Goal: Task Accomplishment & Management: Manage account settings

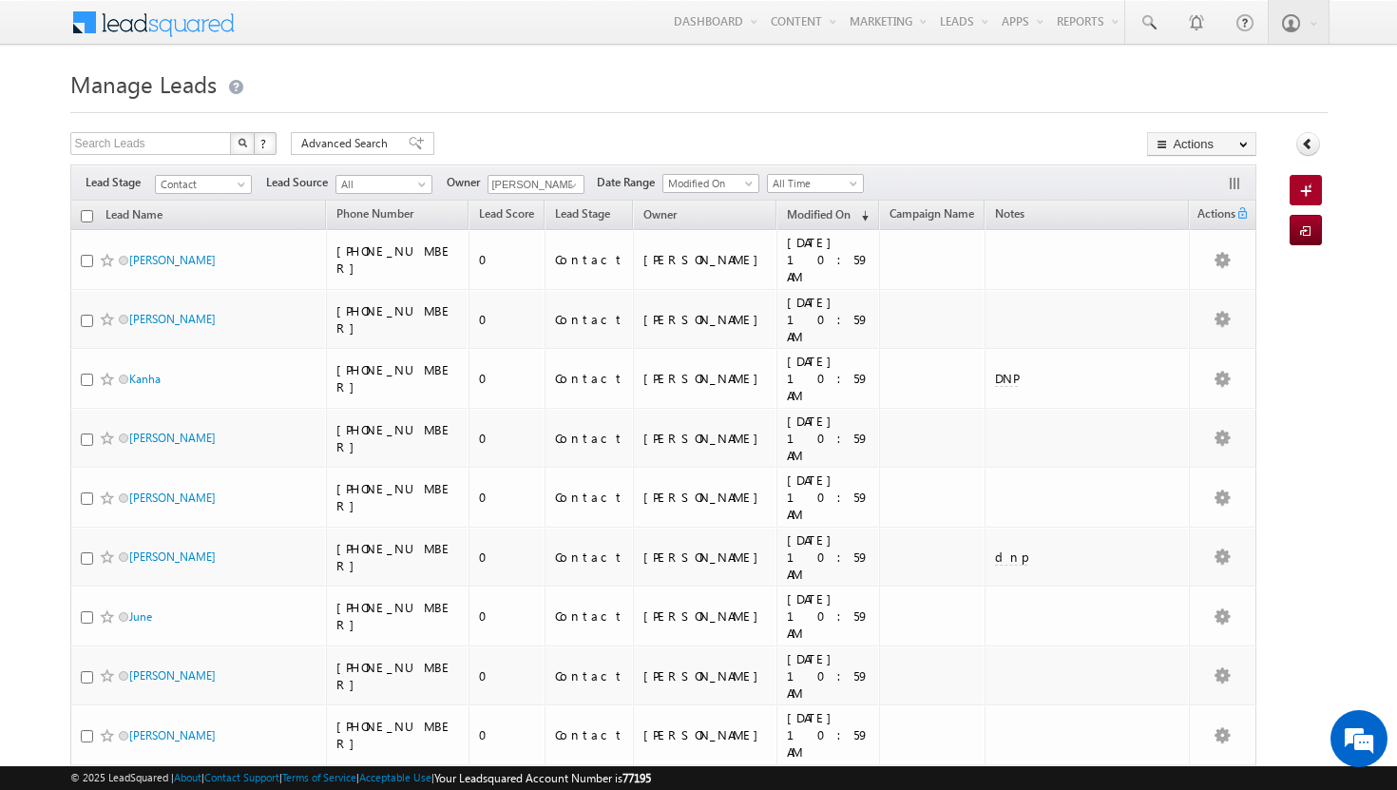
click at [89, 220] on input "checkbox" at bounding box center [87, 216] width 12 height 12
checkbox input "true"
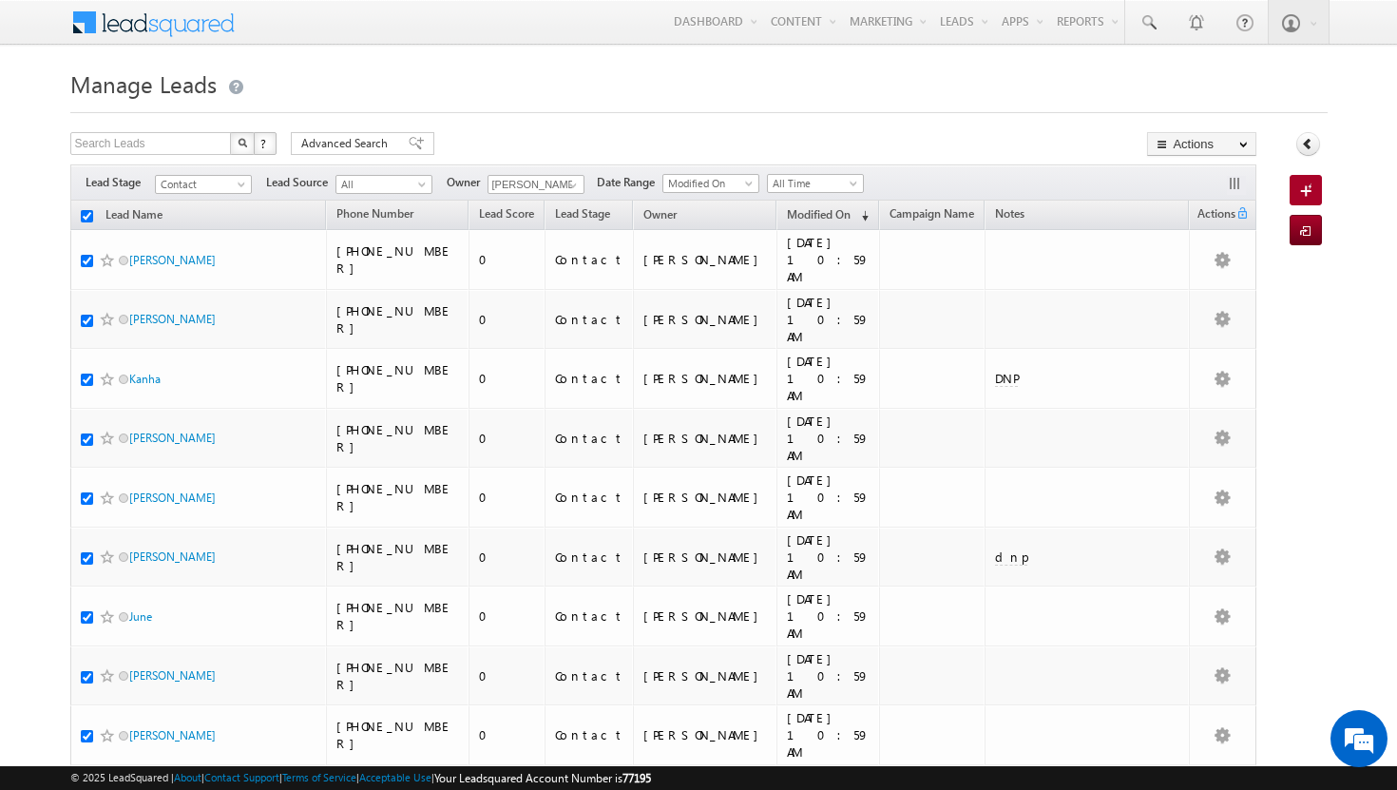
checkbox input "true"
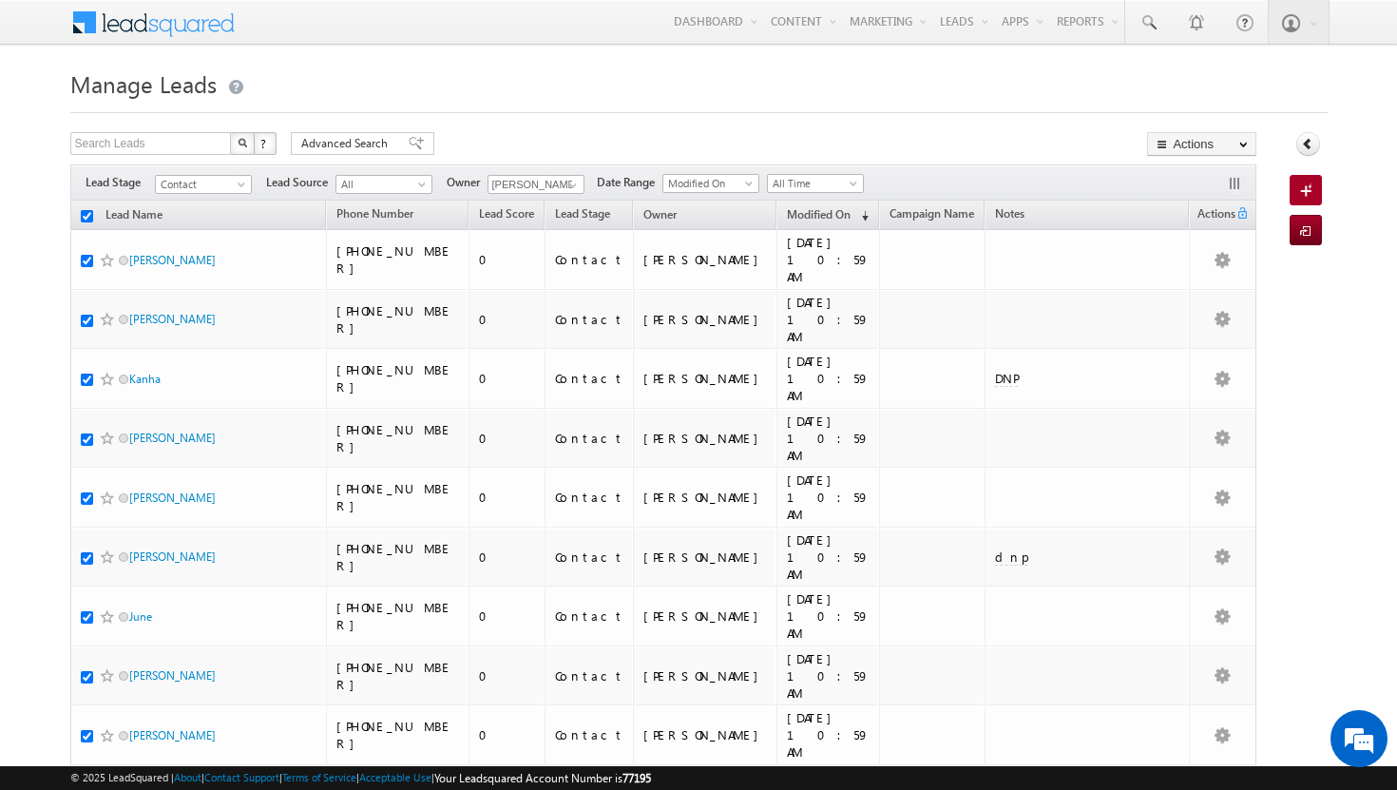
checkbox input "true"
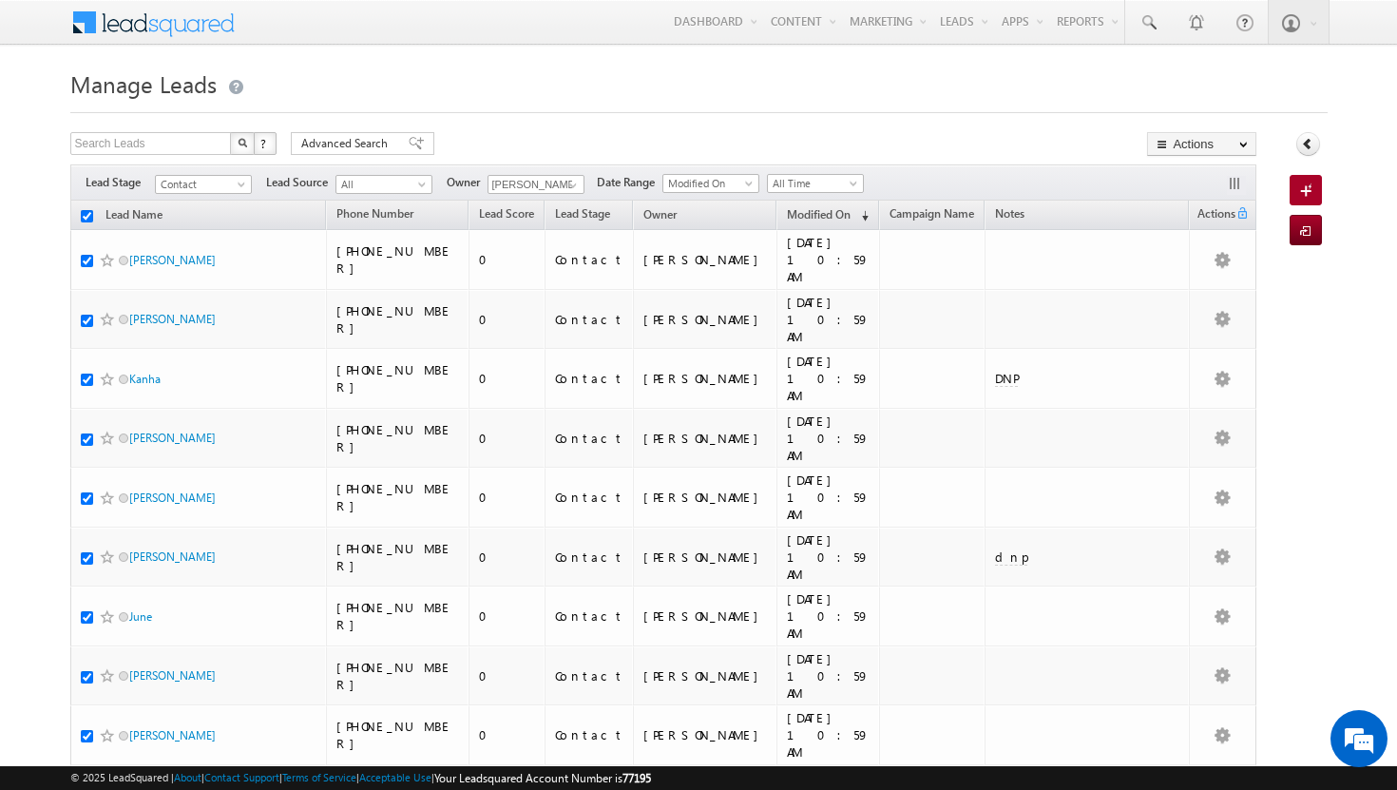
checkbox input "true"
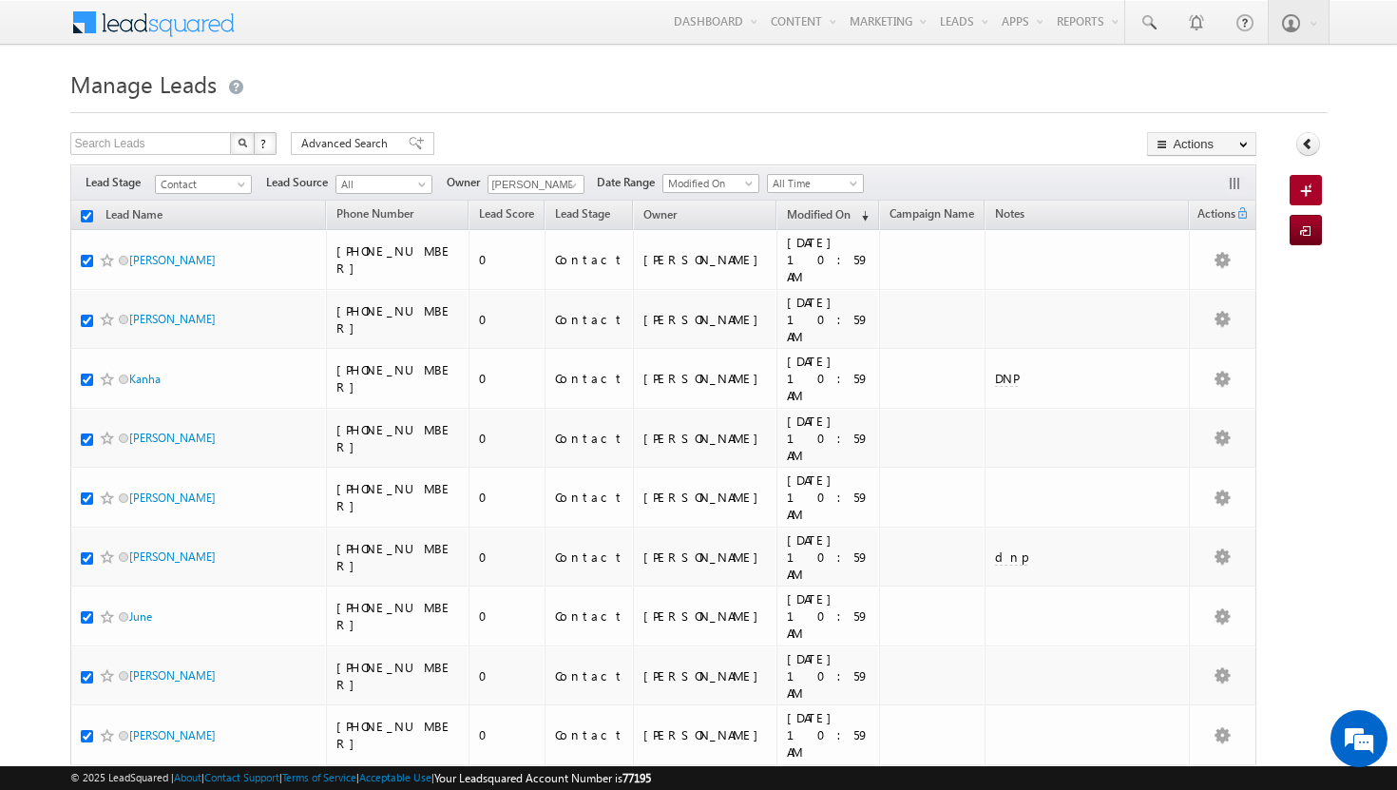
checkbox input "true"
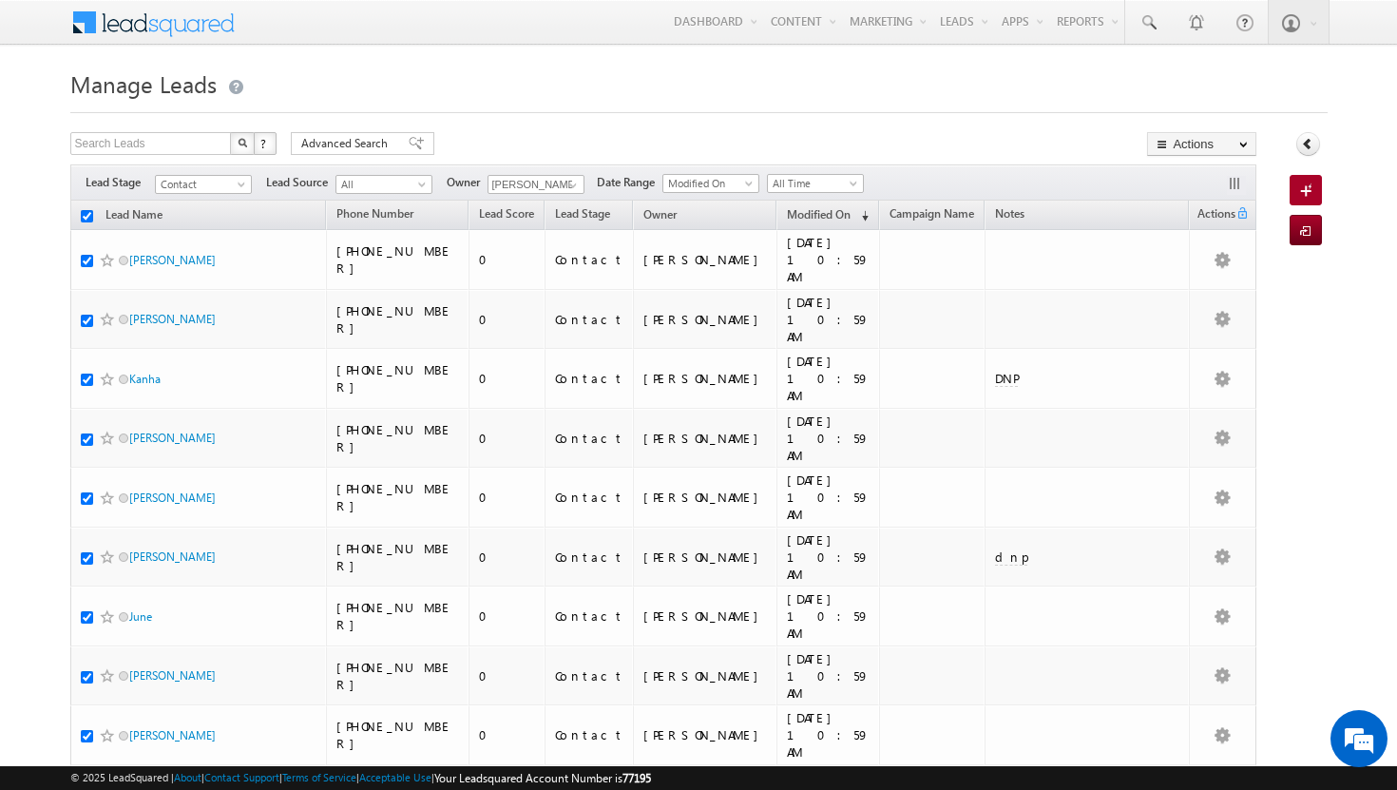
checkbox input "true"
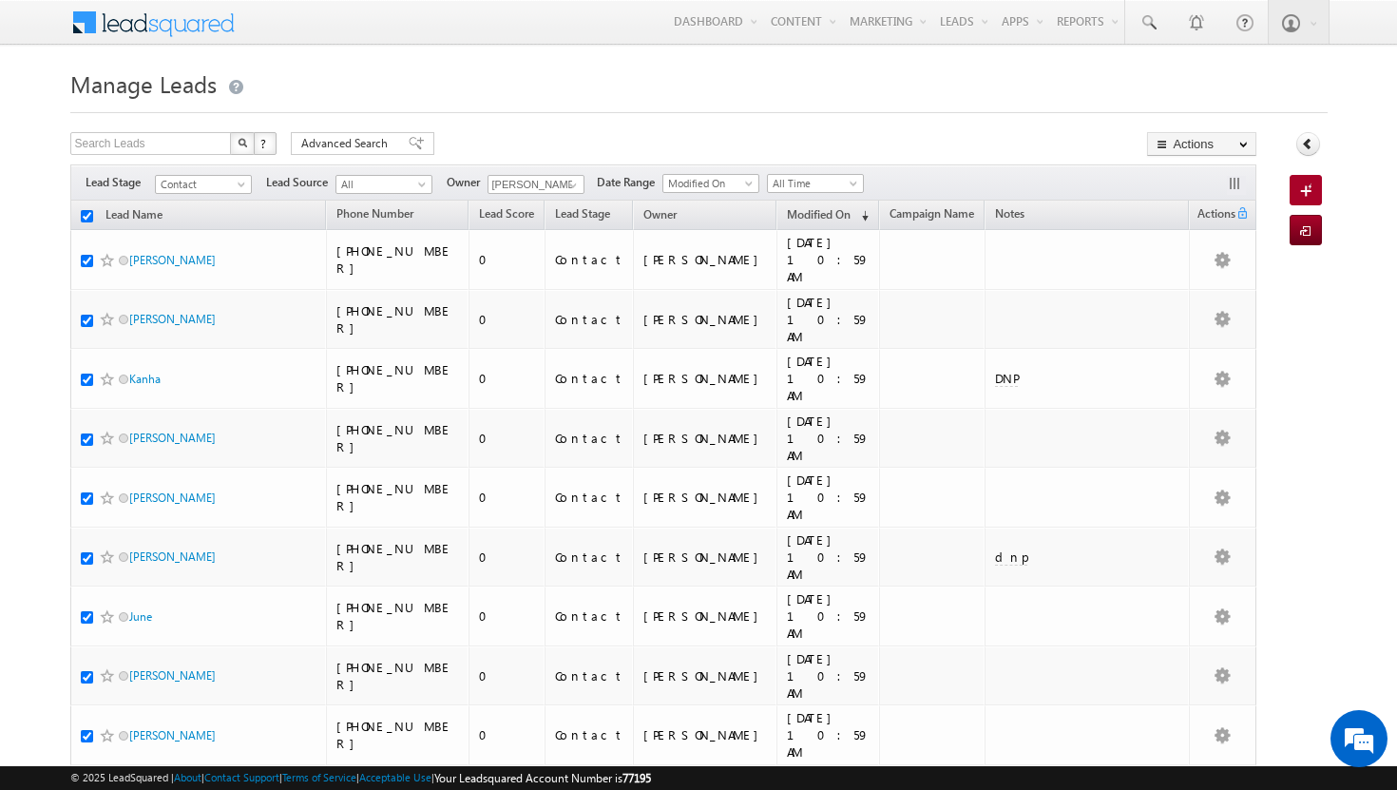
checkbox input "true"
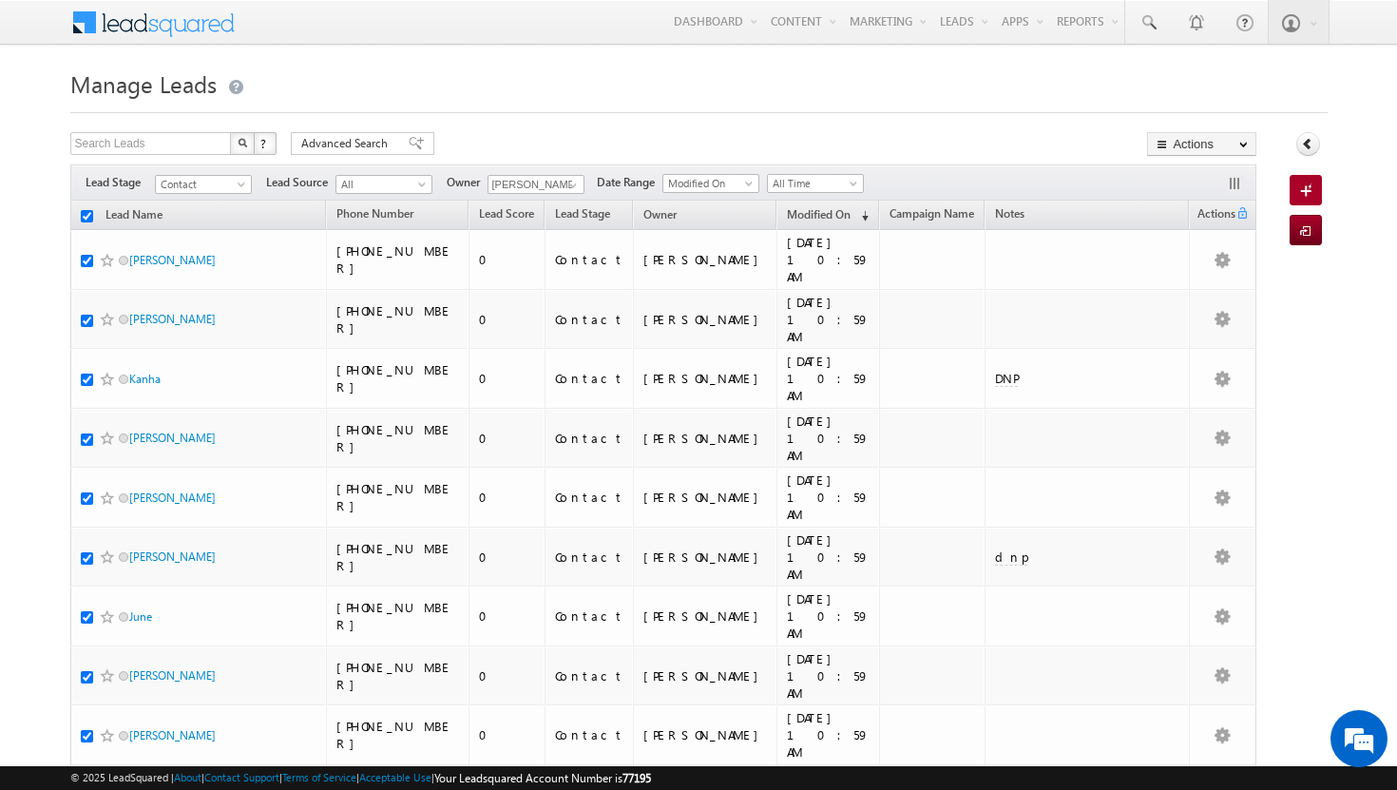
checkbox input "true"
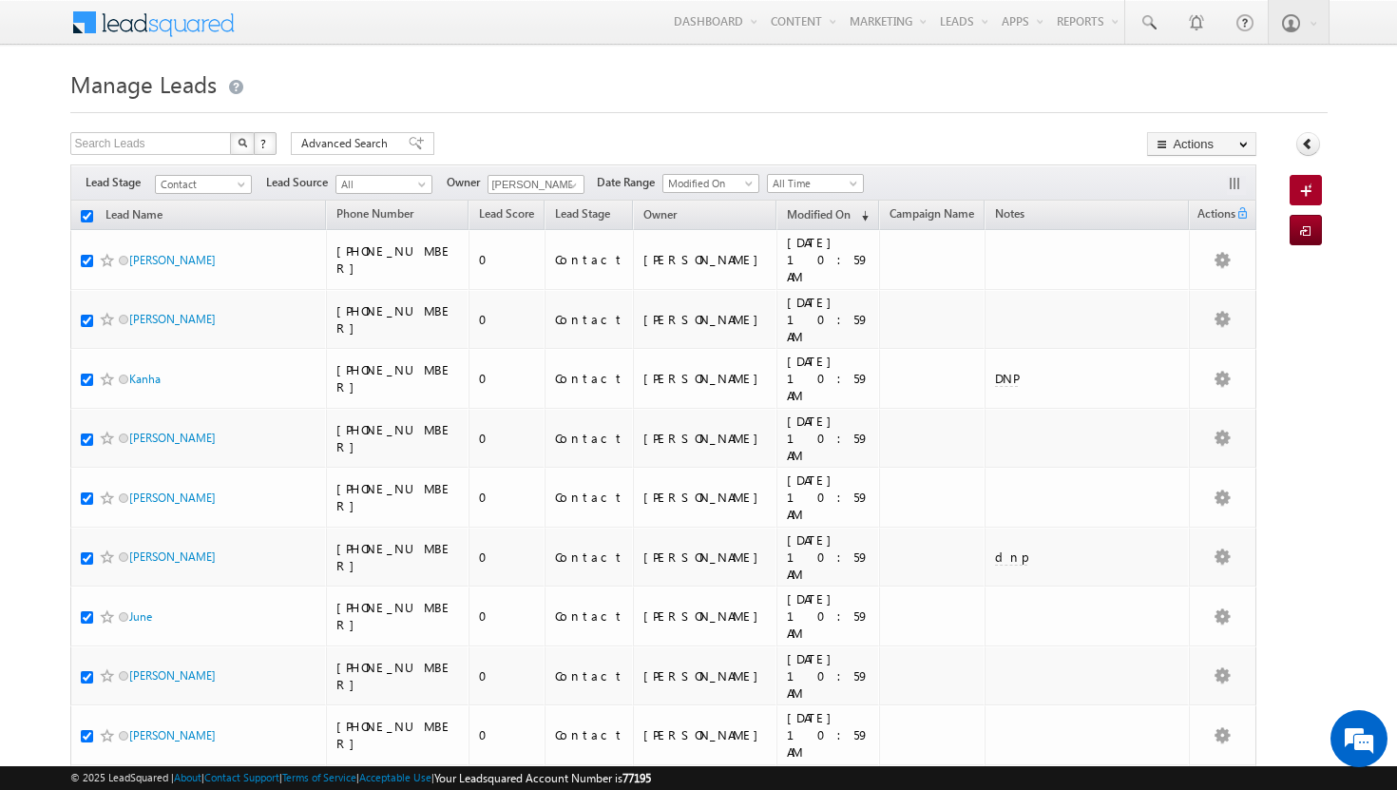
checkbox input "true"
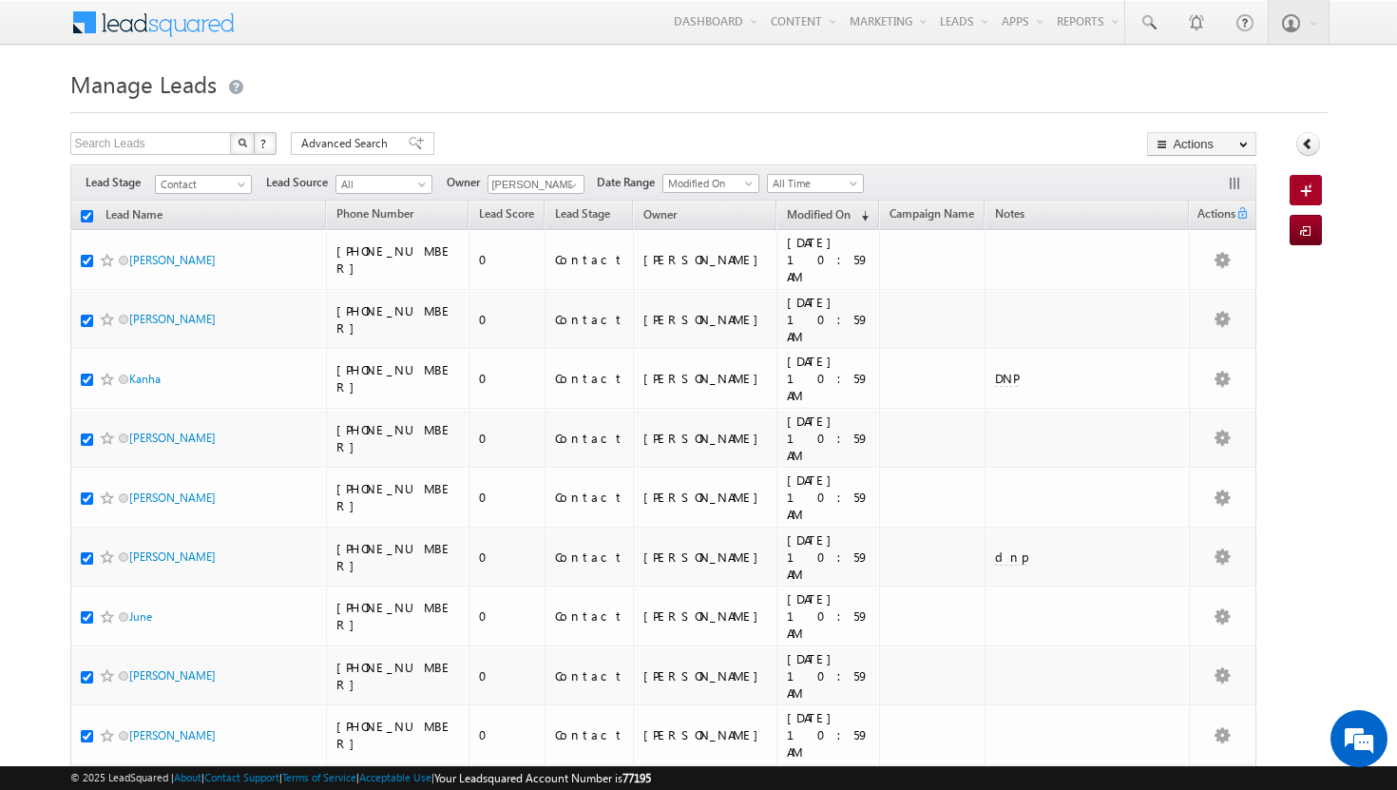
checkbox input "true"
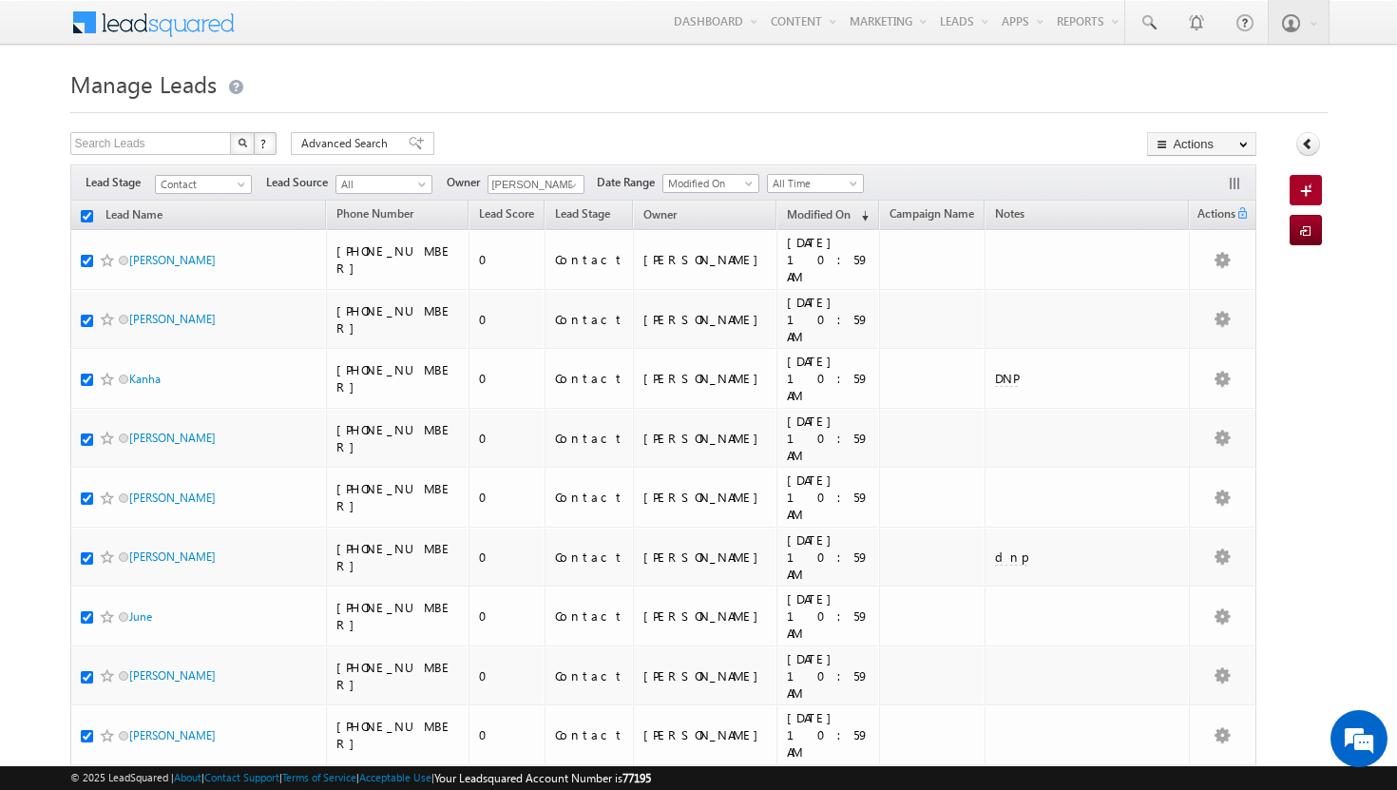
checkbox input "true"
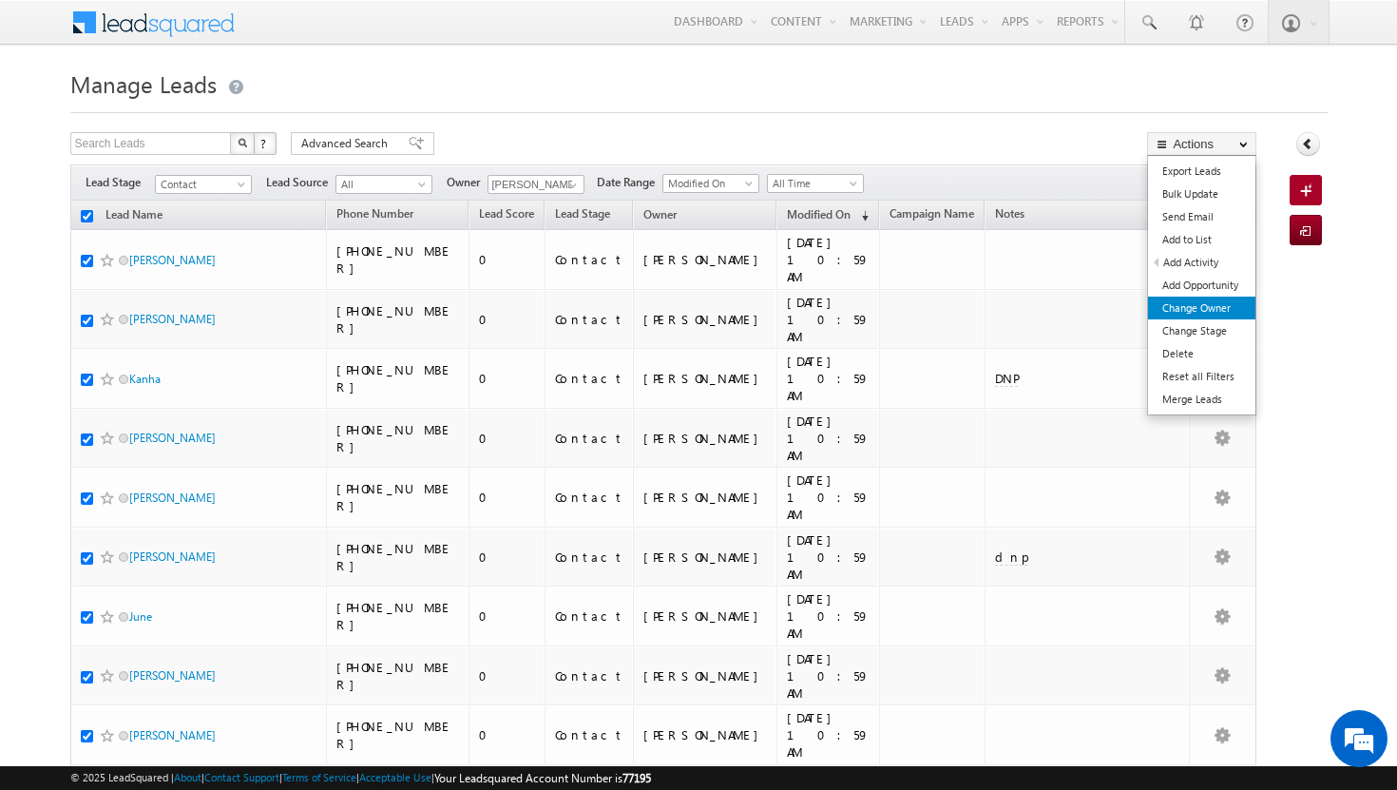
click at [1200, 313] on link "Change Owner" at bounding box center [1201, 308] width 107 height 23
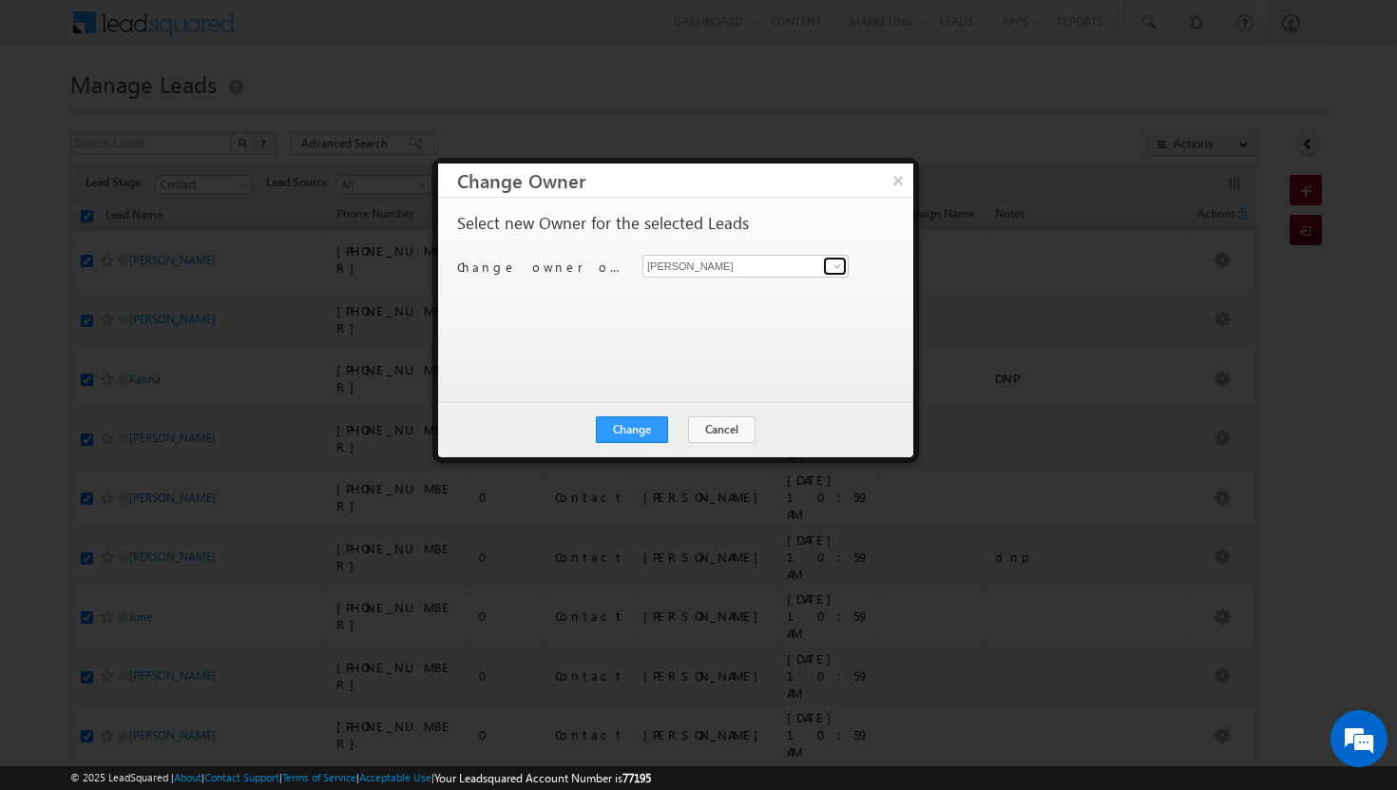
click at [838, 267] on span at bounding box center [837, 265] width 15 height 15
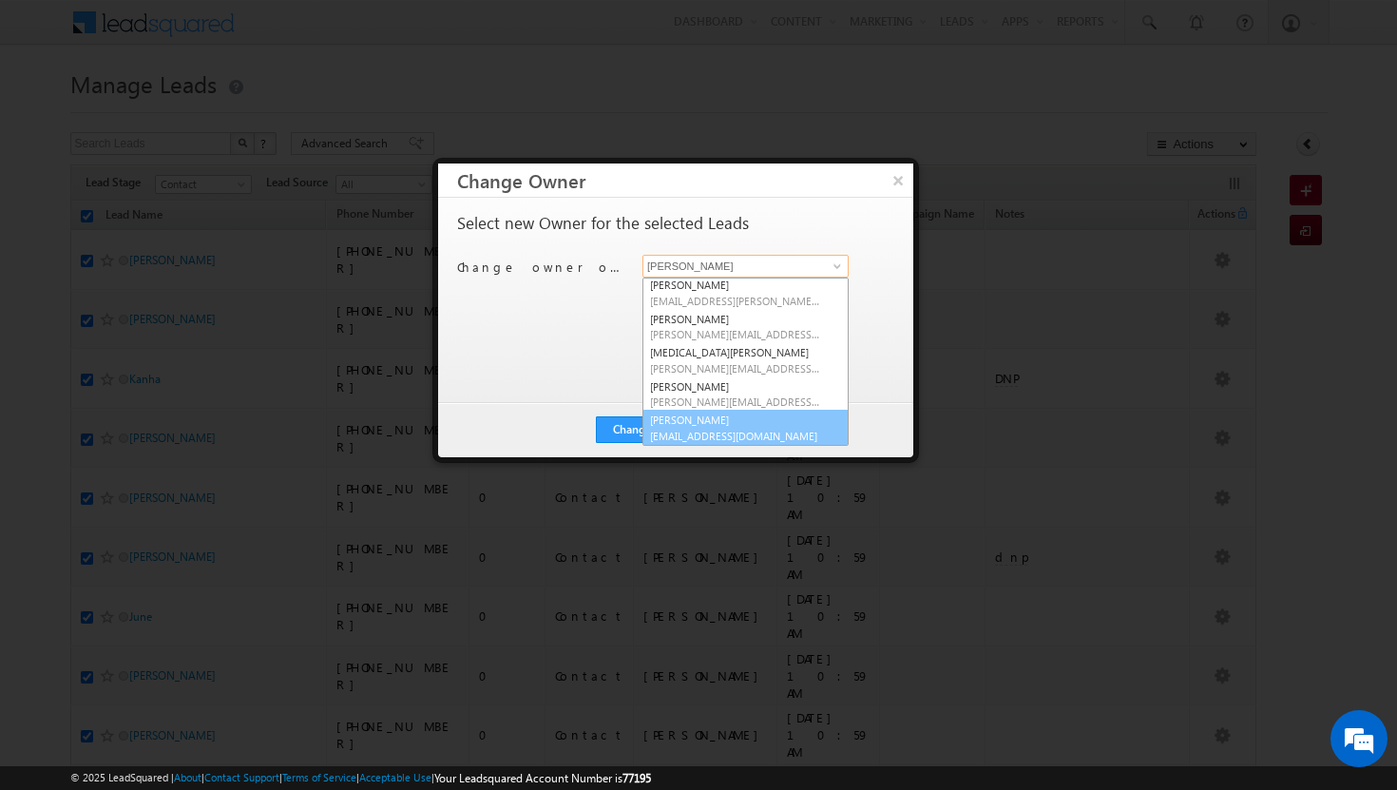
scroll to position [172, 0]
click at [724, 433] on span "vikram.kumar@indglobal.ae" at bounding box center [735, 435] width 171 height 14
type input "vikram kumar"
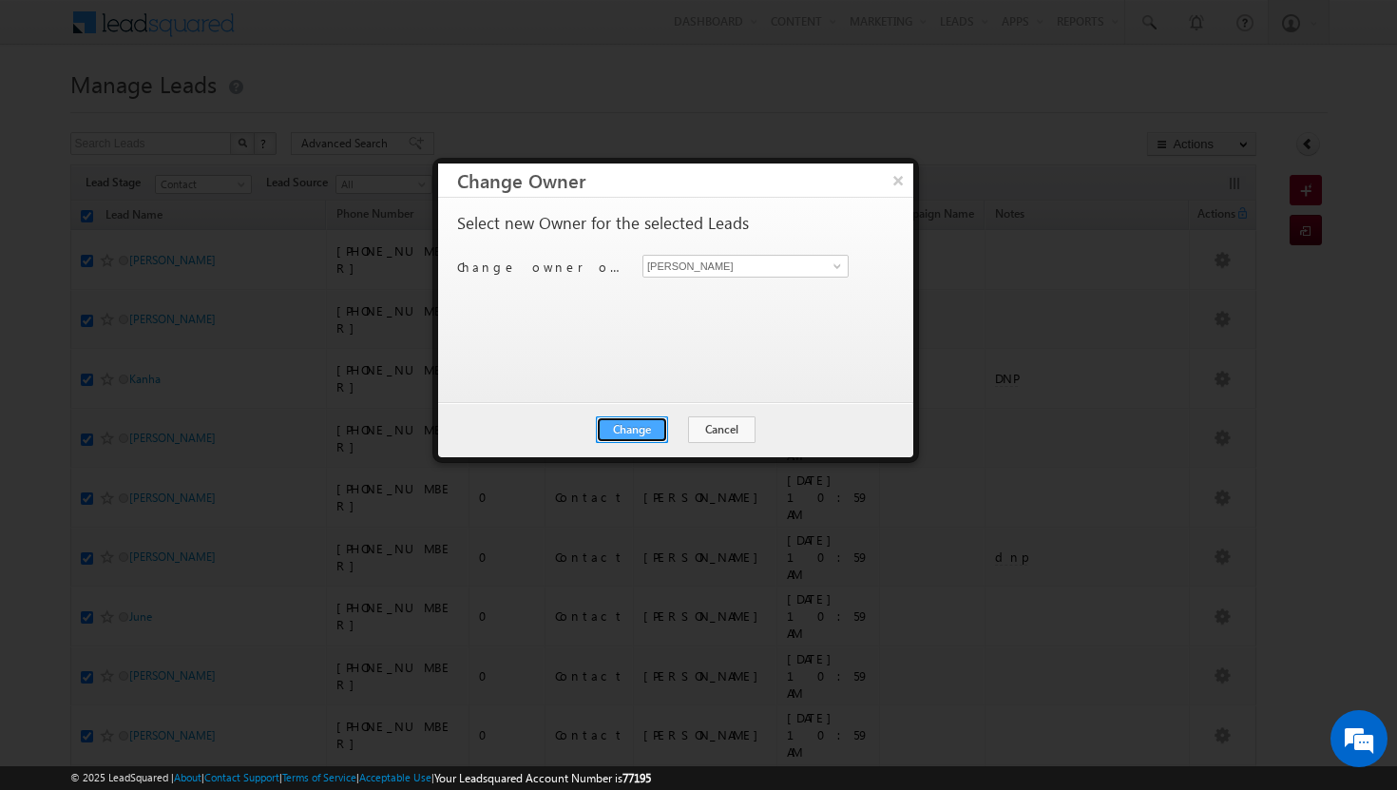
click at [649, 428] on button "Change" at bounding box center [632, 429] width 72 height 27
click at [680, 428] on button "Close" at bounding box center [678, 429] width 61 height 27
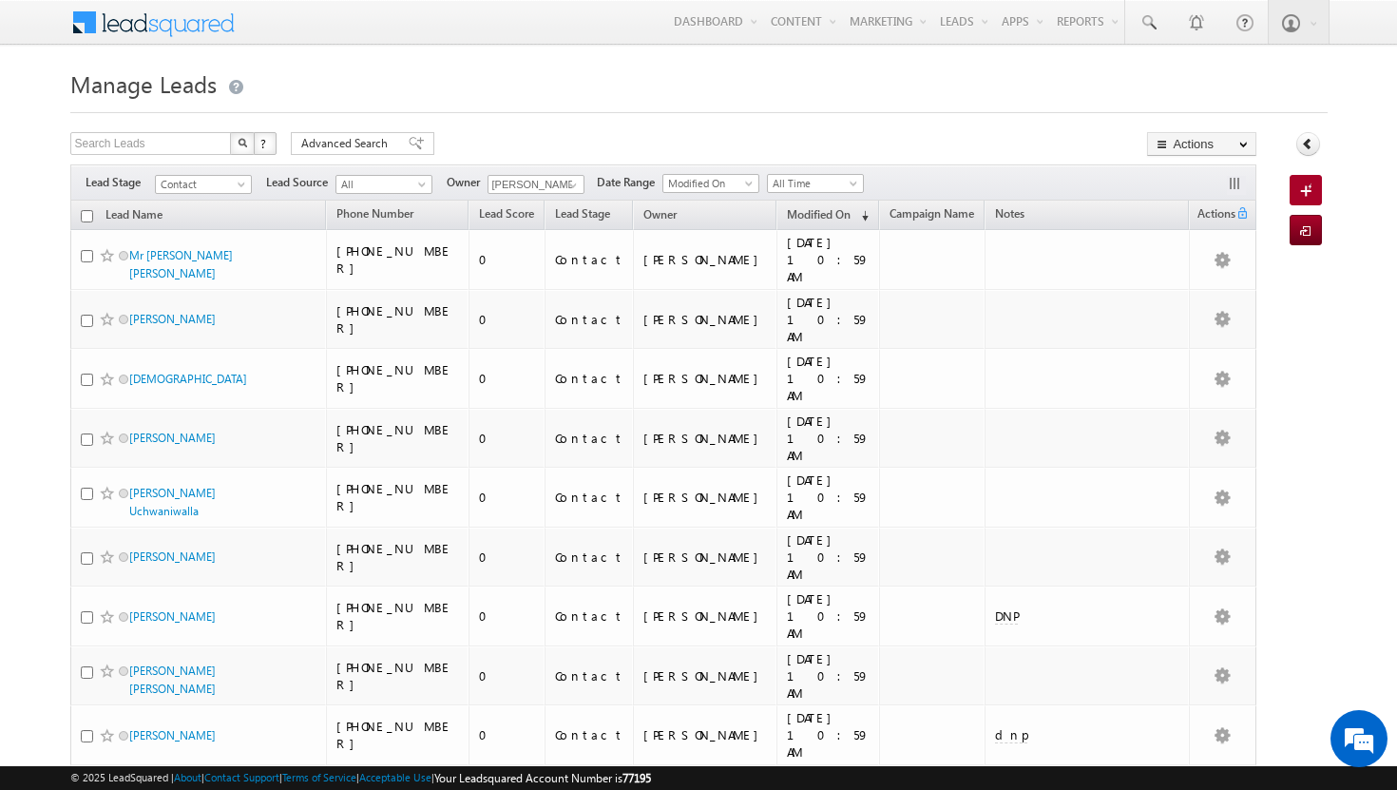
click at [88, 214] on input "checkbox" at bounding box center [87, 216] width 12 height 12
checkbox input "true"
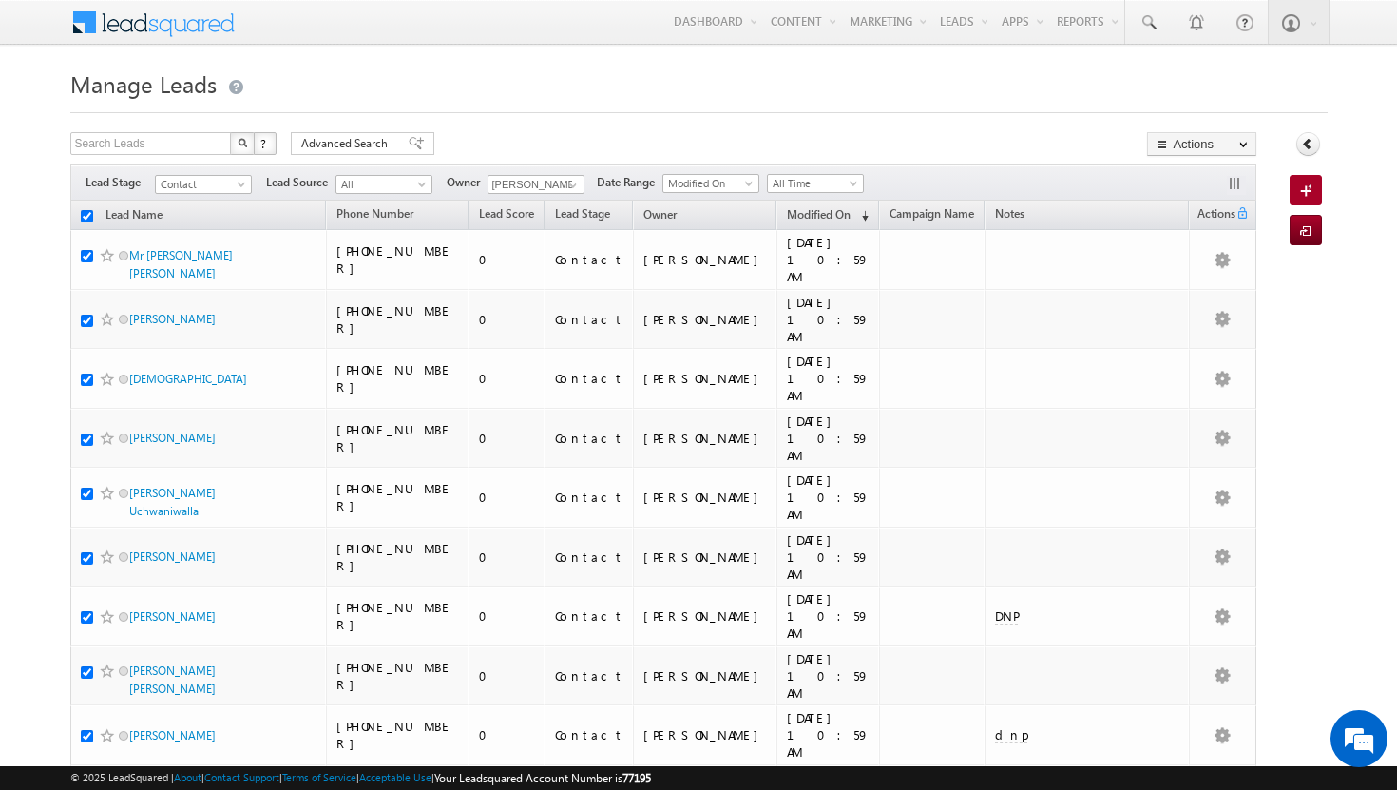
checkbox input "true"
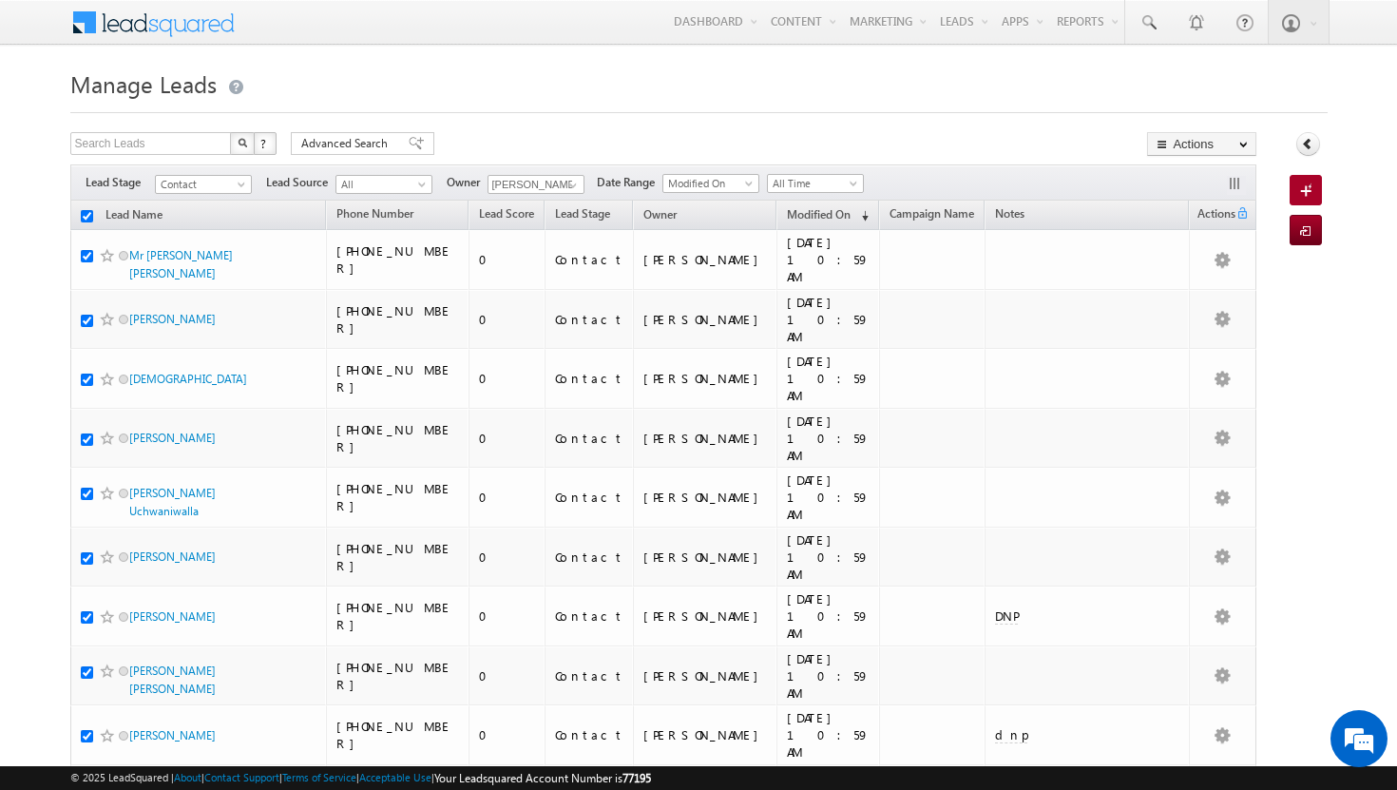
checkbox input "true"
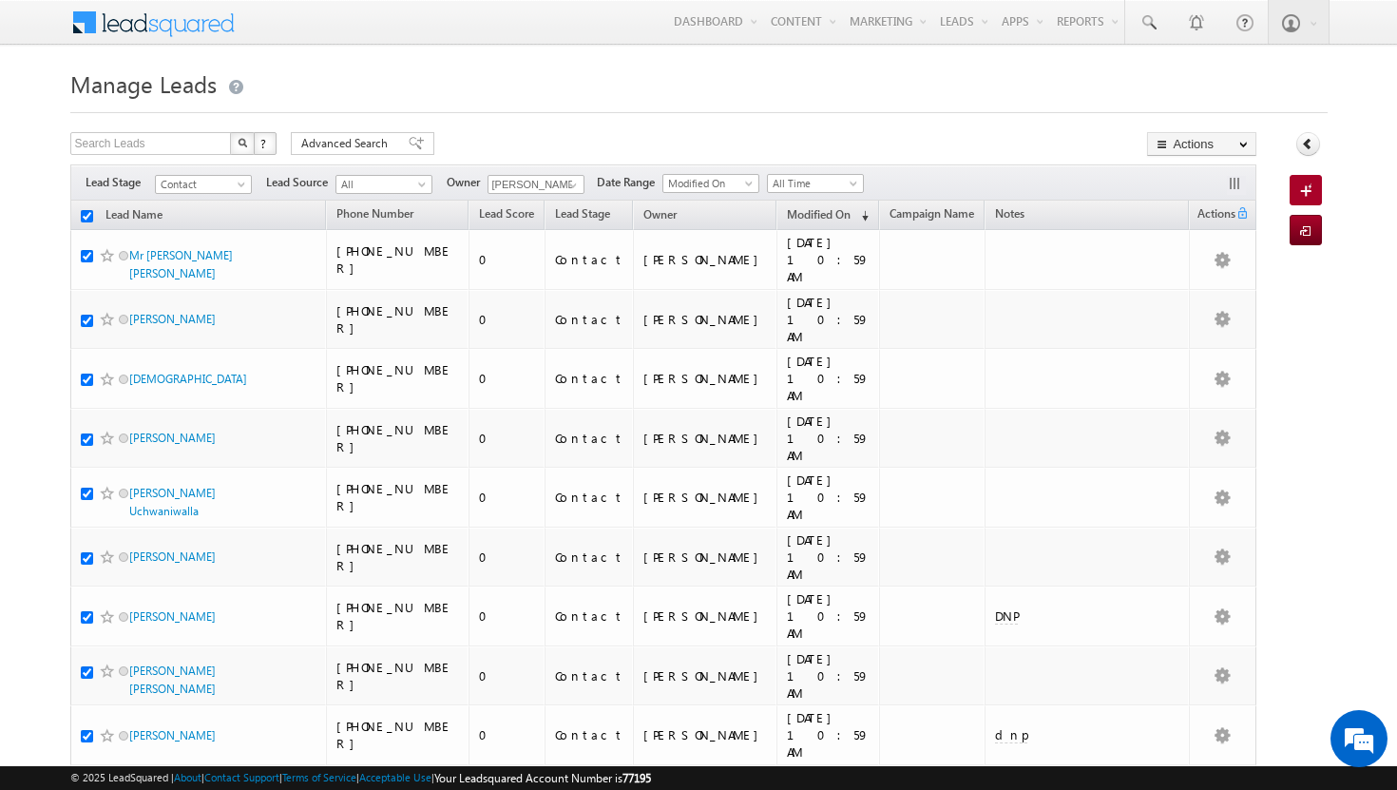
checkbox input "true"
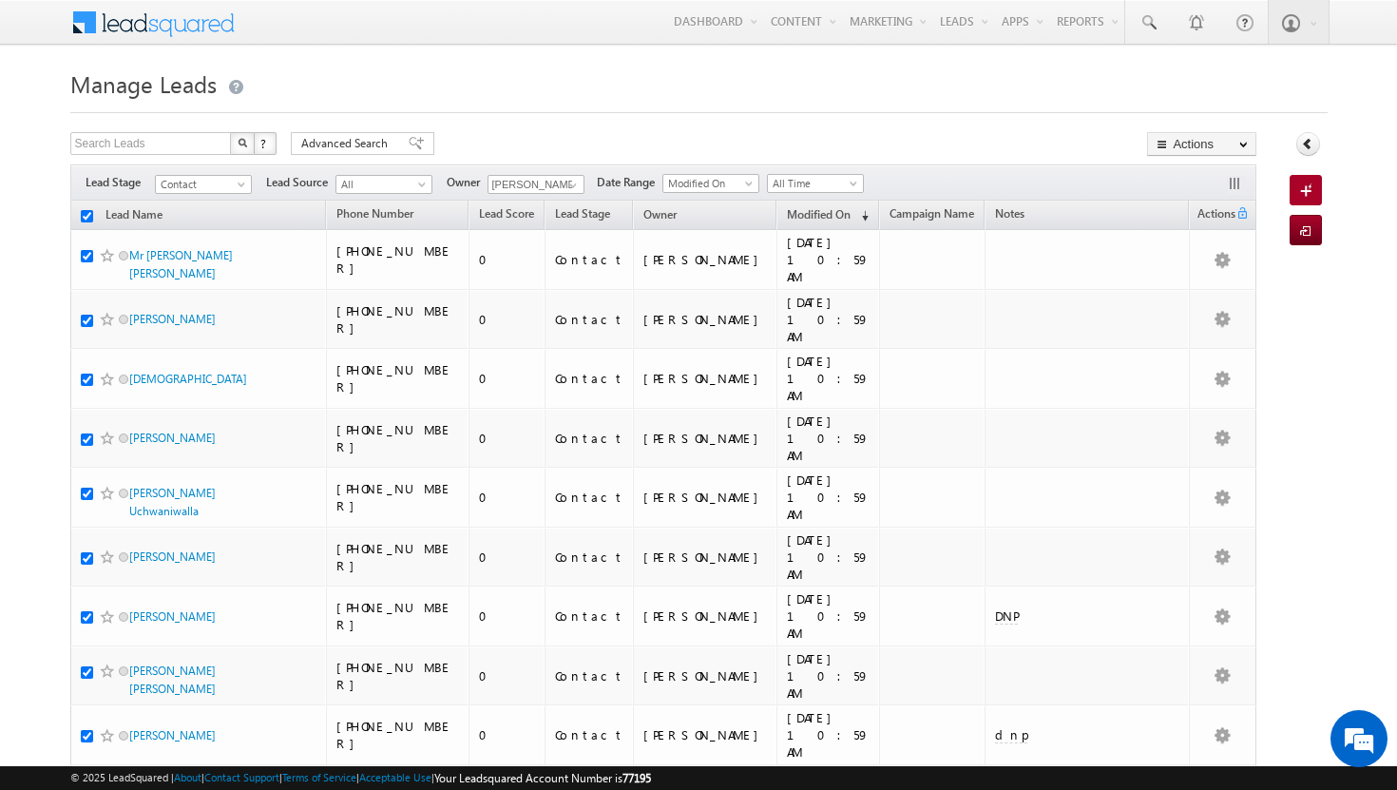
checkbox input "true"
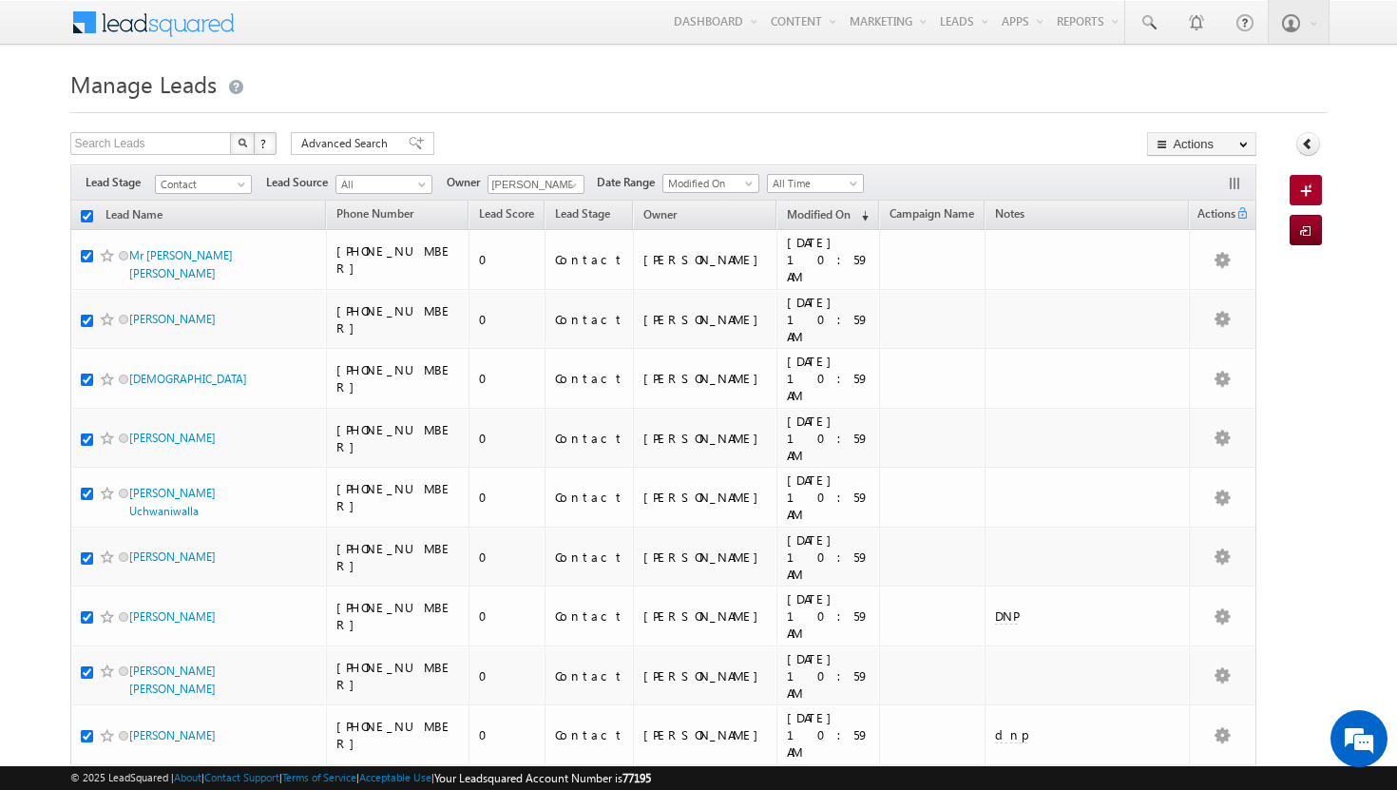
checkbox input "true"
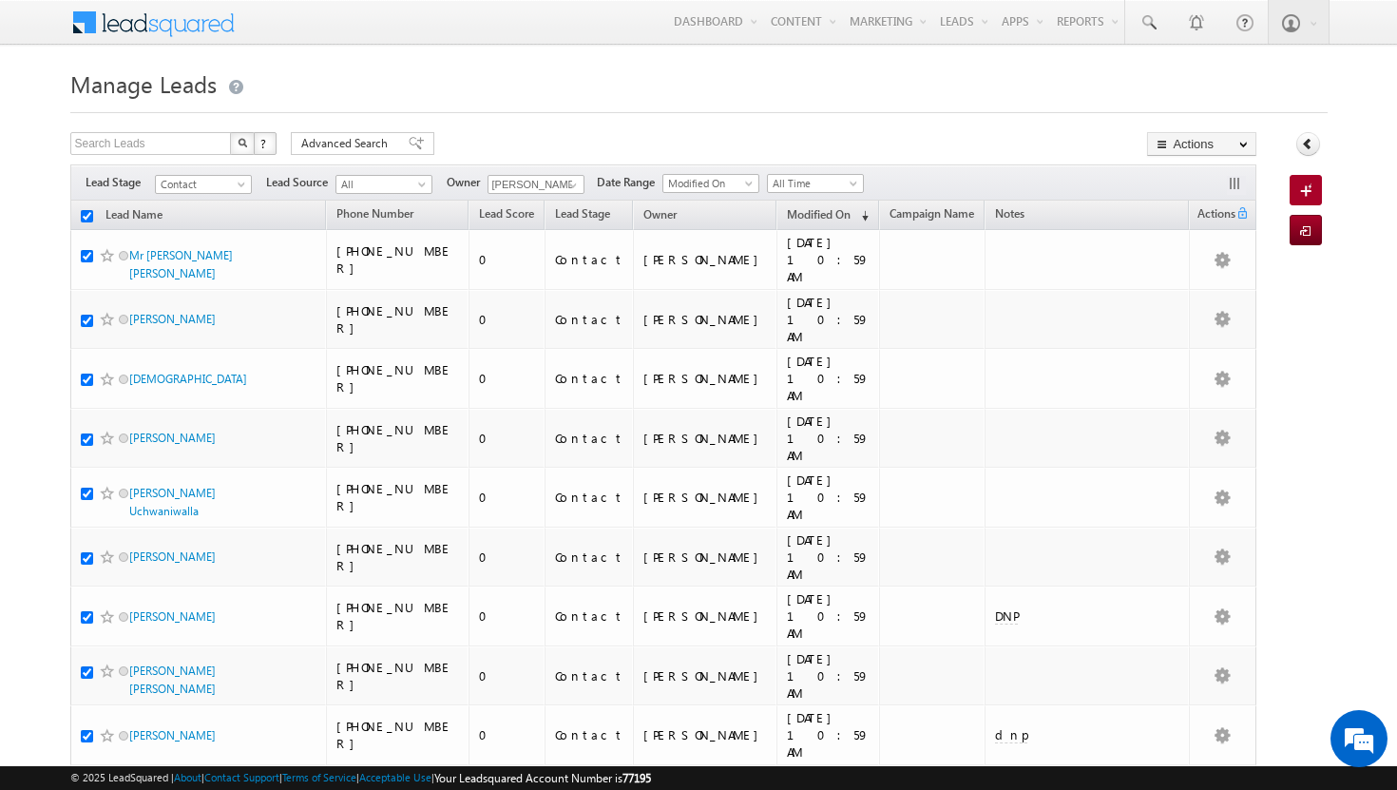
checkbox input "true"
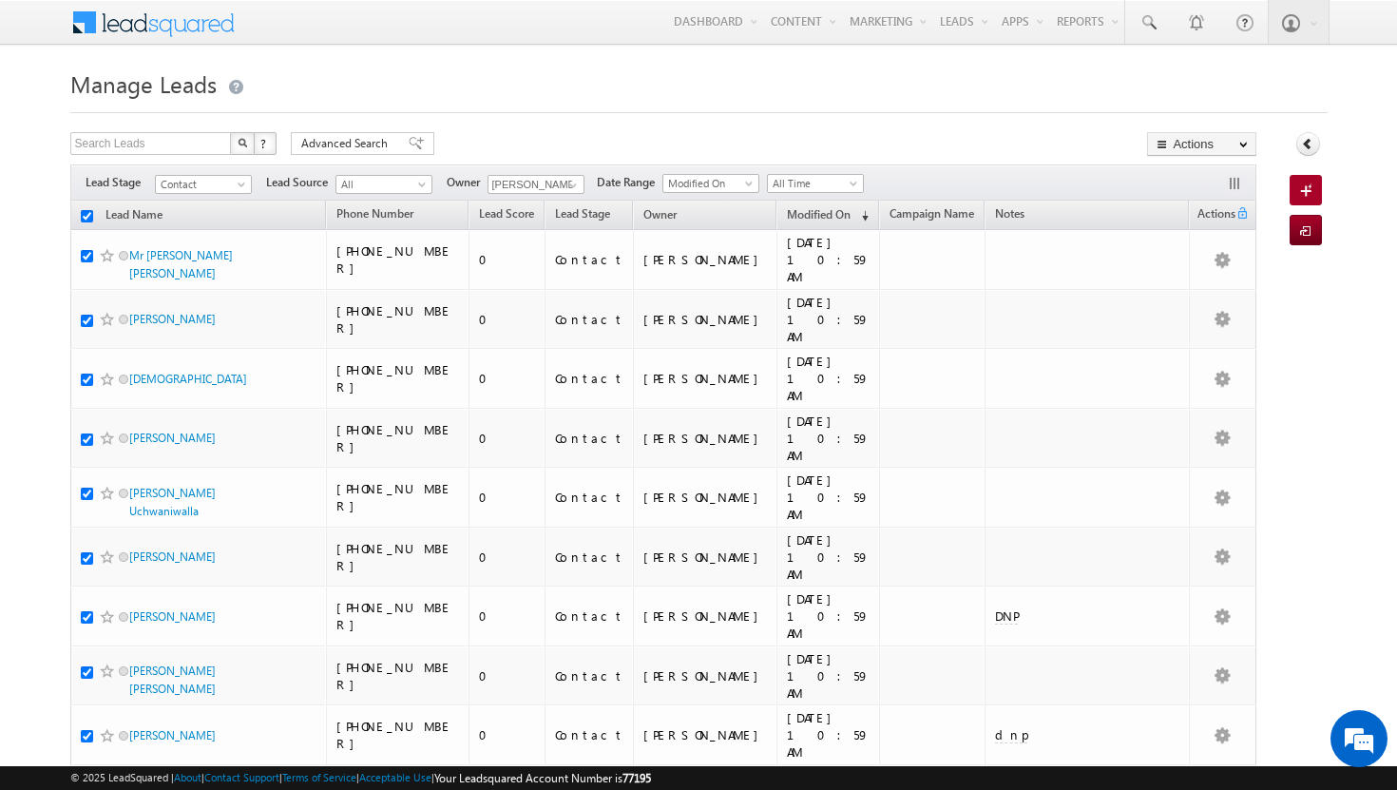
checkbox input "true"
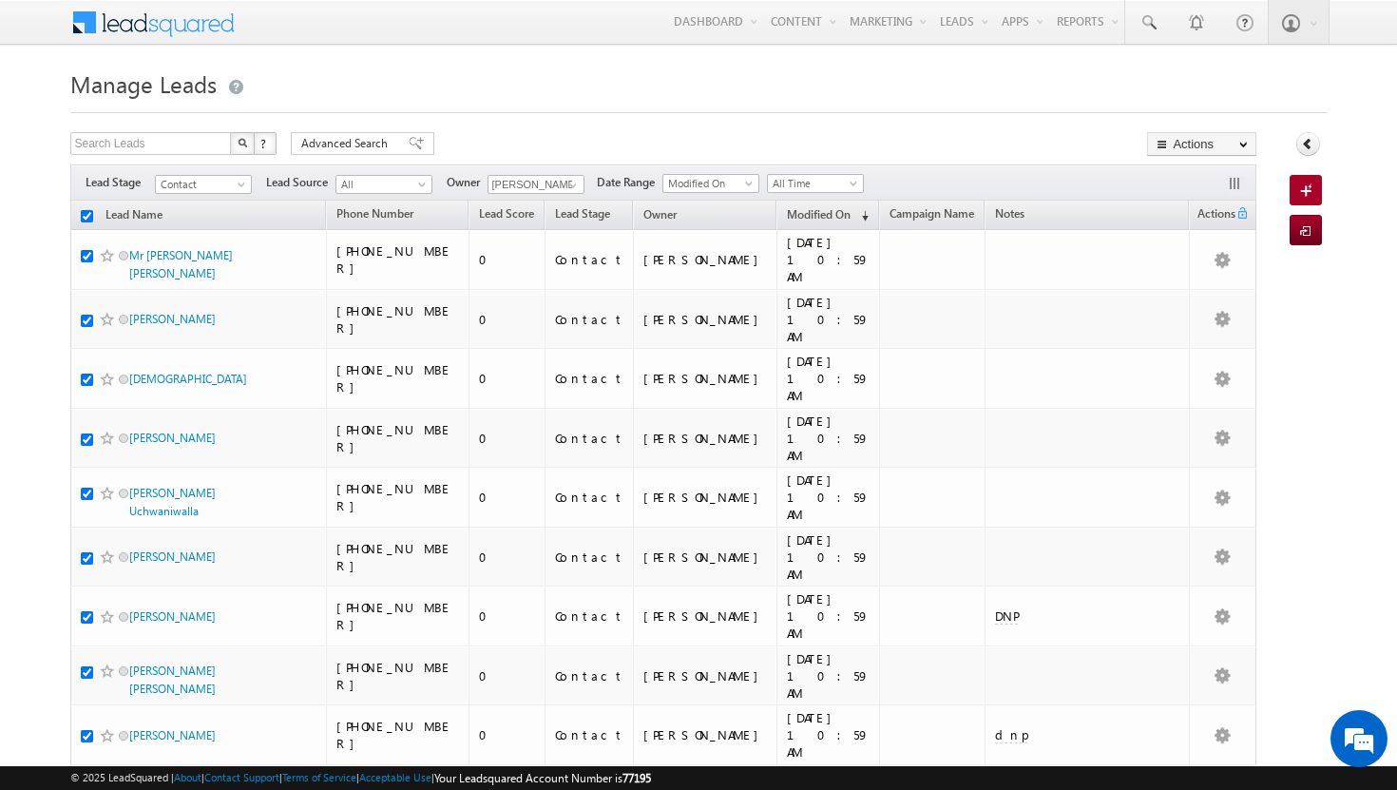
checkbox input "true"
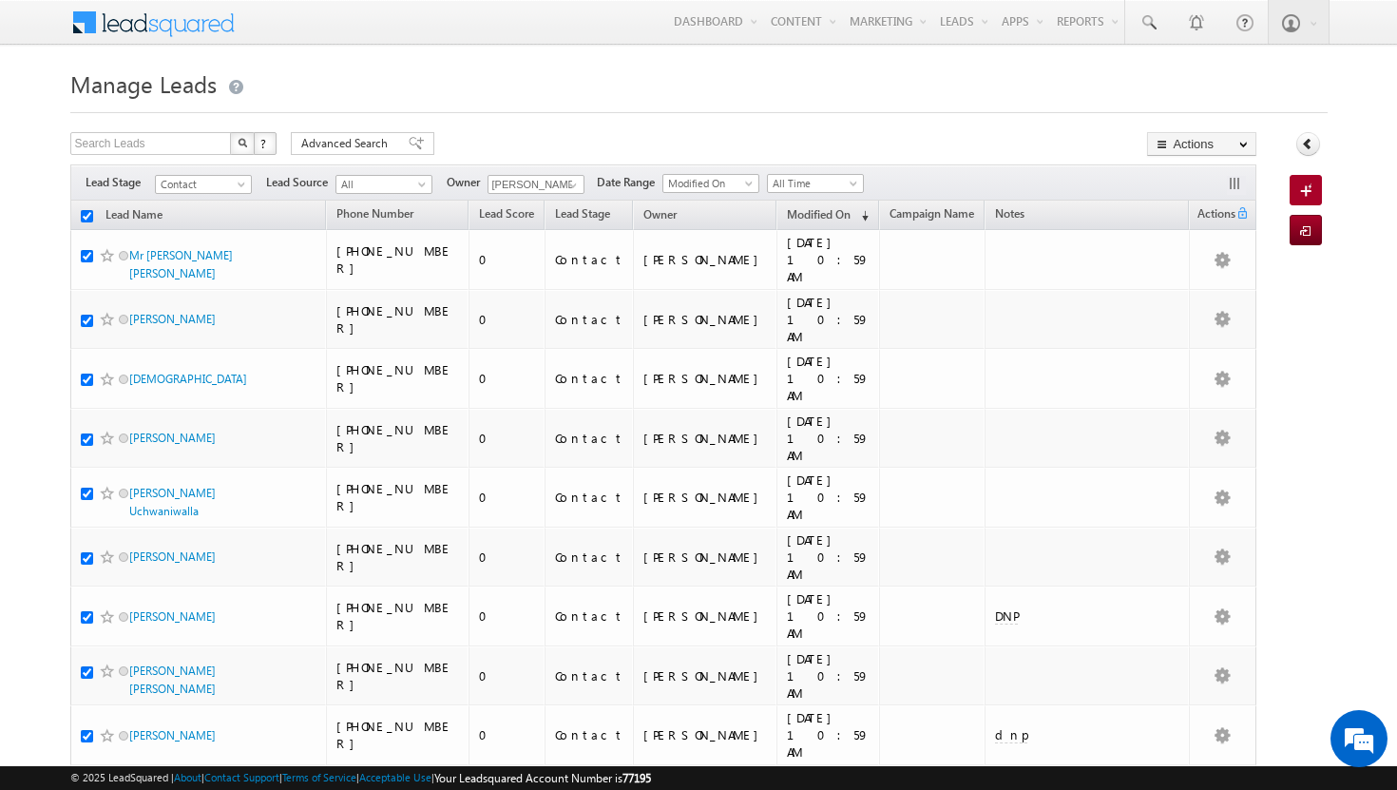
checkbox input "true"
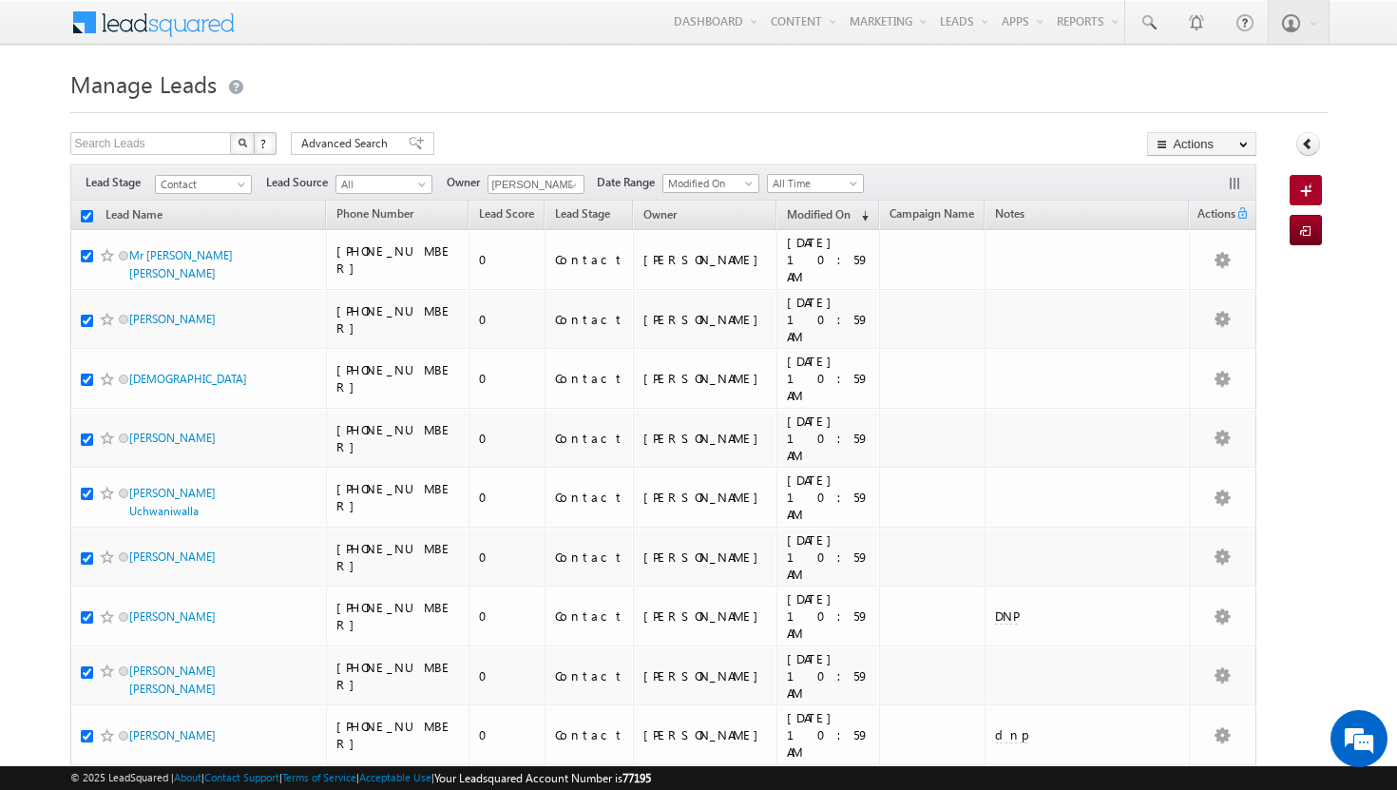
checkbox input "true"
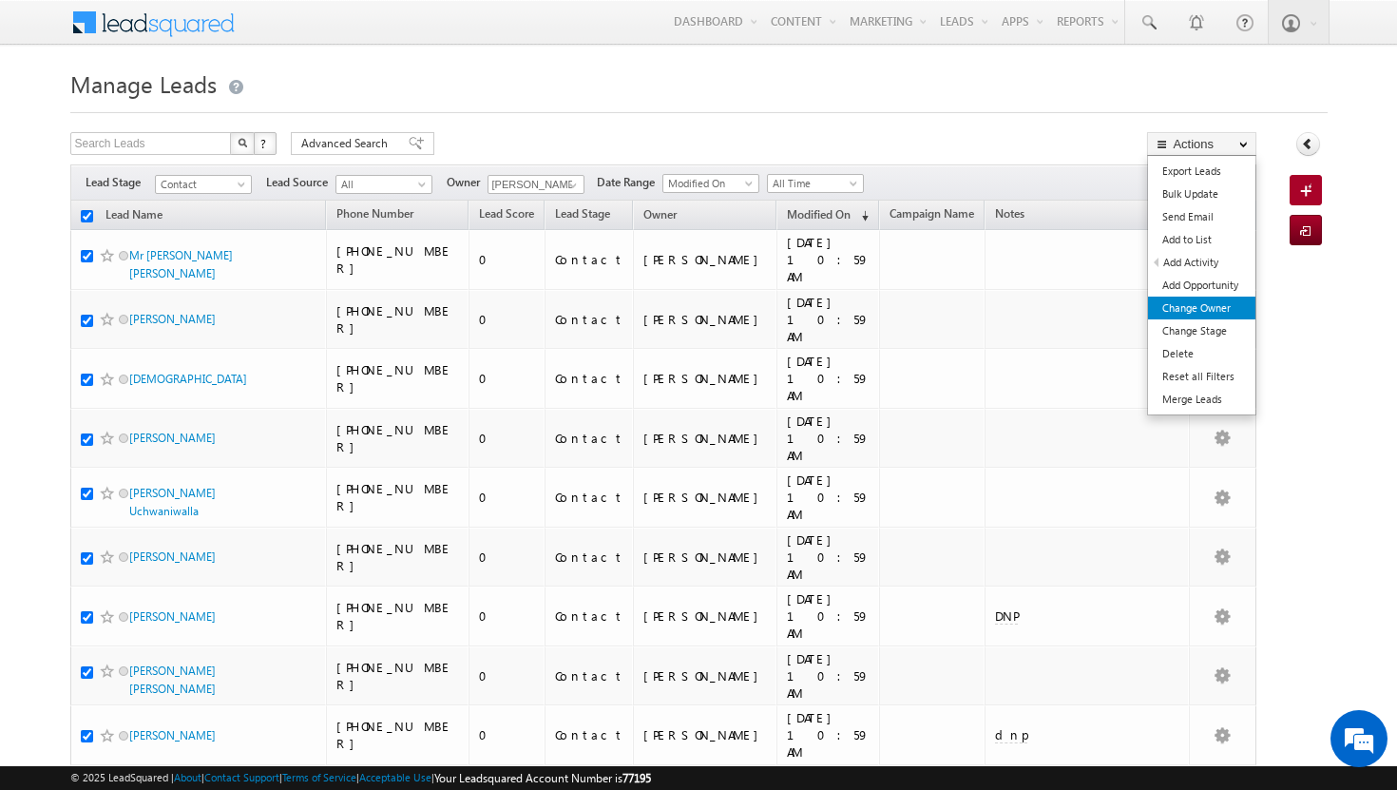
click at [1215, 304] on link "Change Owner" at bounding box center [1201, 308] width 107 height 23
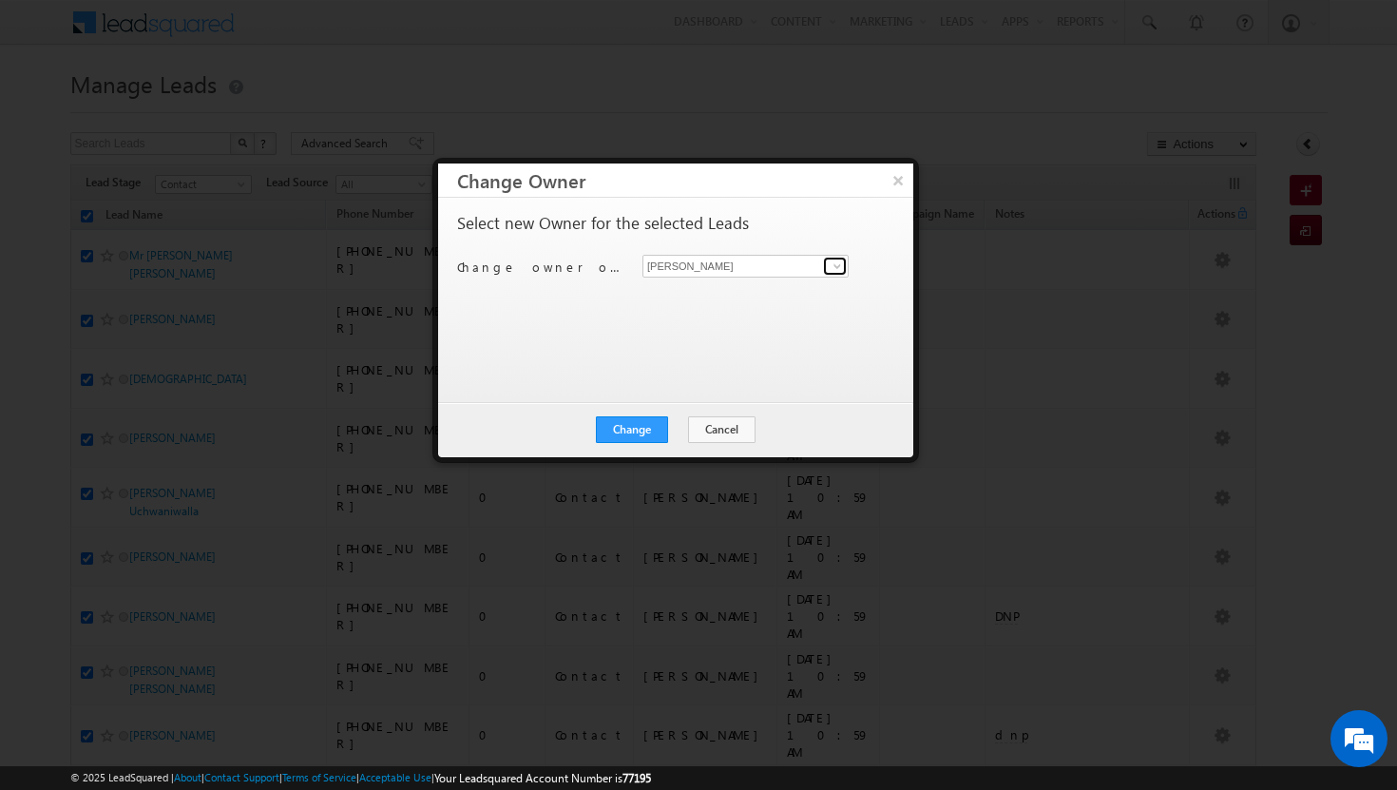
click at [832, 266] on span at bounding box center [837, 265] width 15 height 15
click at [741, 298] on span "rohit.sinha@indglobal.ae" at bounding box center [735, 303] width 171 height 14
type input "Rohit Sinha"
click at [658, 434] on button "Change" at bounding box center [632, 429] width 72 height 27
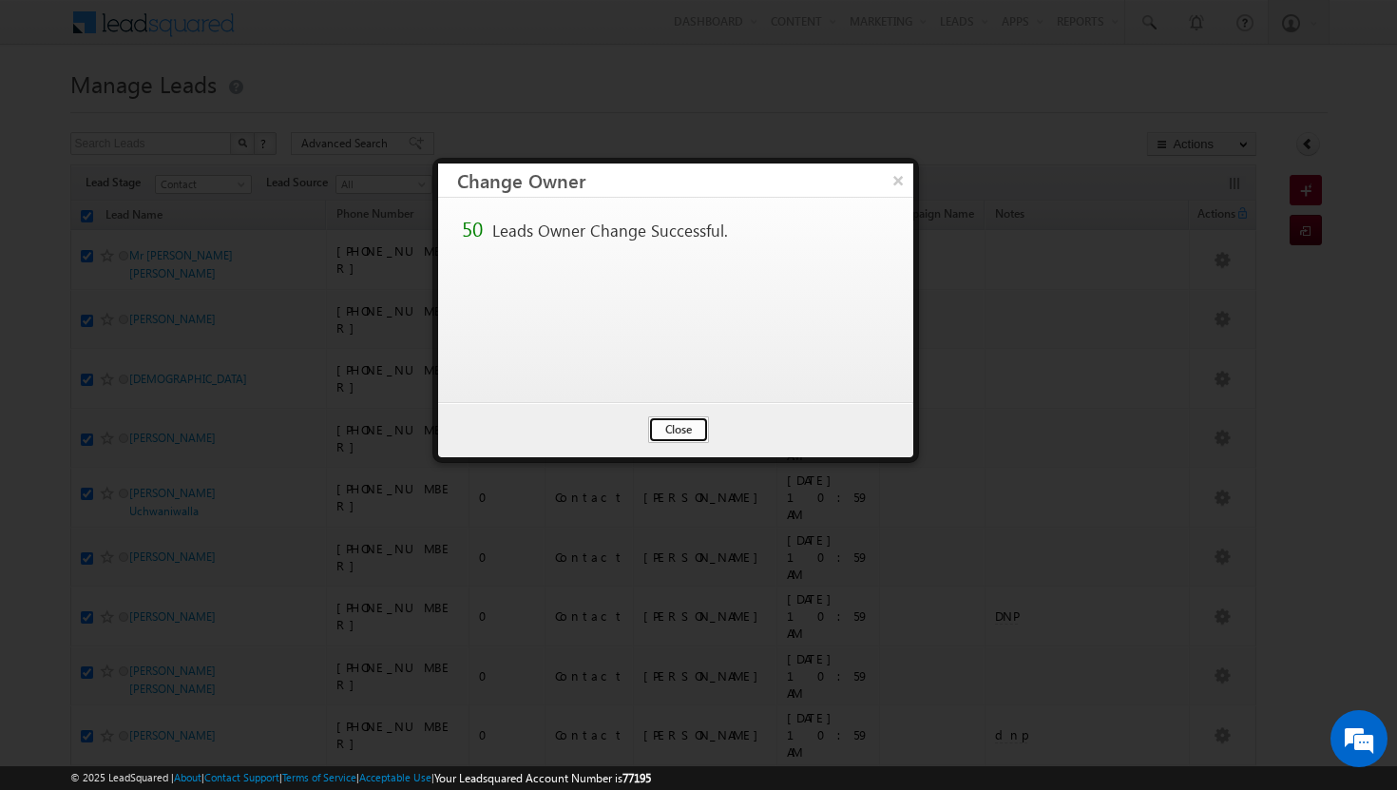
click at [679, 434] on button "Close" at bounding box center [678, 429] width 61 height 27
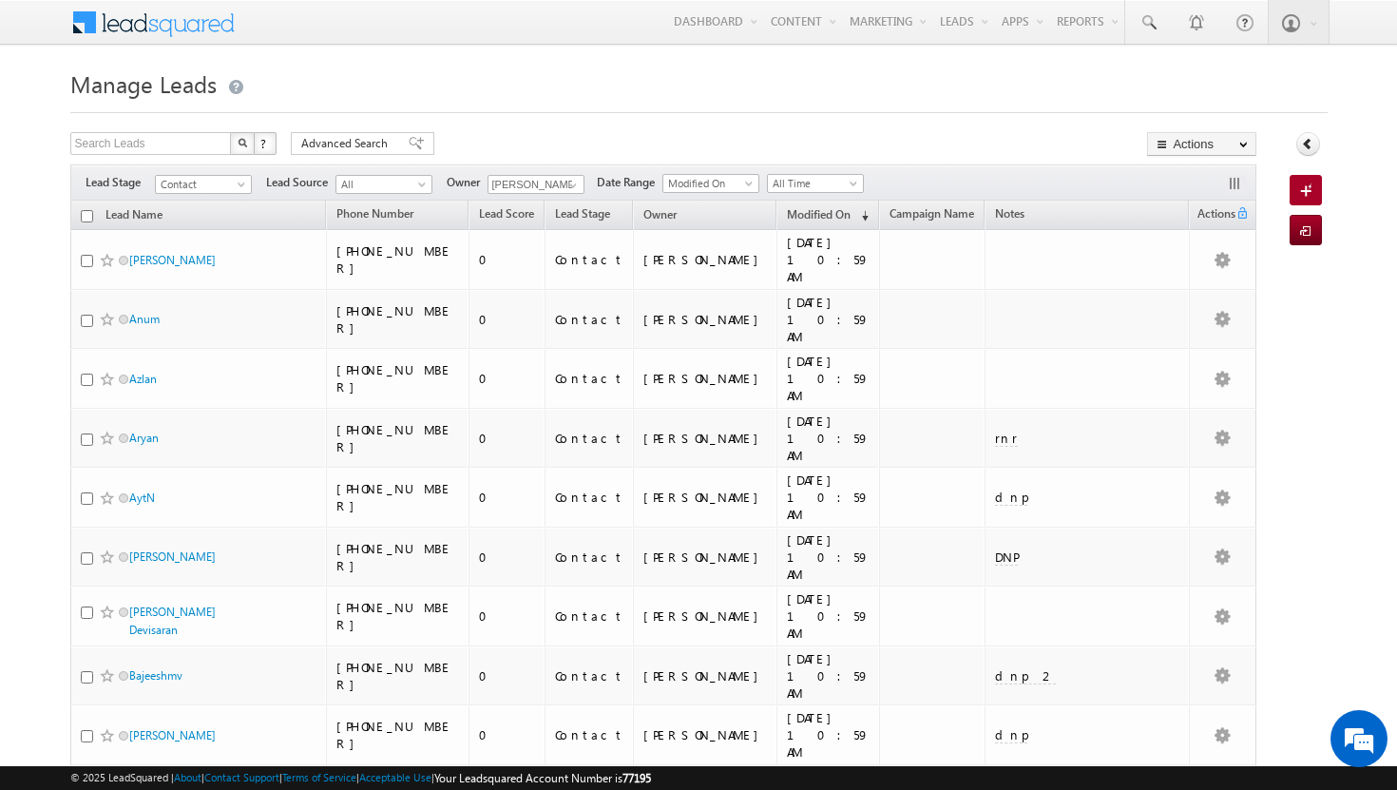
click at [86, 213] on input "checkbox" at bounding box center [87, 216] width 12 height 12
checkbox input "true"
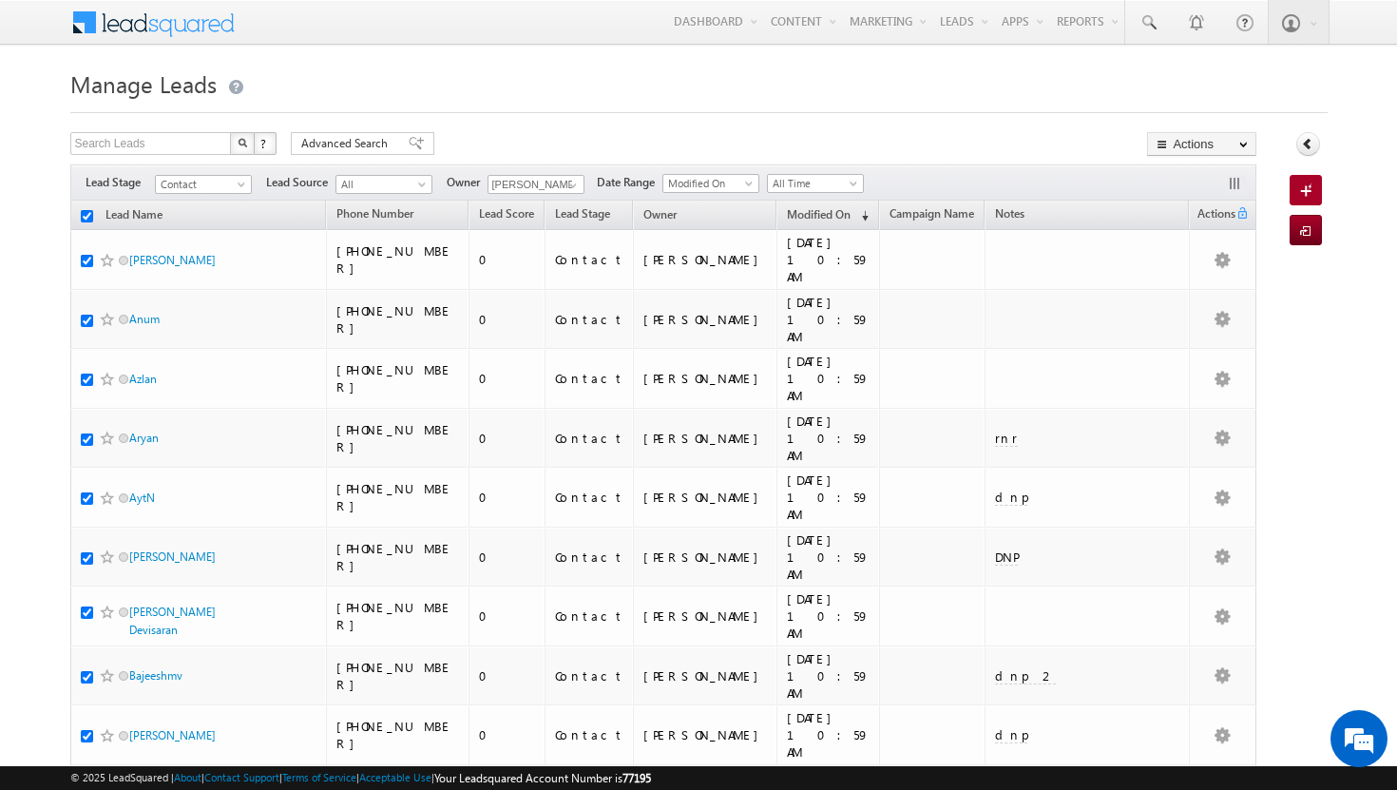
checkbox input "true"
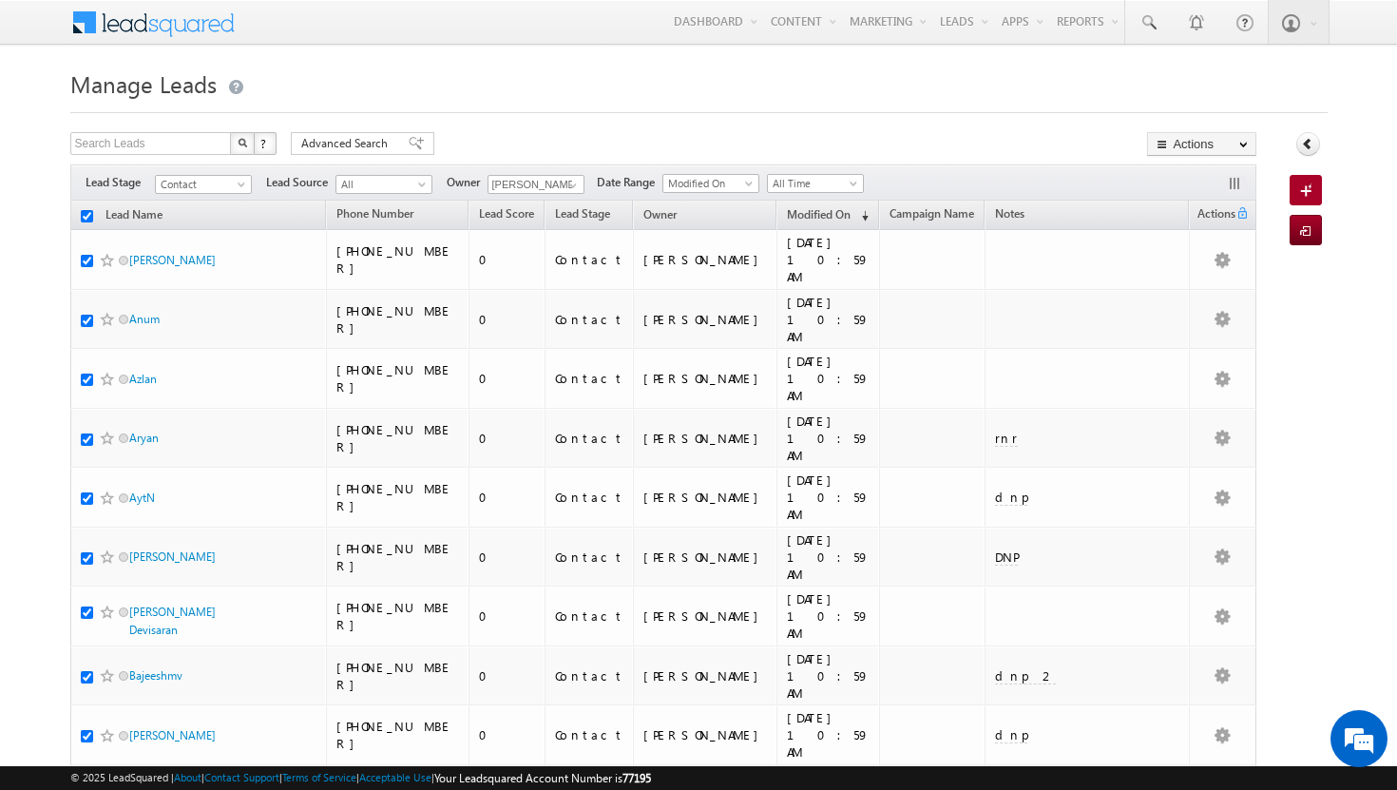
checkbox input "true"
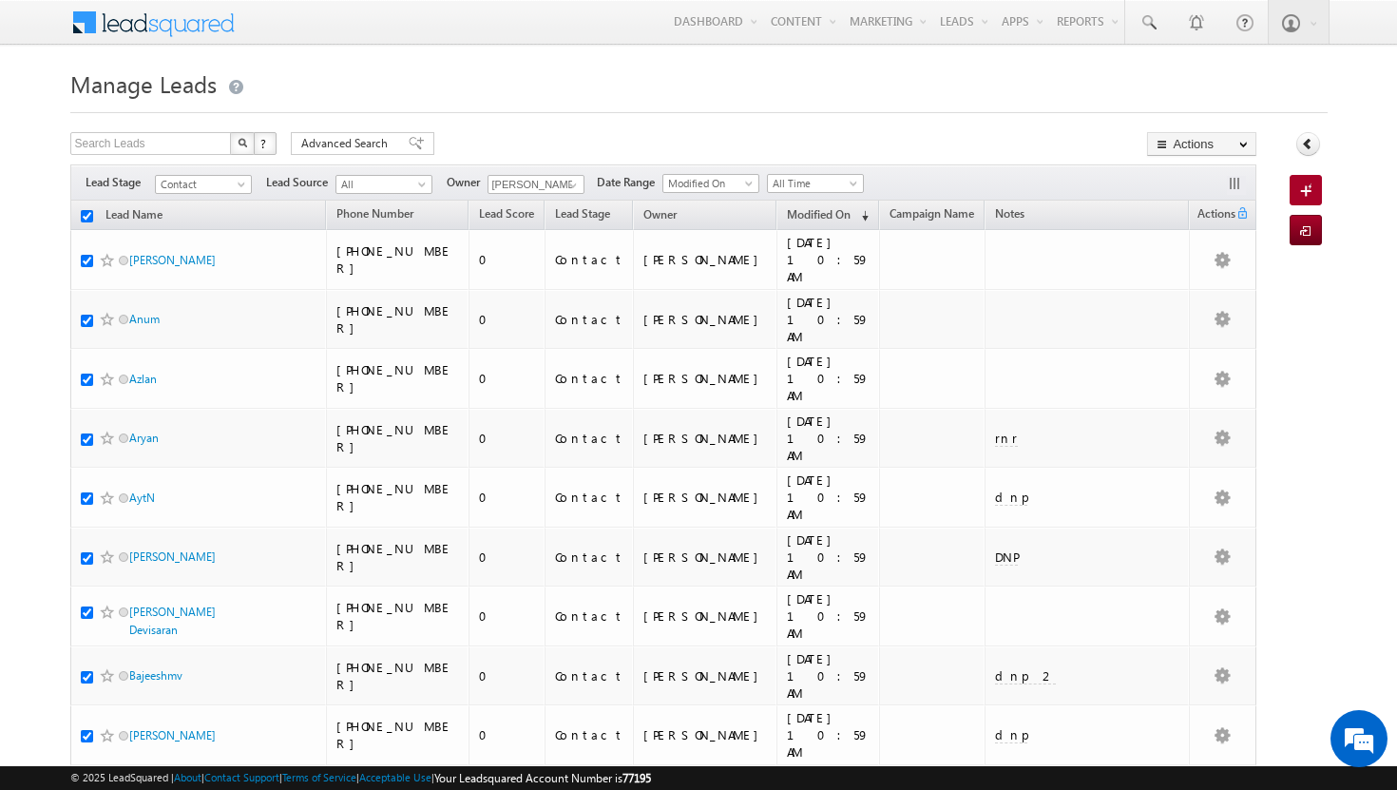
checkbox input "true"
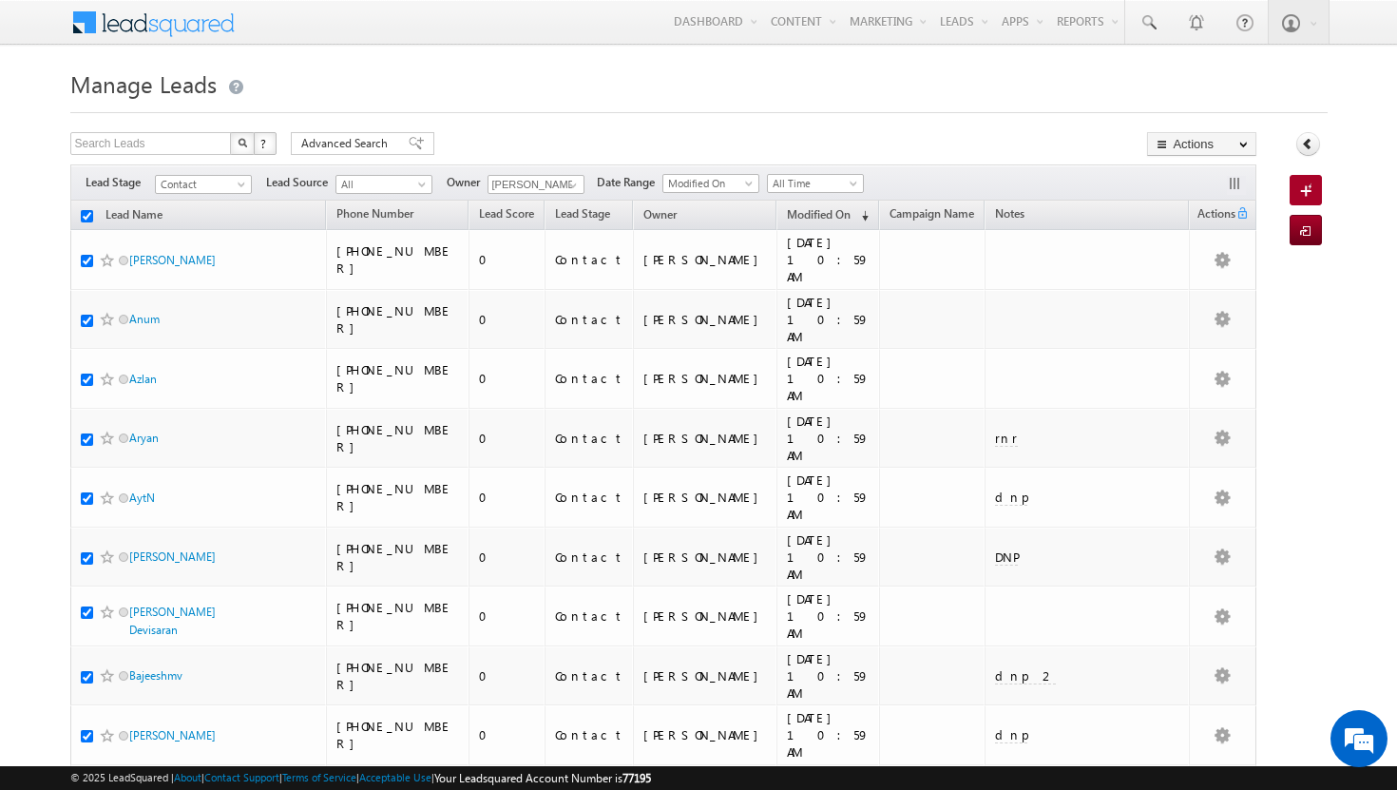
checkbox input "true"
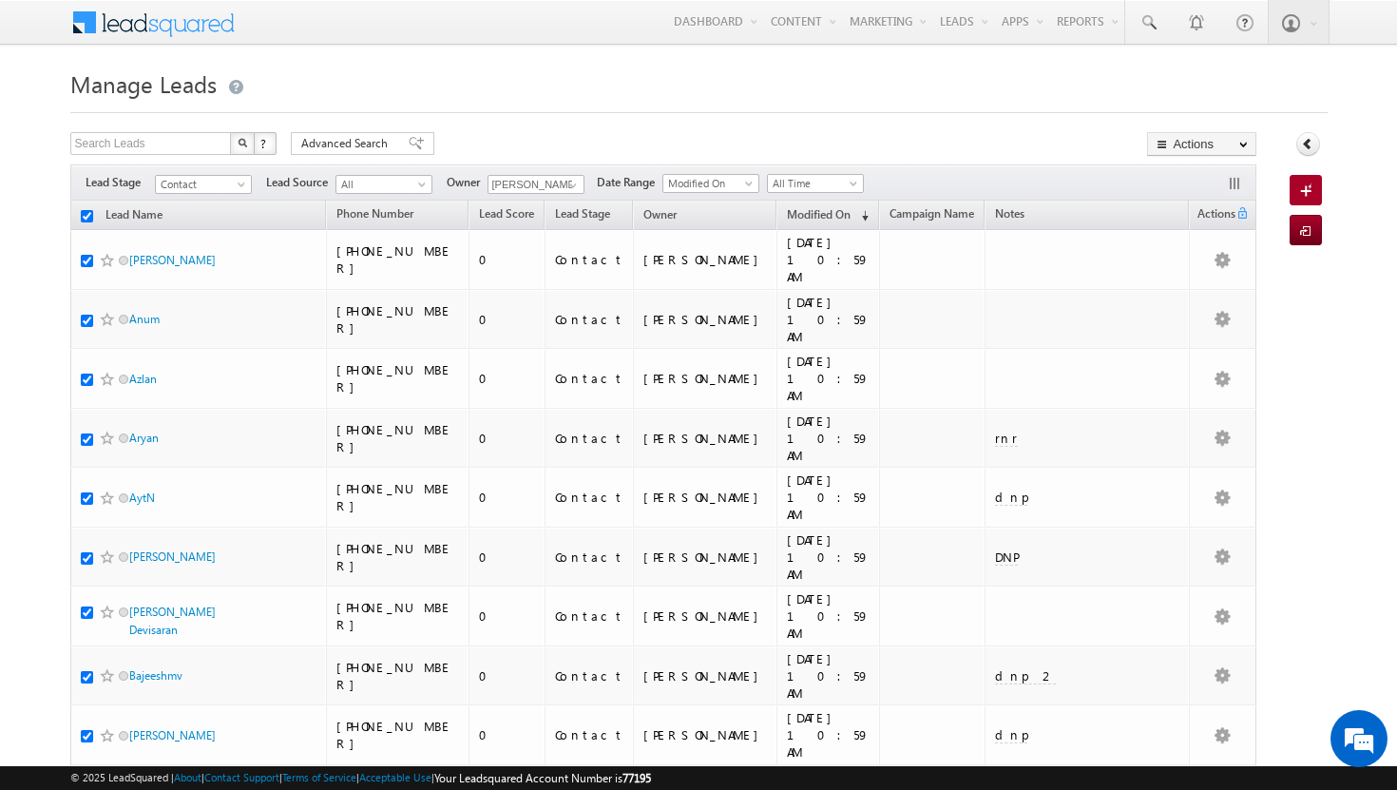
checkbox input "true"
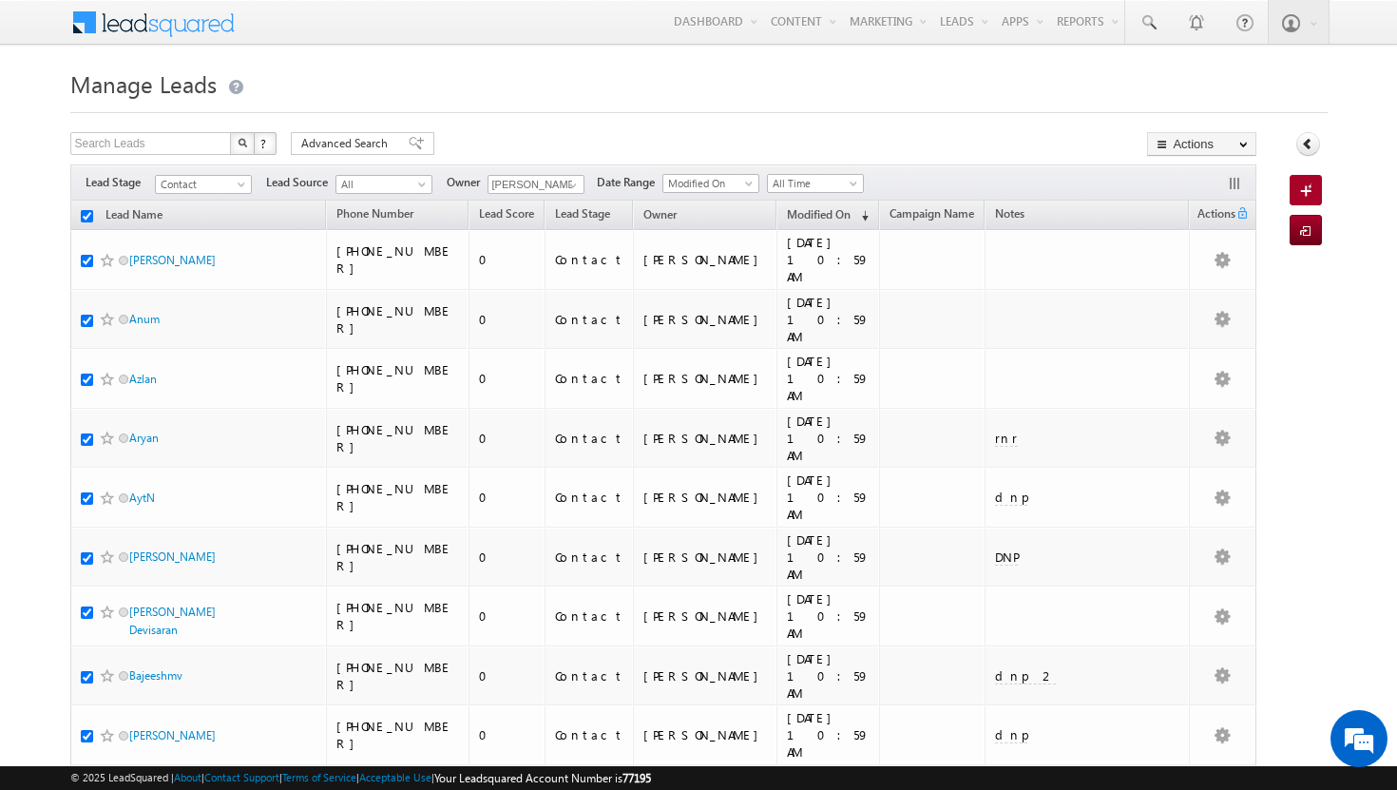
checkbox input "true"
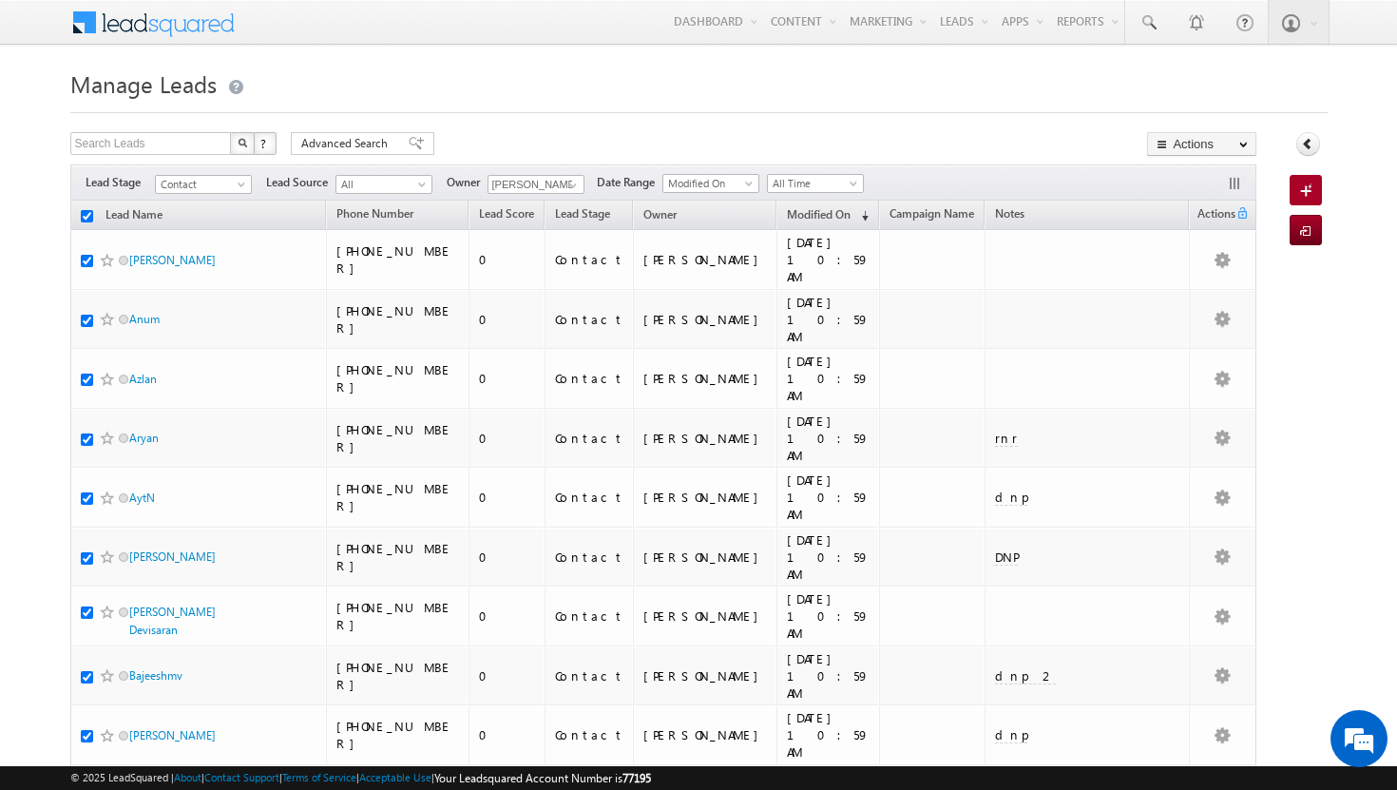
checkbox input "true"
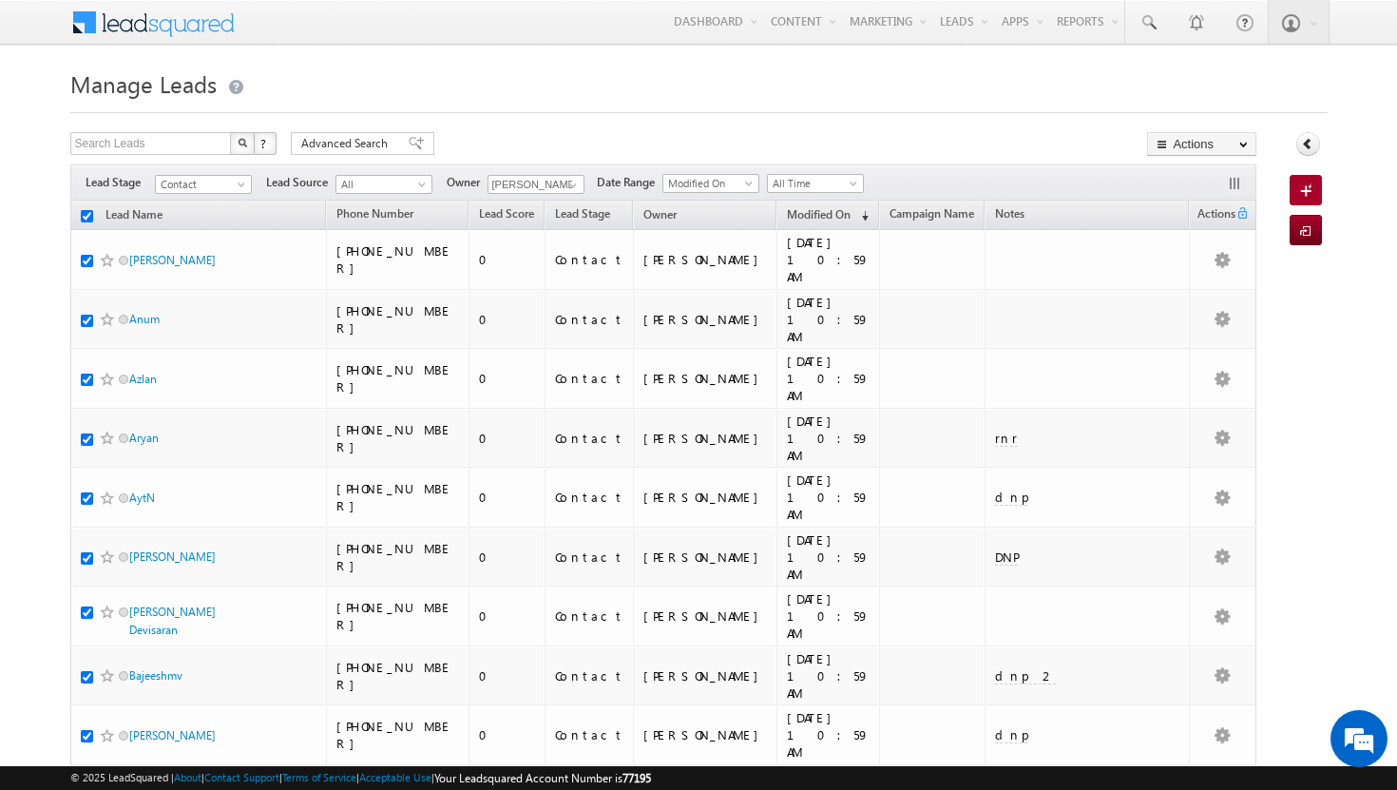
checkbox input "true"
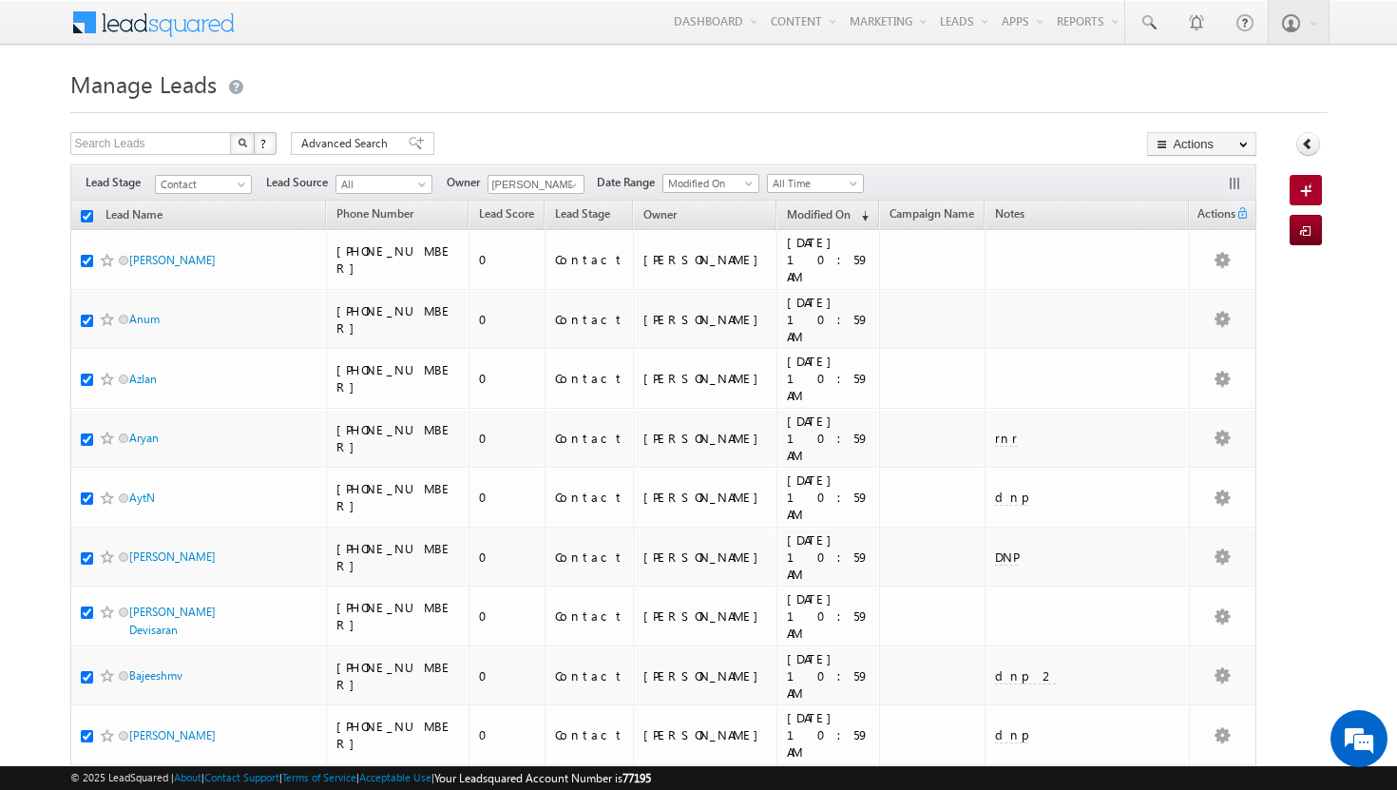
checkbox input "true"
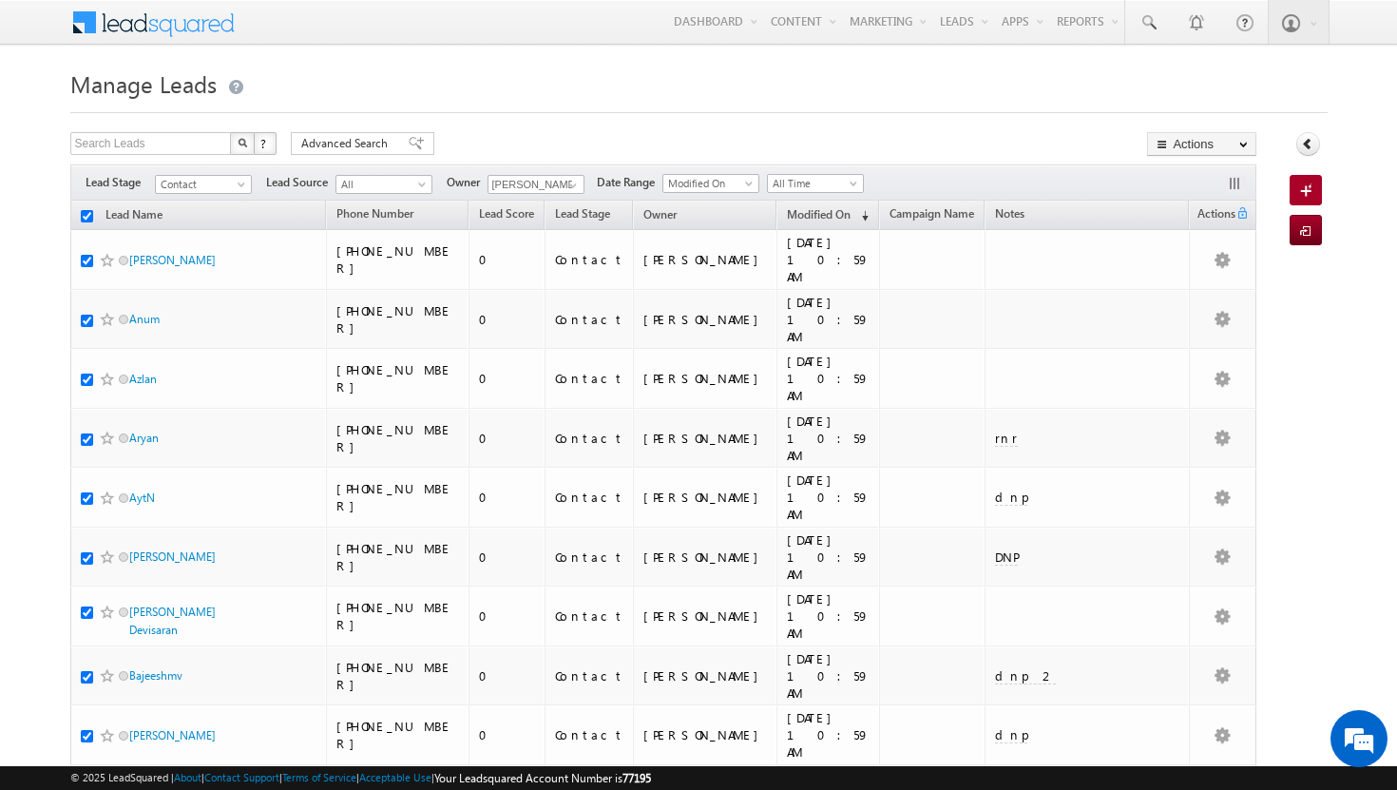
checkbox input "true"
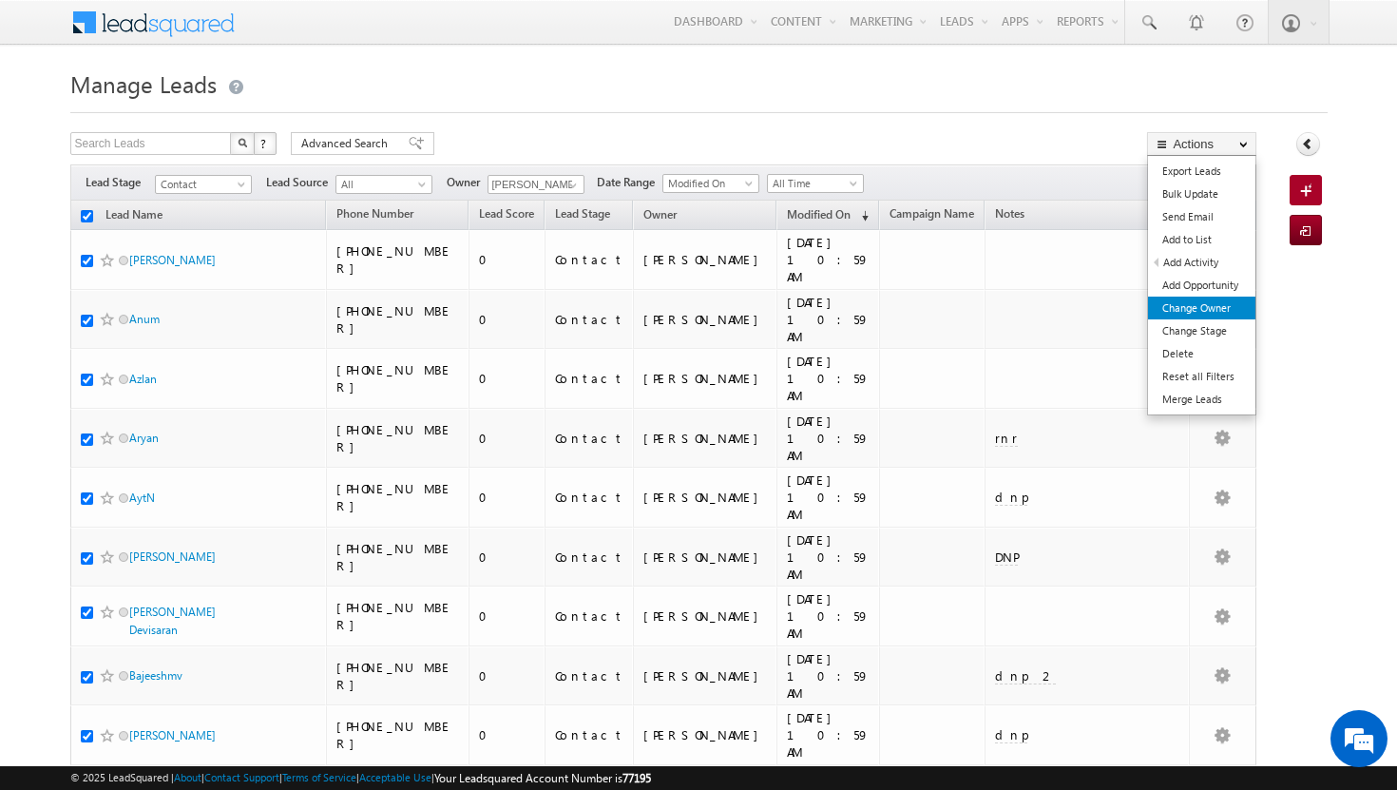
click at [1211, 302] on link "Change Owner" at bounding box center [1201, 308] width 107 height 23
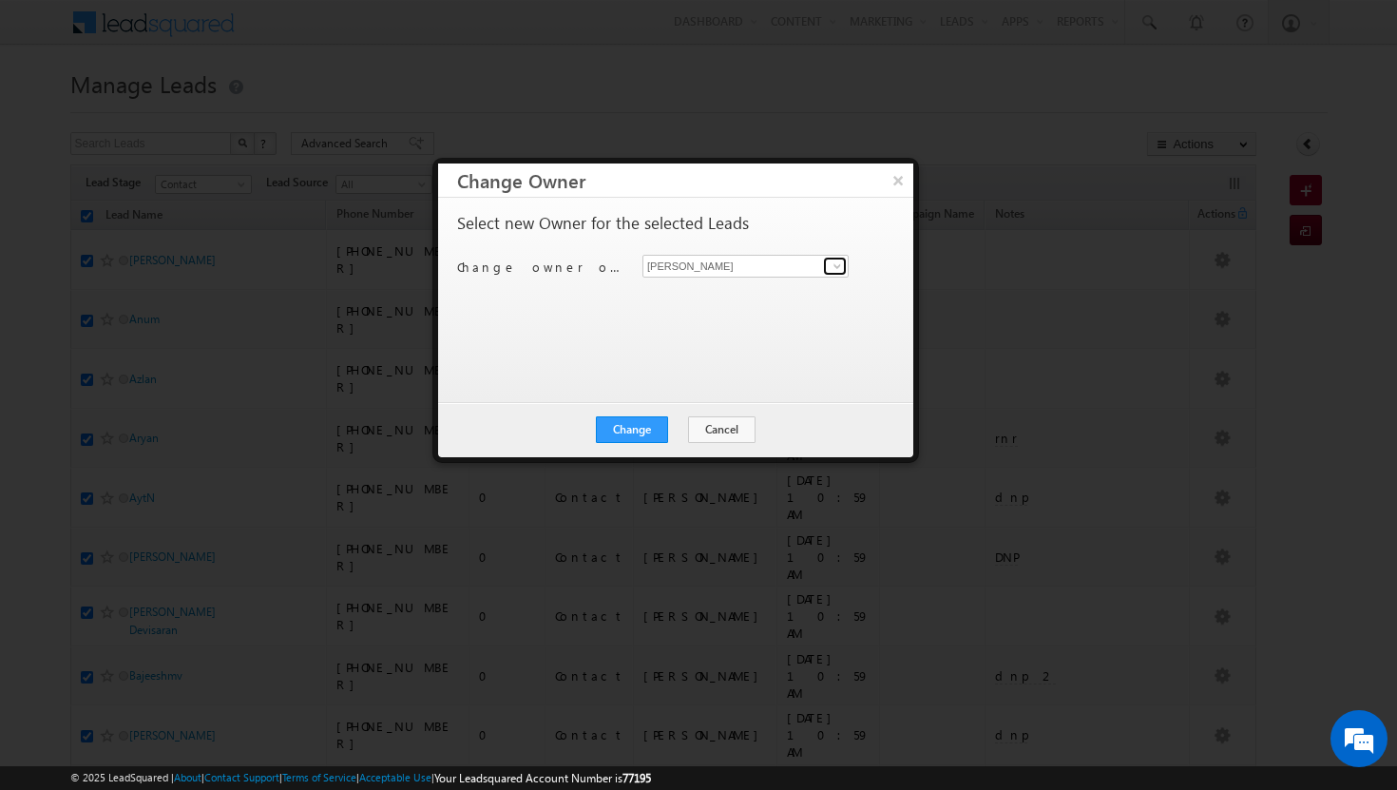
click at [837, 263] on span at bounding box center [837, 265] width 15 height 15
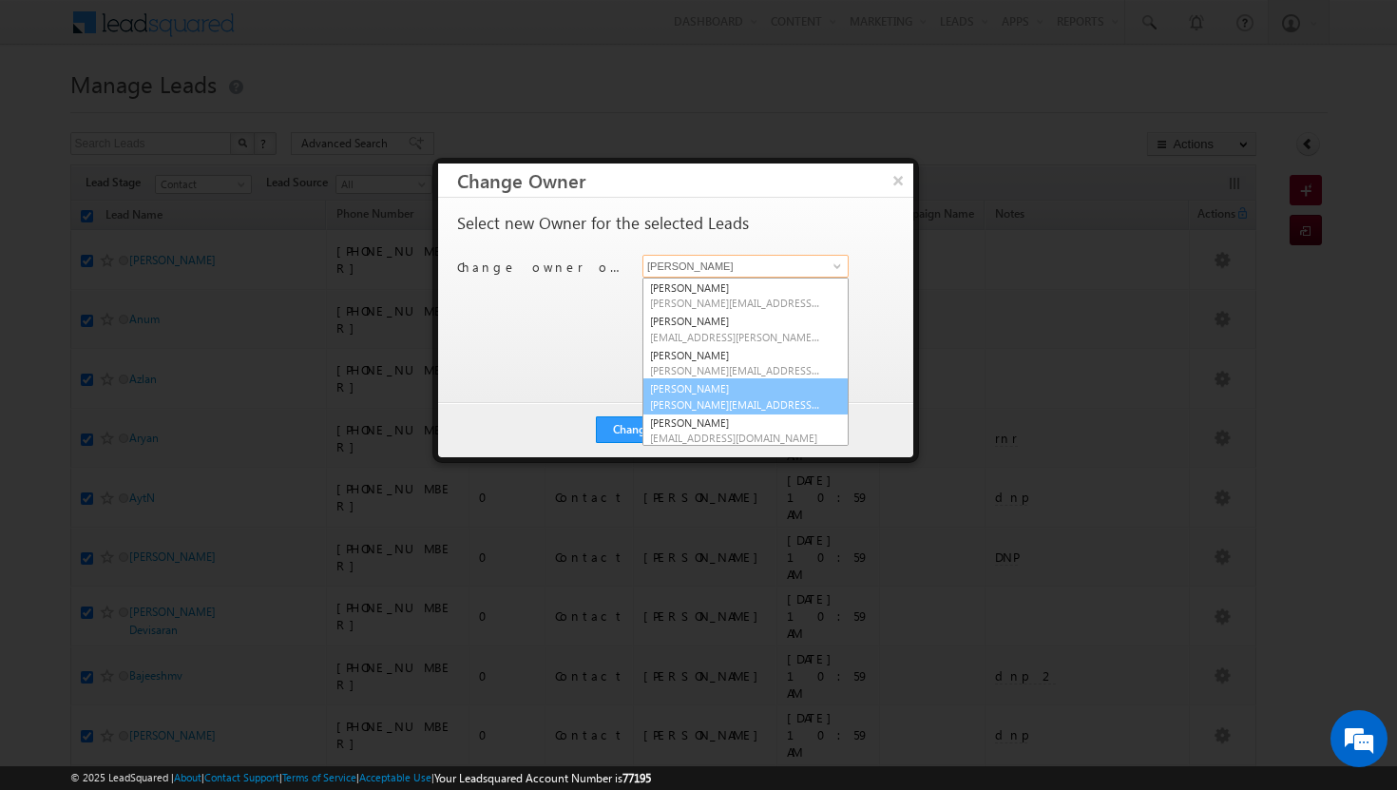
click at [759, 384] on link "Basila Tp basila.tp@indglobal.ae" at bounding box center [745, 396] width 206 height 36
type input "Basila Tp"
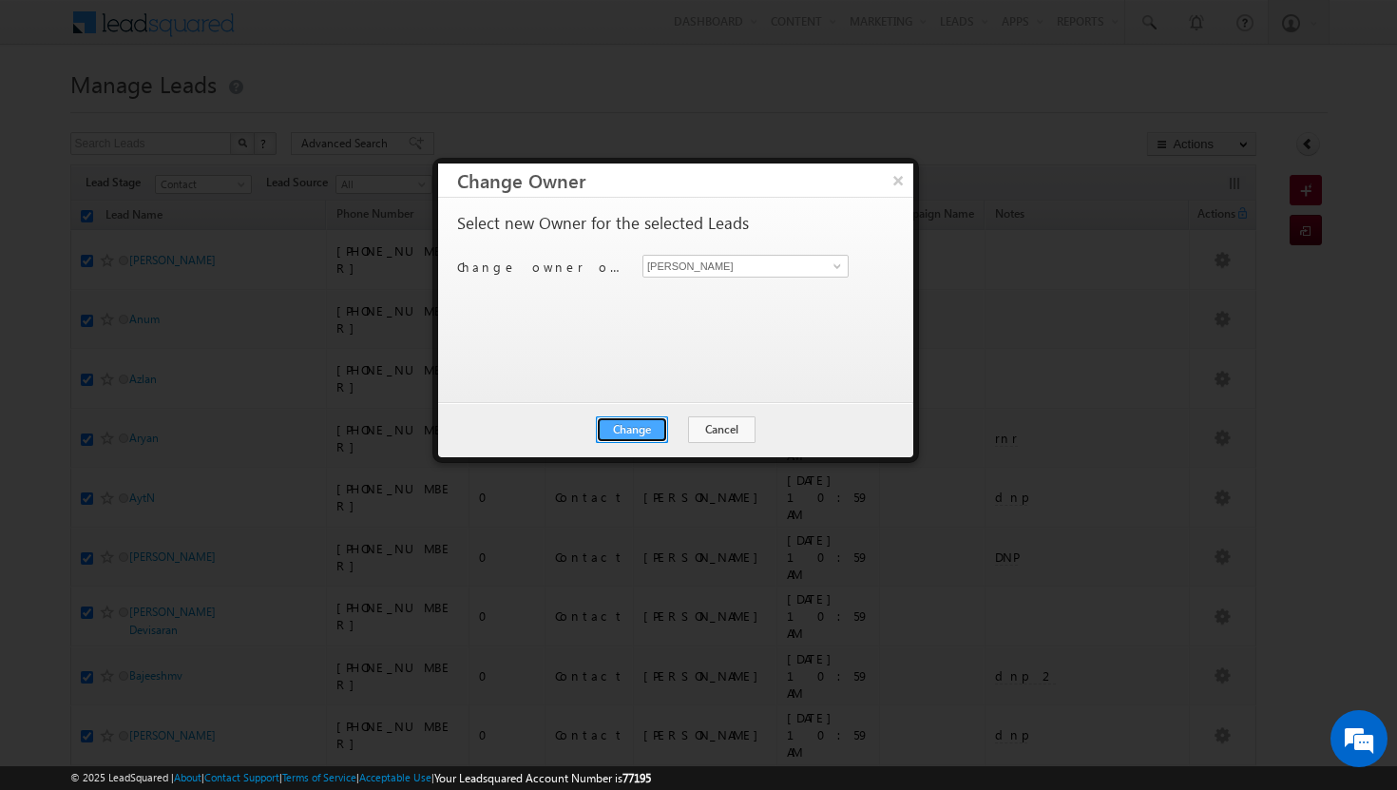
click at [639, 431] on button "Change" at bounding box center [632, 429] width 72 height 27
click at [663, 429] on button "Close" at bounding box center [678, 429] width 61 height 27
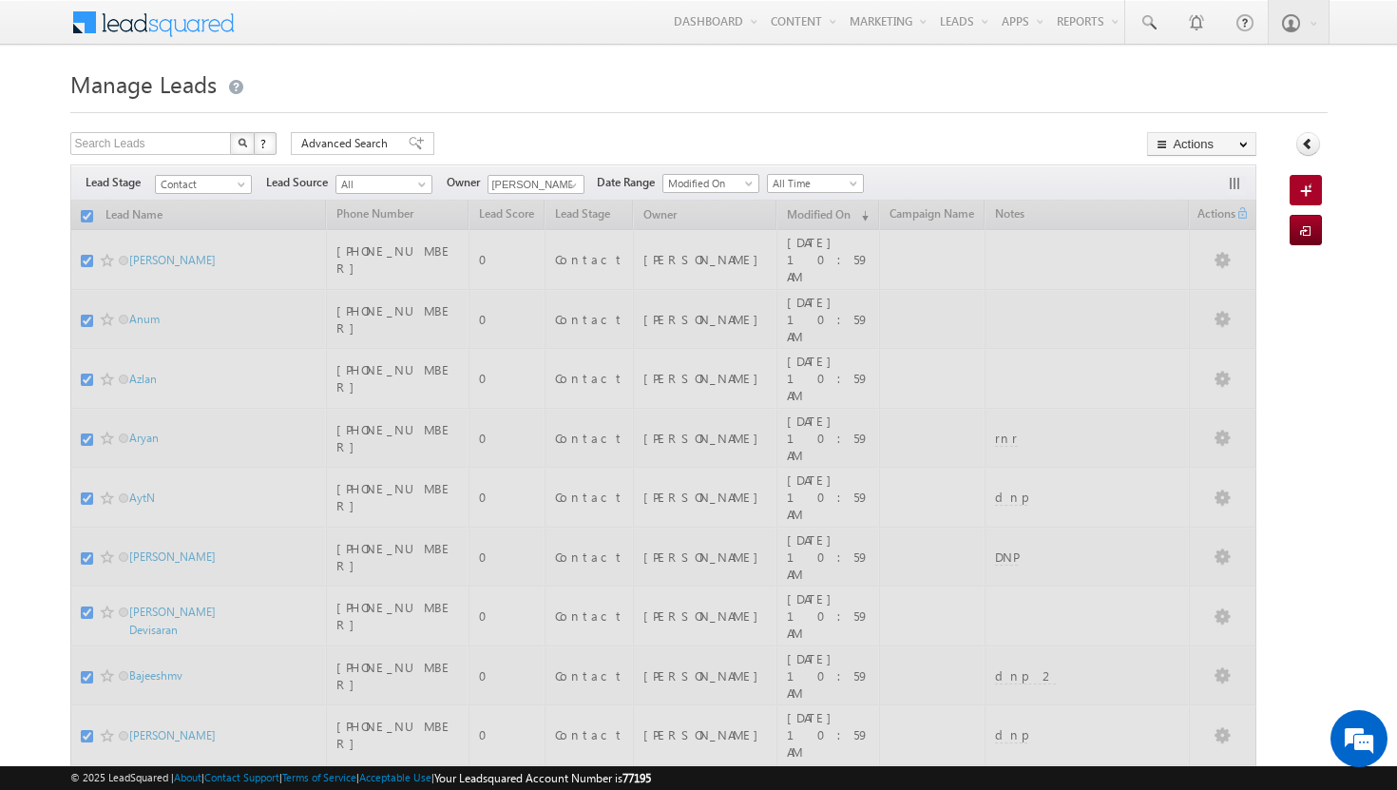
checkbox input "false"
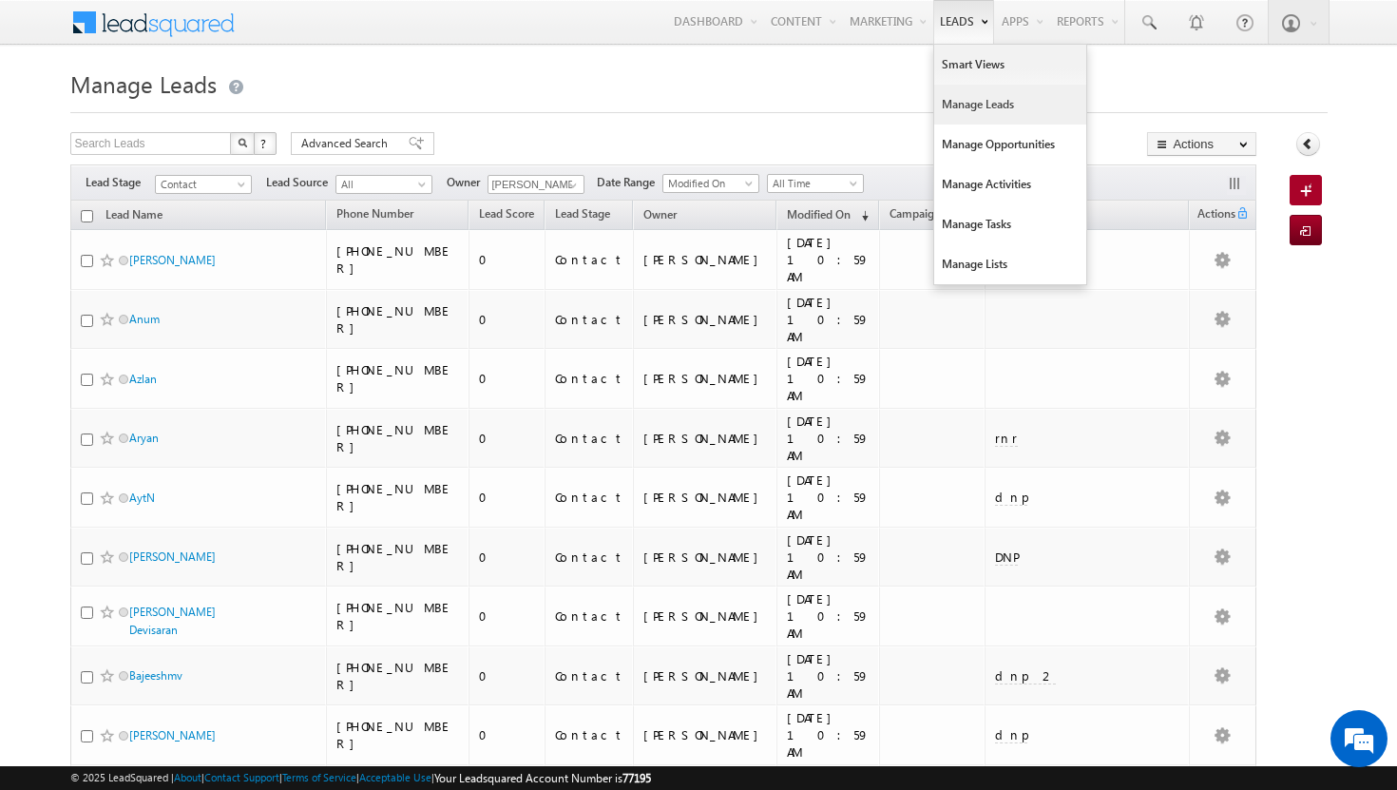
click at [957, 100] on link "Manage Leads" at bounding box center [1010, 105] width 152 height 40
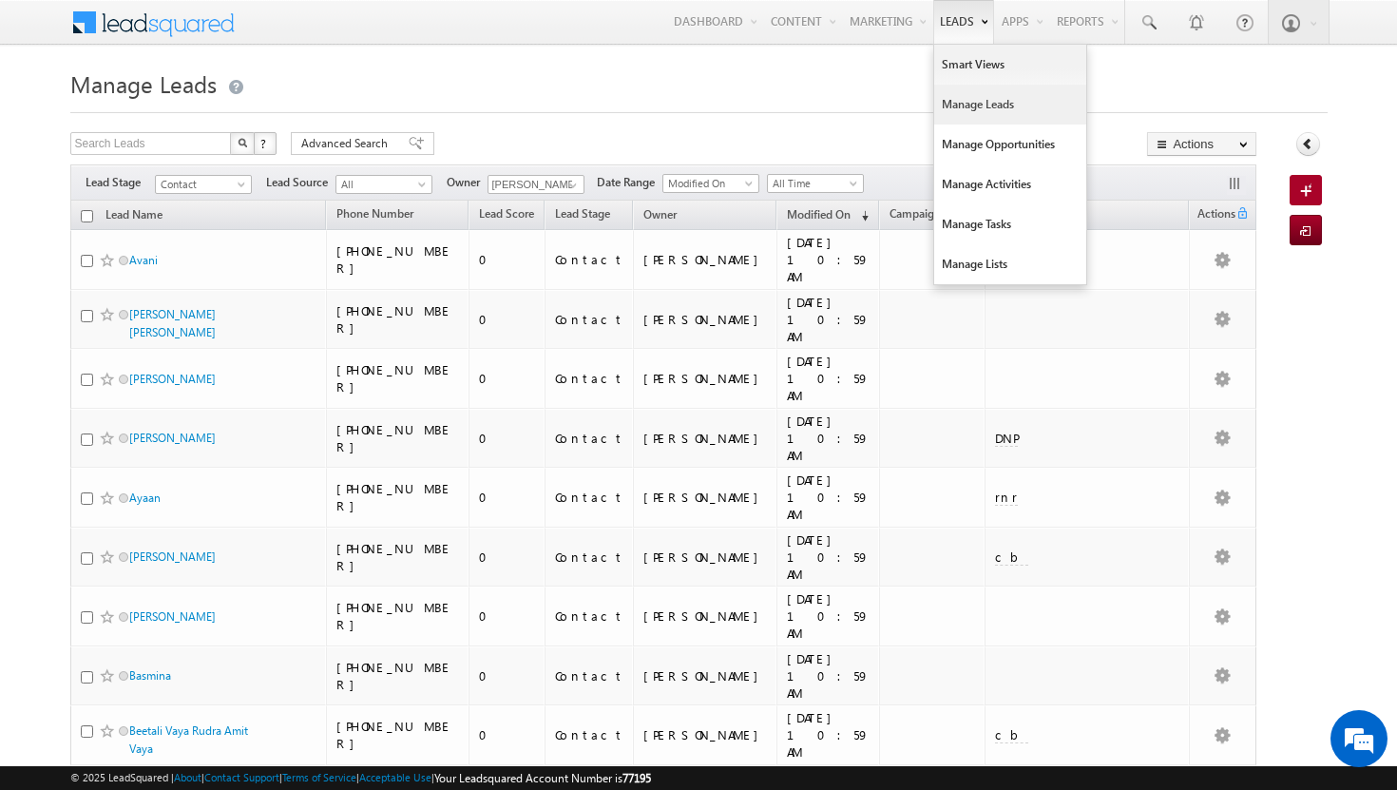
click at [966, 107] on link "Manage Leads" at bounding box center [1010, 105] width 152 height 40
click at [959, 102] on link "Manage Leads" at bounding box center [1010, 105] width 152 height 40
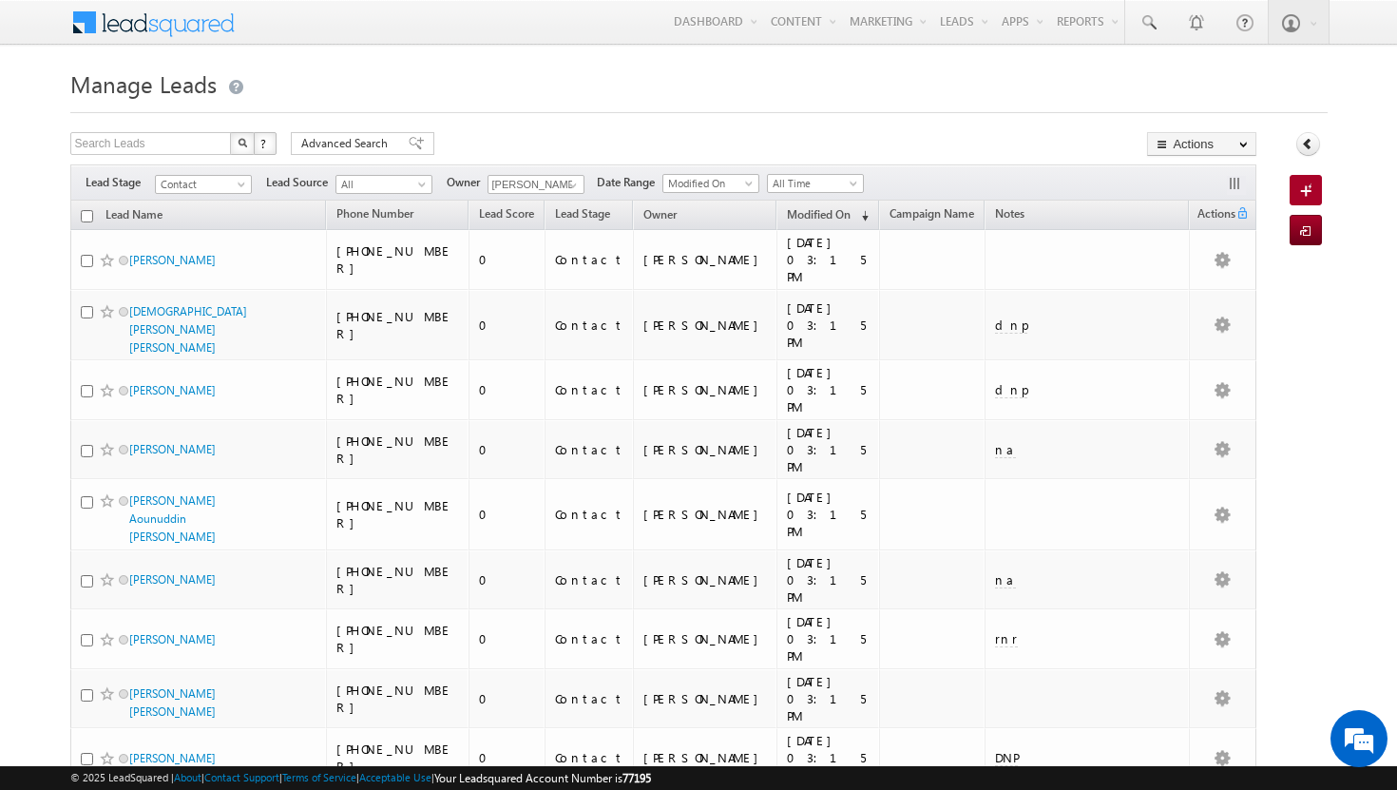
click at [85, 216] on input "checkbox" at bounding box center [87, 216] width 12 height 12
checkbox input "true"
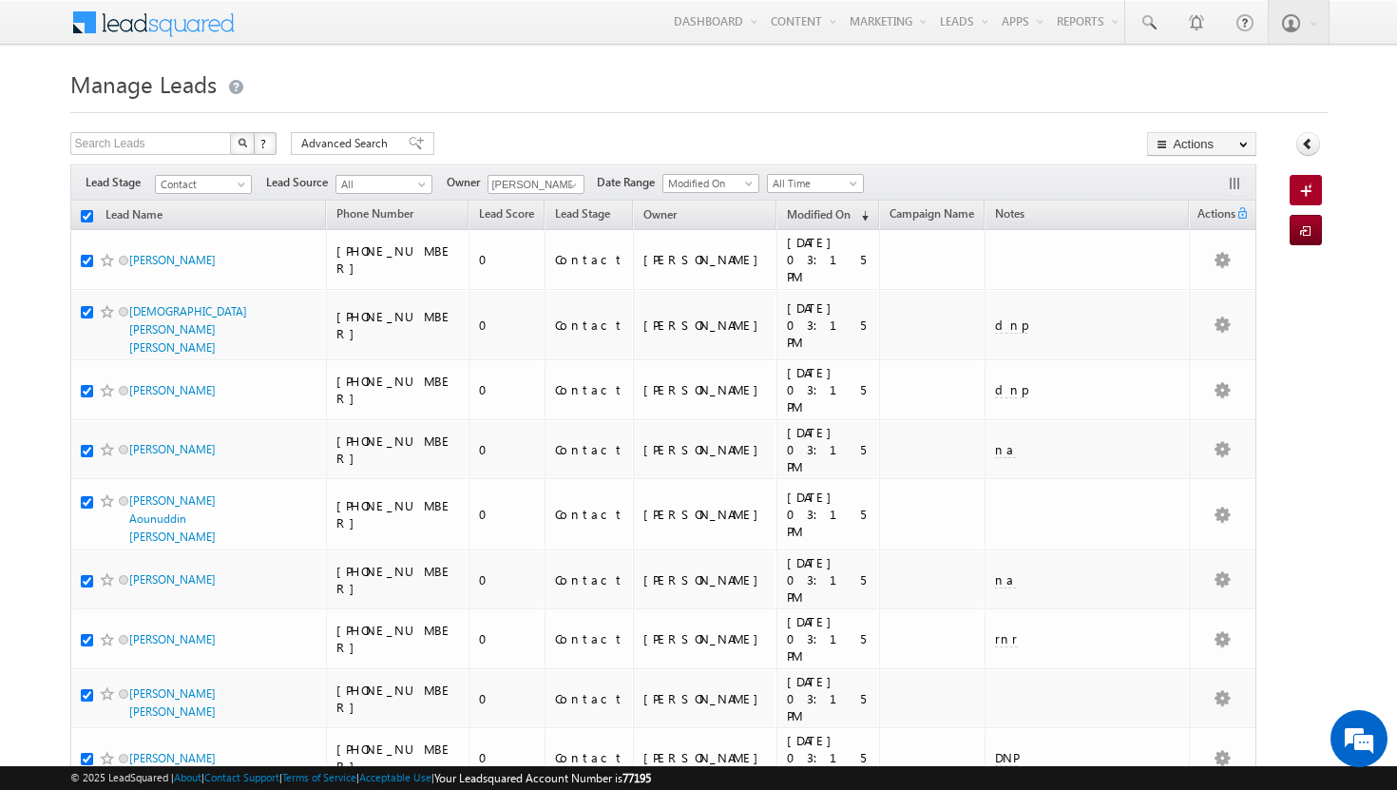
checkbox input "true"
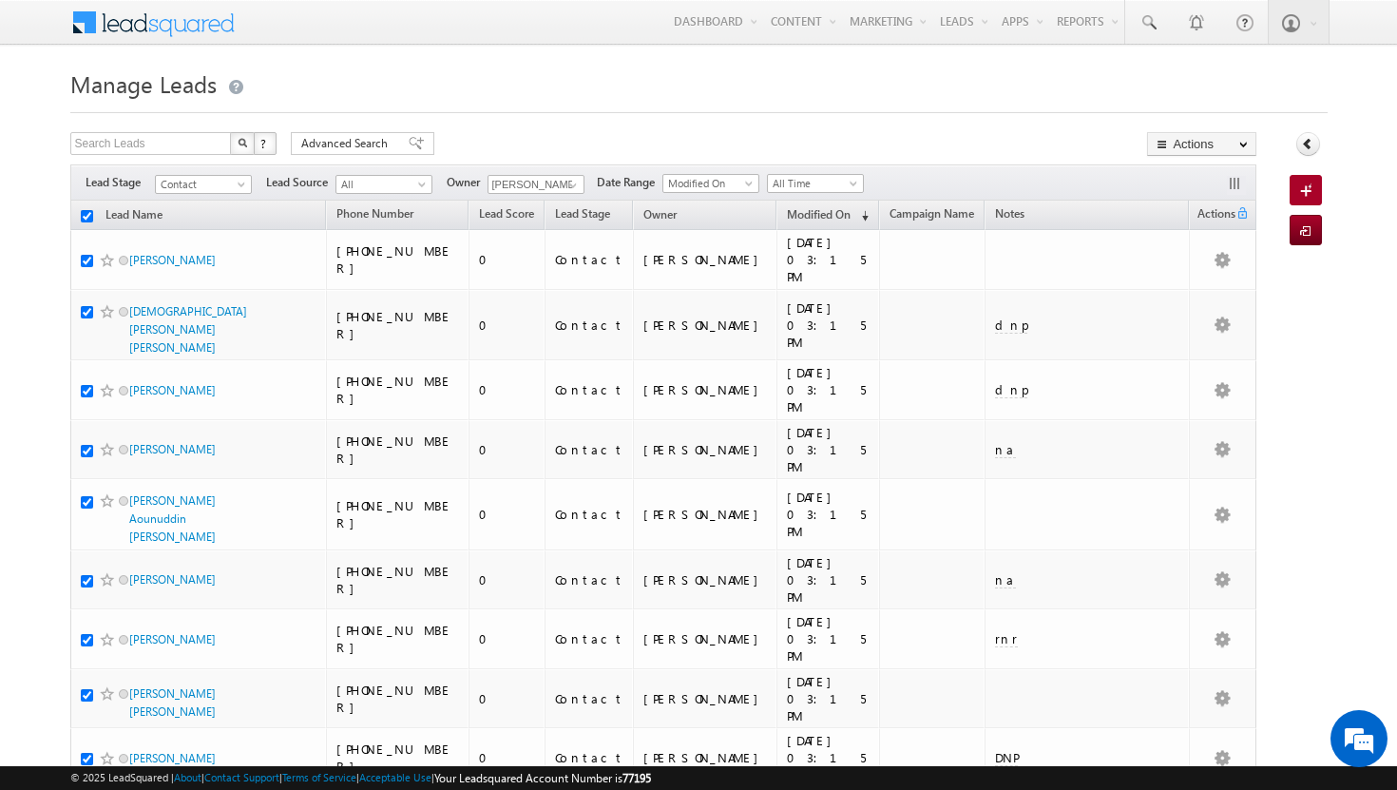
checkbox input "true"
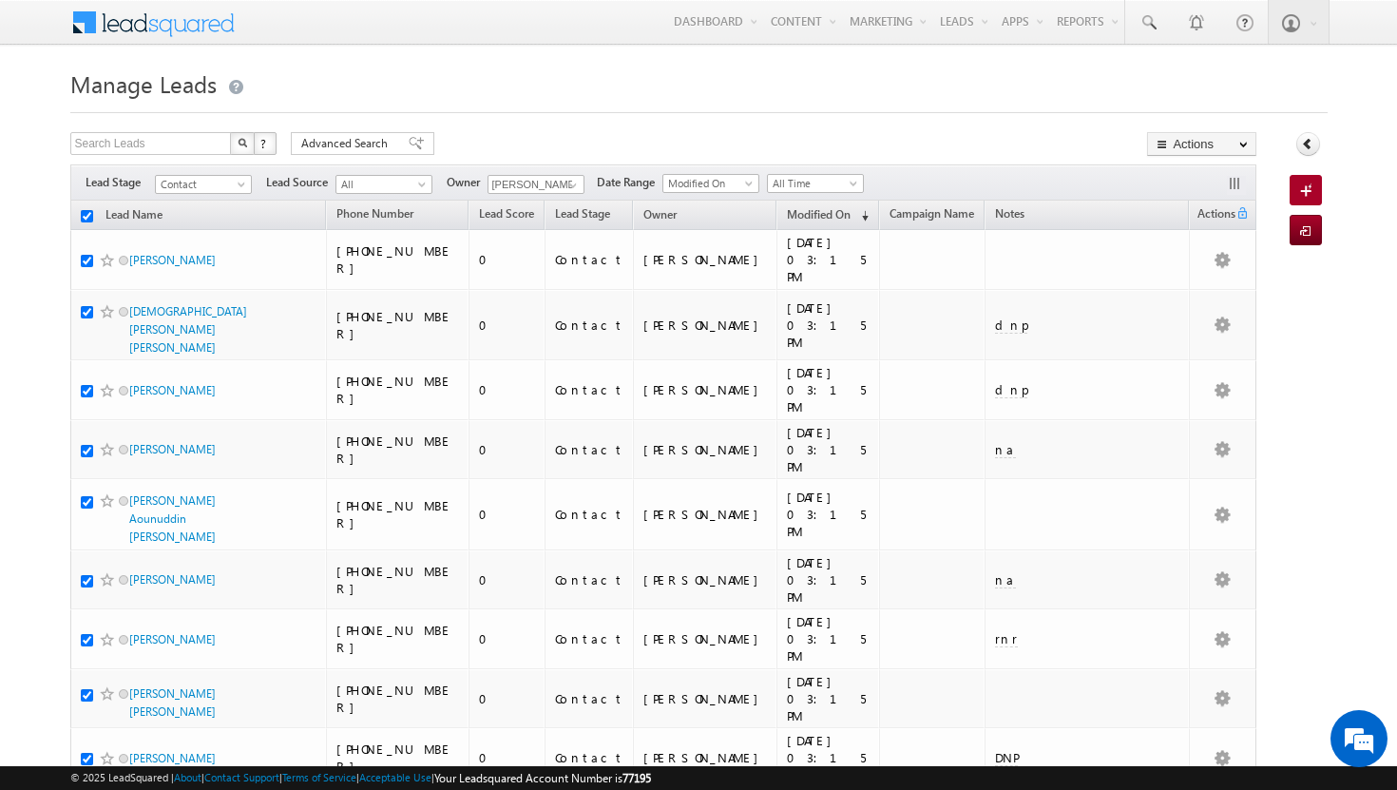
checkbox input "true"
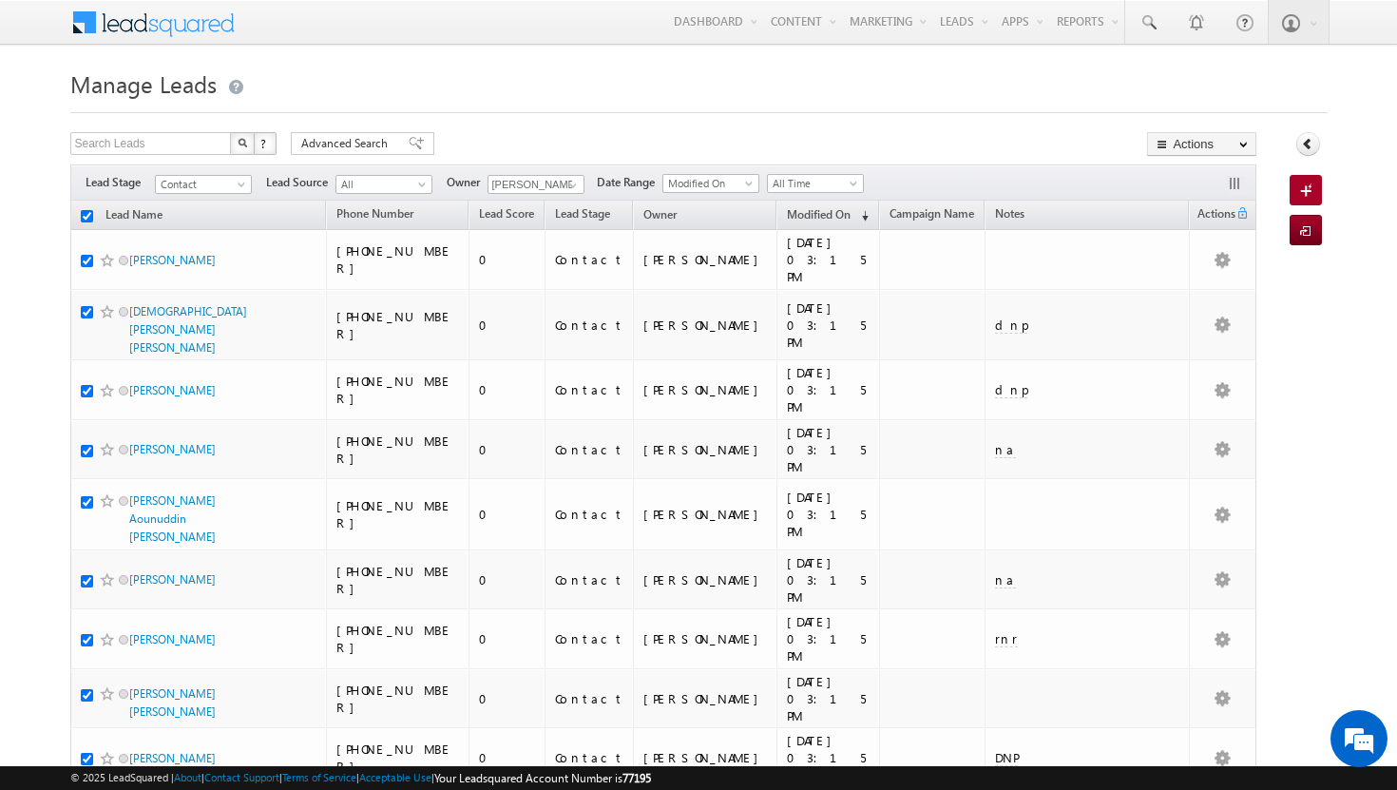
checkbox input "true"
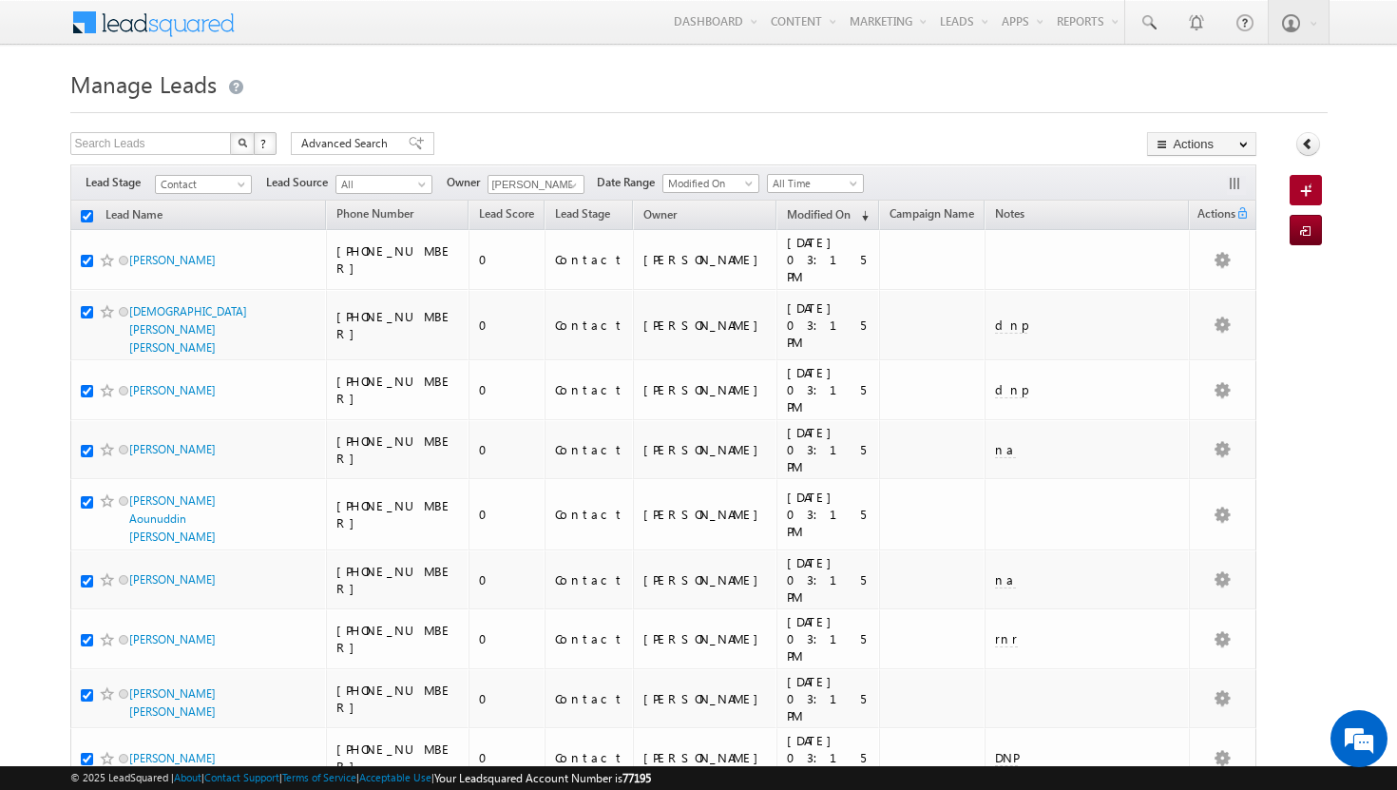
checkbox input "true"
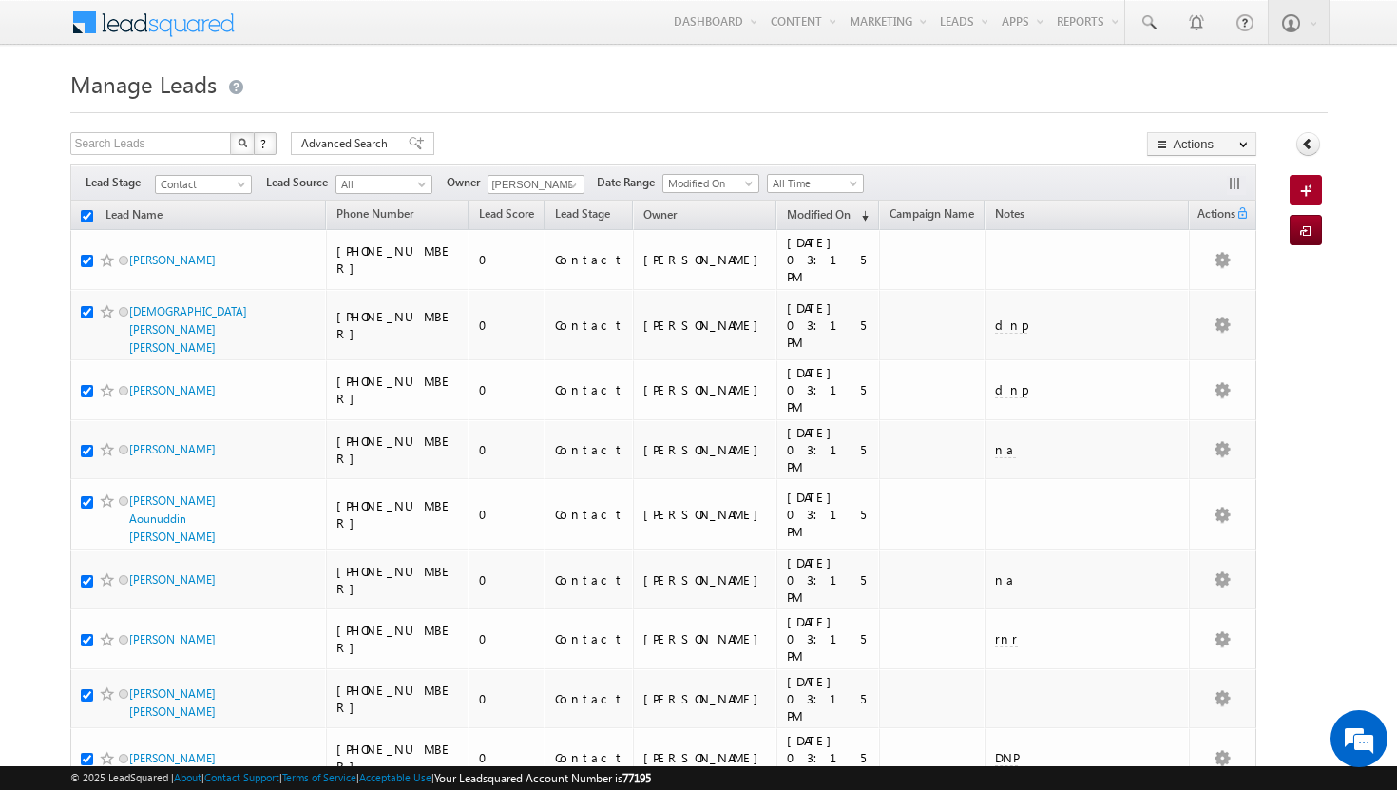
checkbox input "true"
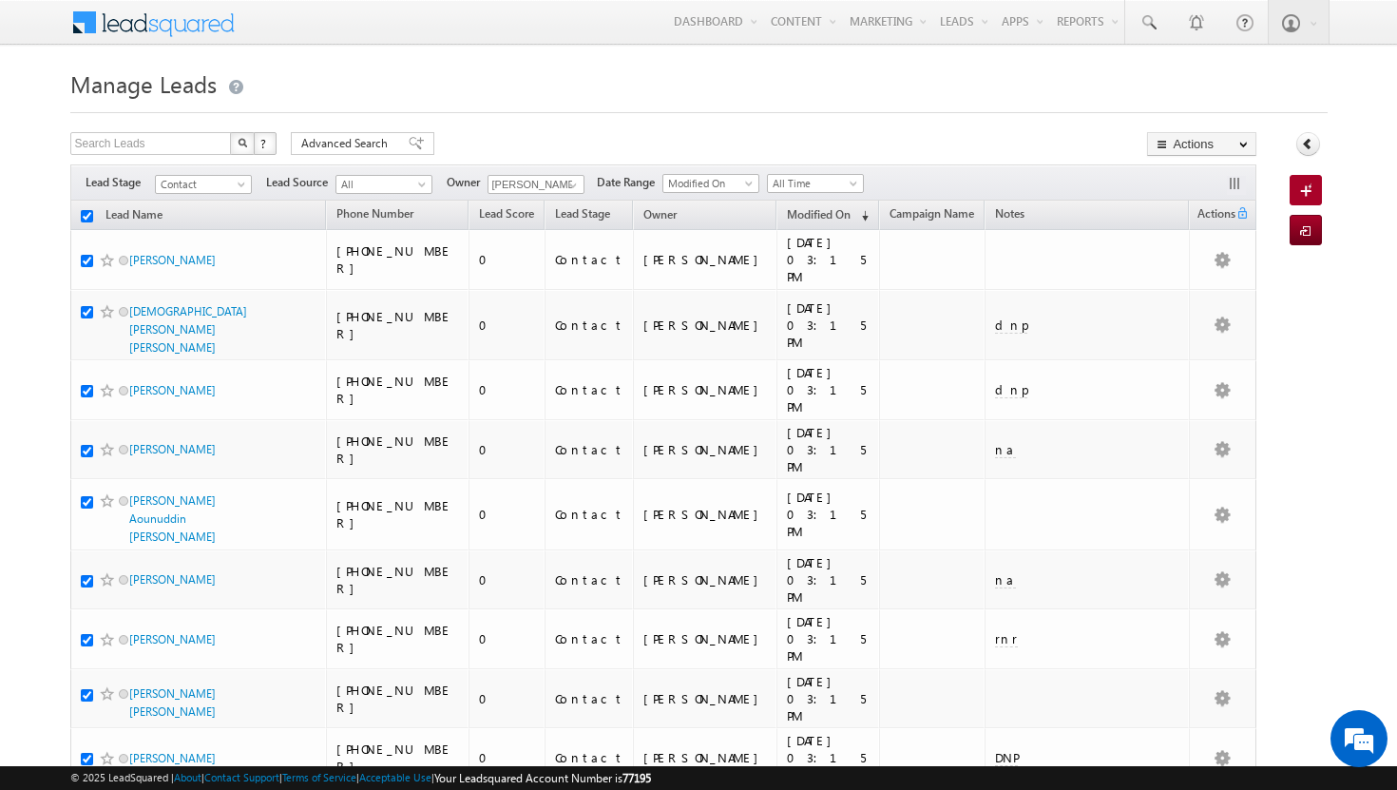
checkbox input "true"
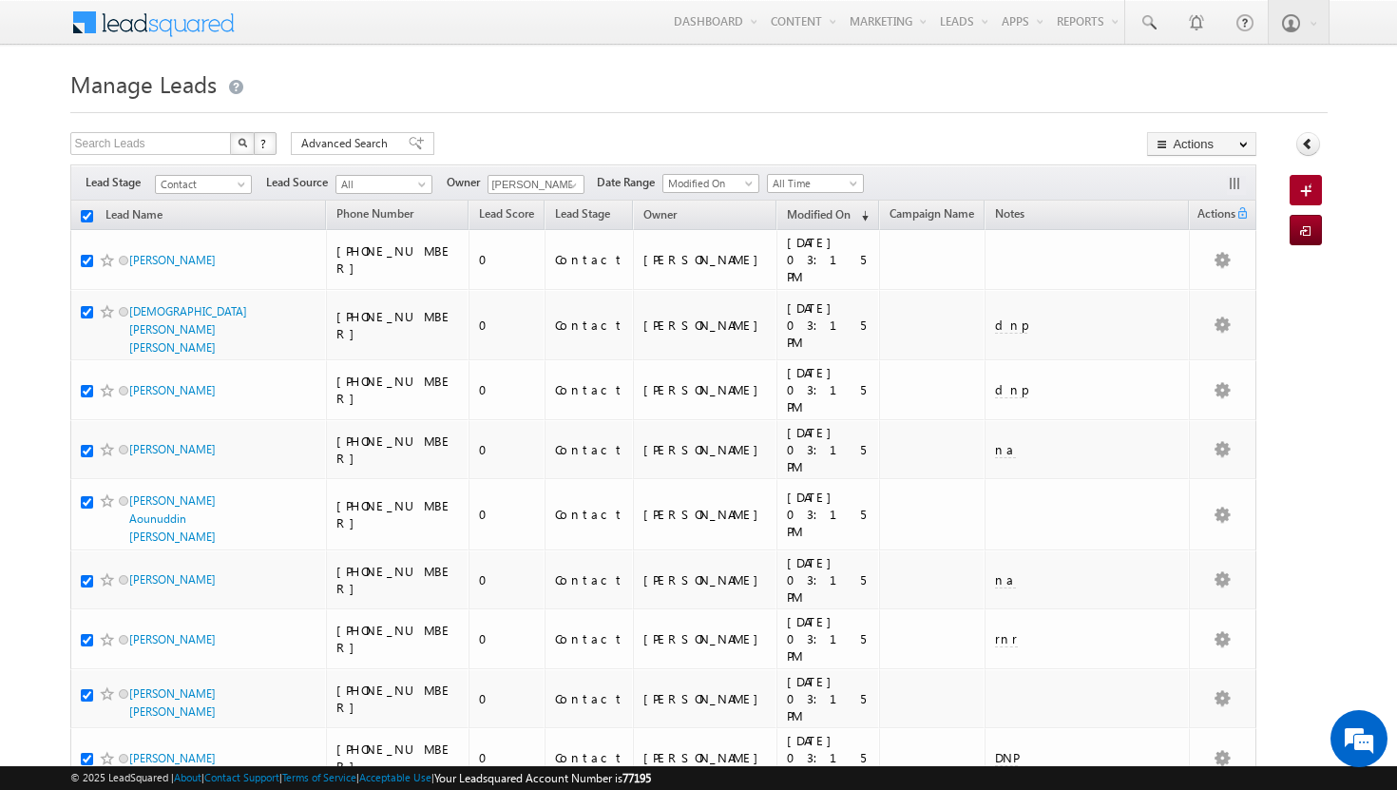
checkbox input "true"
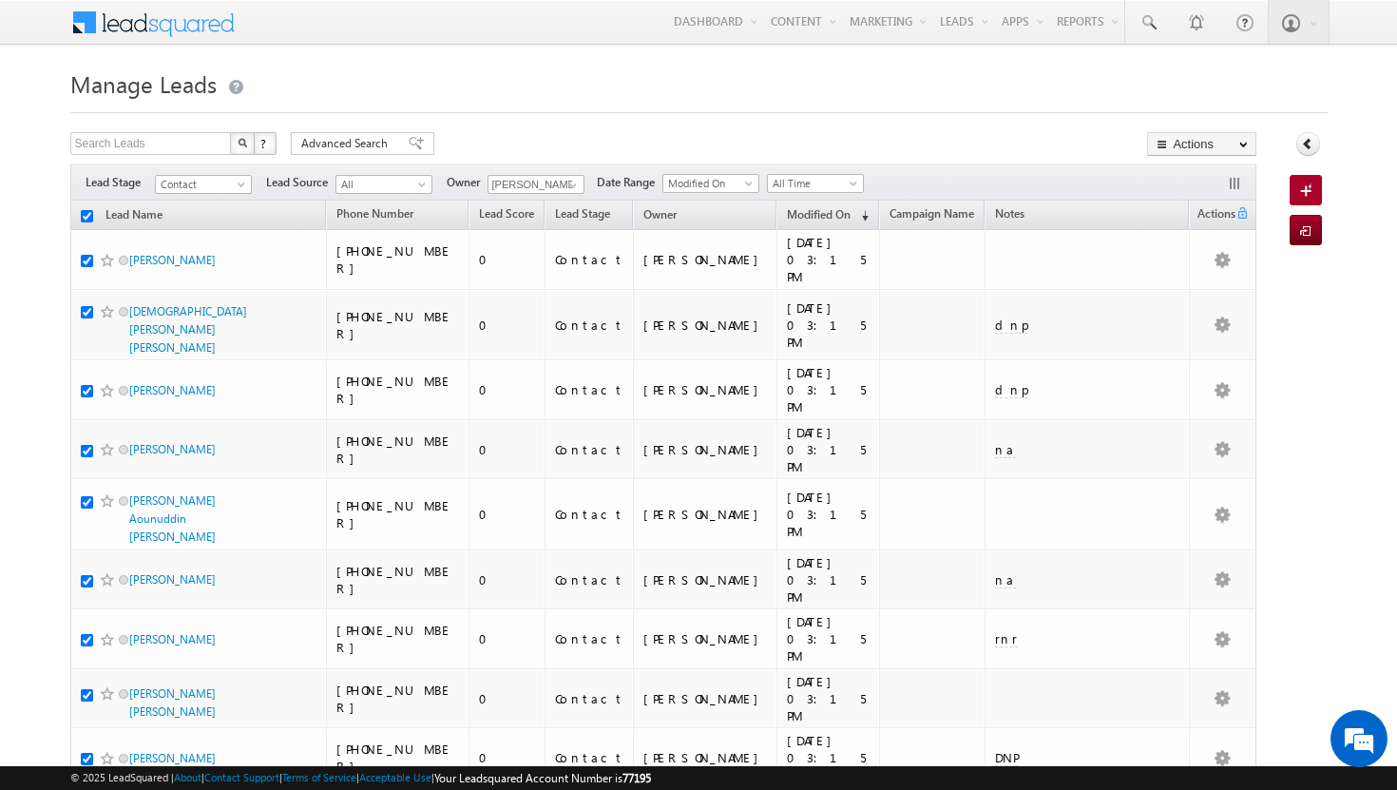
checkbox input "true"
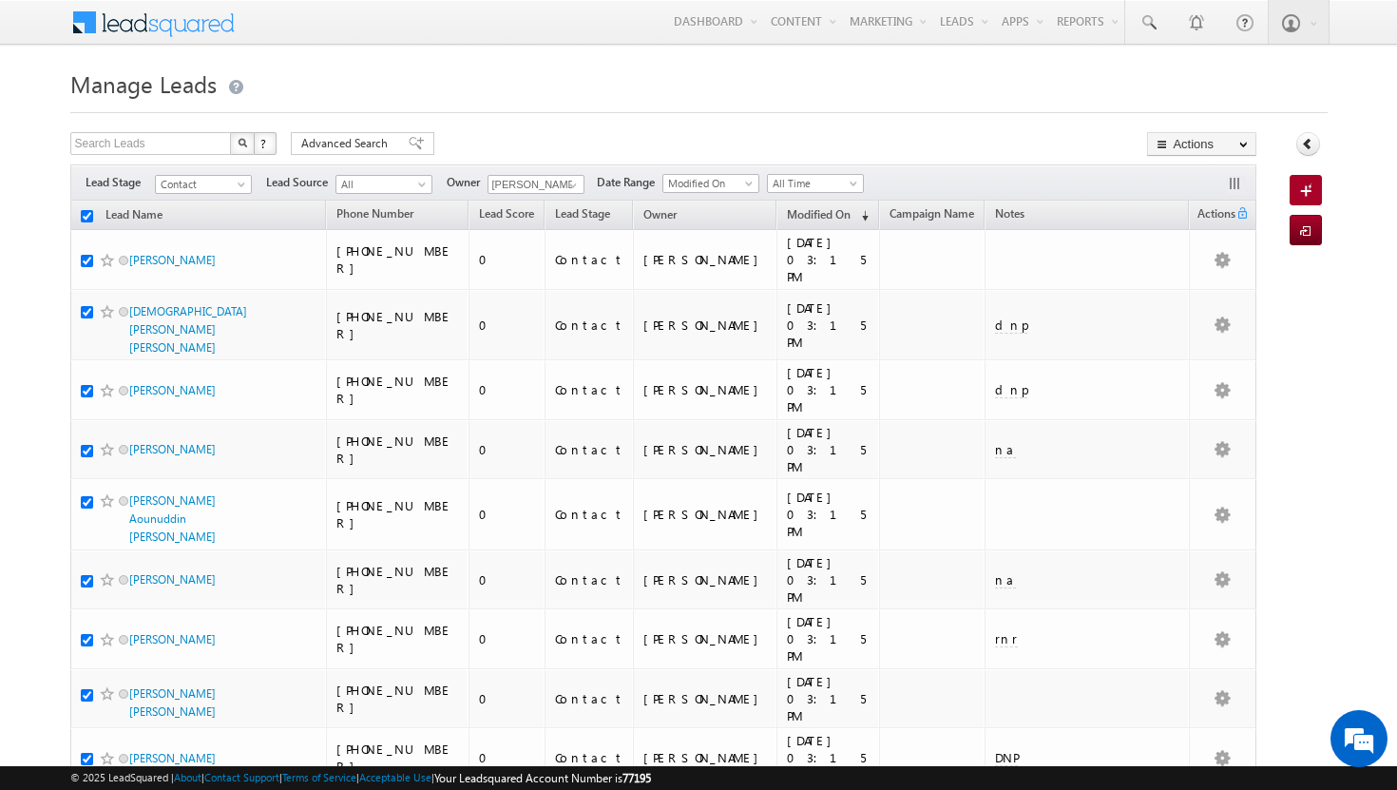
checkbox input "true"
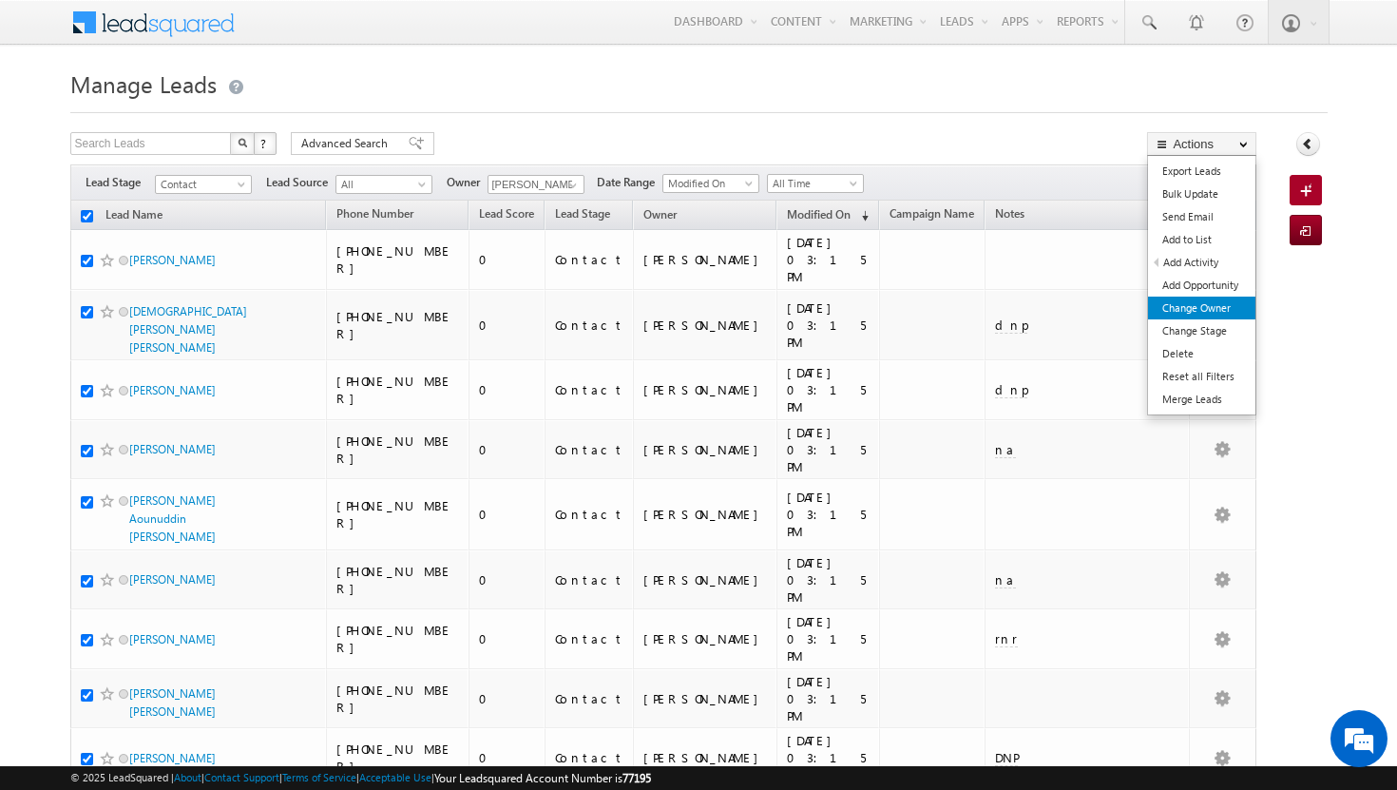
click at [1238, 302] on link "Change Owner" at bounding box center [1201, 308] width 107 height 23
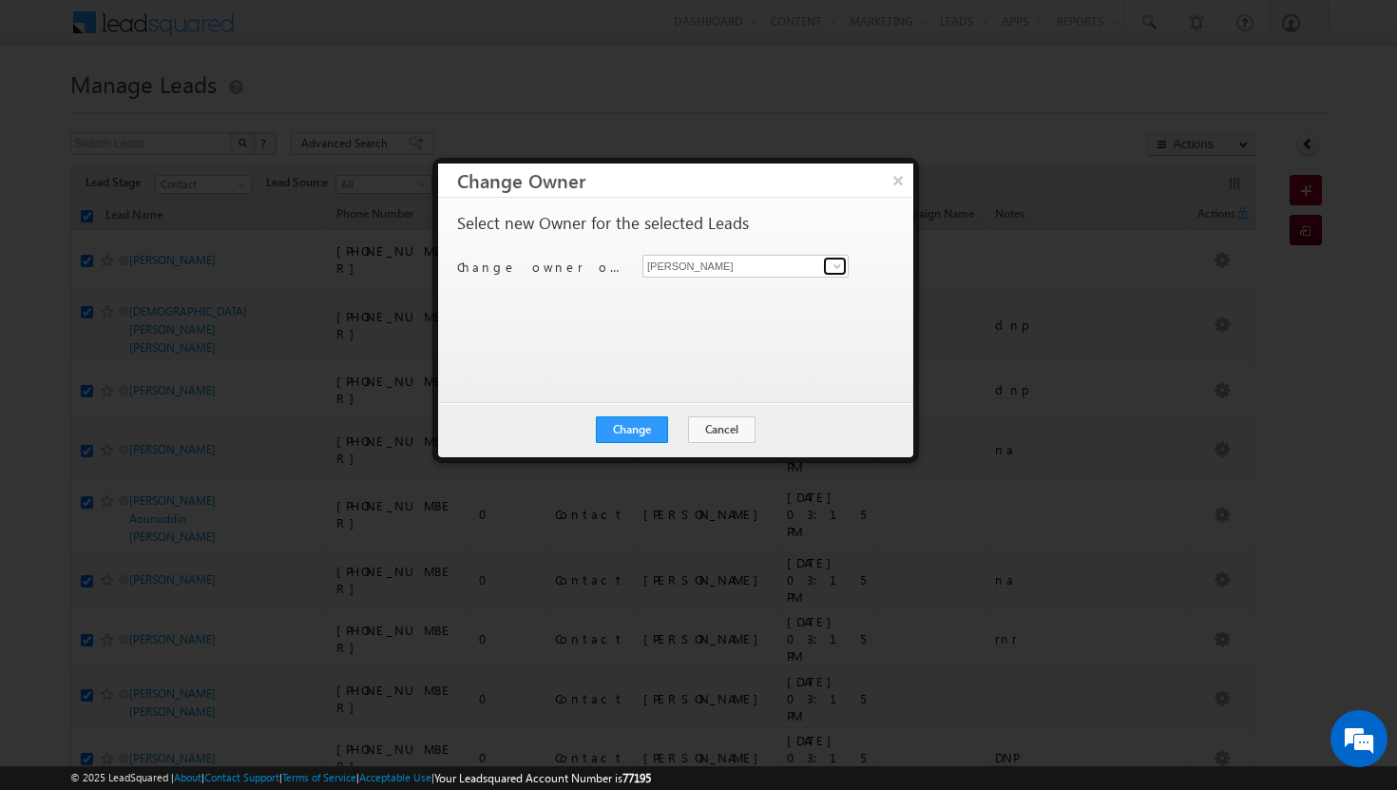
click at [835, 265] on span at bounding box center [837, 265] width 15 height 15
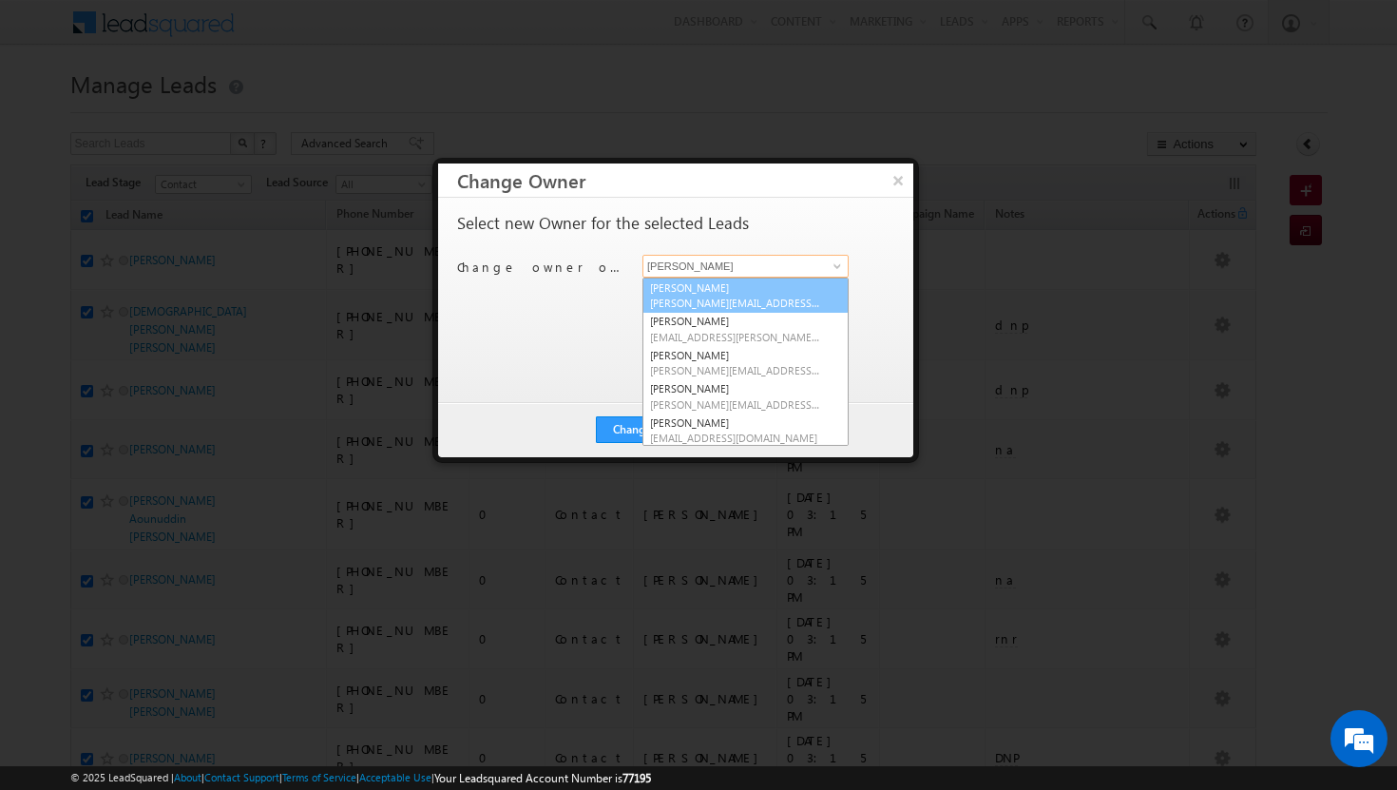
click at [733, 297] on span "adil.islam@indglobal.ae" at bounding box center [735, 303] width 171 height 14
type input "Adil Islam"
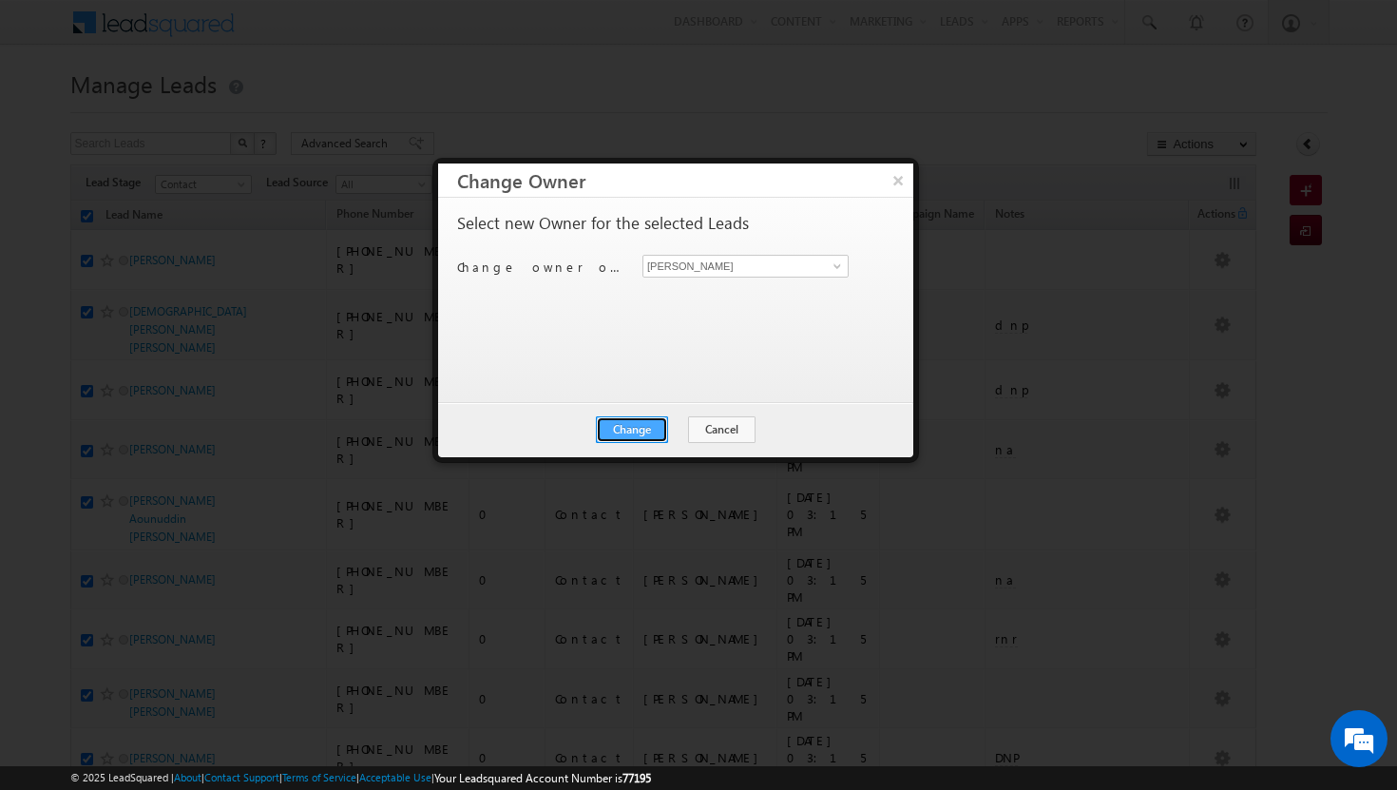
click at [641, 433] on button "Change" at bounding box center [632, 429] width 72 height 27
click at [665, 433] on button "Close" at bounding box center [678, 429] width 61 height 27
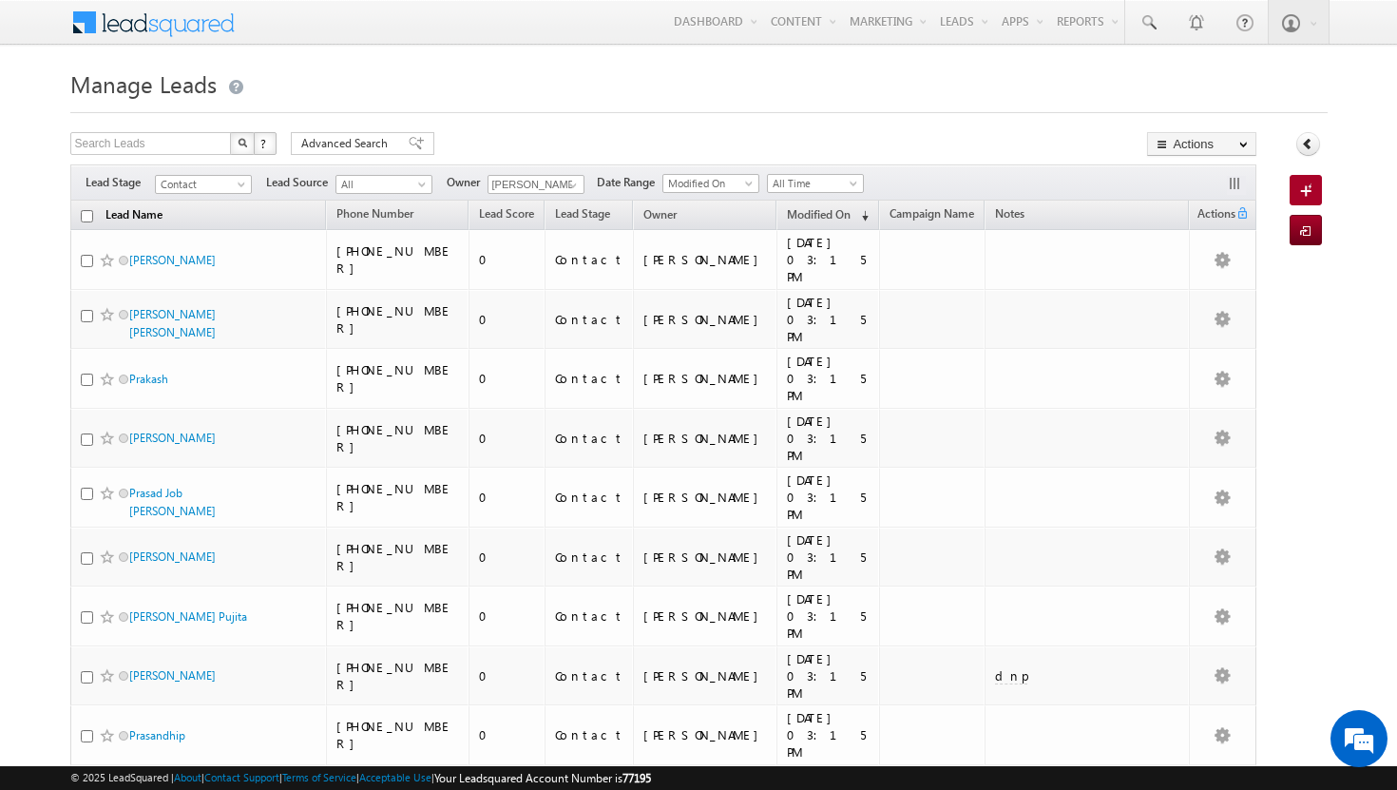
click at [96, 213] on link "Lead Name" at bounding box center [134, 216] width 76 height 25
click at [88, 214] on input "checkbox" at bounding box center [87, 217] width 12 height 12
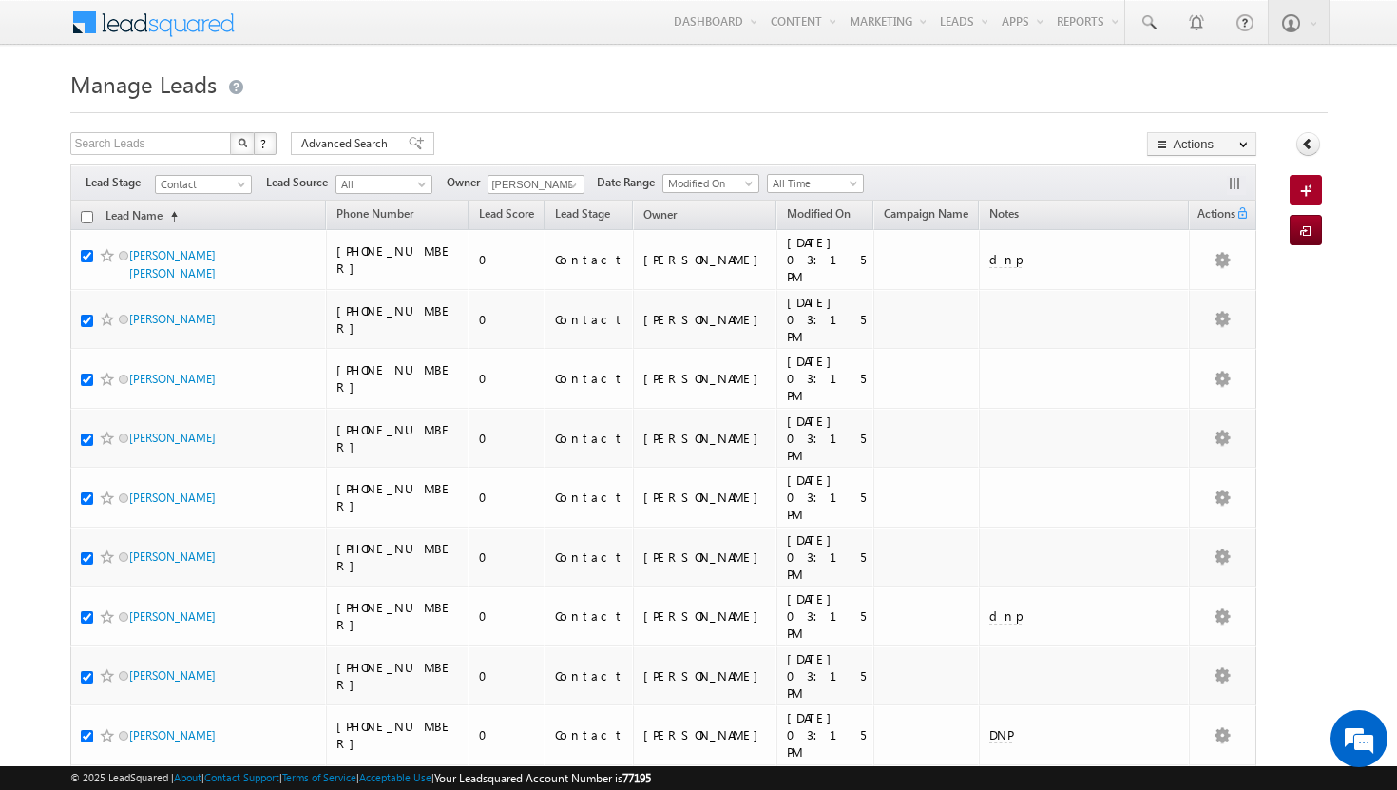
checkbox input "true"
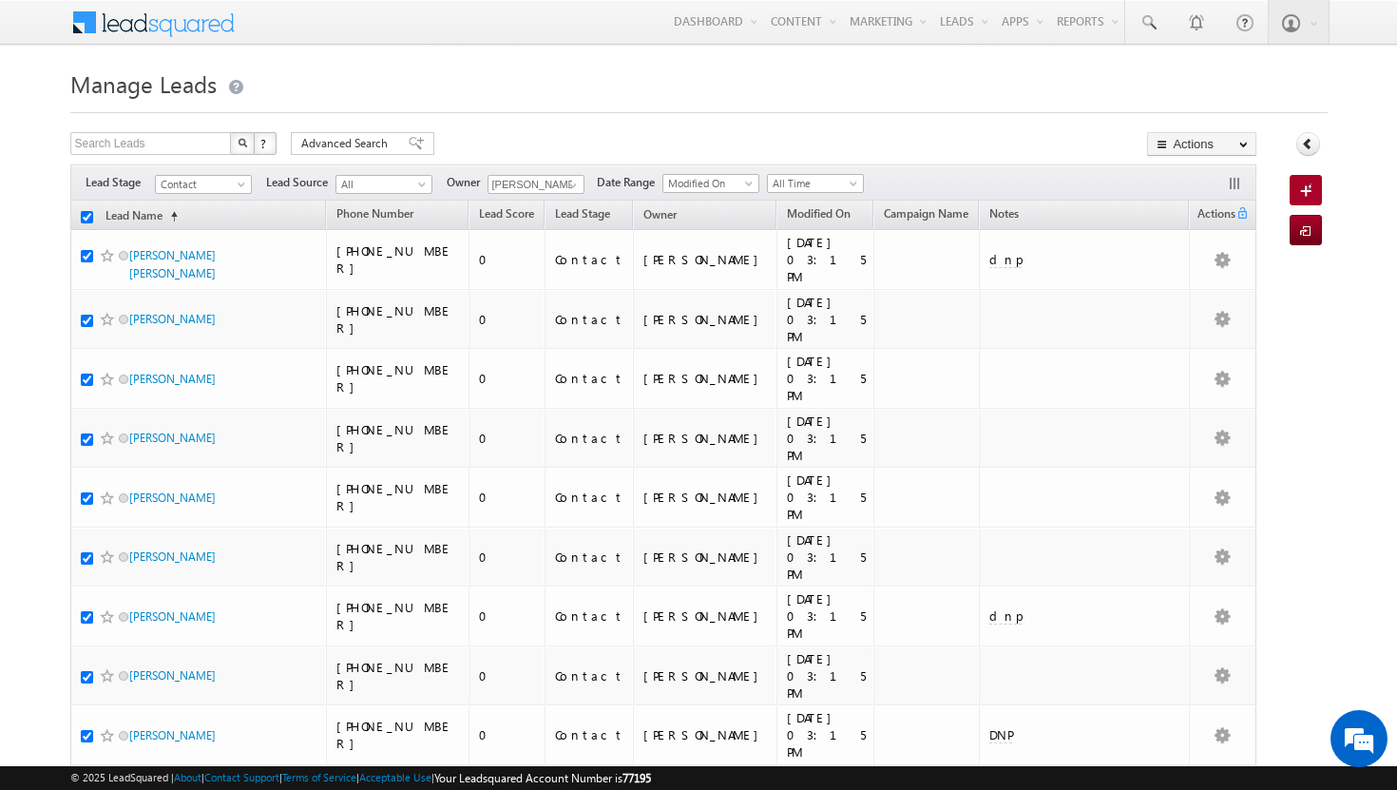
checkbox input "true"
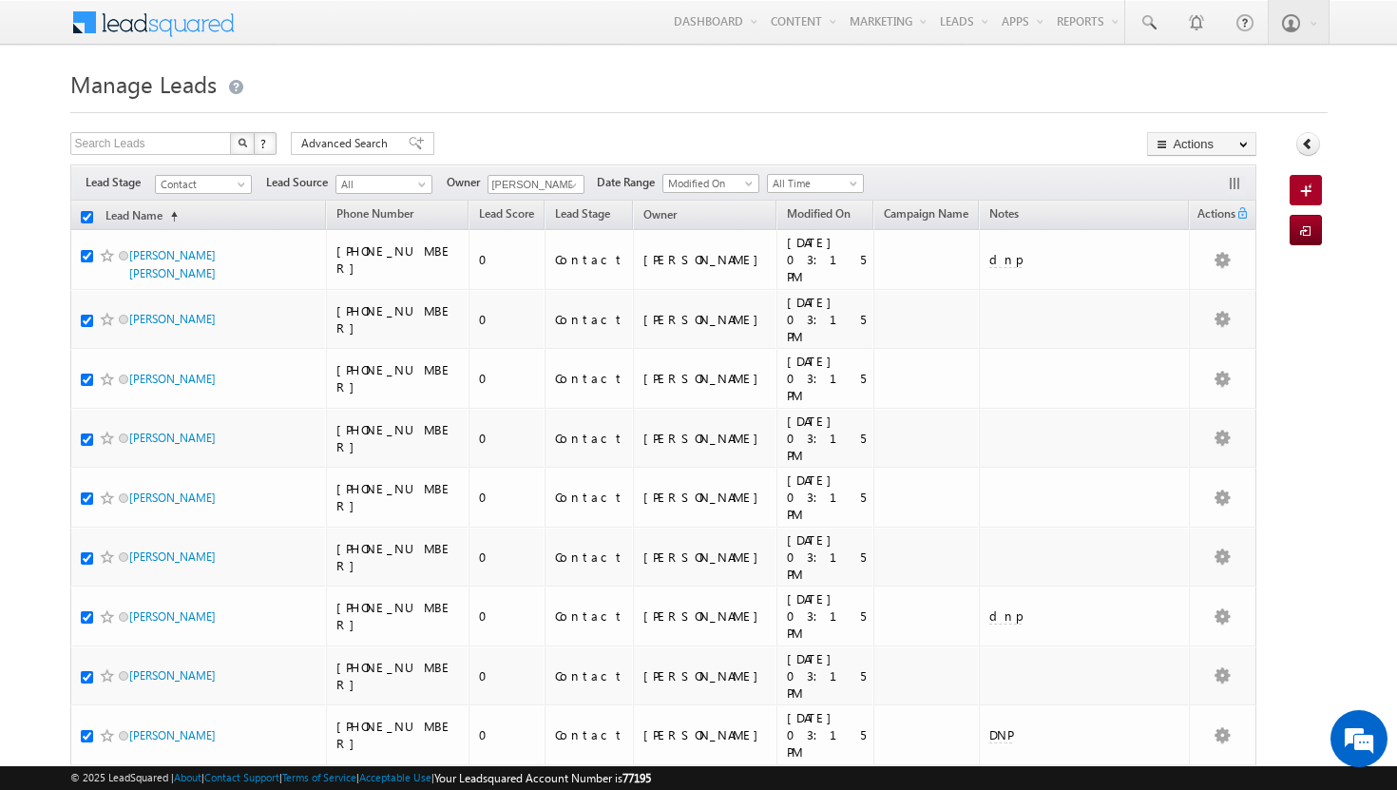
checkbox input "true"
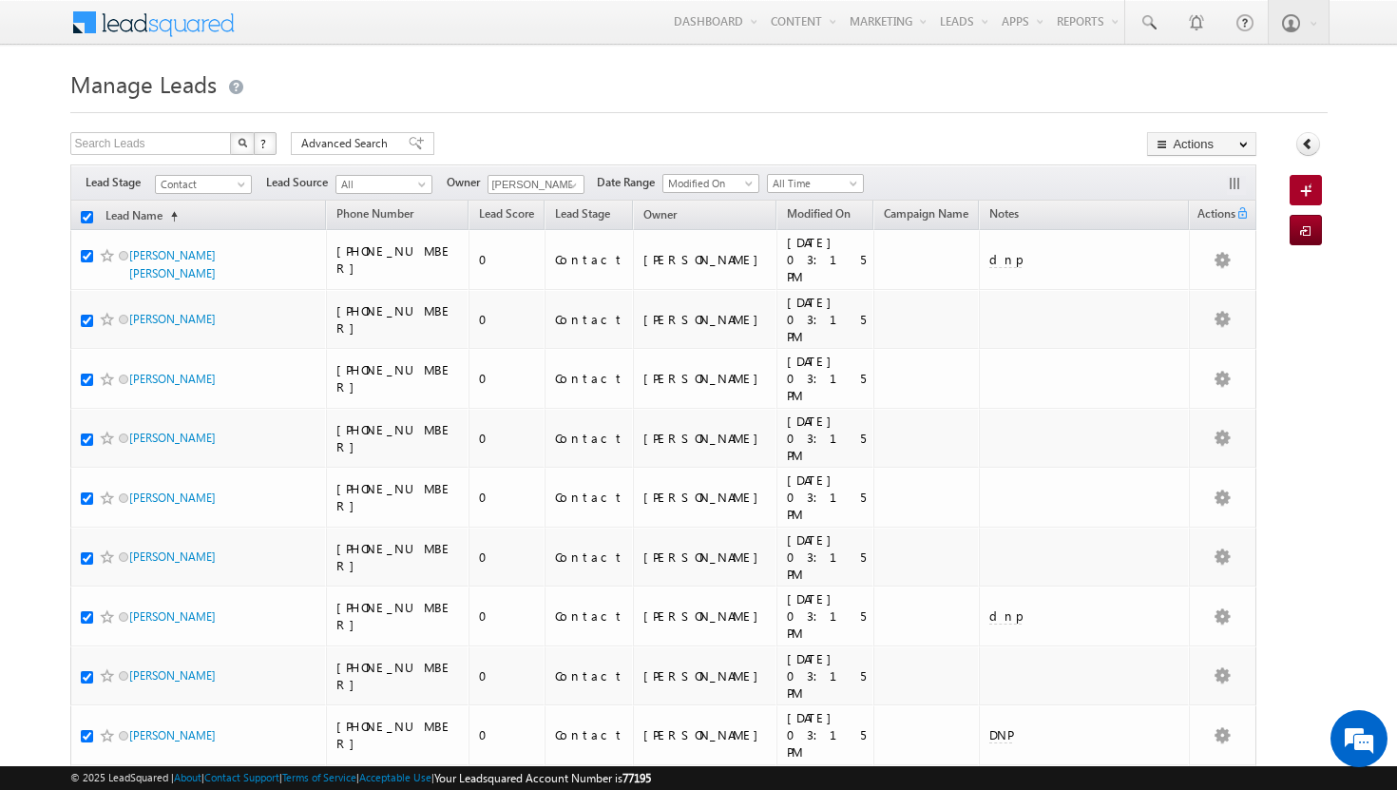
checkbox input "true"
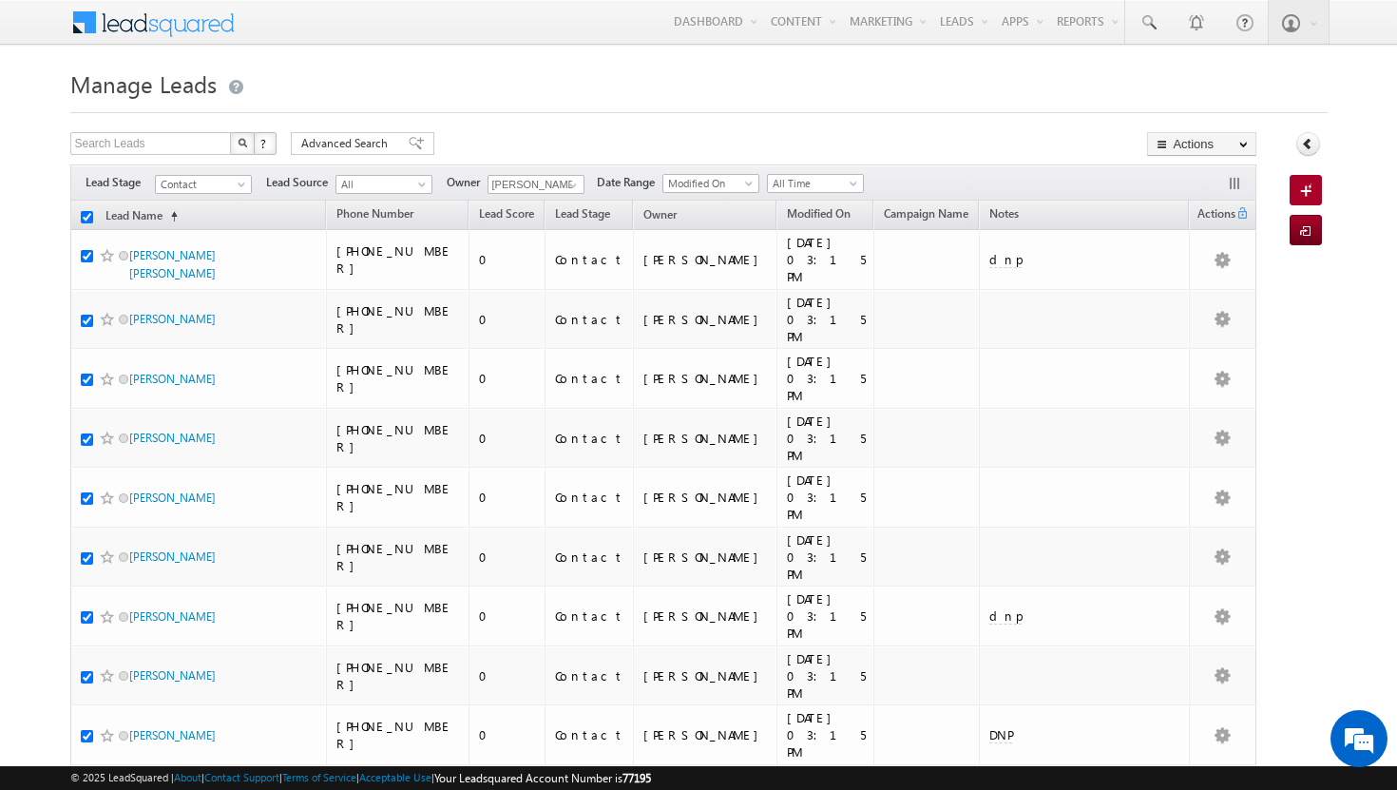
checkbox input "true"
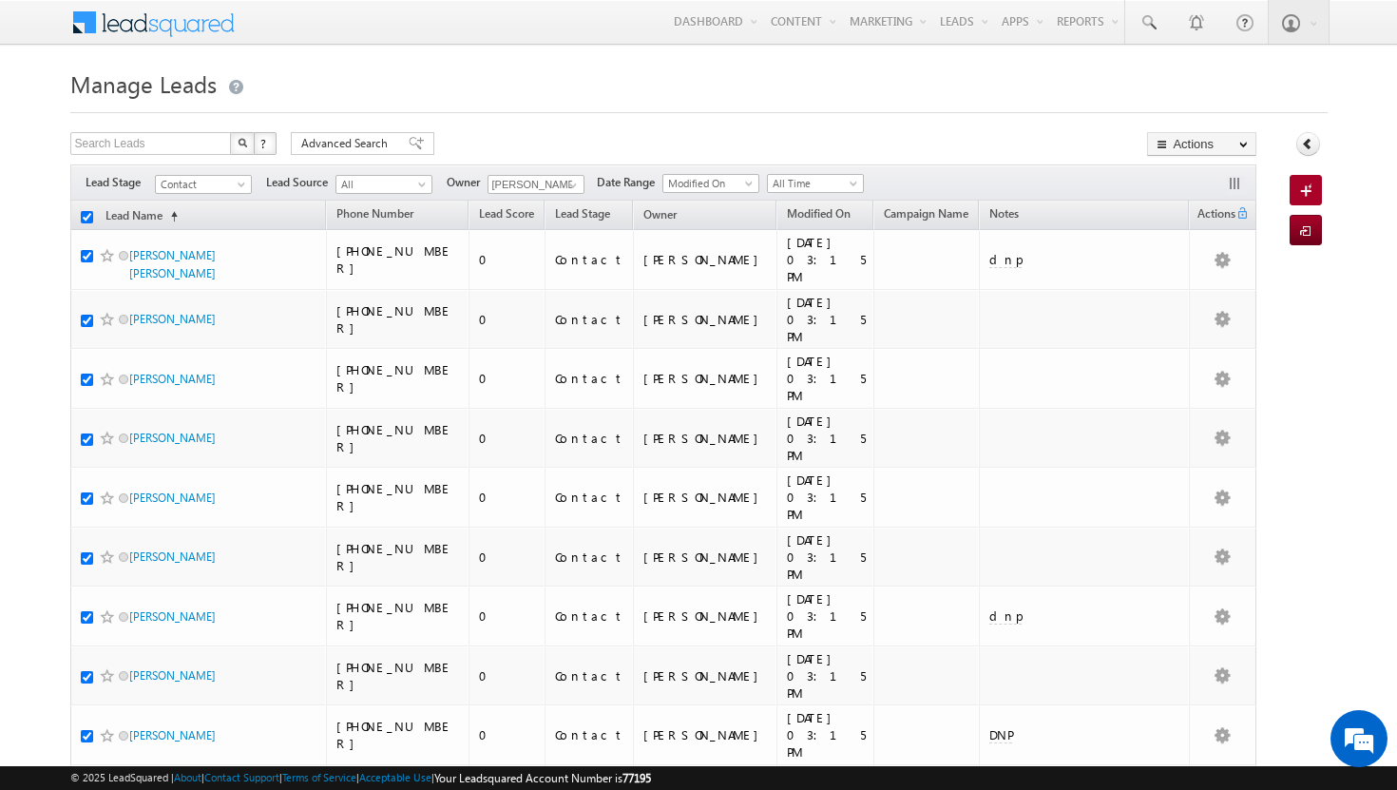
checkbox input "true"
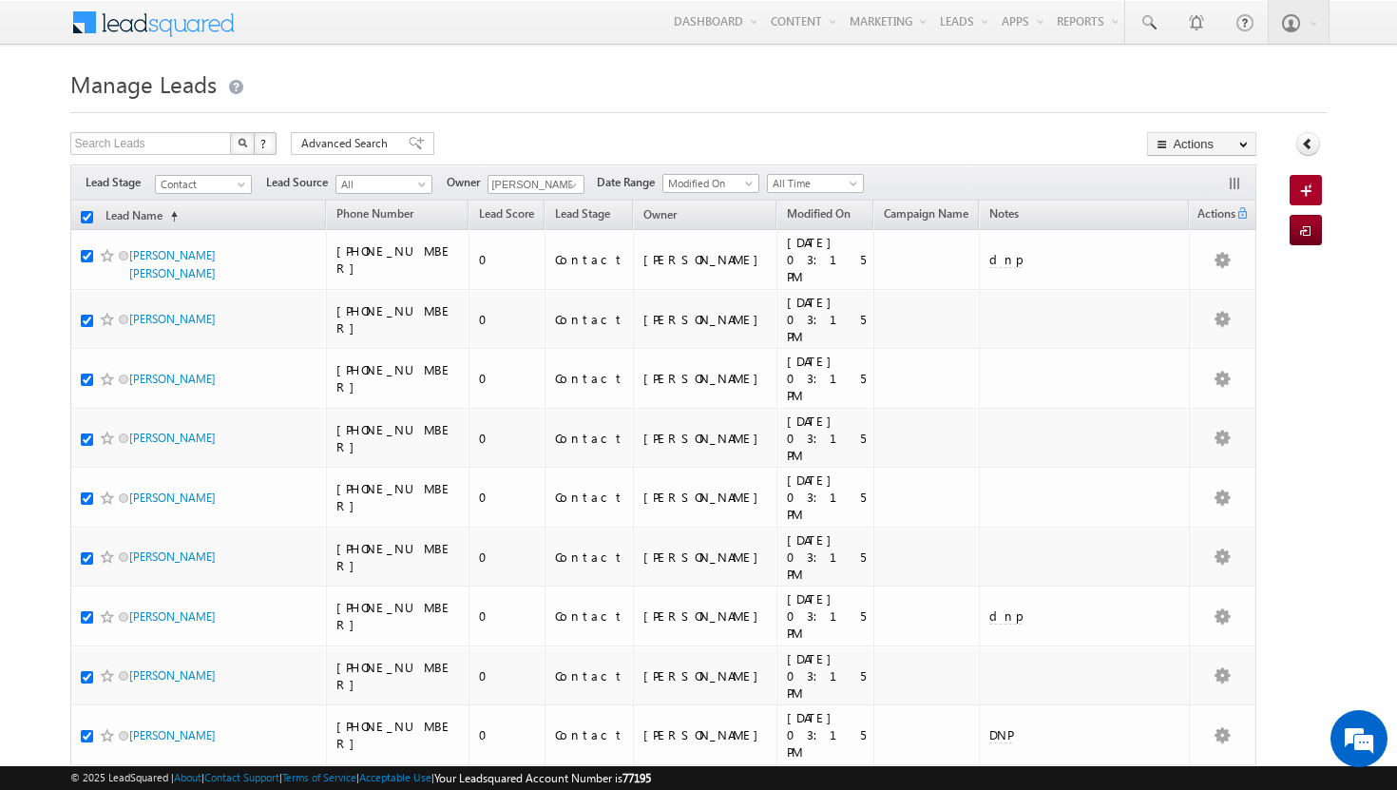
checkbox input "true"
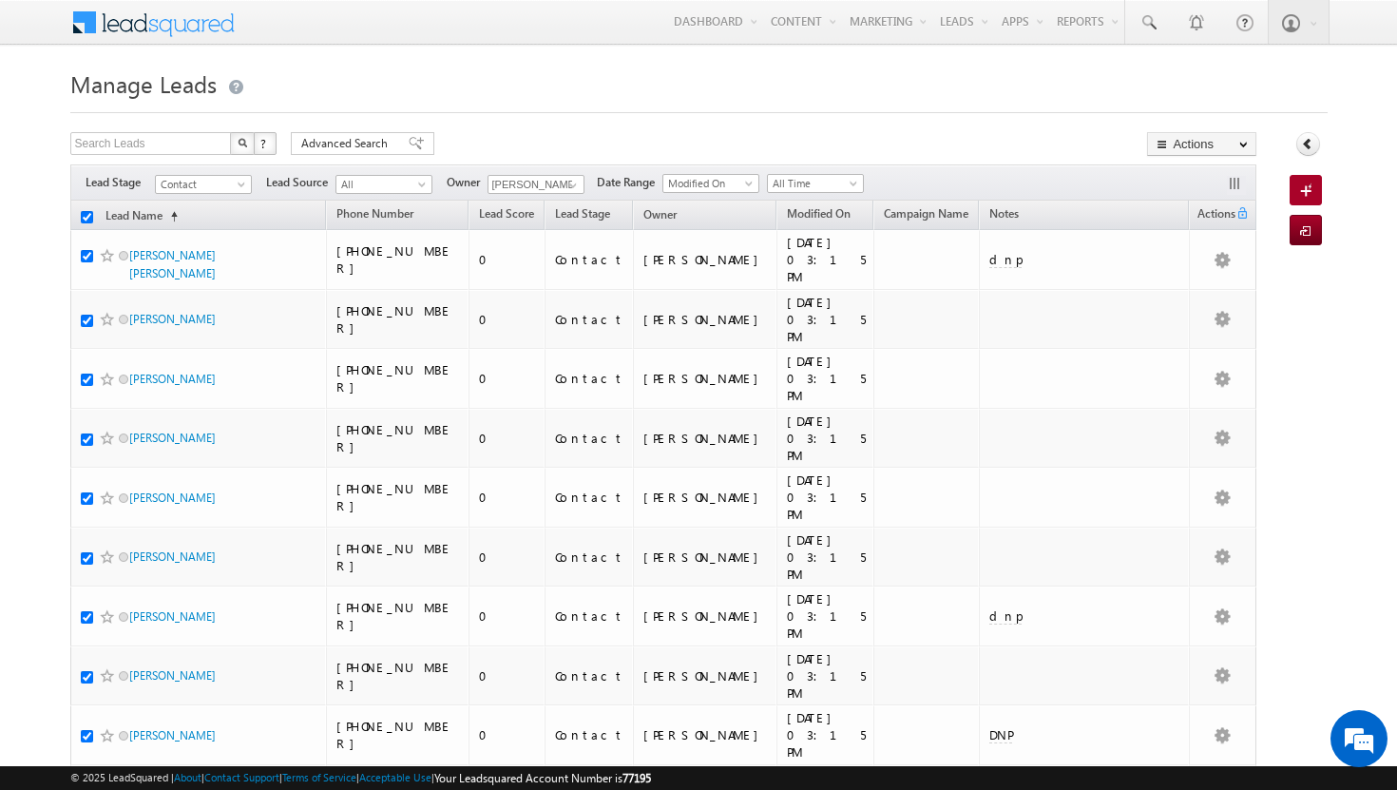
checkbox input "true"
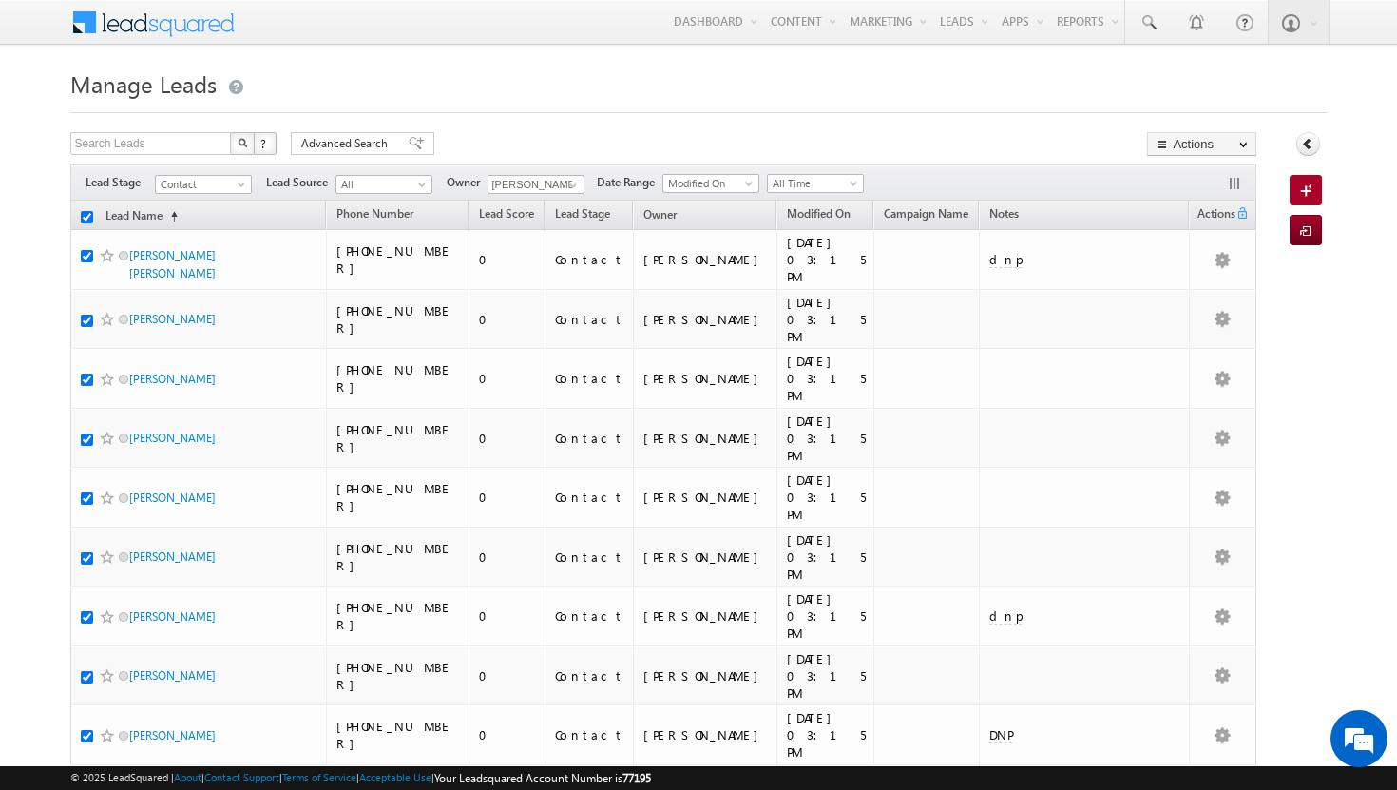
checkbox input "true"
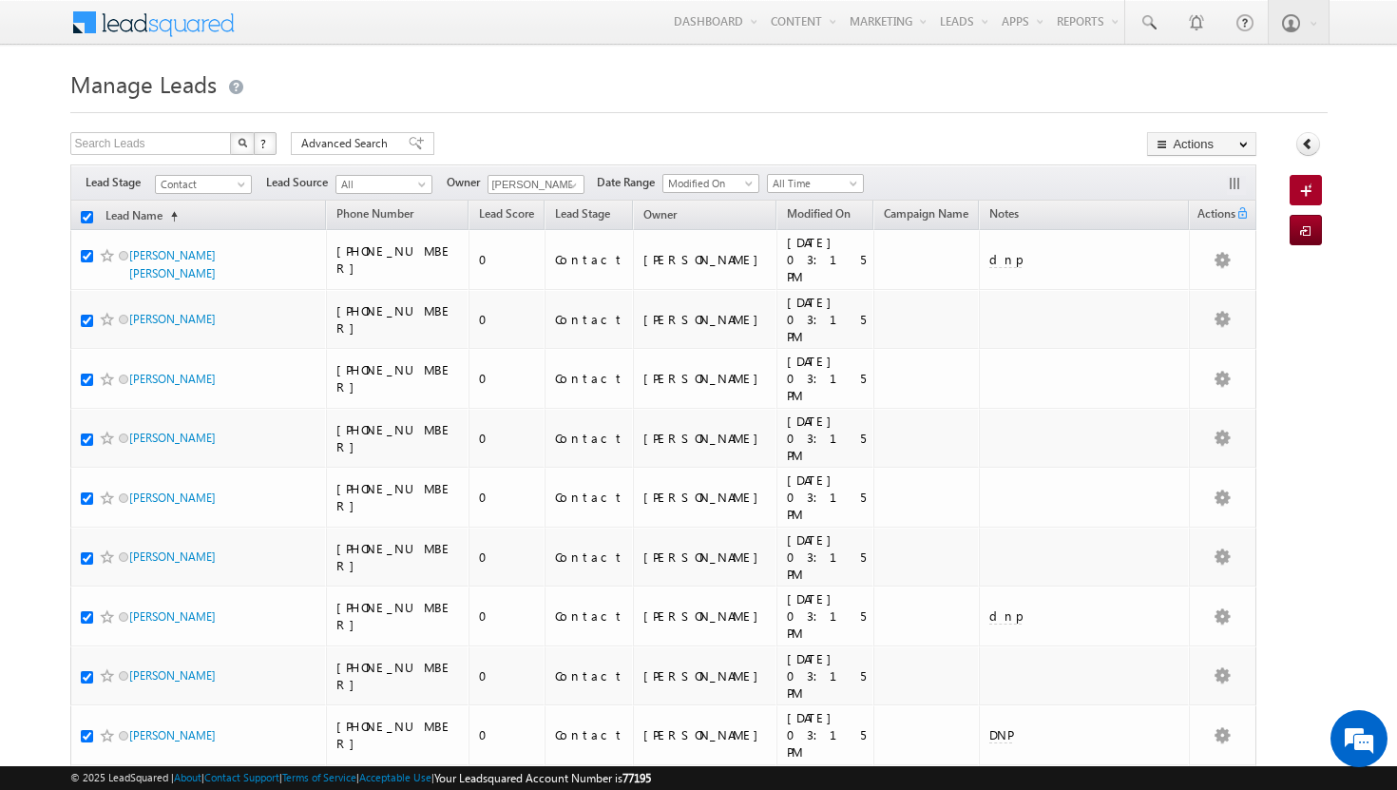
checkbox input "true"
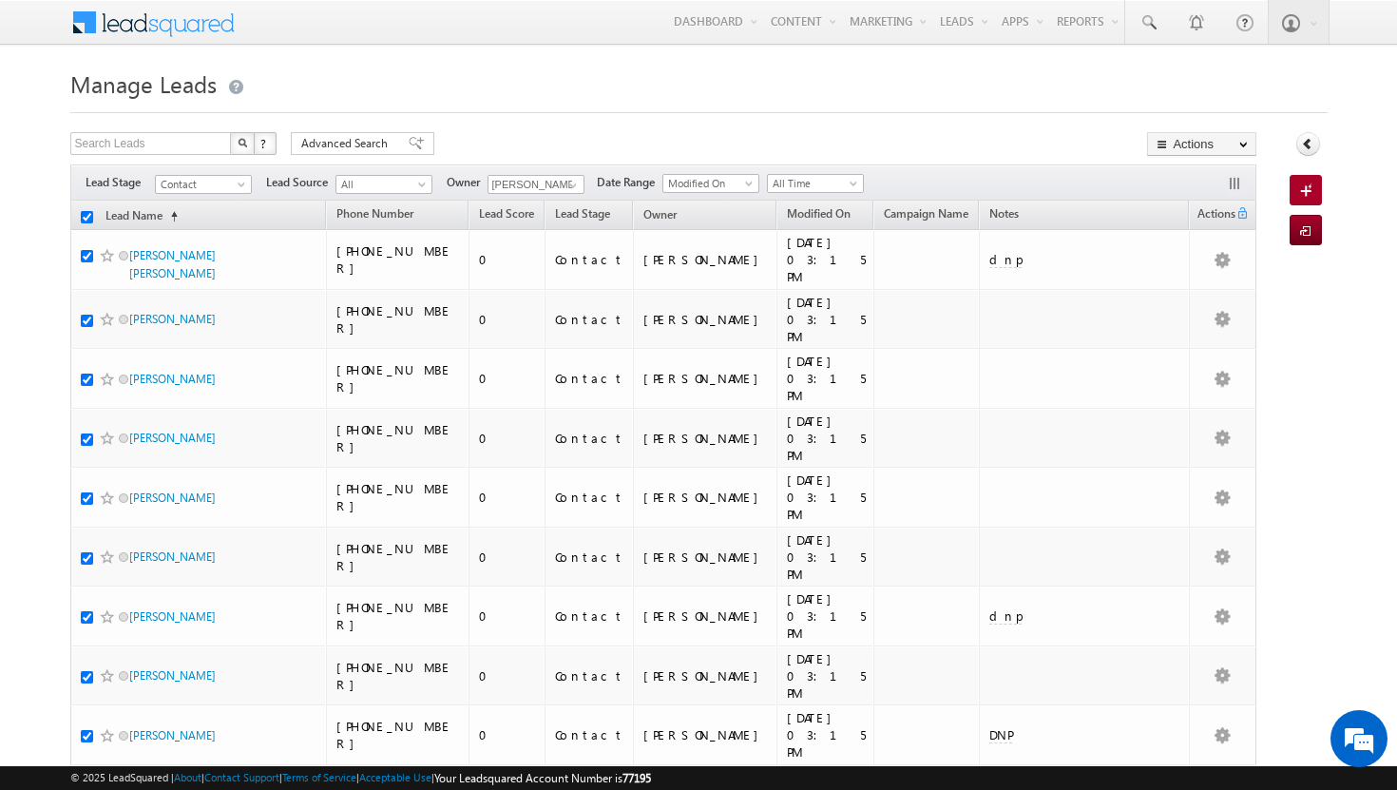
checkbox input "true"
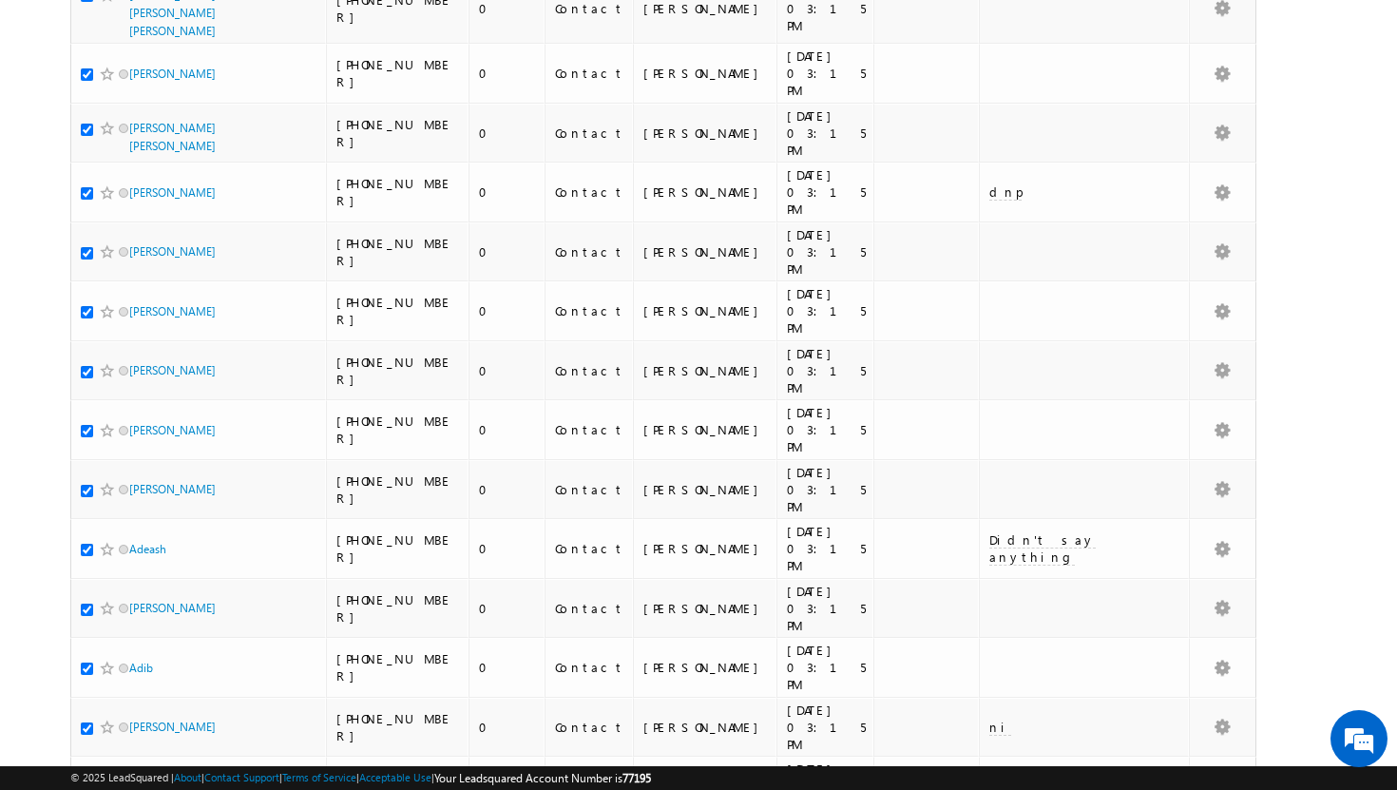
scroll to position [1826, 0]
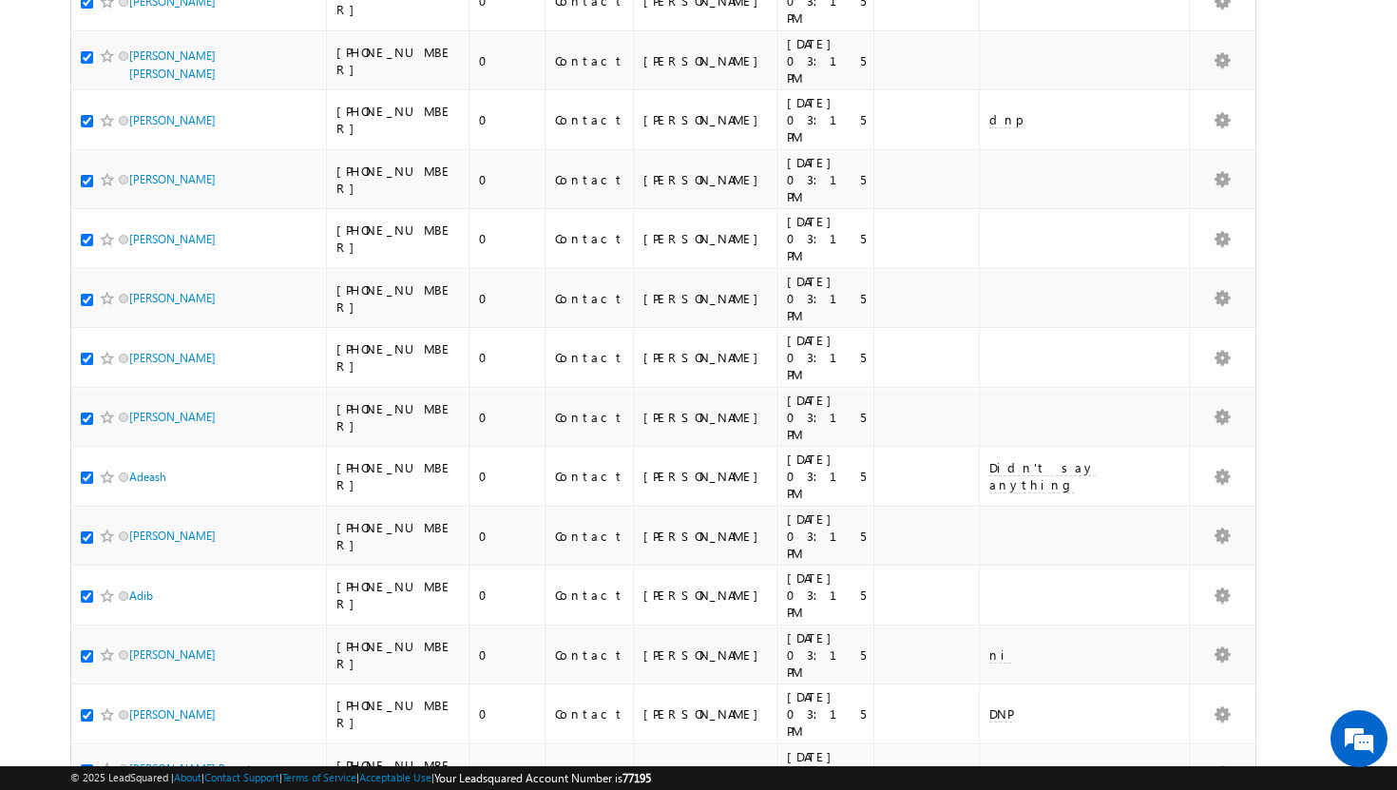
click at [137, 755] on li "100" at bounding box center [135, 755] width 46 height 19
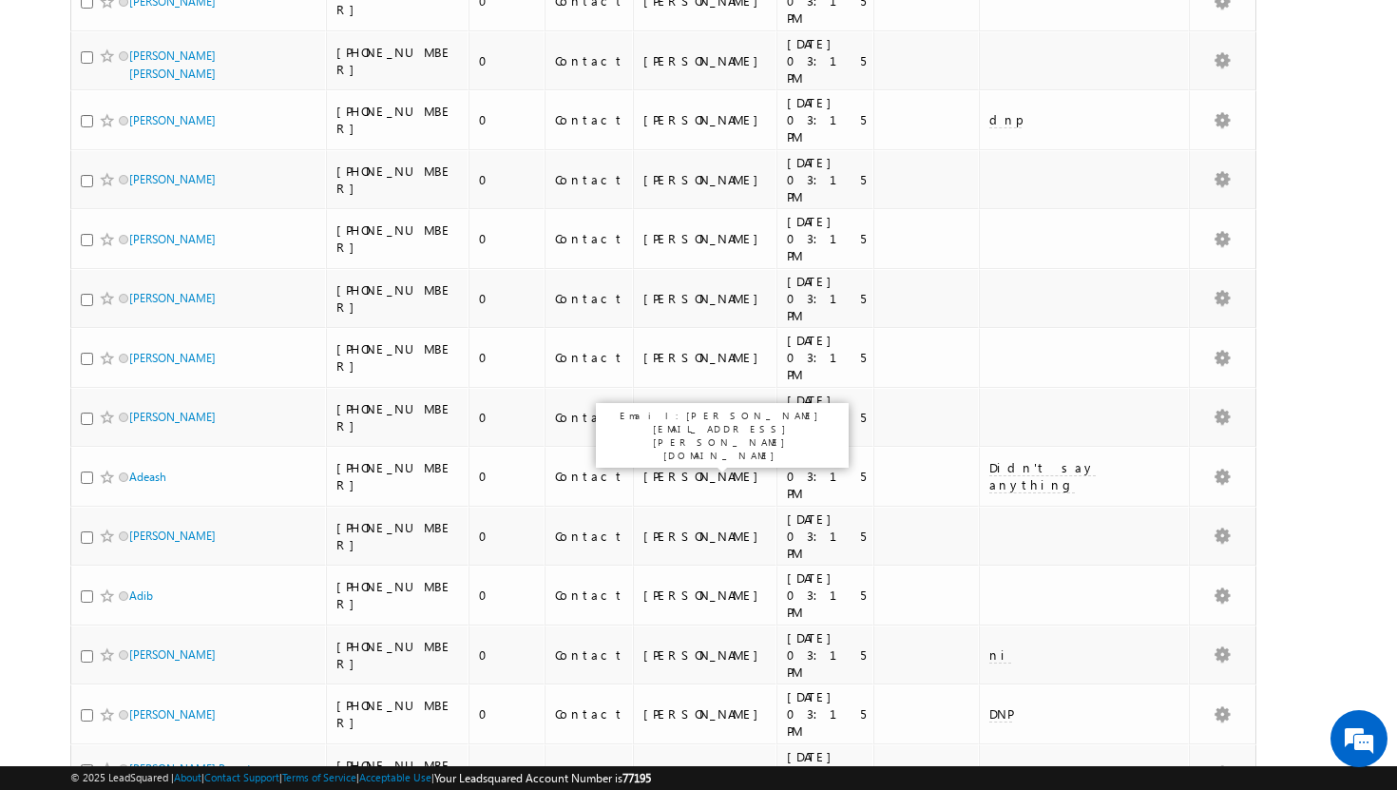
scroll to position [0, 0]
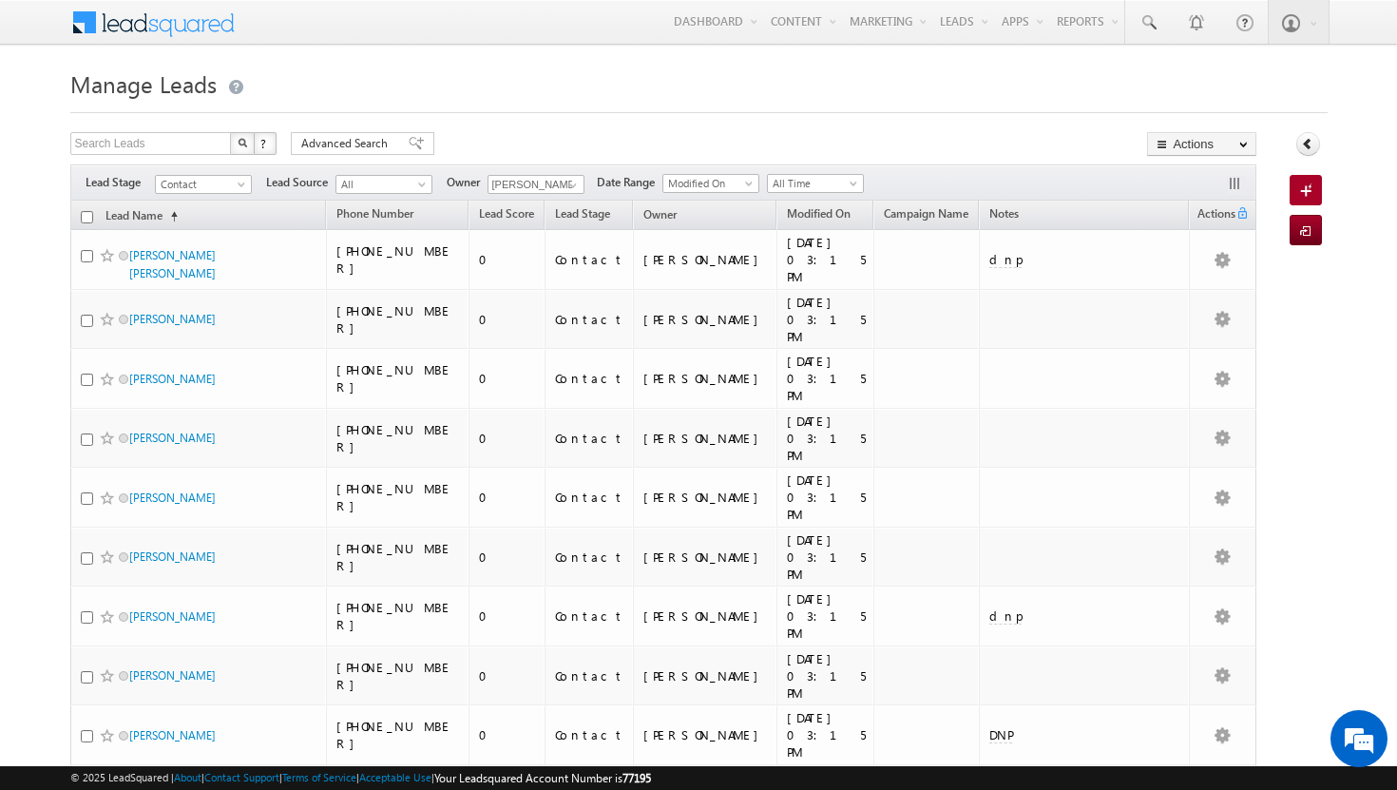
click at [88, 217] on input "checkbox" at bounding box center [87, 217] width 12 height 12
checkbox input "true"
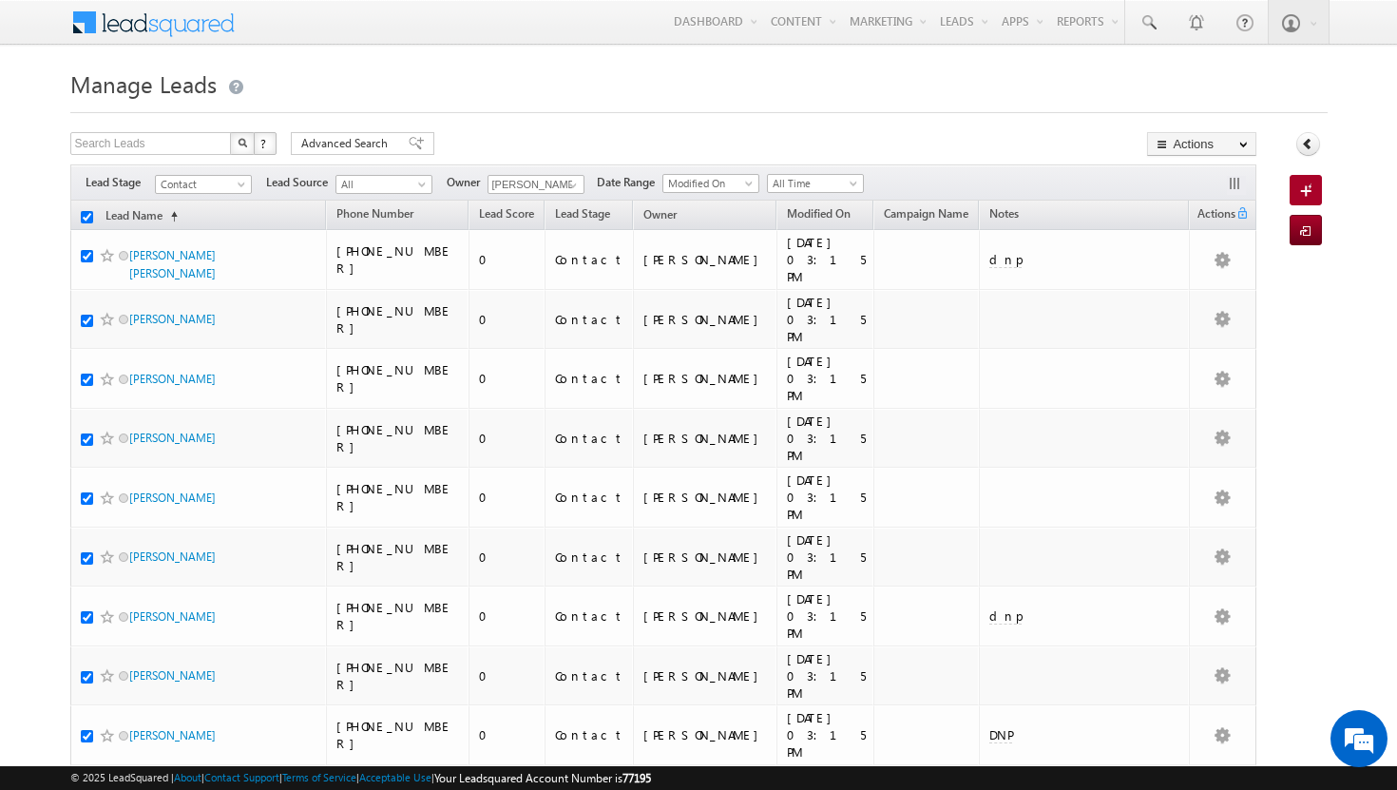
checkbox input "true"
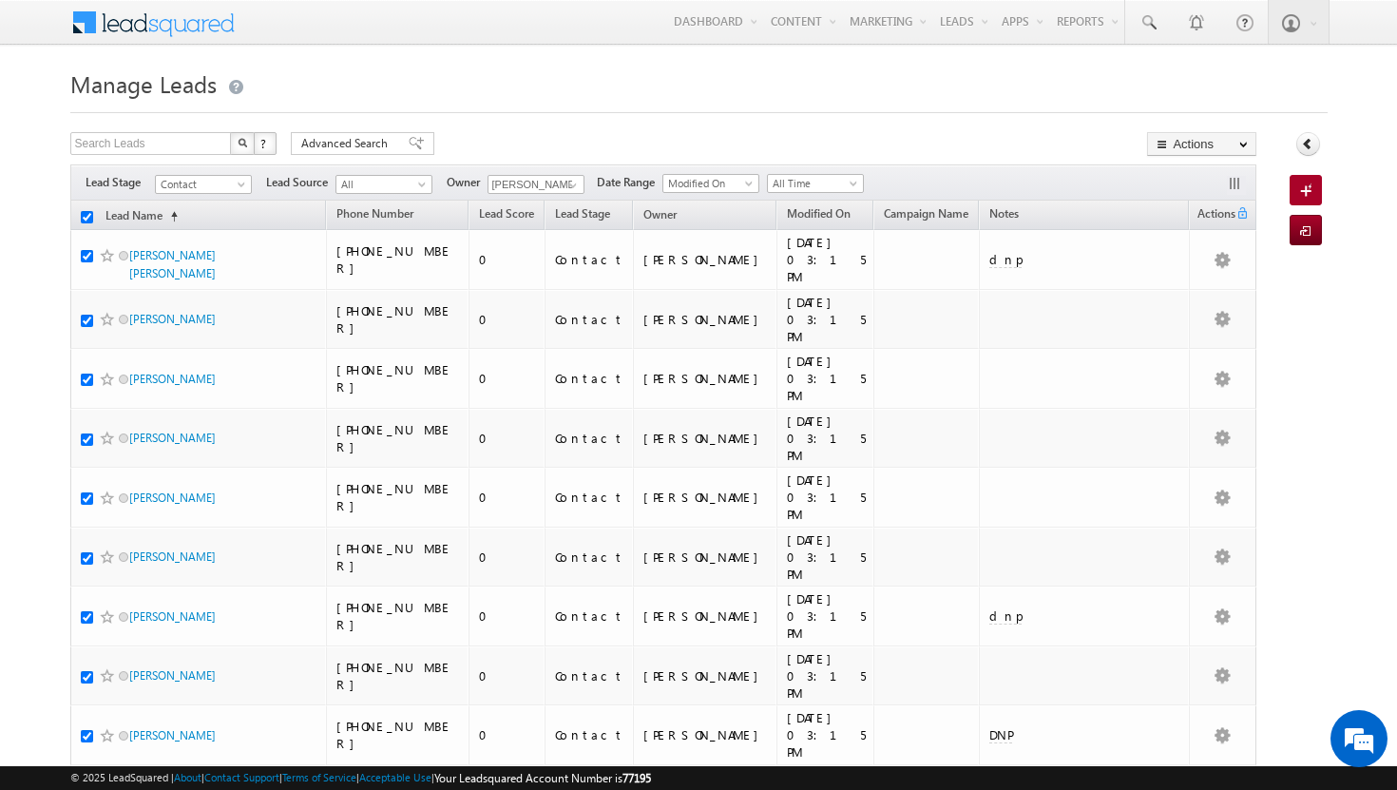
checkbox input "true"
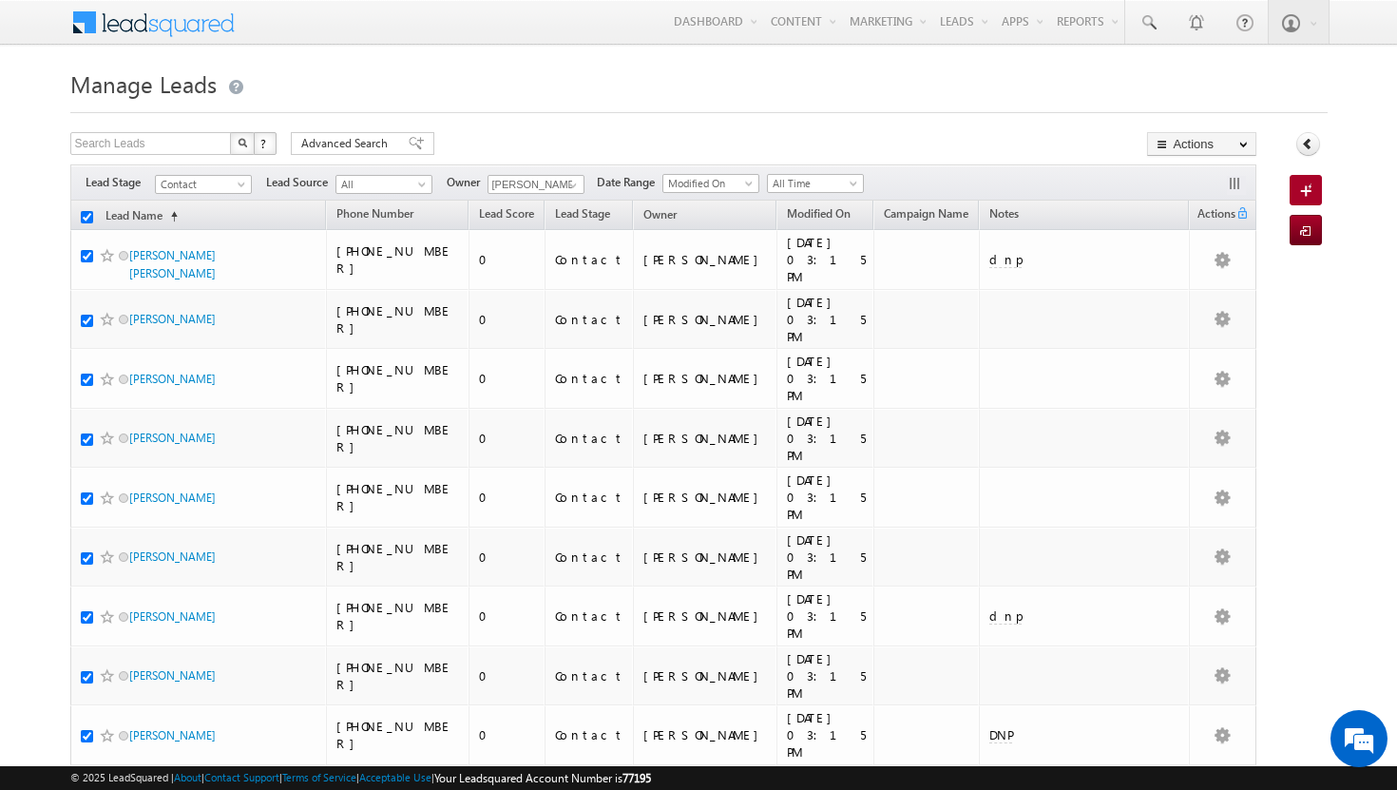
checkbox input "true"
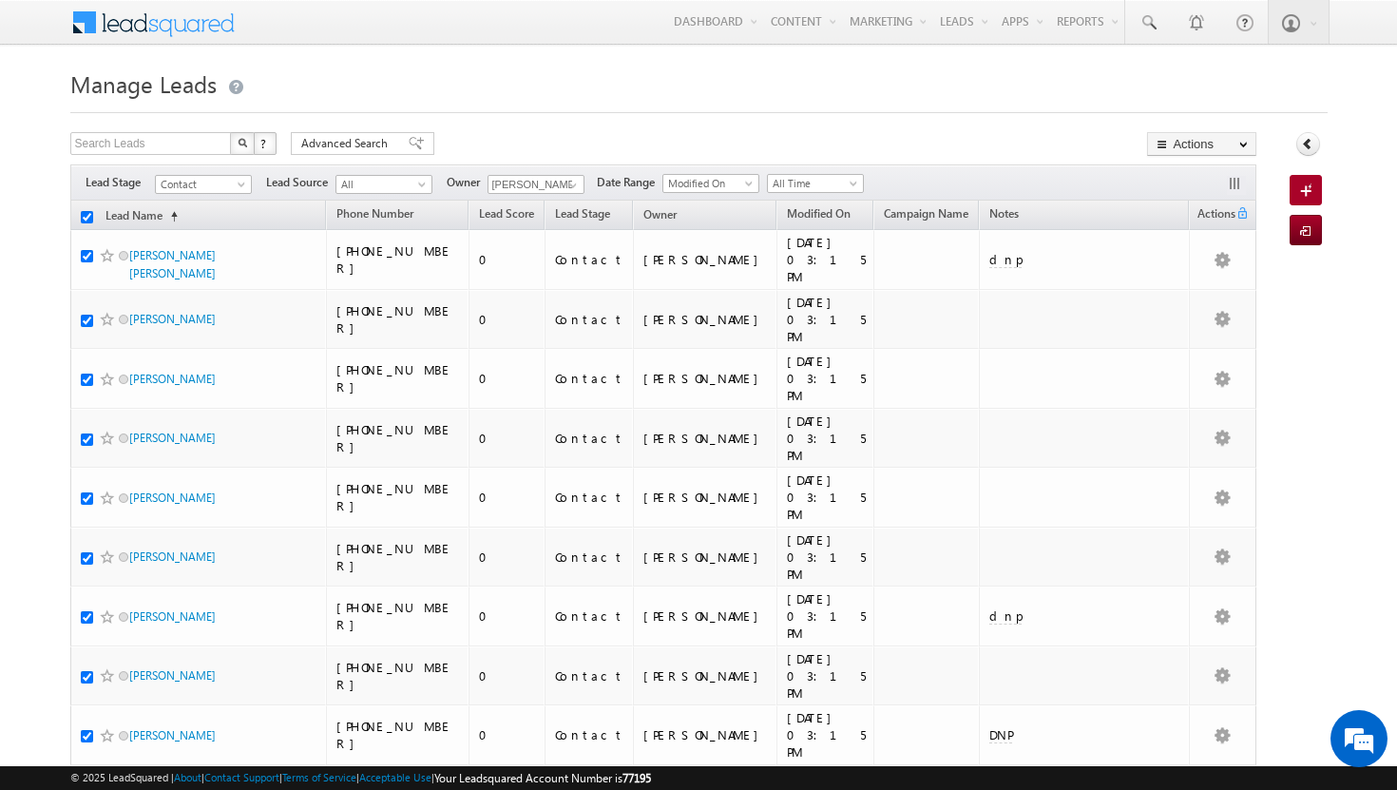
checkbox input "true"
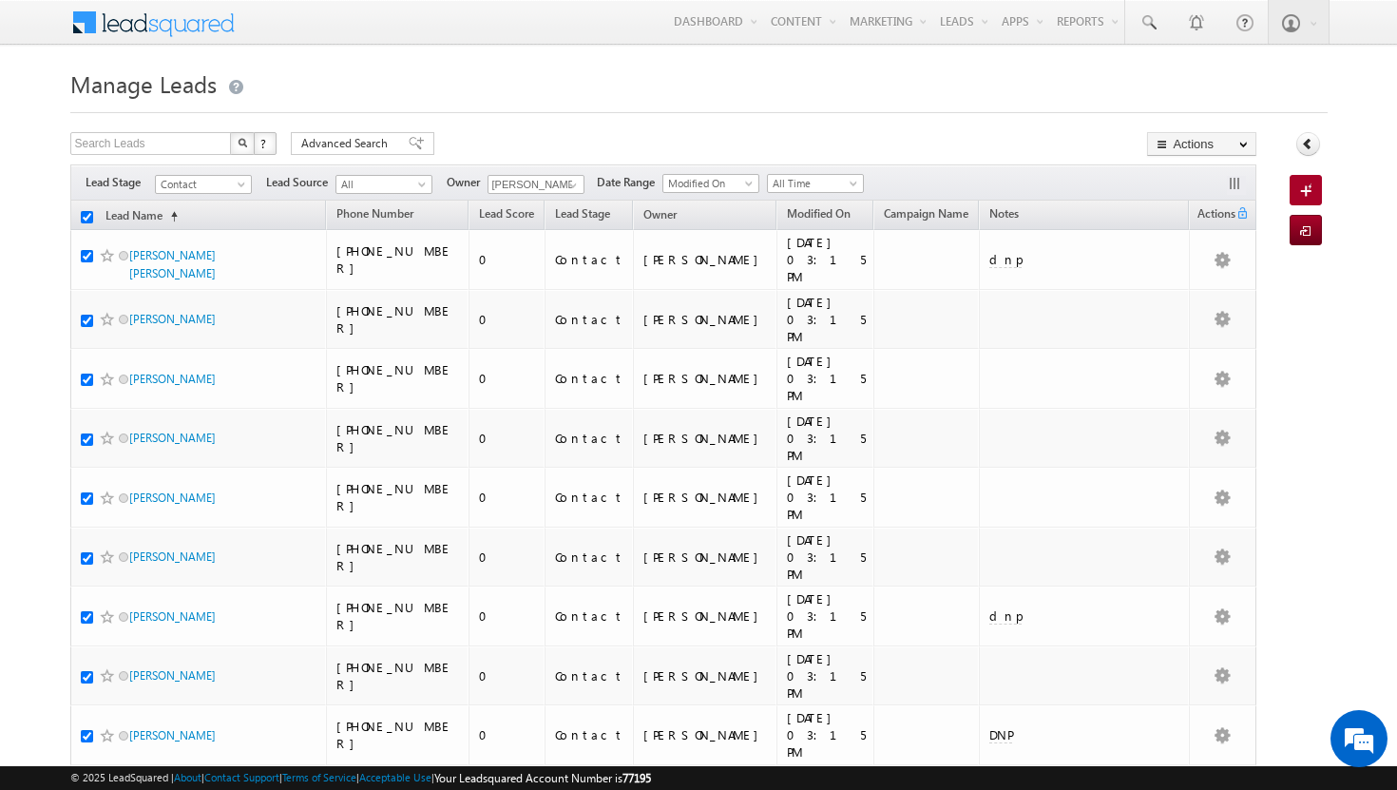
checkbox input "true"
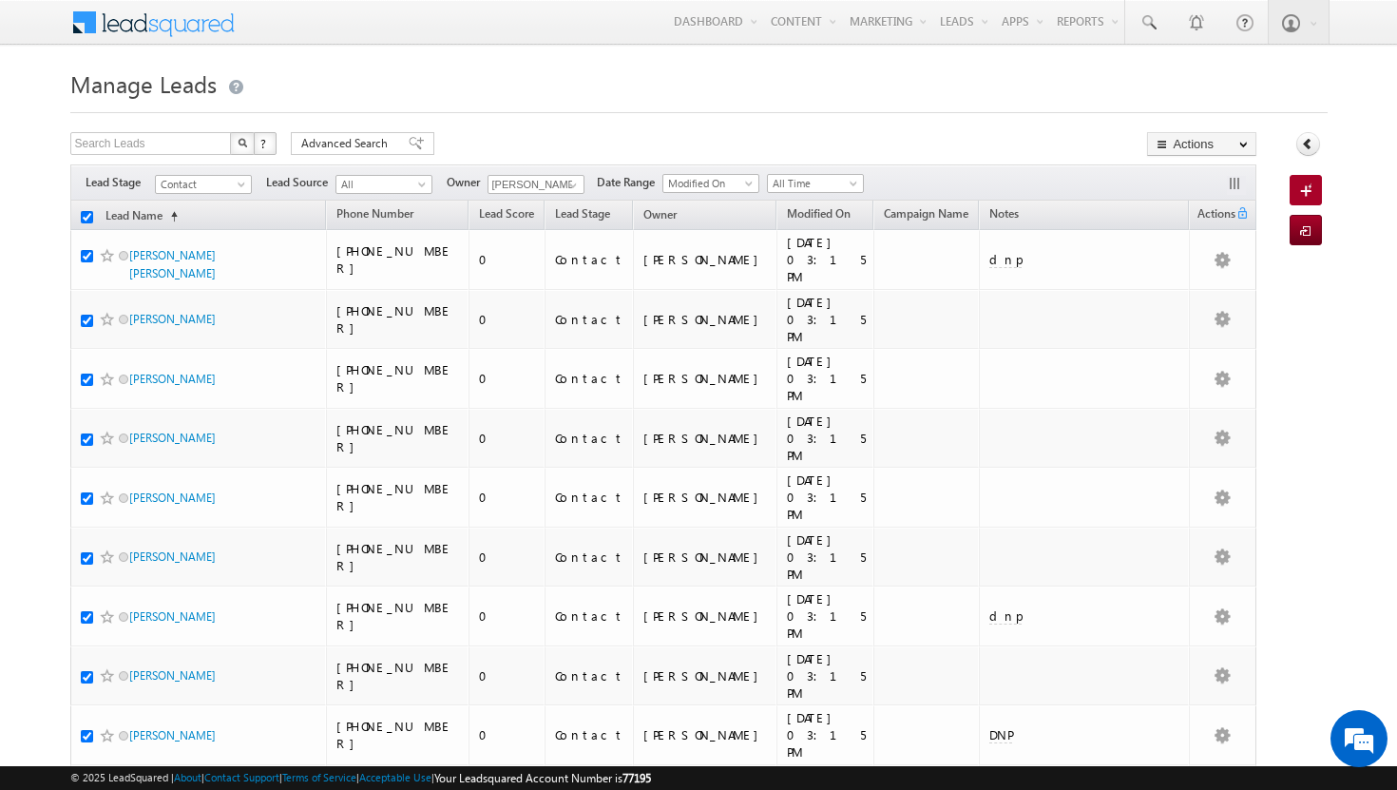
checkbox input "true"
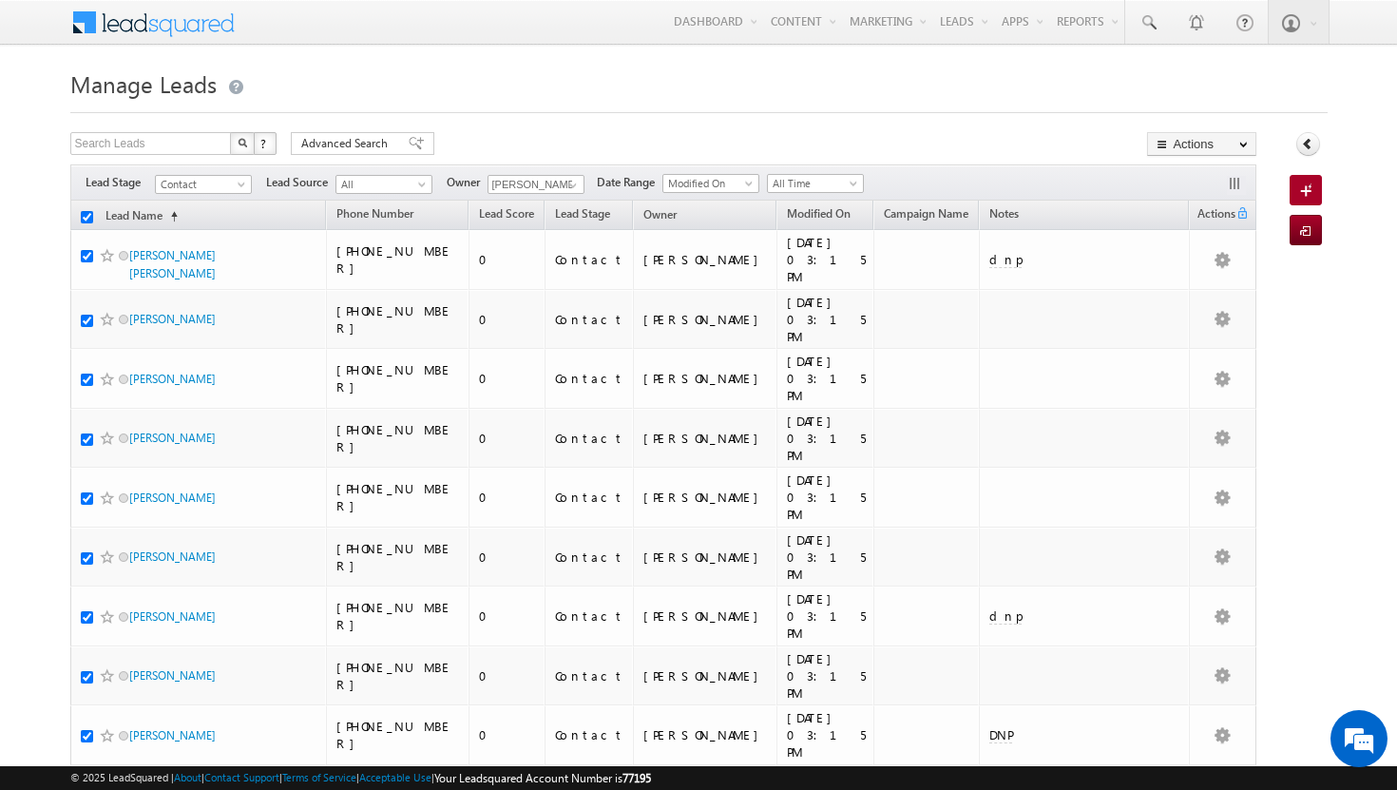
checkbox input "true"
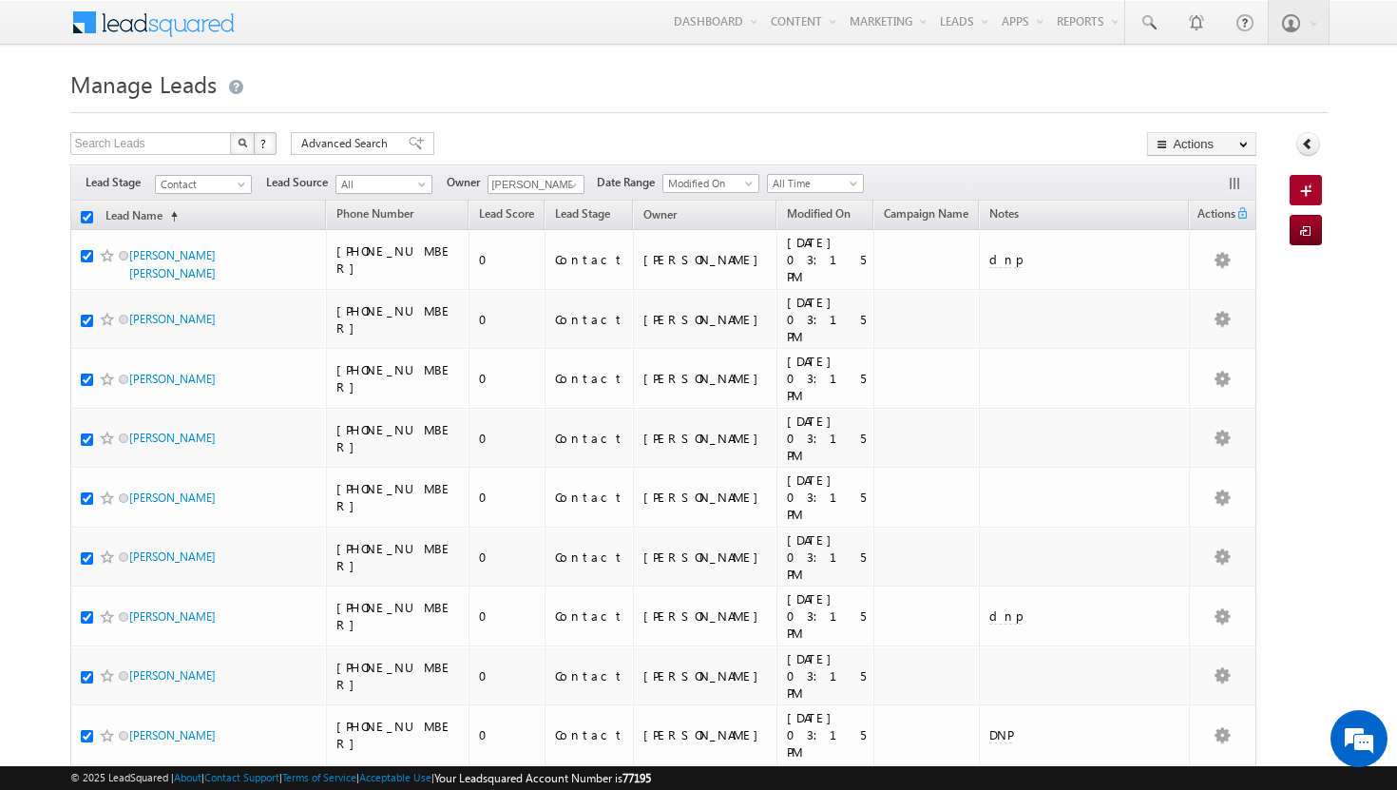
checkbox input "true"
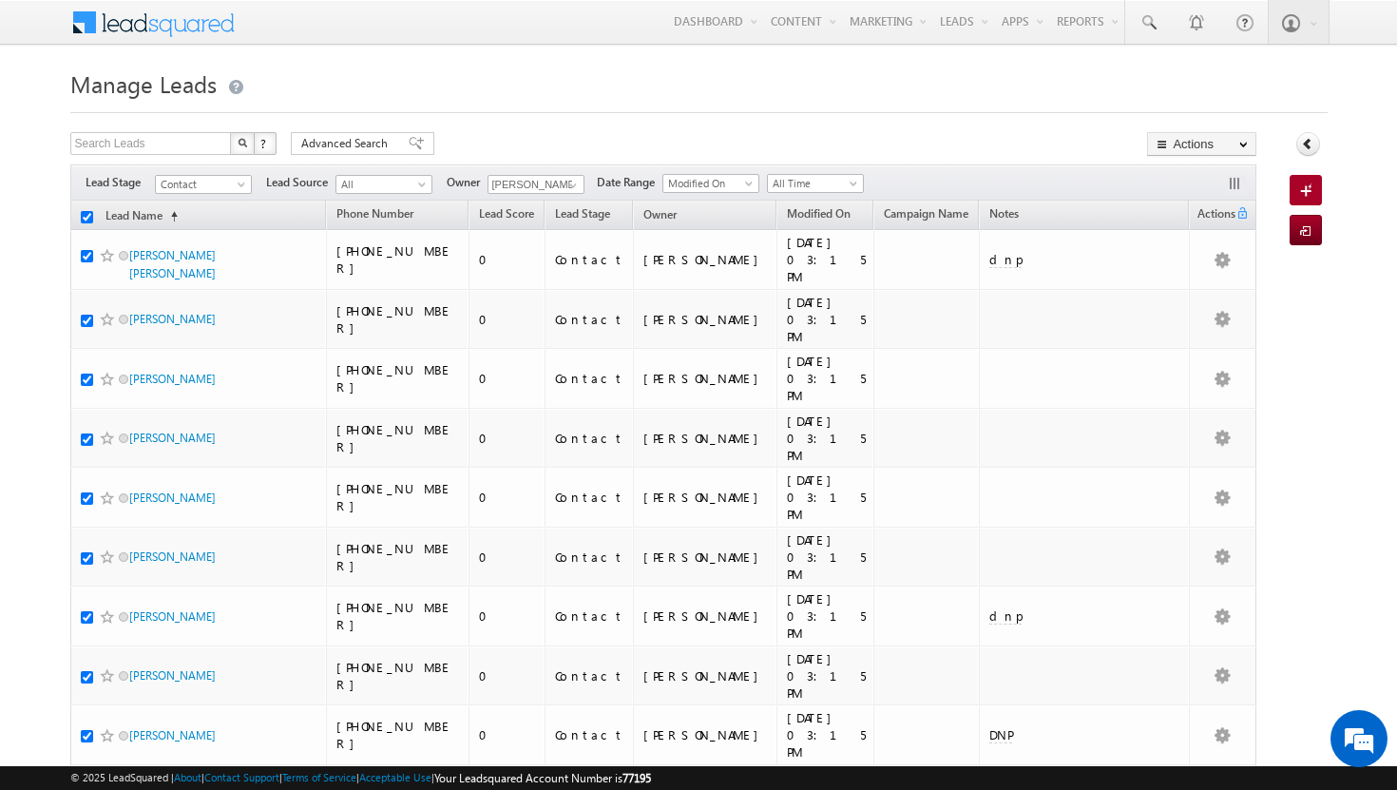
checkbox input "true"
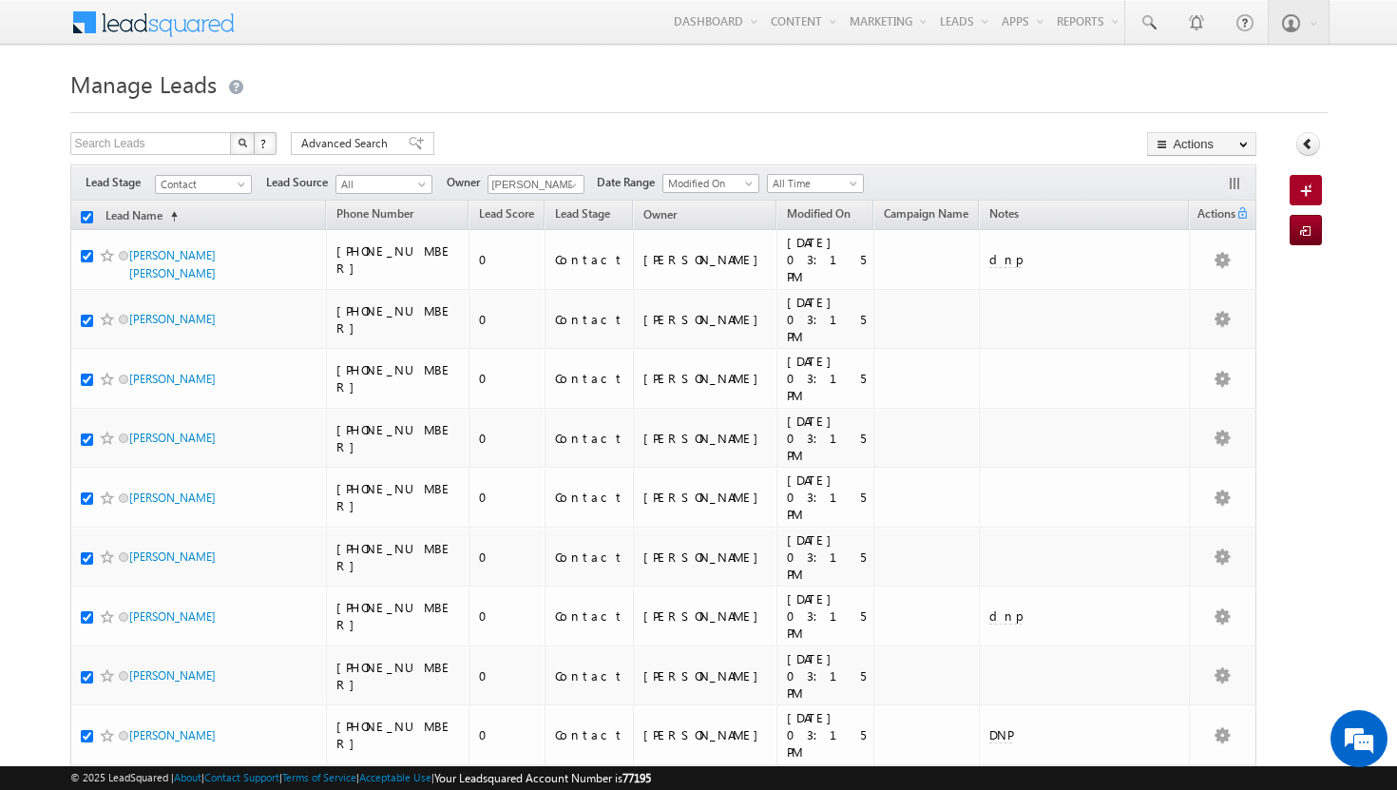
checkbox input "true"
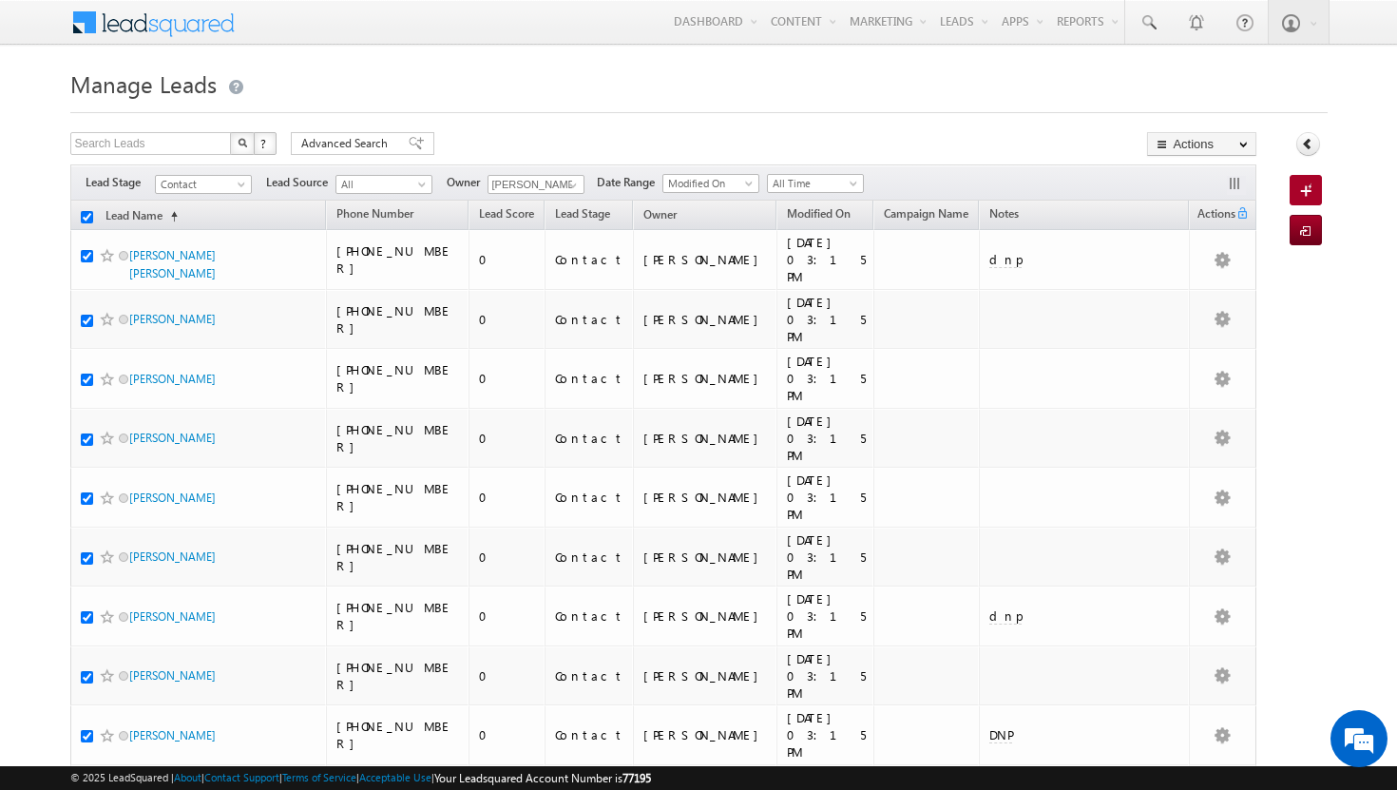
checkbox input "true"
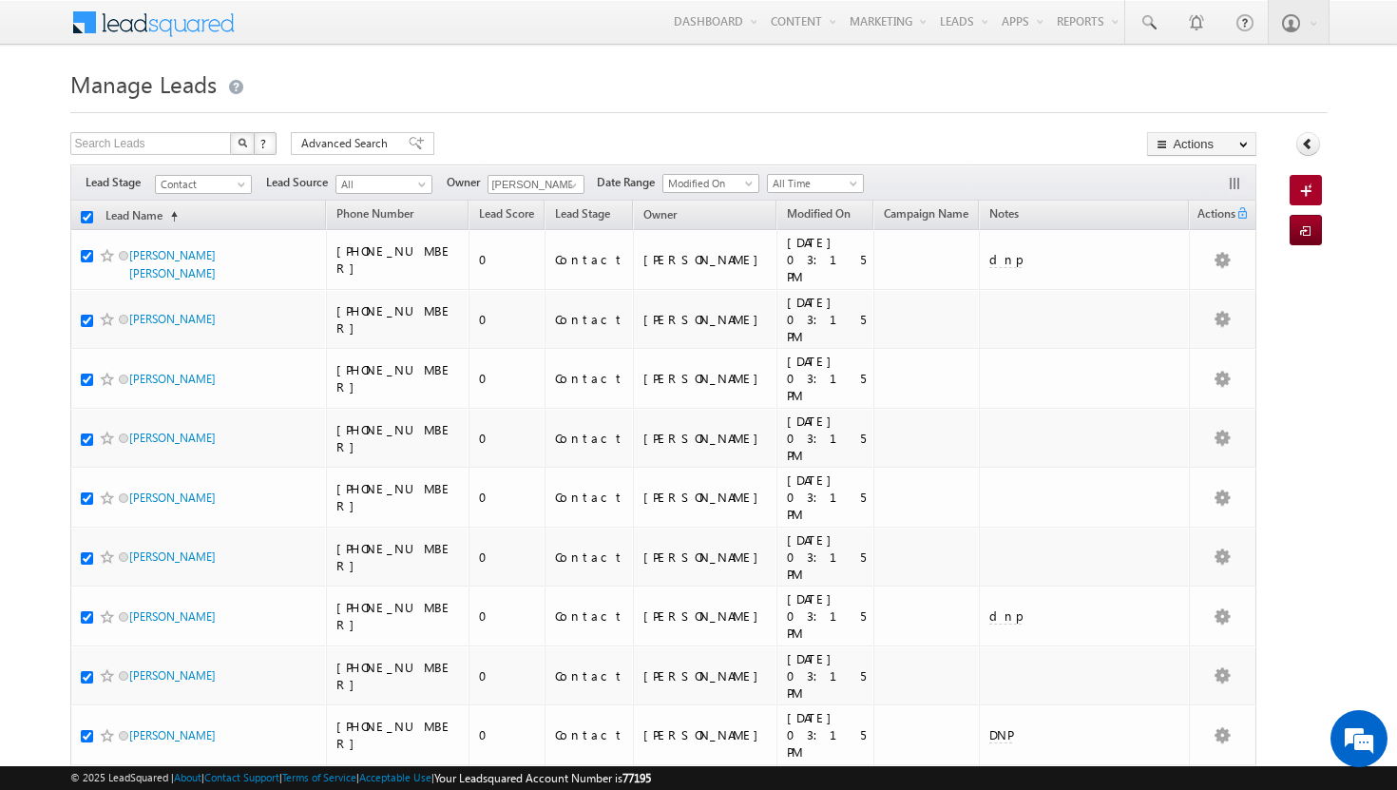
checkbox input "true"
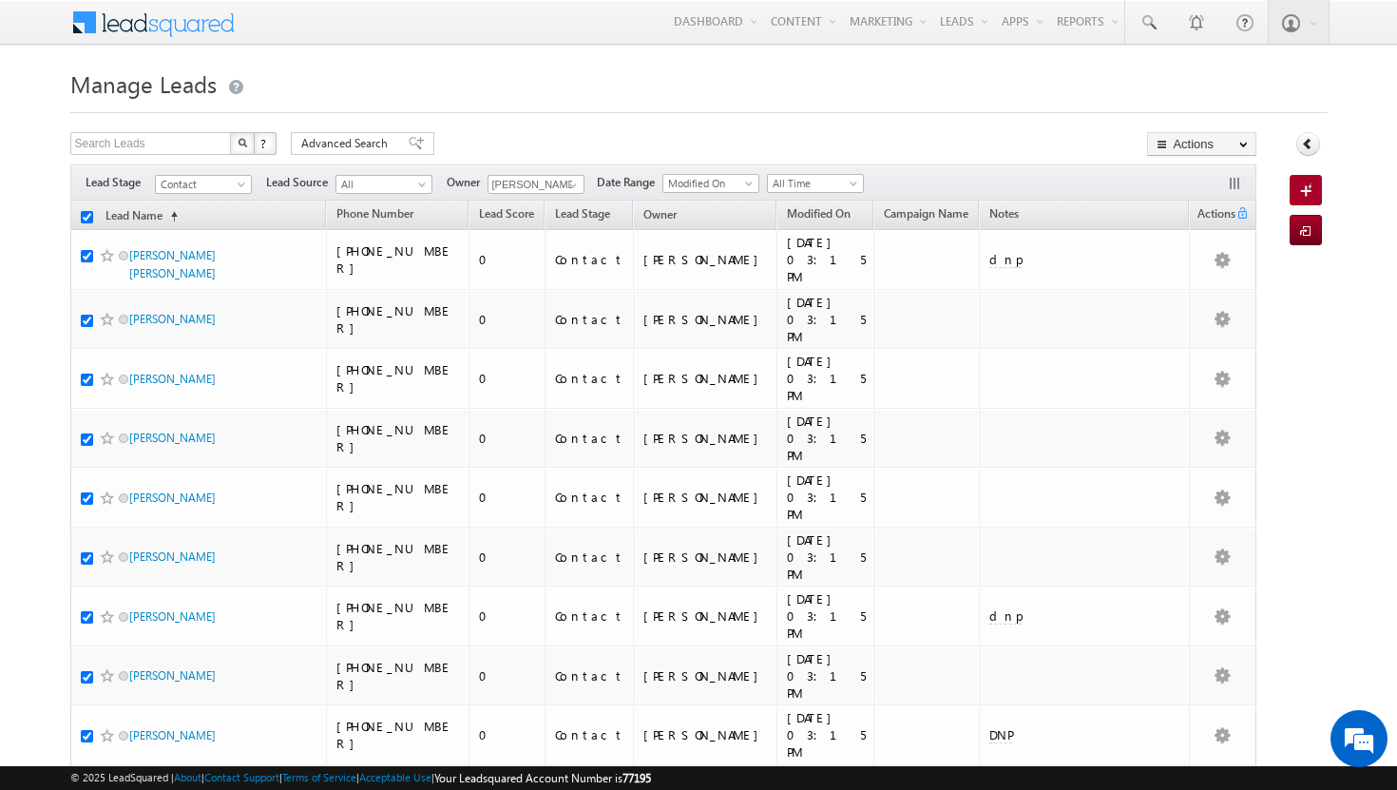
checkbox input "true"
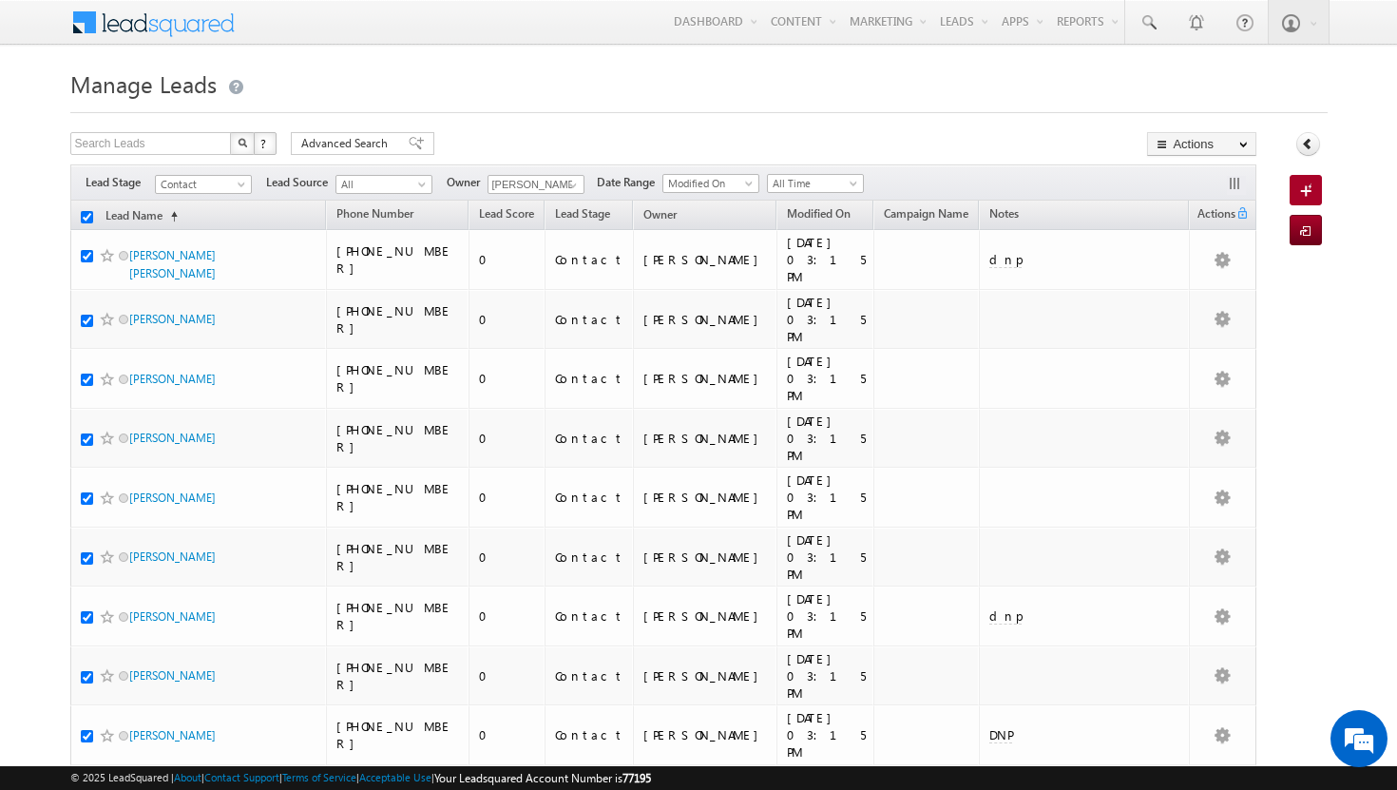
checkbox input "true"
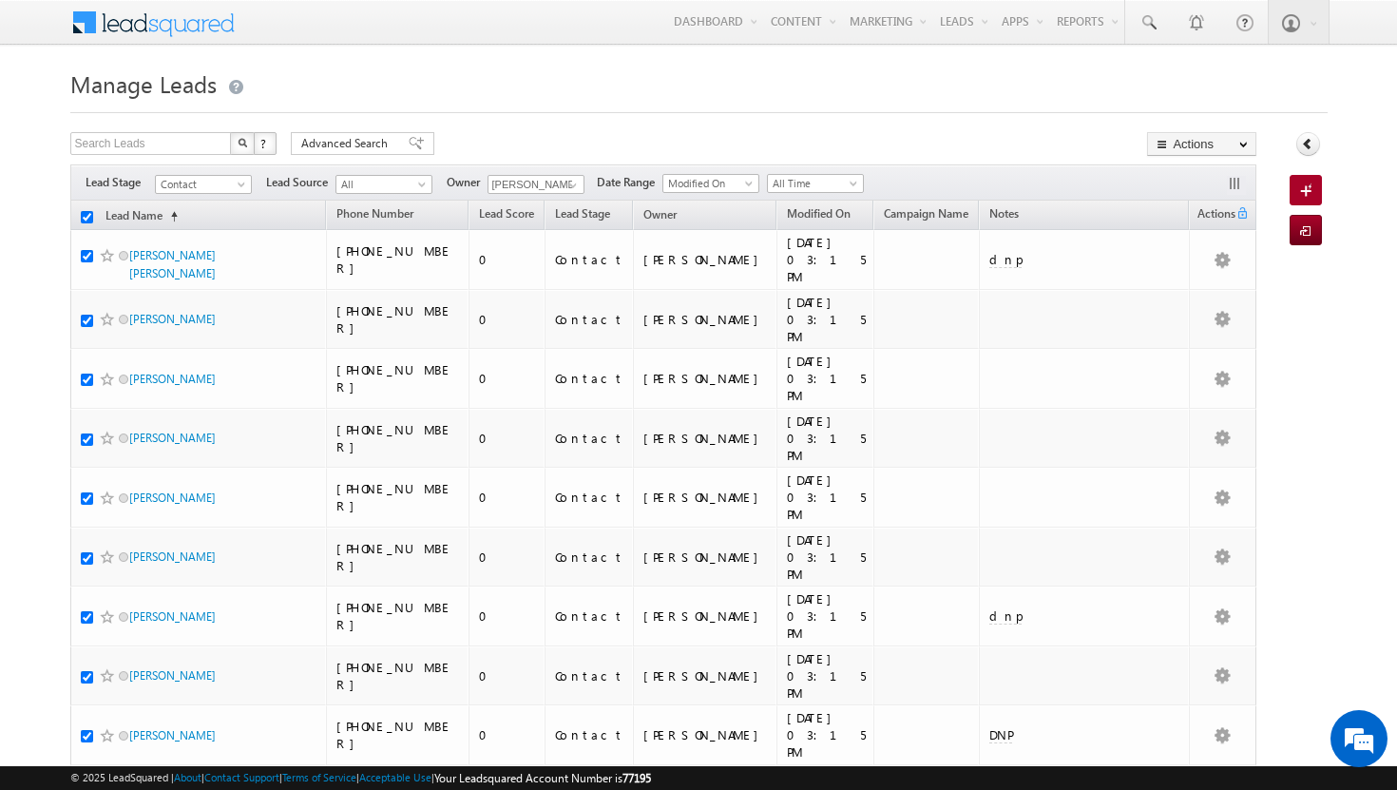
checkbox input "true"
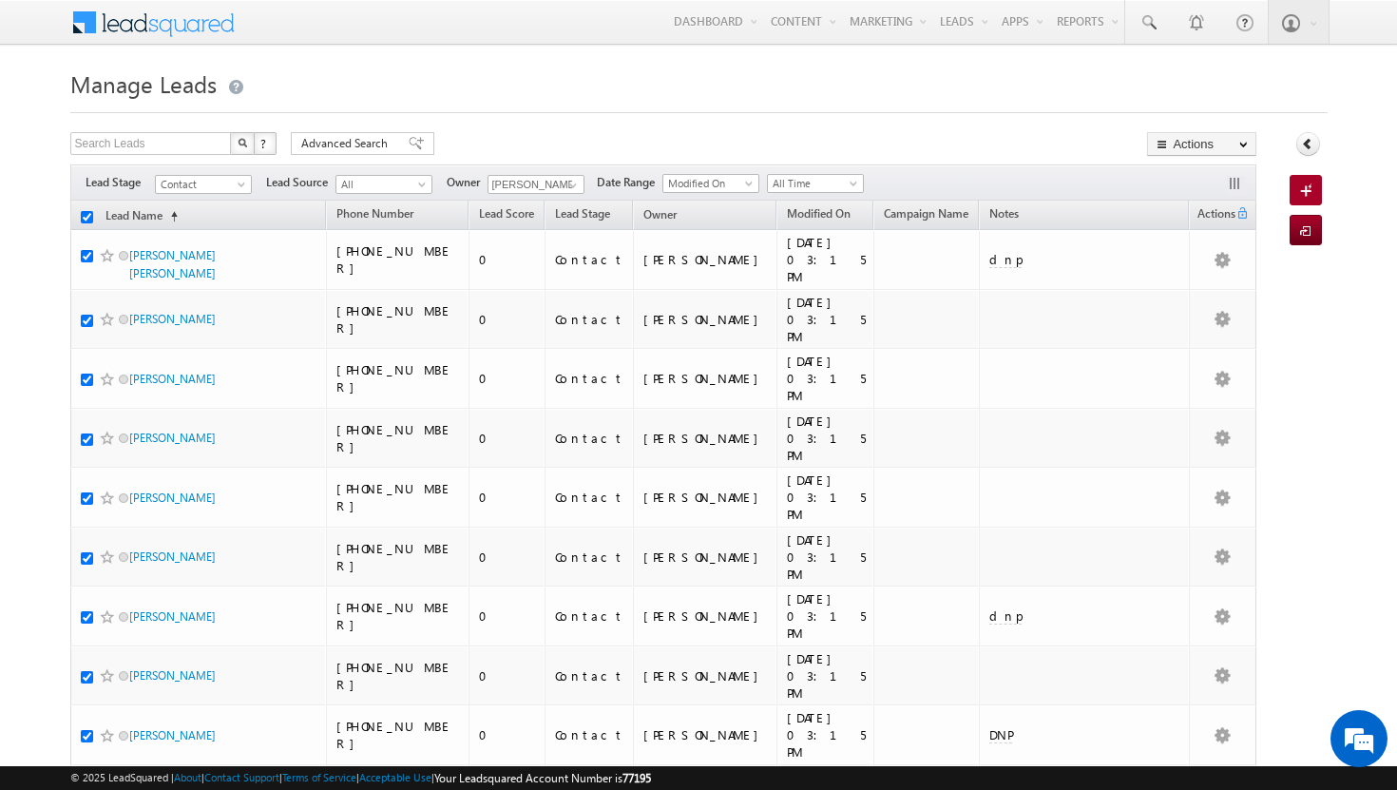
checkbox input "true"
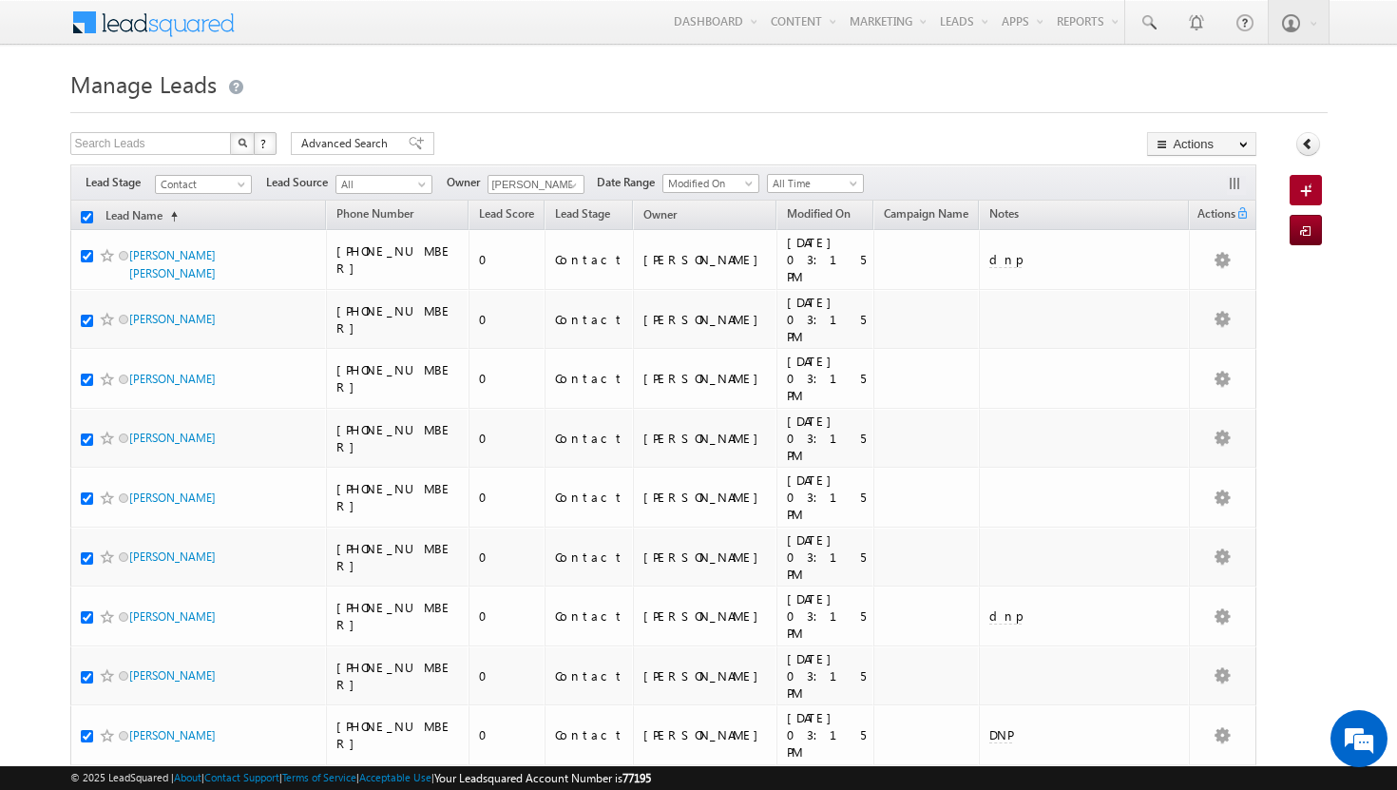
checkbox input "true"
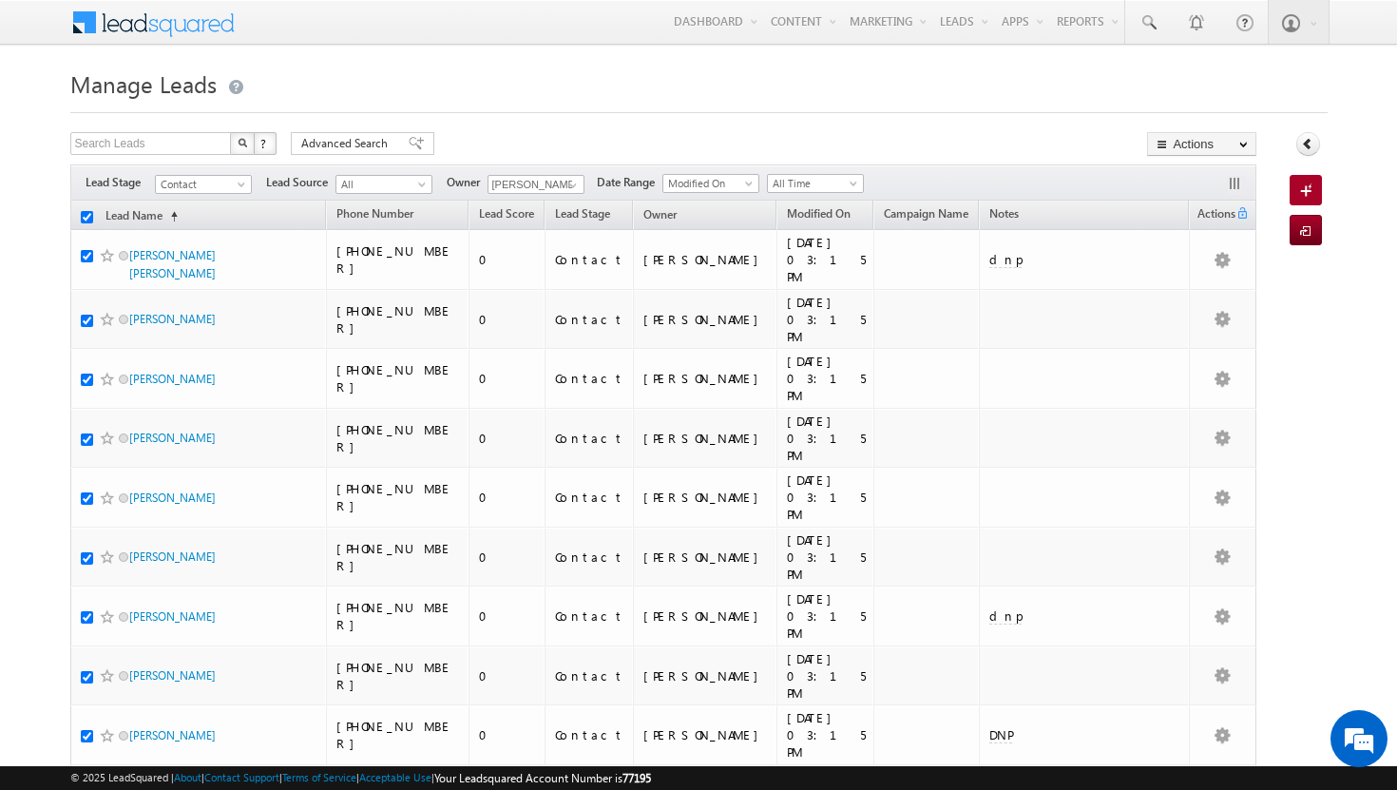
checkbox input "true"
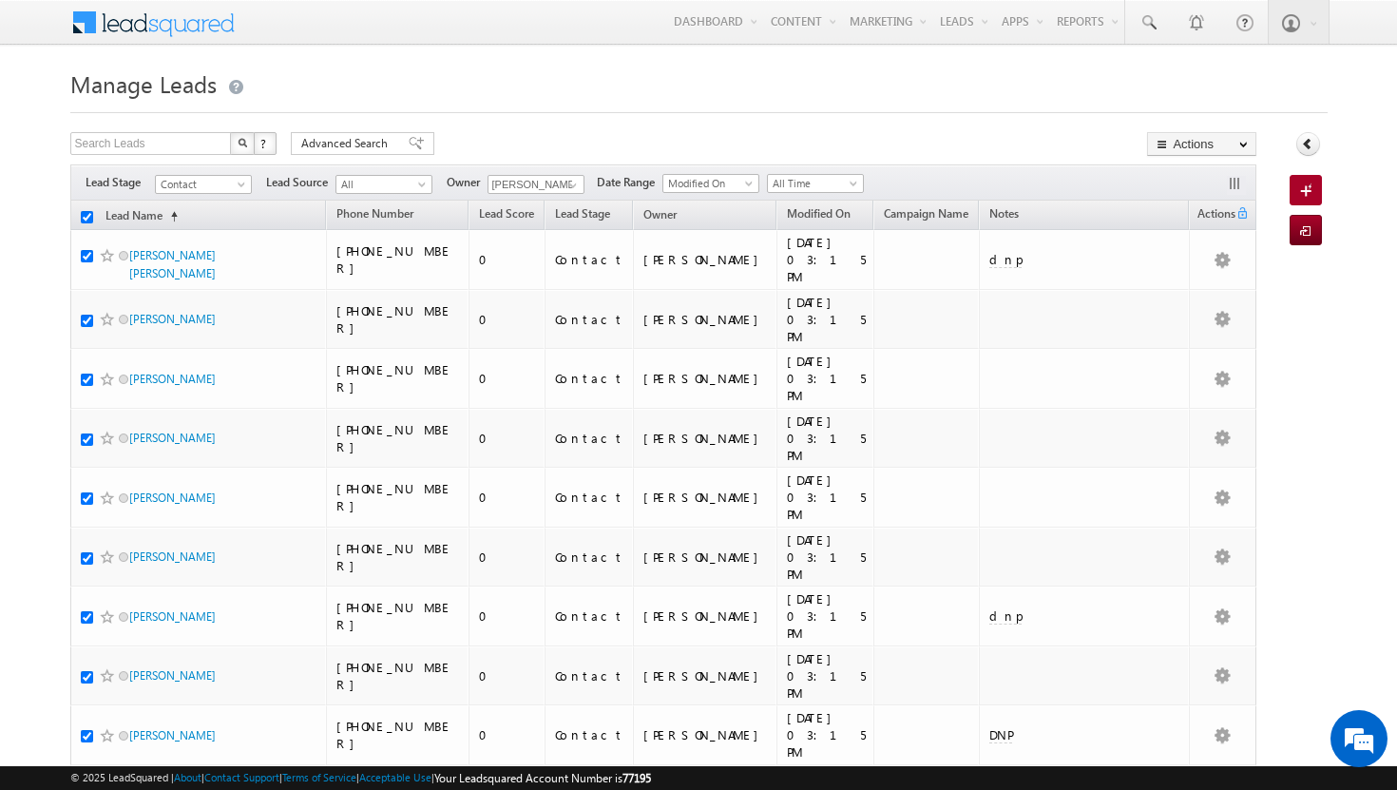
checkbox input "true"
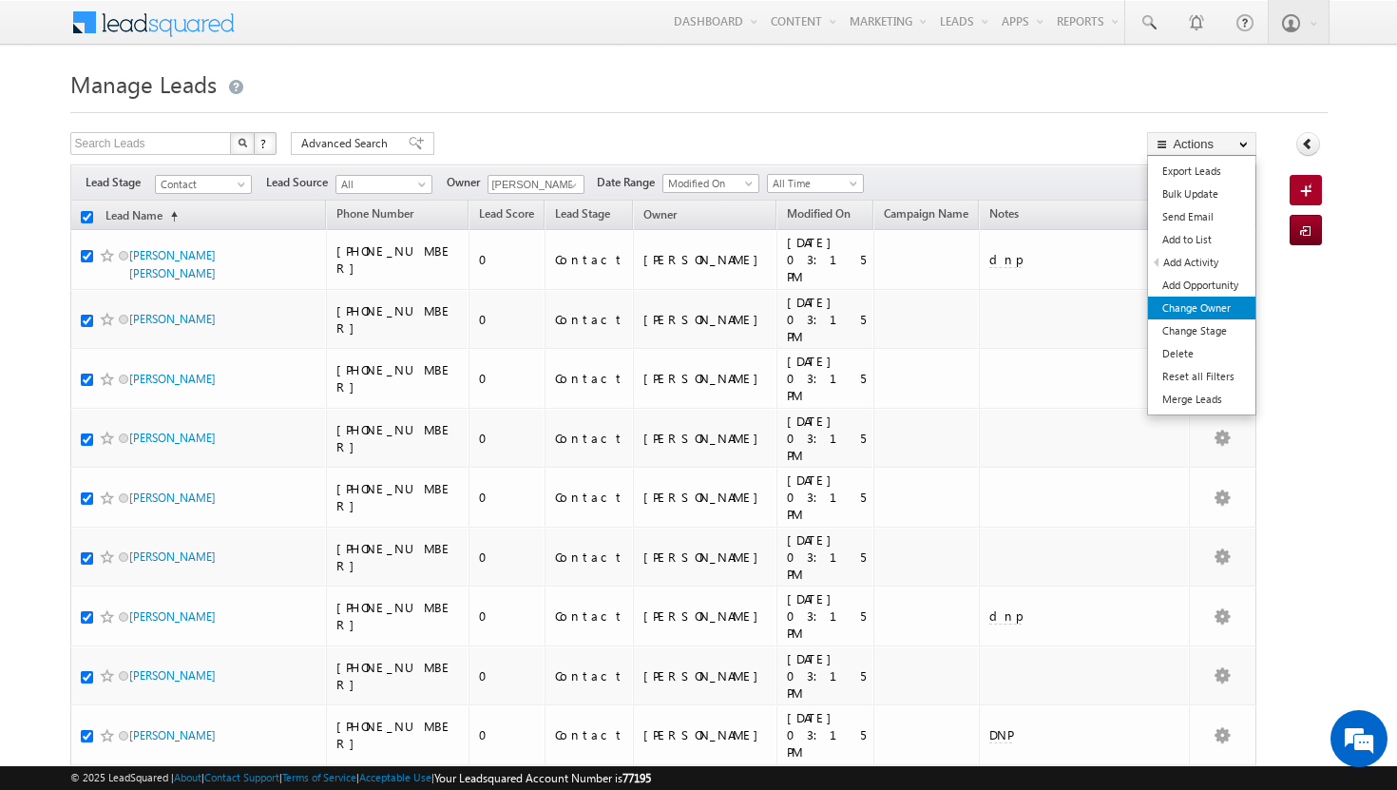
click at [1193, 304] on link "Change Owner" at bounding box center [1201, 308] width 107 height 23
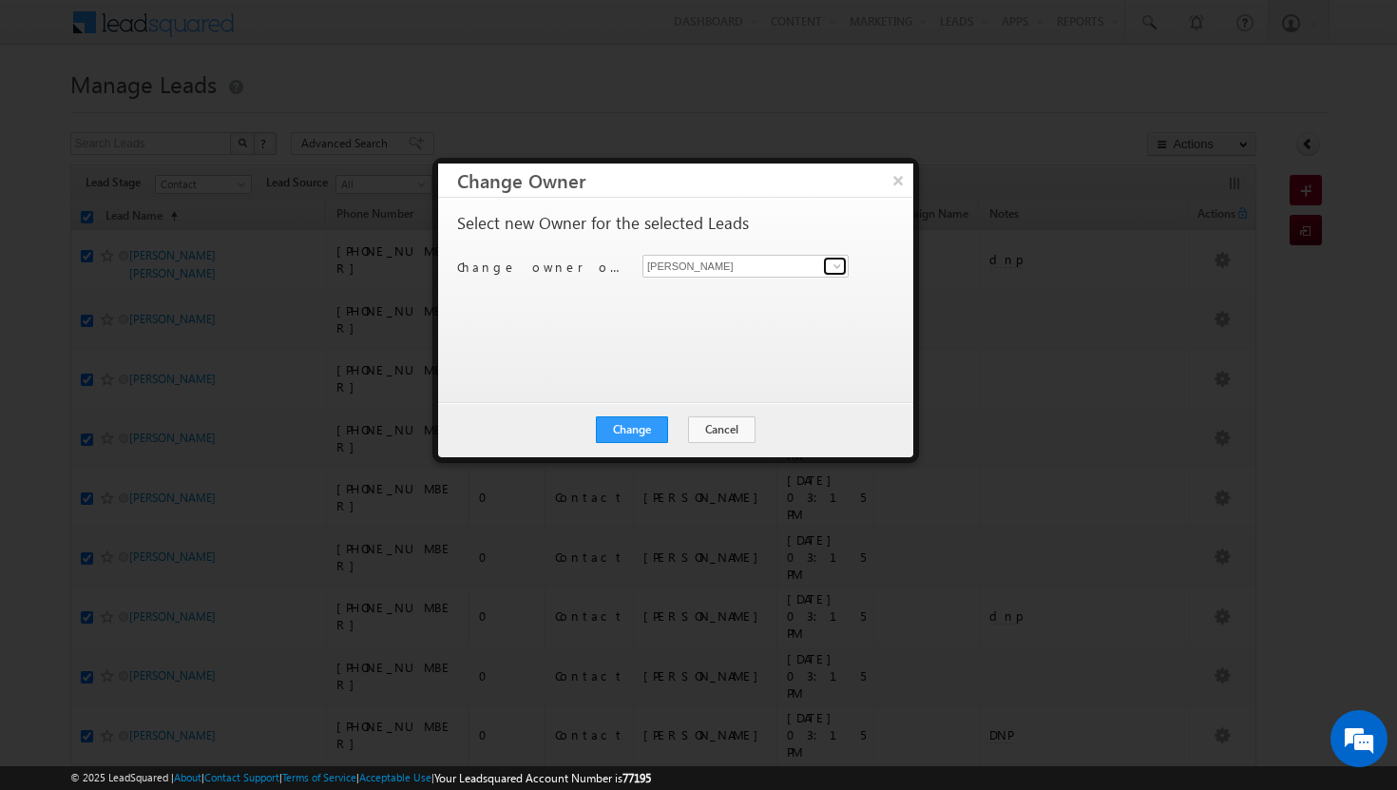
click at [837, 257] on link at bounding box center [835, 266] width 24 height 19
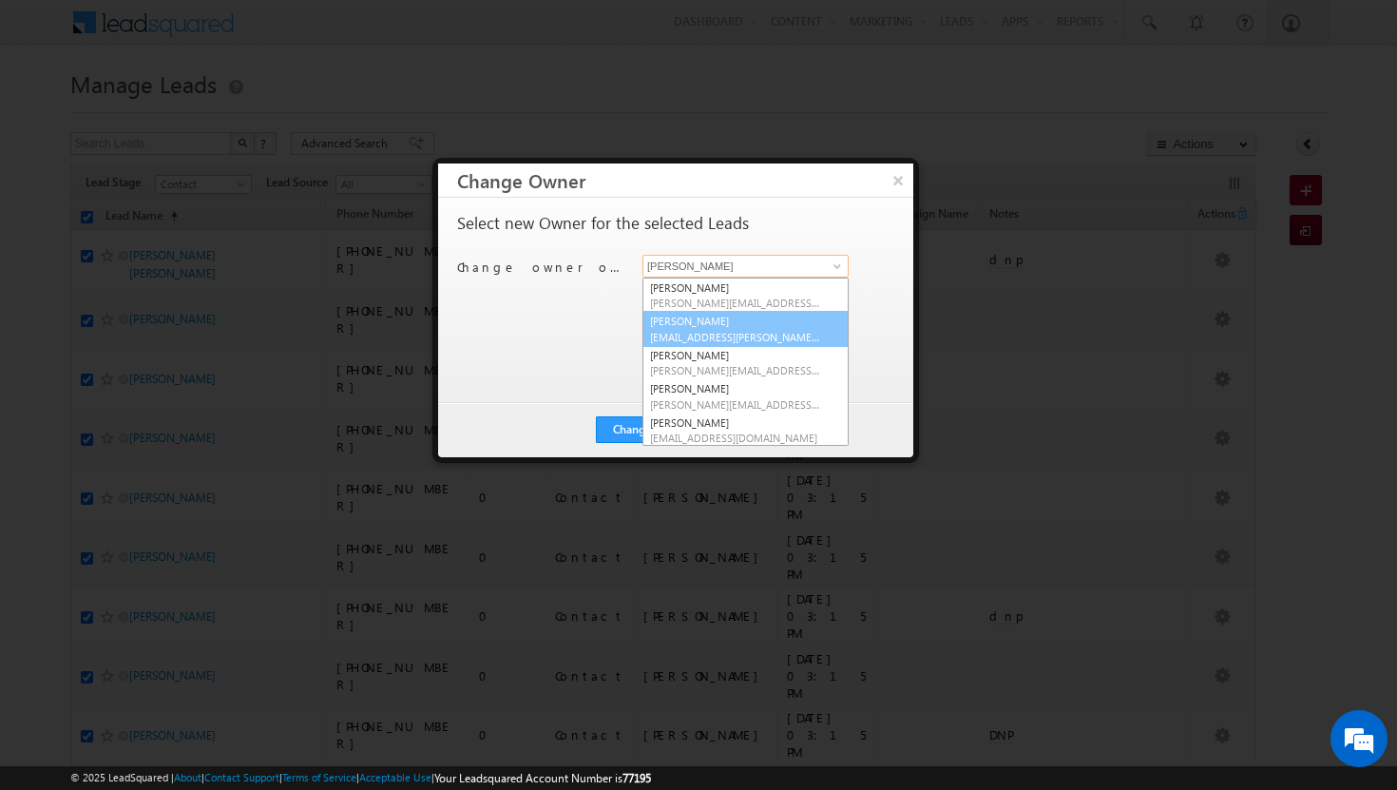
click at [812, 326] on link "Afeef Mohammad afeef.mohammad@indglobal.ae" at bounding box center [745, 329] width 206 height 36
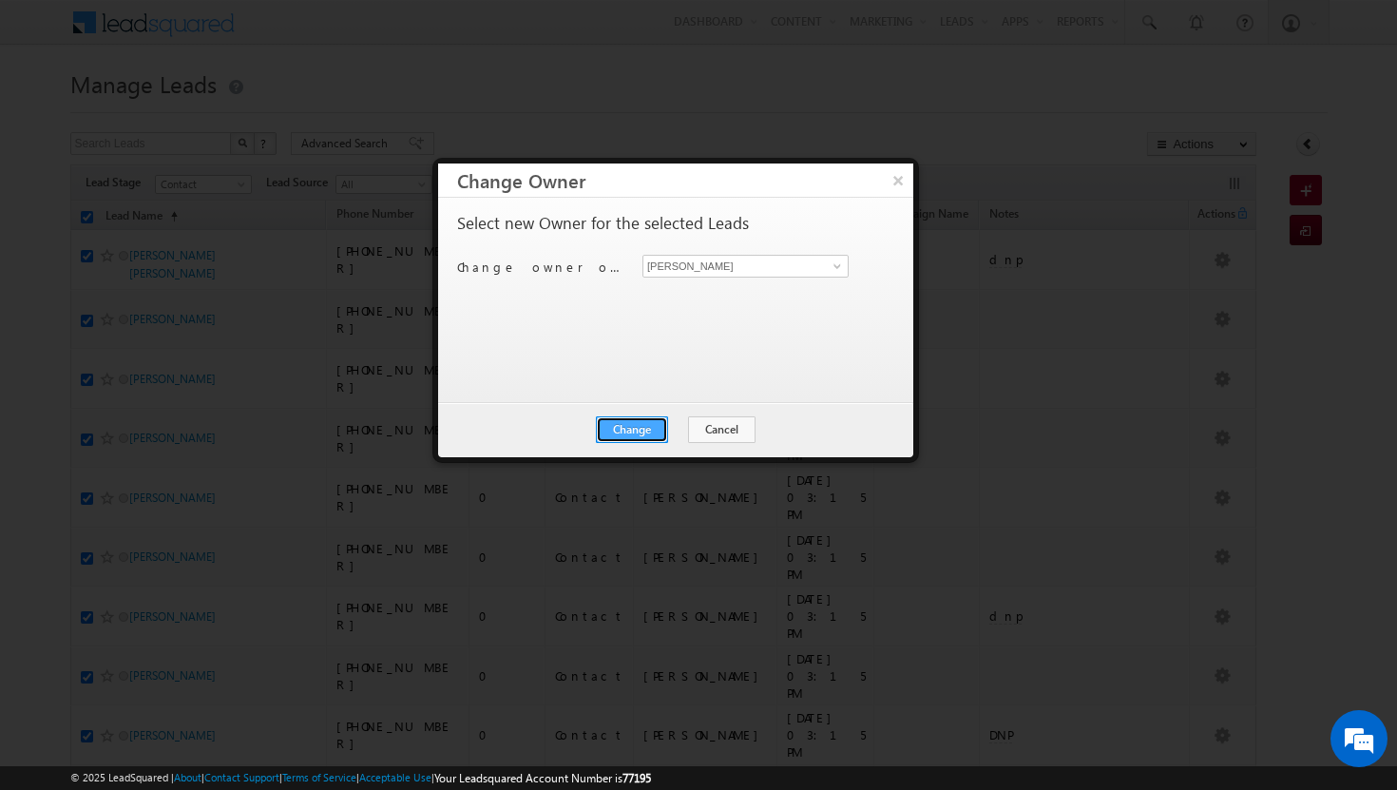
click at [664, 432] on button "Change" at bounding box center [632, 429] width 72 height 27
click at [684, 427] on button "Close" at bounding box center [678, 429] width 61 height 27
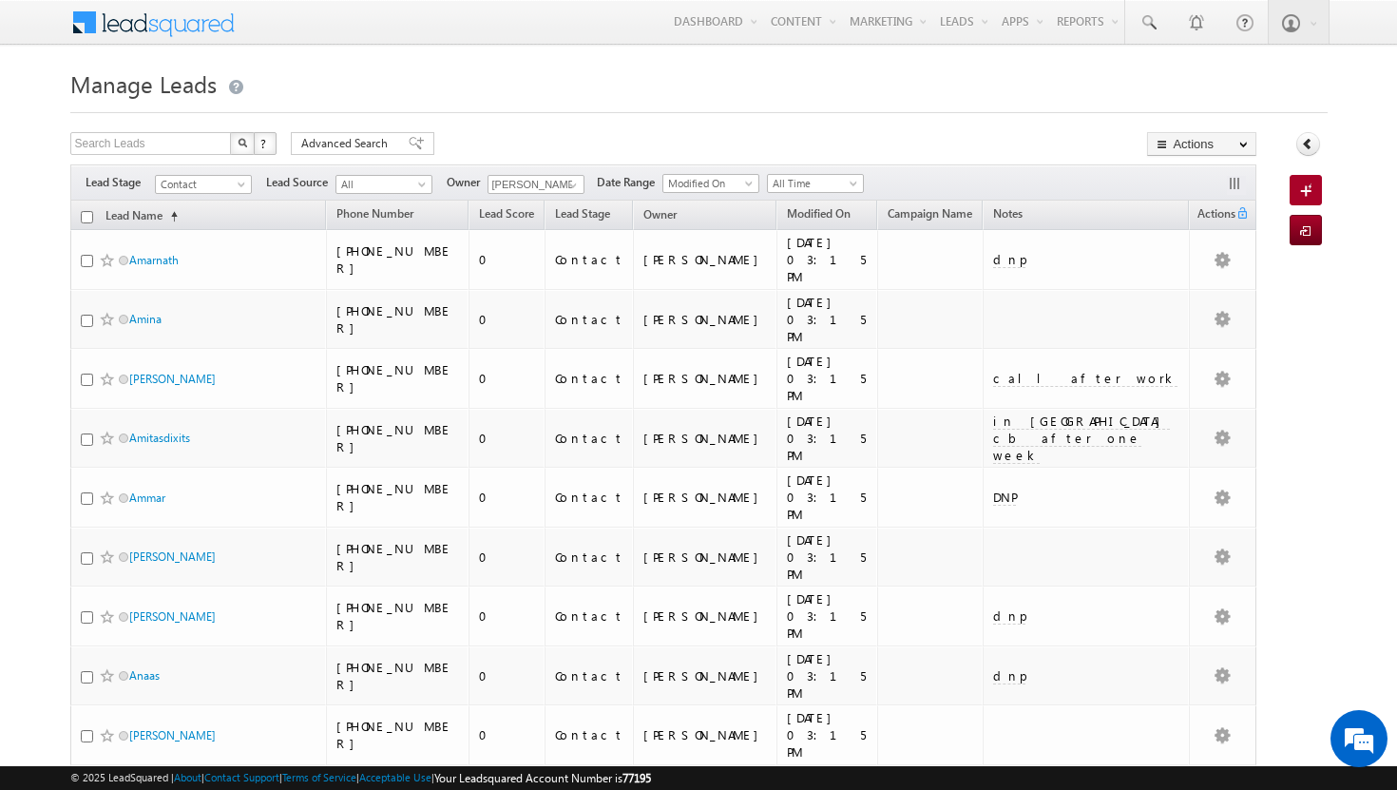
click at [88, 217] on input "checkbox" at bounding box center [87, 217] width 12 height 12
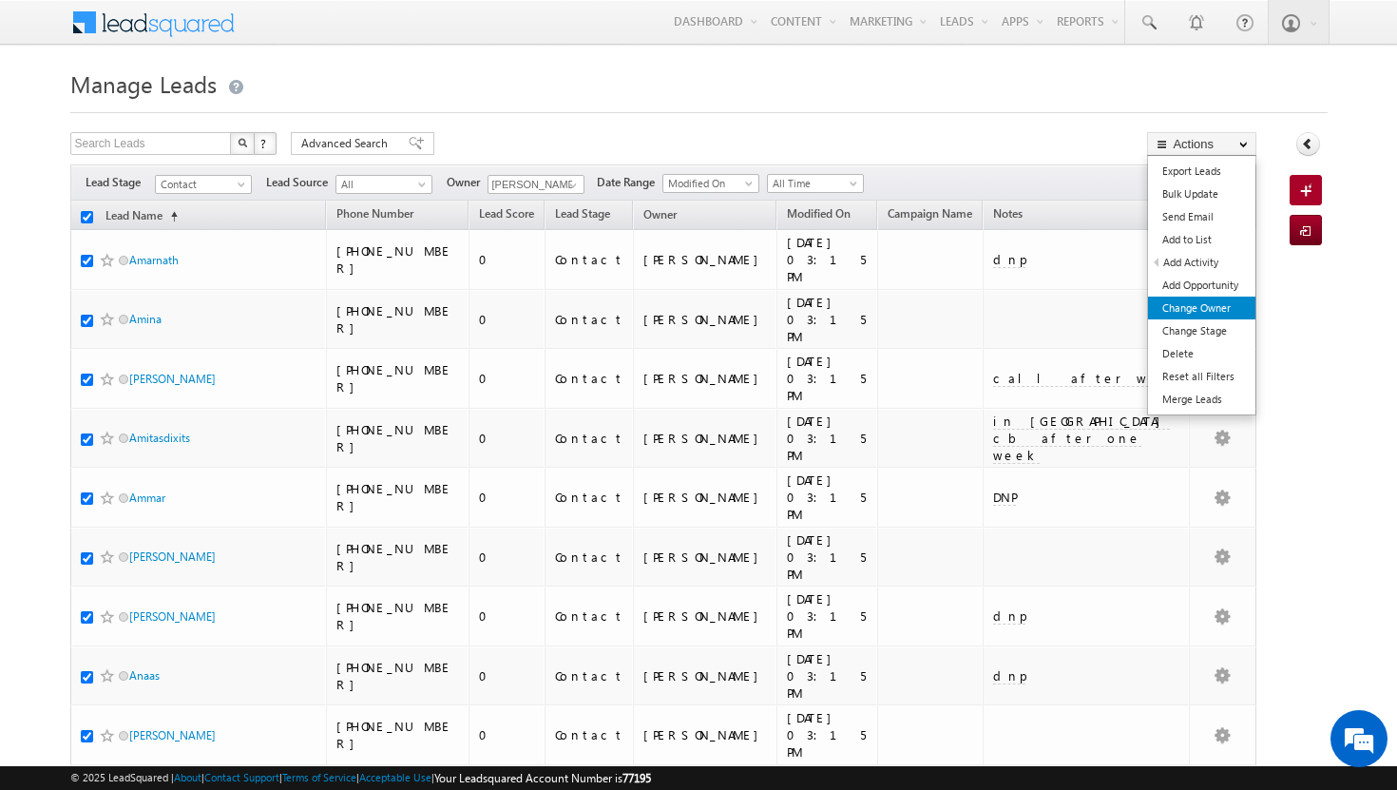
click at [1199, 307] on link "Change Owner" at bounding box center [1201, 308] width 107 height 23
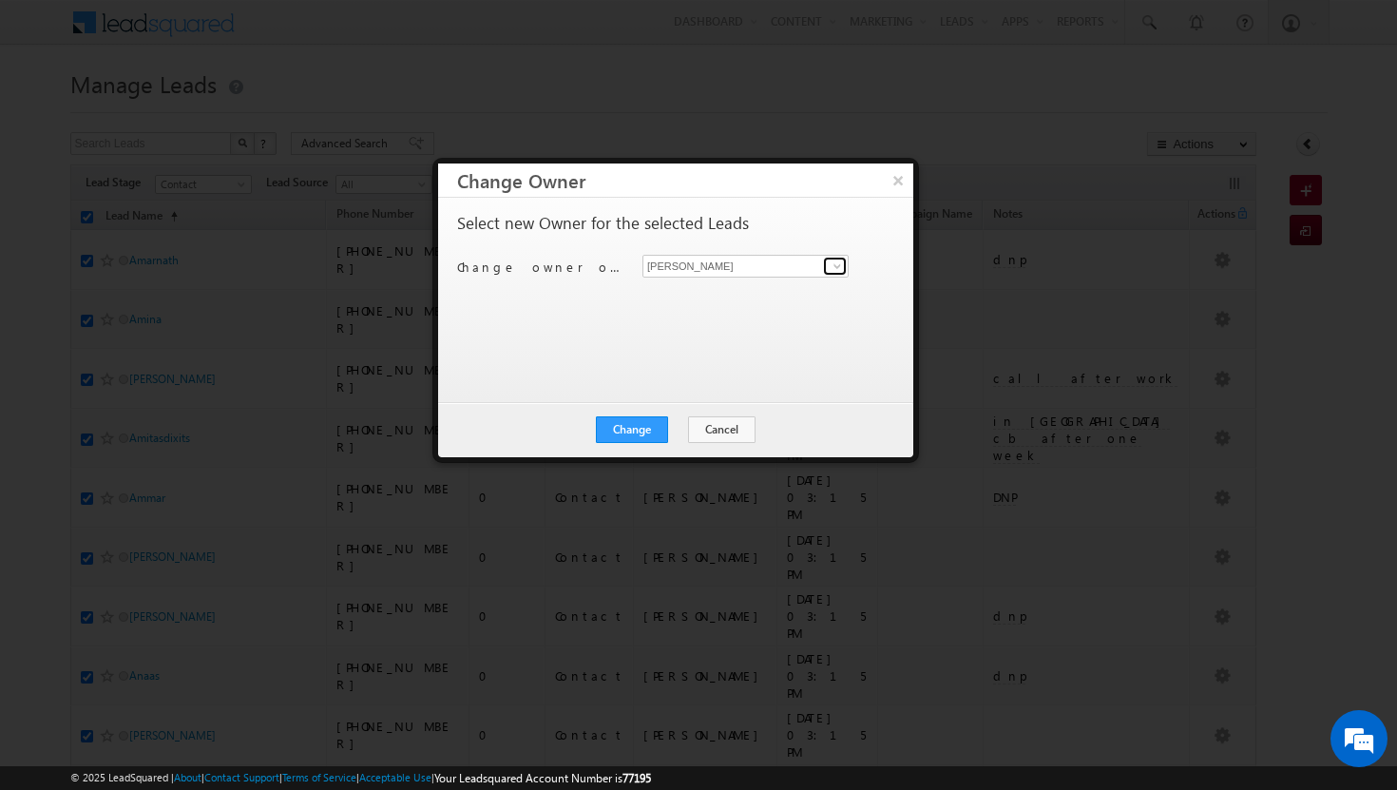
click at [839, 257] on link at bounding box center [835, 266] width 24 height 19
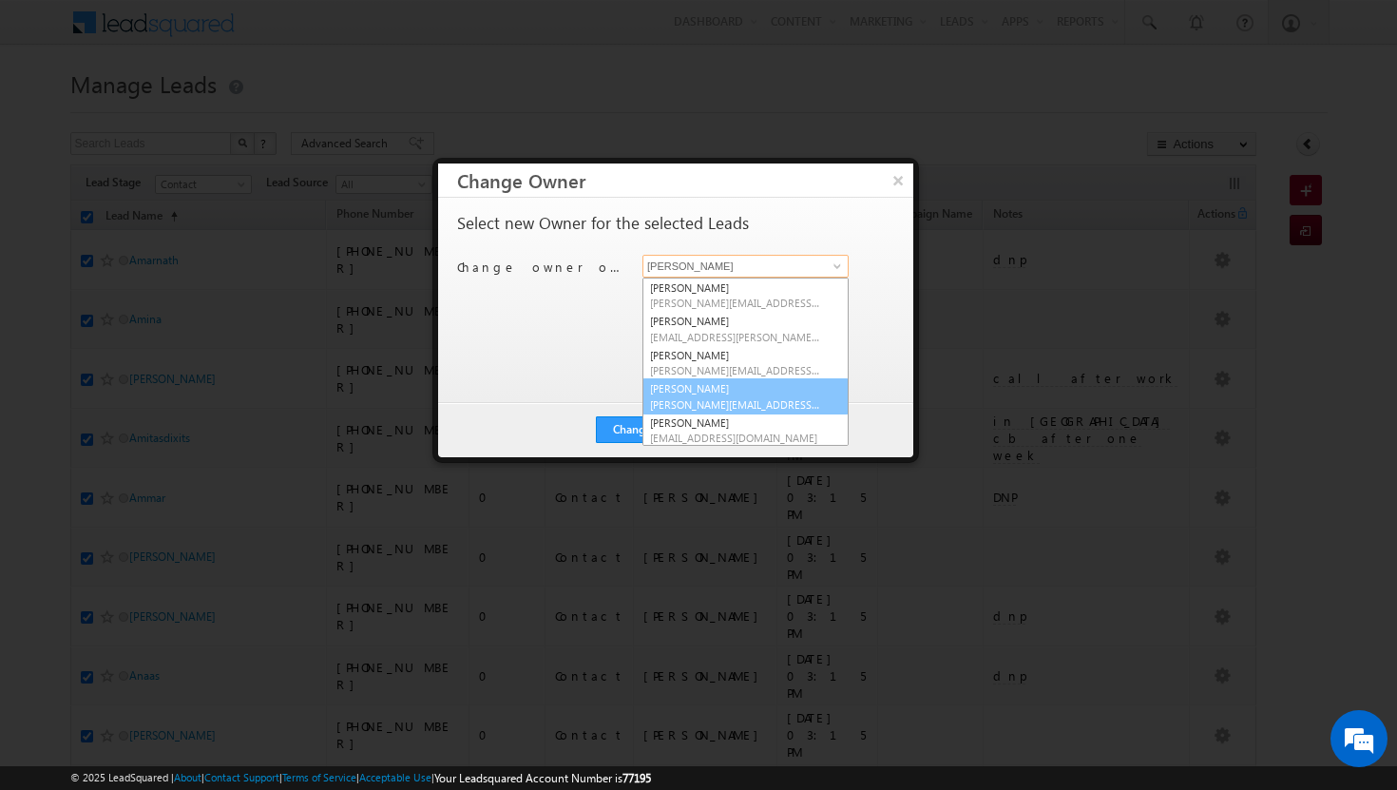
click at [789, 398] on span "basila.tp@indglobal.ae" at bounding box center [735, 404] width 171 height 14
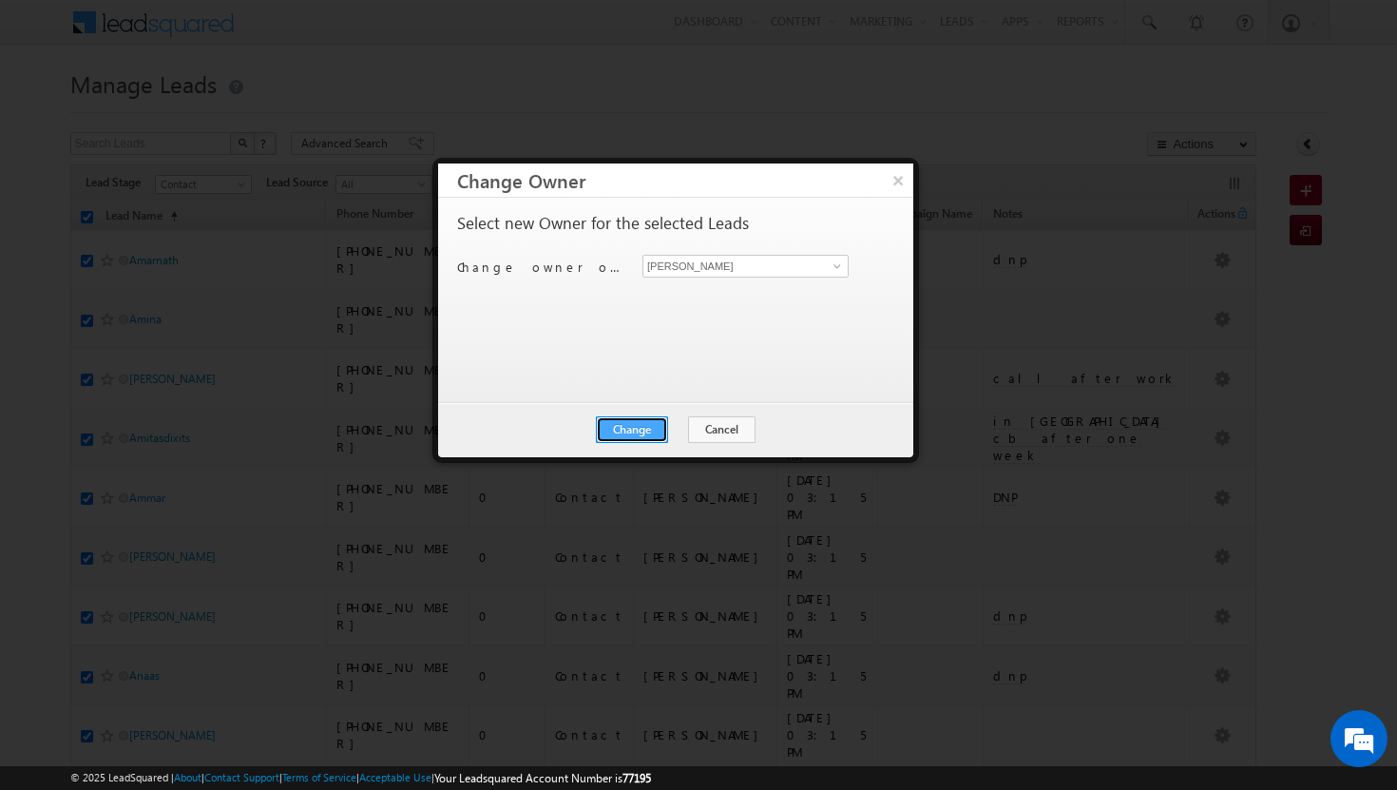
click at [658, 431] on button "Change" at bounding box center [632, 429] width 72 height 27
click at [692, 425] on button "Close" at bounding box center [678, 429] width 61 height 27
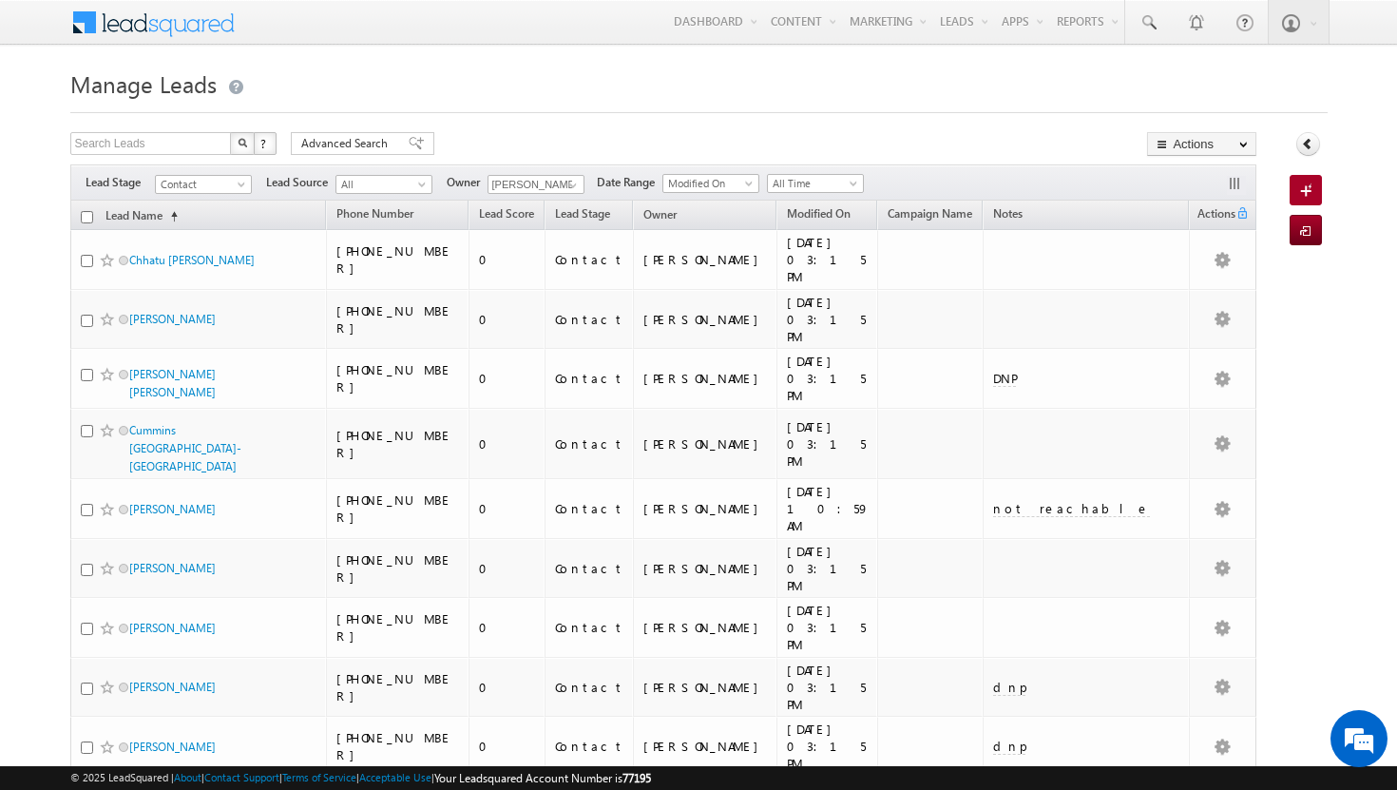
click at [86, 217] on input "checkbox" at bounding box center [87, 217] width 12 height 12
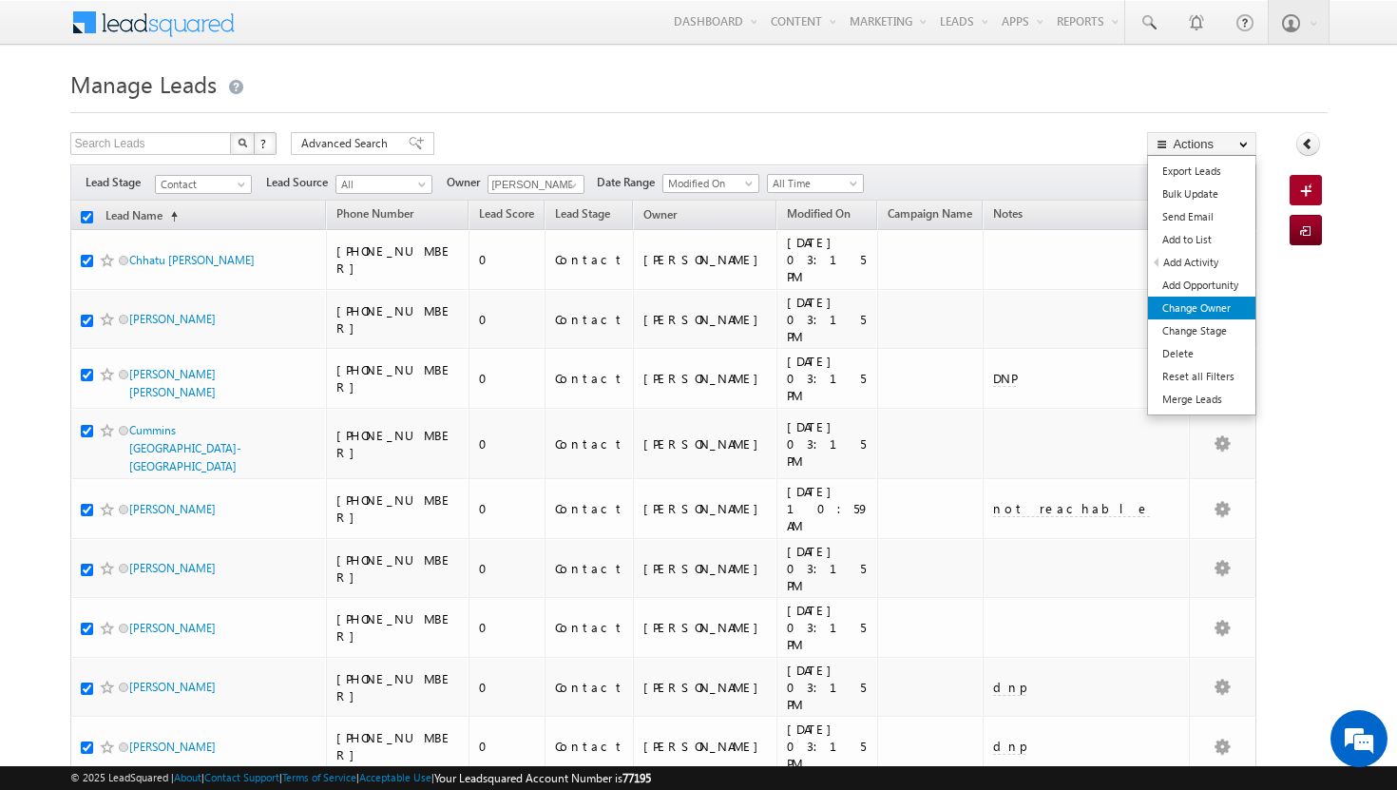
click at [1180, 303] on link "Change Owner" at bounding box center [1201, 308] width 107 height 23
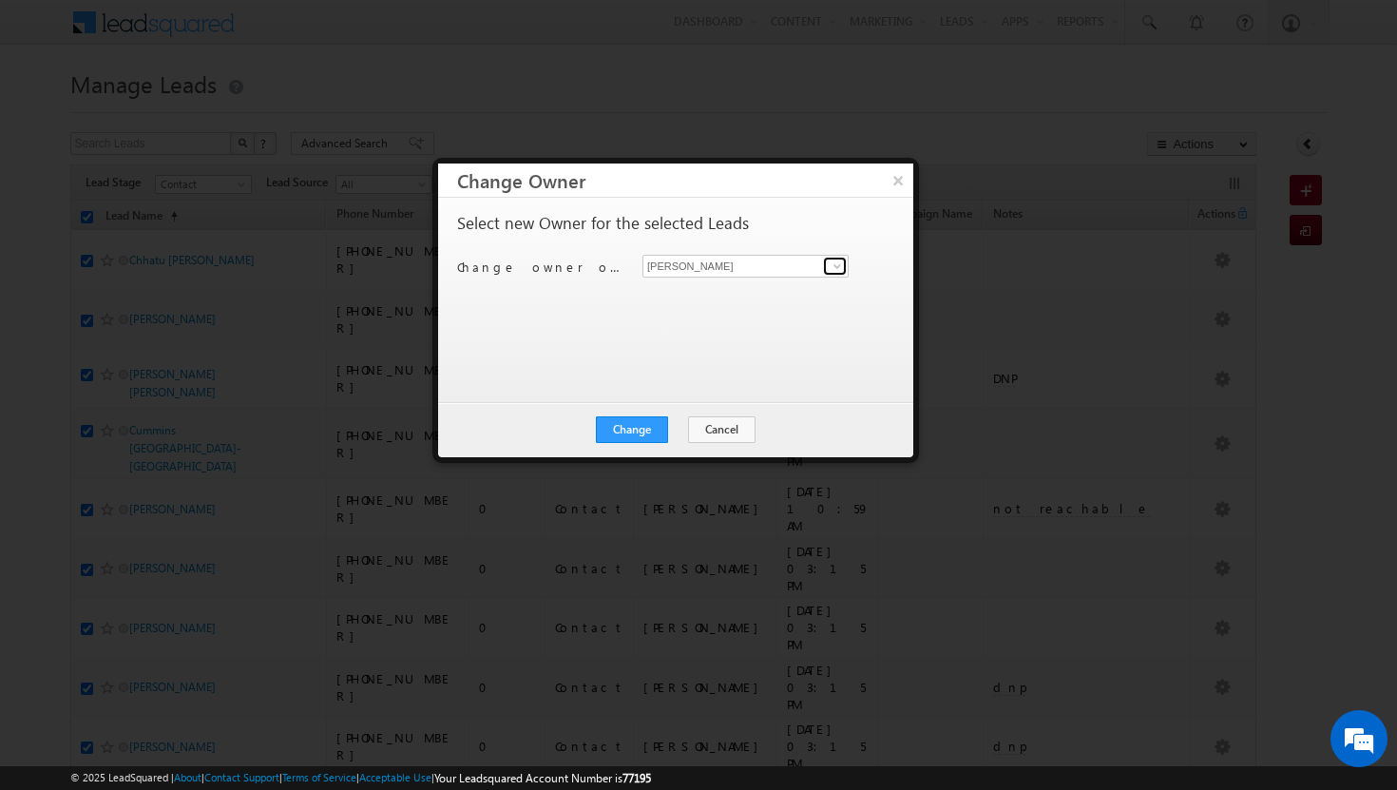
click at [831, 271] on span at bounding box center [837, 265] width 15 height 15
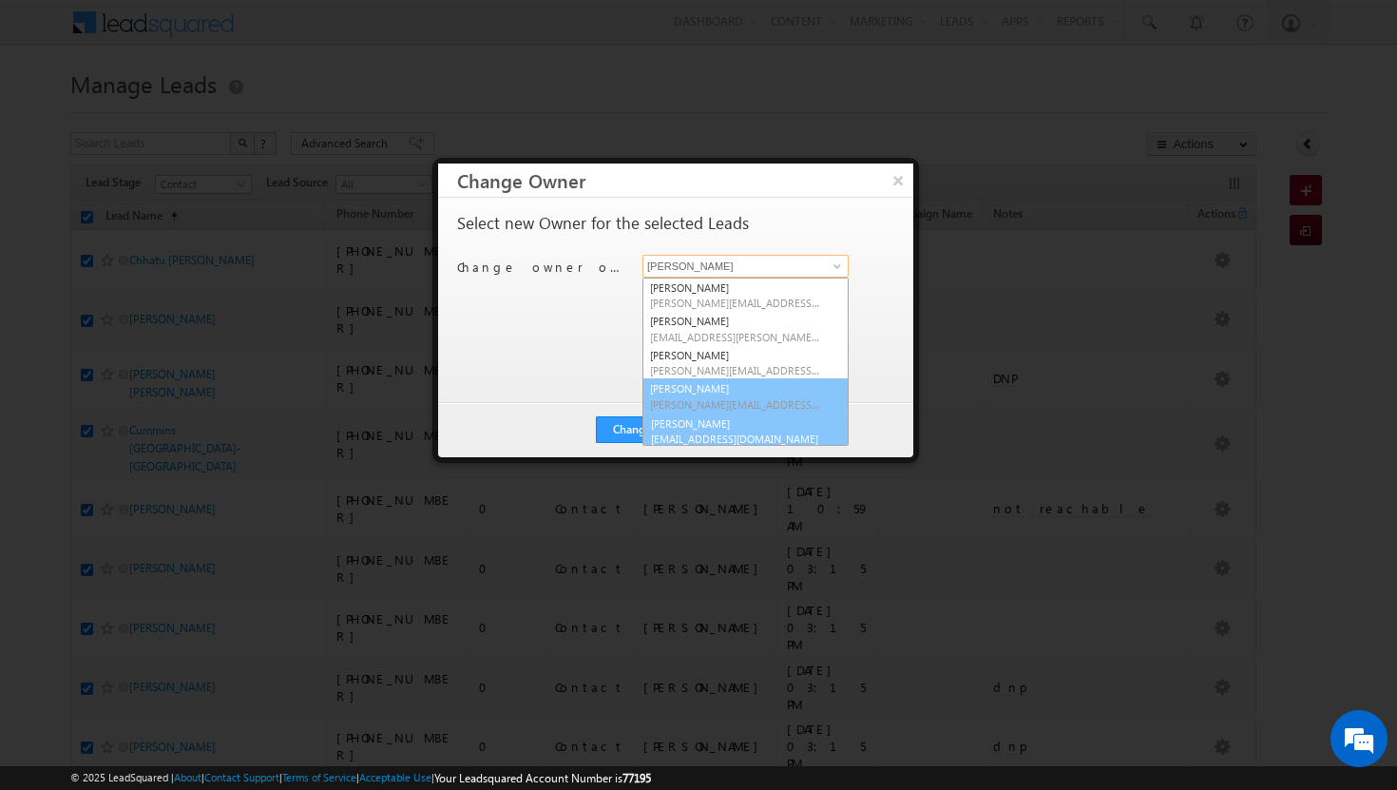
scroll to position [5, 0]
click at [776, 429] on span "rohit.sinha@indglobal.ae" at bounding box center [735, 433] width 171 height 14
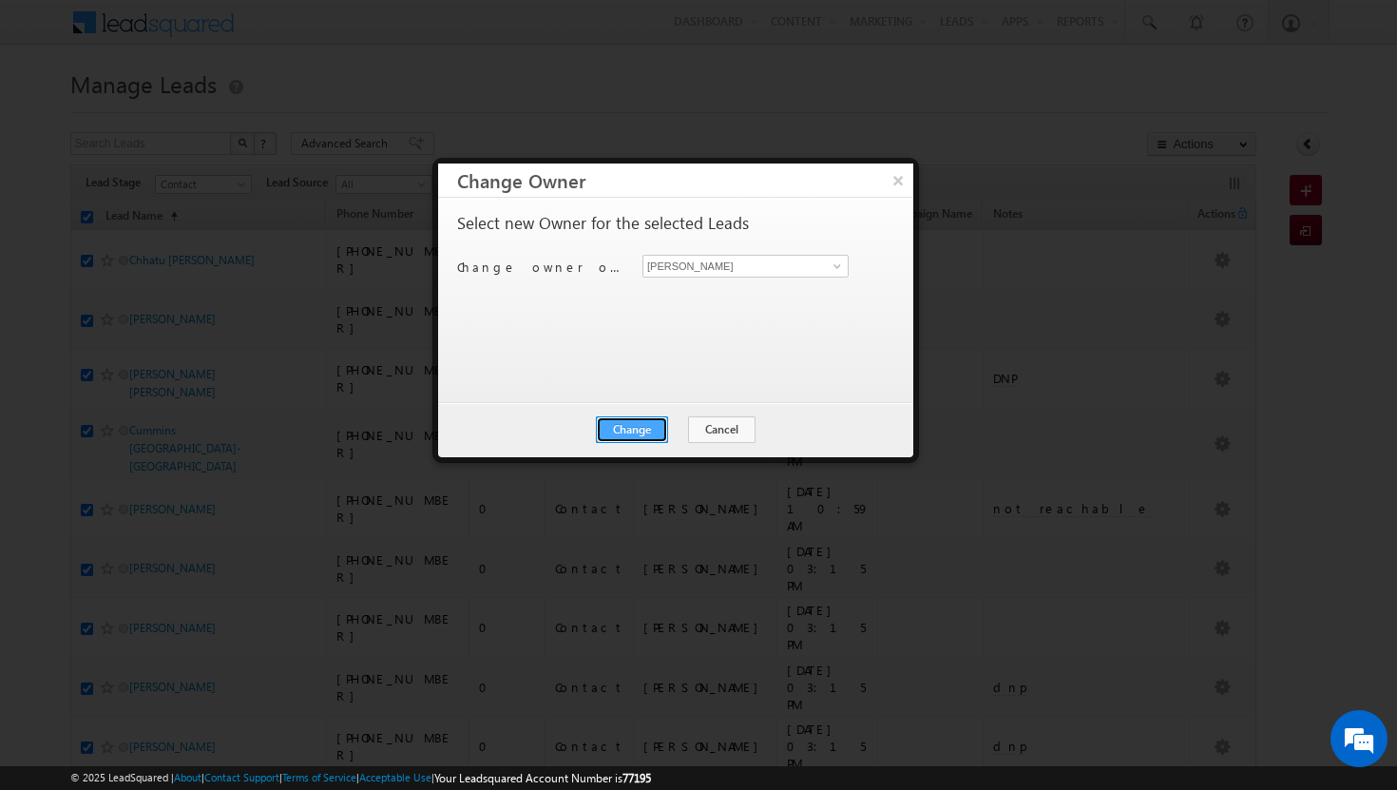
click at [647, 425] on button "Change" at bounding box center [632, 429] width 72 height 27
click at [677, 425] on button "Close" at bounding box center [678, 429] width 61 height 27
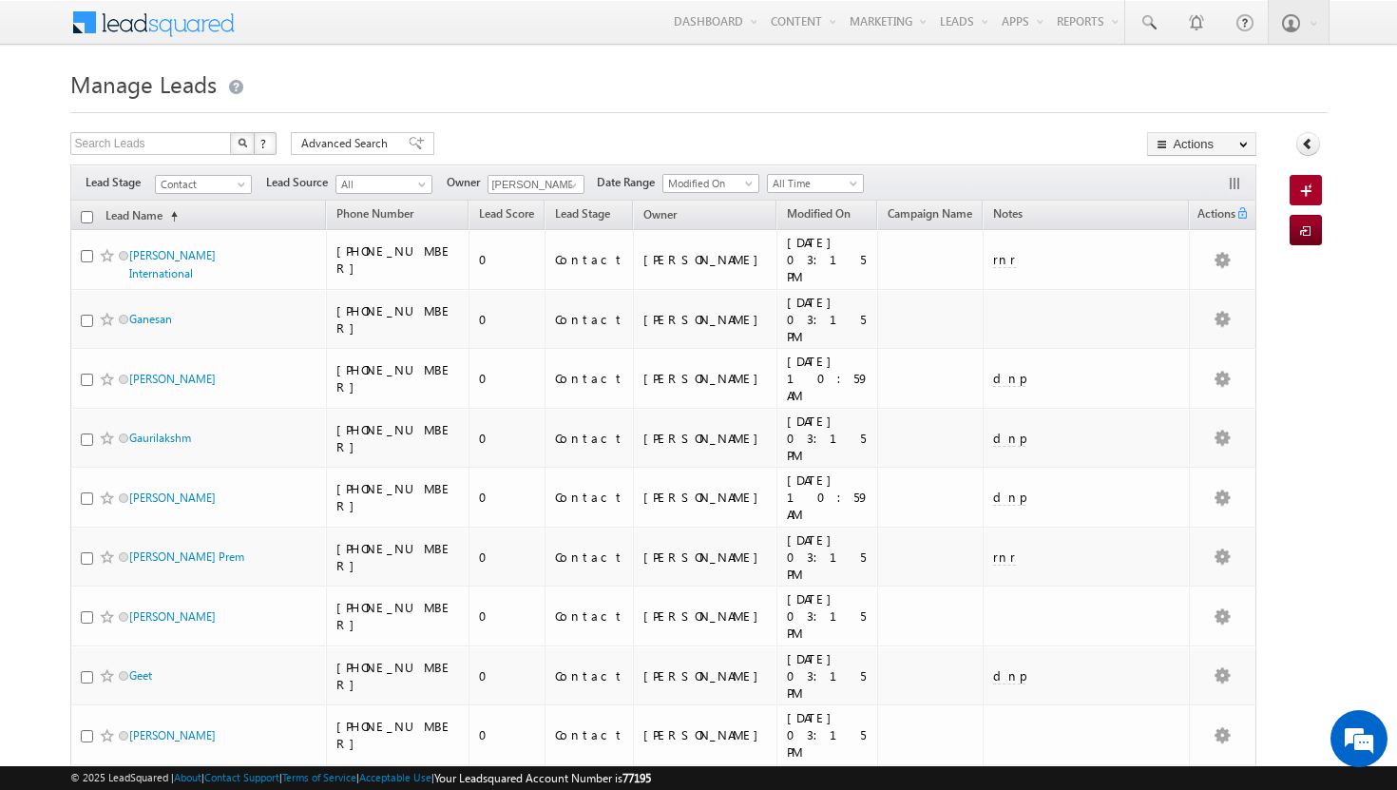
click at [90, 213] on input "checkbox" at bounding box center [87, 217] width 12 height 12
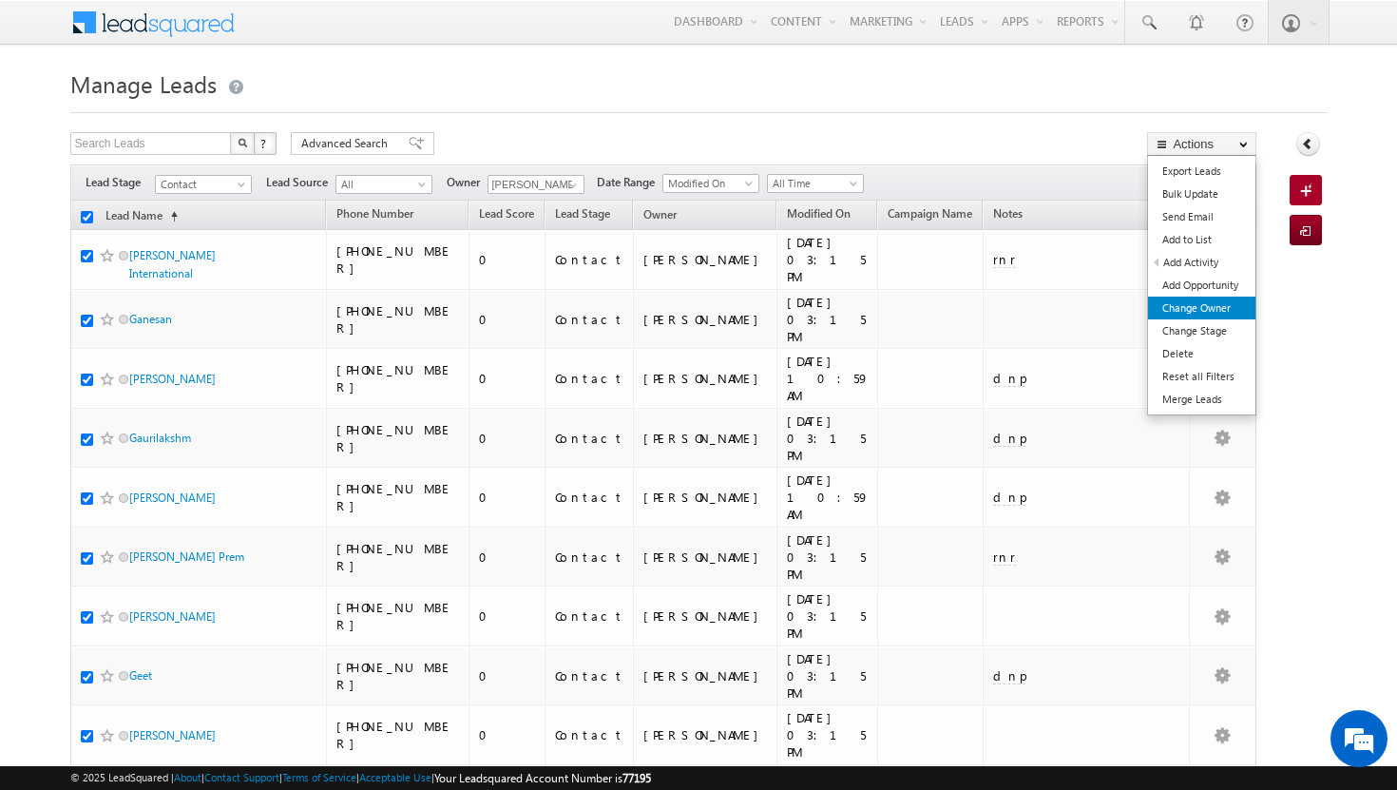
click at [1181, 311] on link "Change Owner" at bounding box center [1201, 308] width 107 height 23
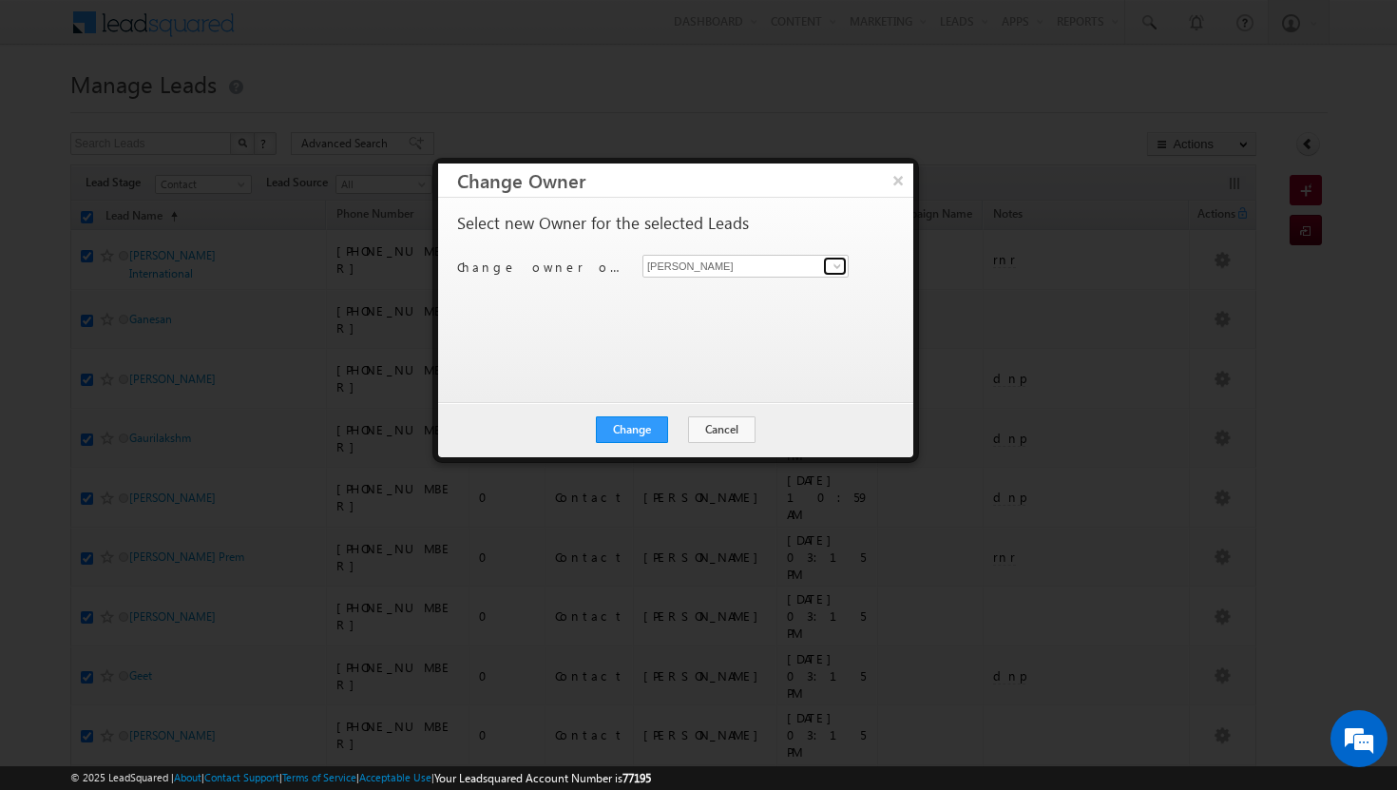
click at [845, 261] on link at bounding box center [835, 266] width 24 height 19
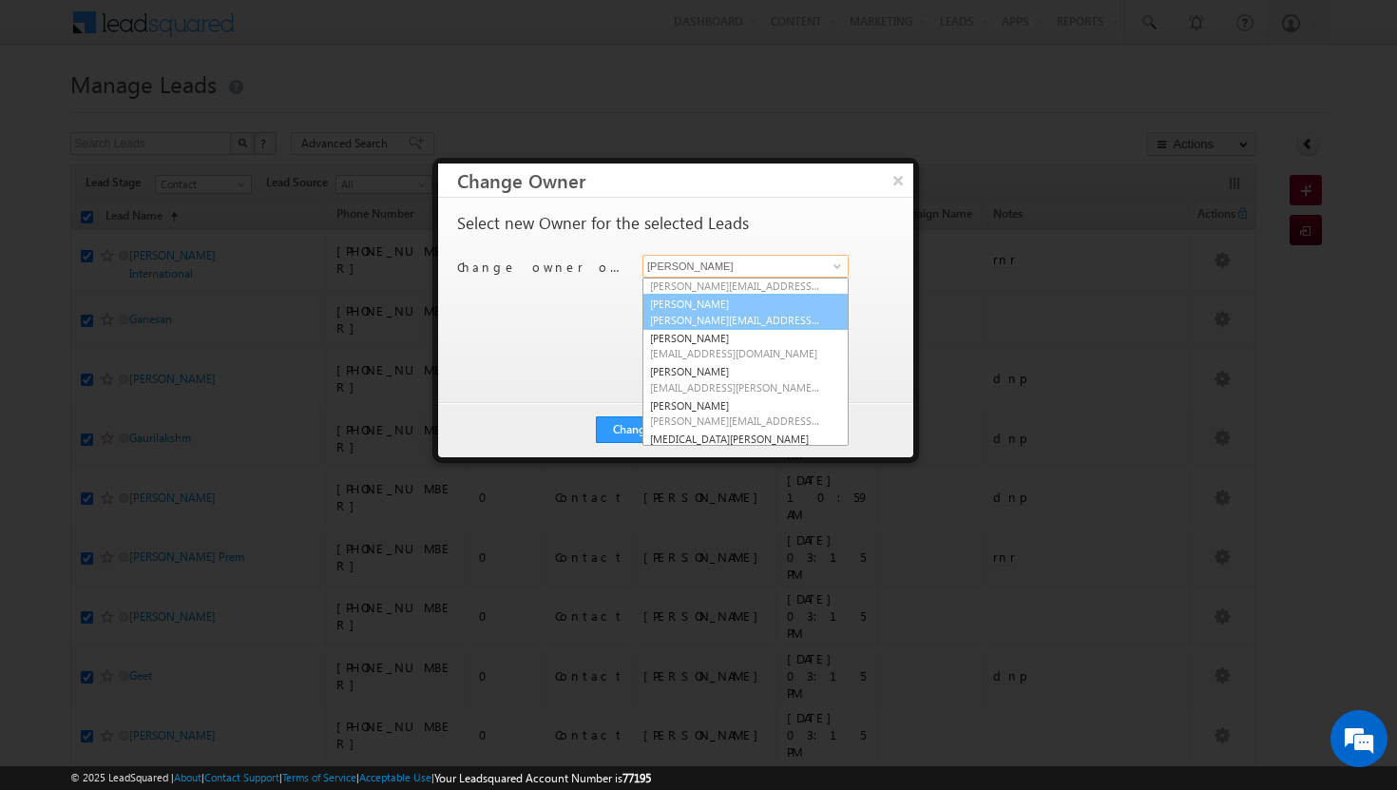
scroll to position [90, 0]
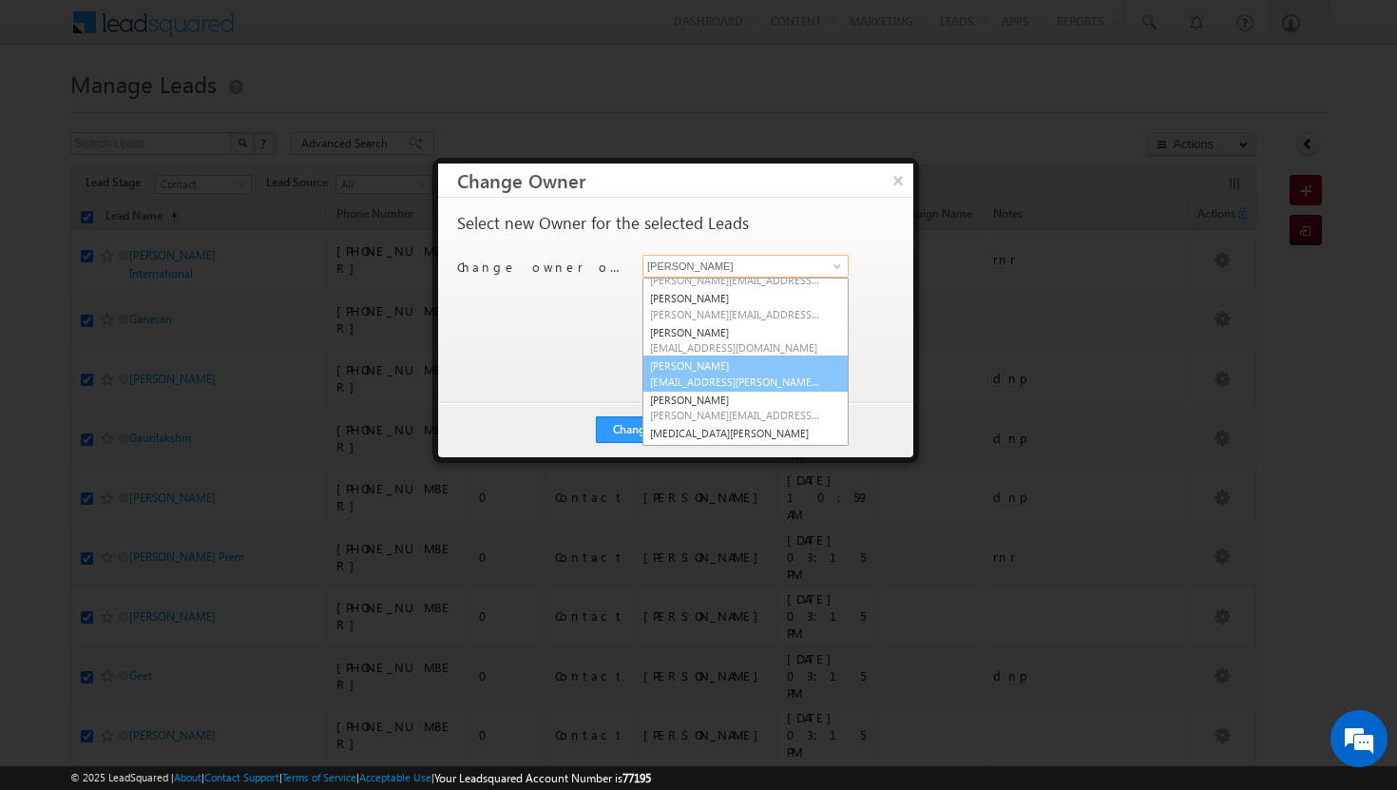
click at [745, 381] on span "sadia.zahid@indglobal.ae" at bounding box center [735, 381] width 171 height 14
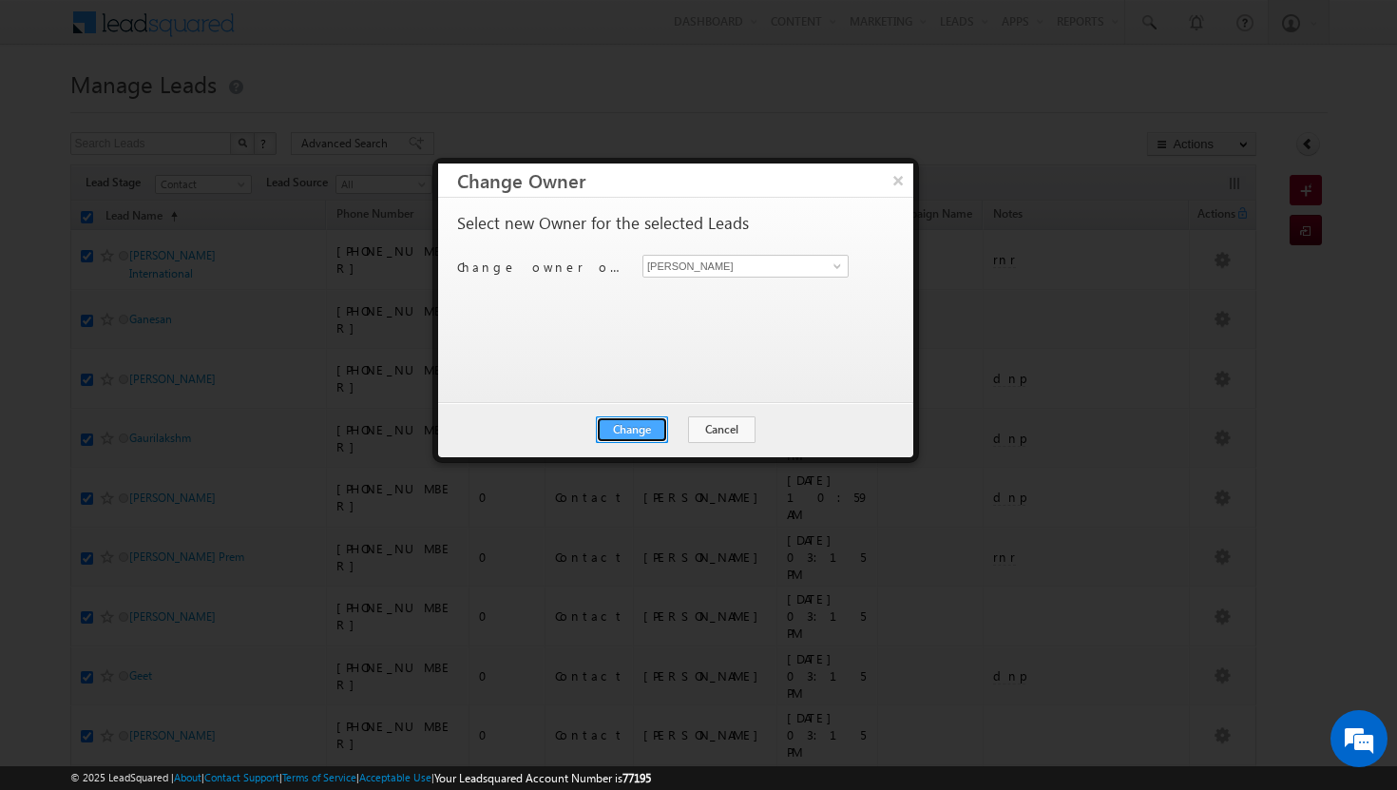
click at [653, 427] on button "Change" at bounding box center [632, 429] width 72 height 27
click at [687, 425] on button "Close" at bounding box center [678, 429] width 61 height 27
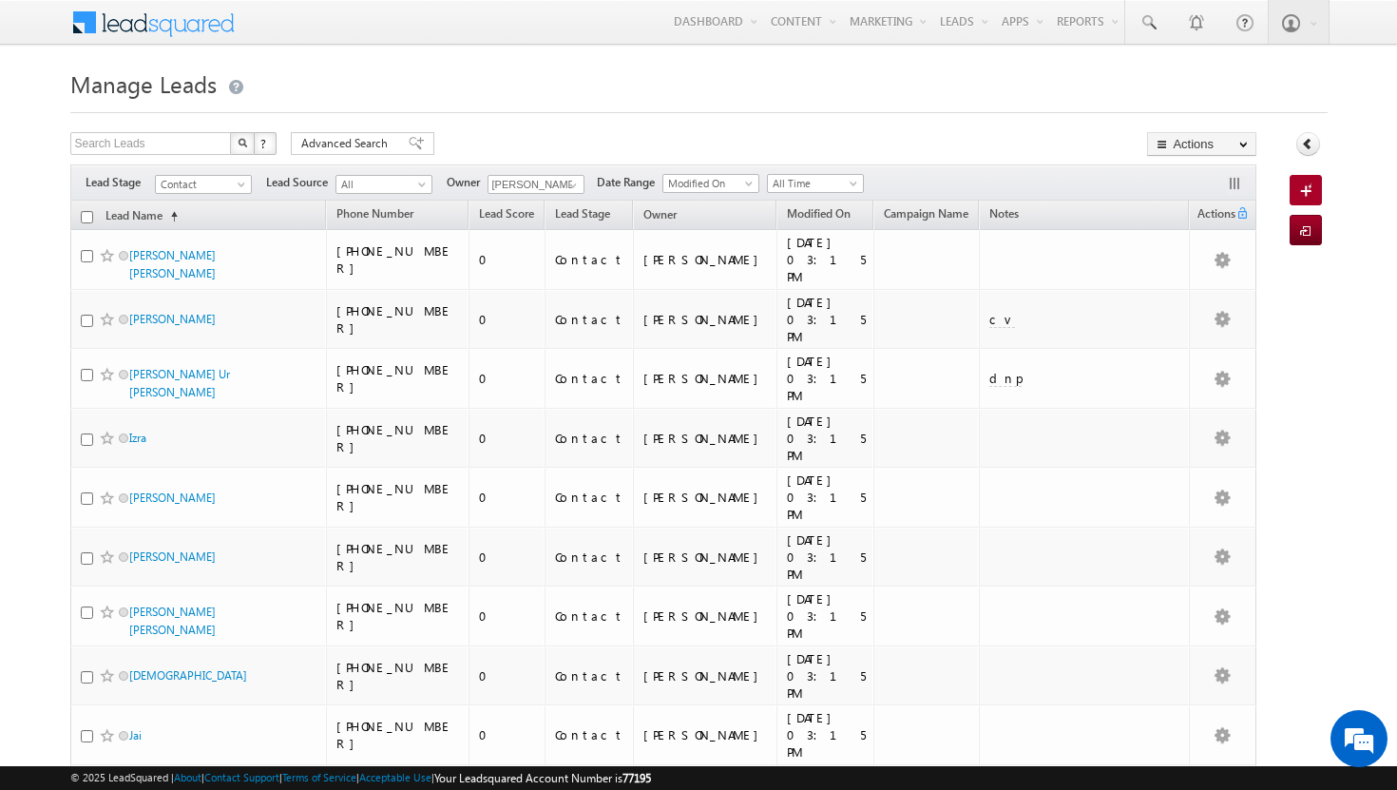
click at [87, 217] on input "checkbox" at bounding box center [87, 217] width 12 height 12
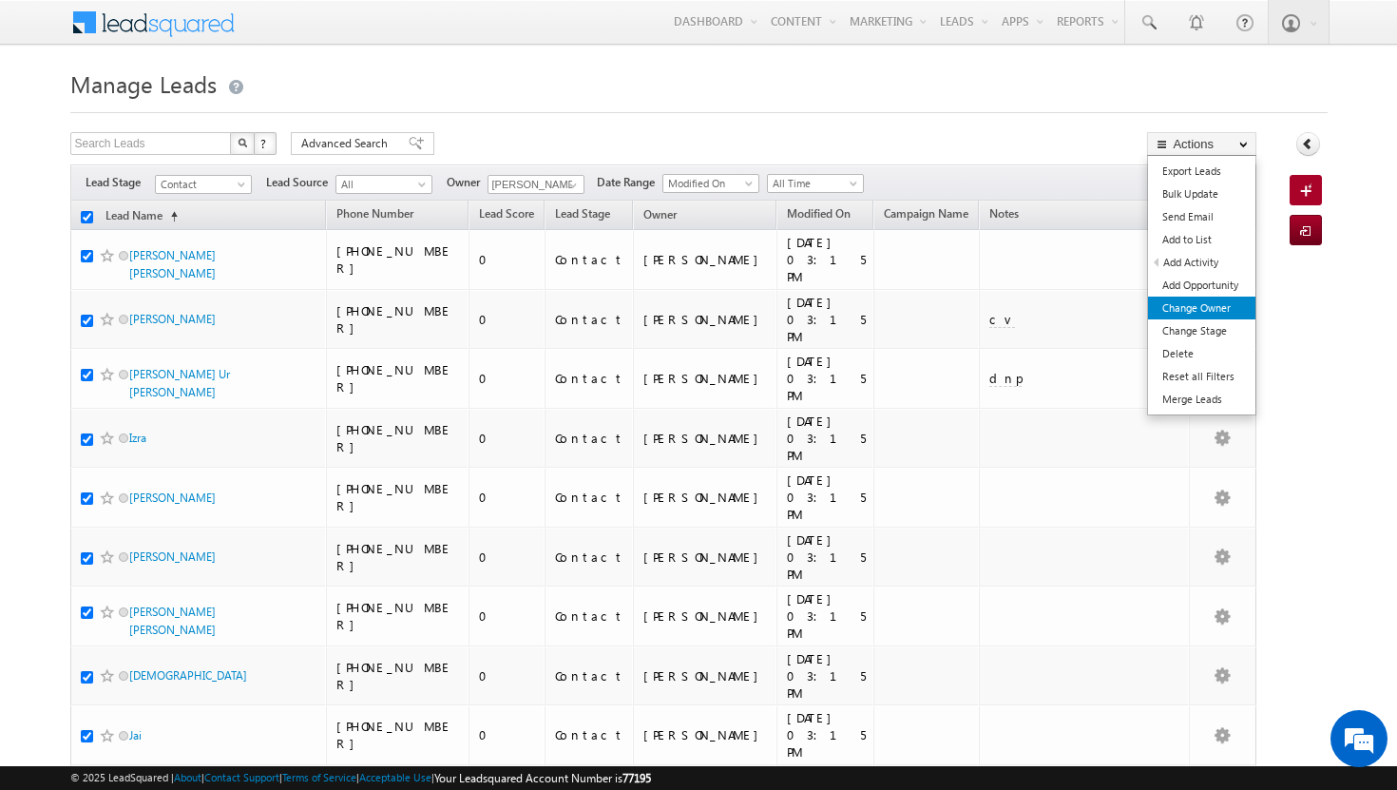
click at [1228, 310] on link "Change Owner" at bounding box center [1201, 308] width 107 height 23
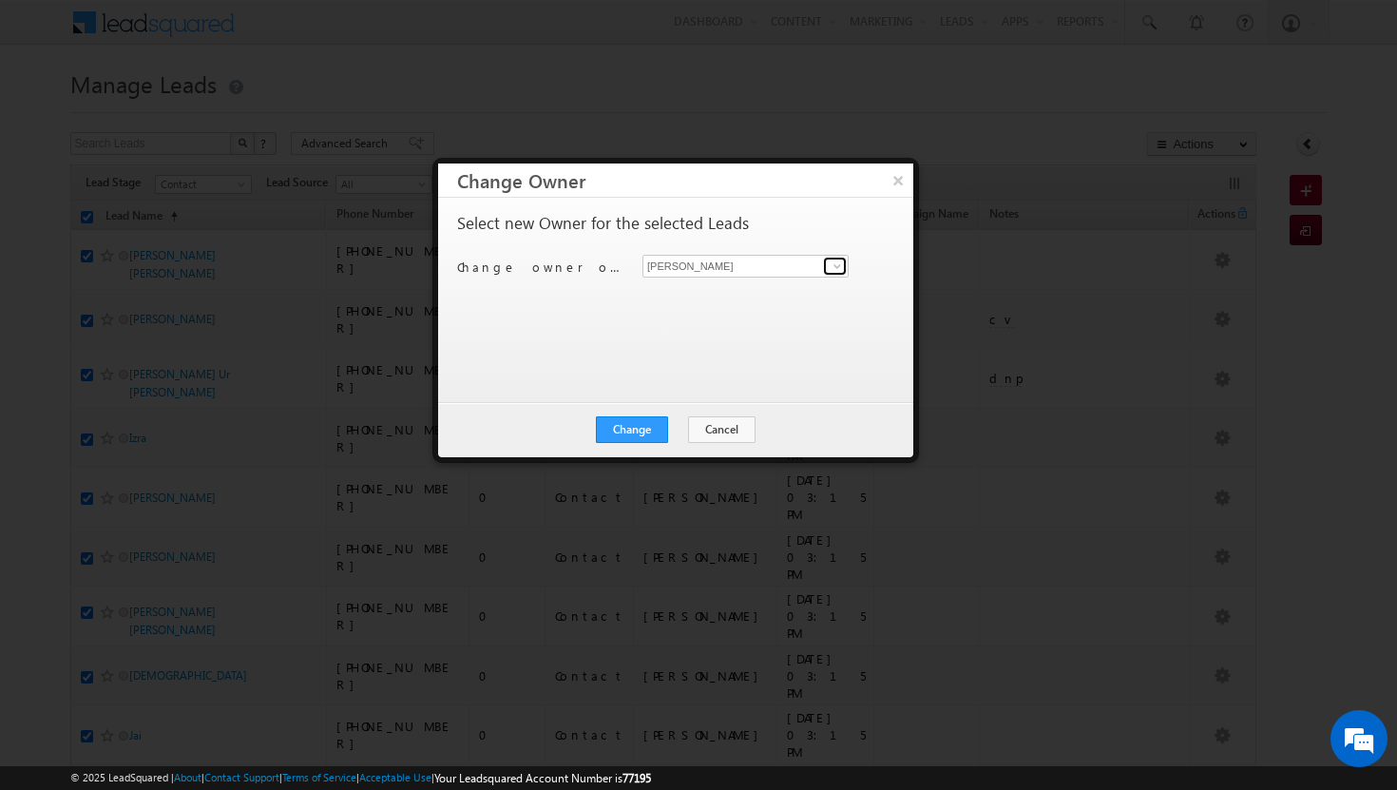
click at [833, 267] on span at bounding box center [837, 265] width 15 height 15
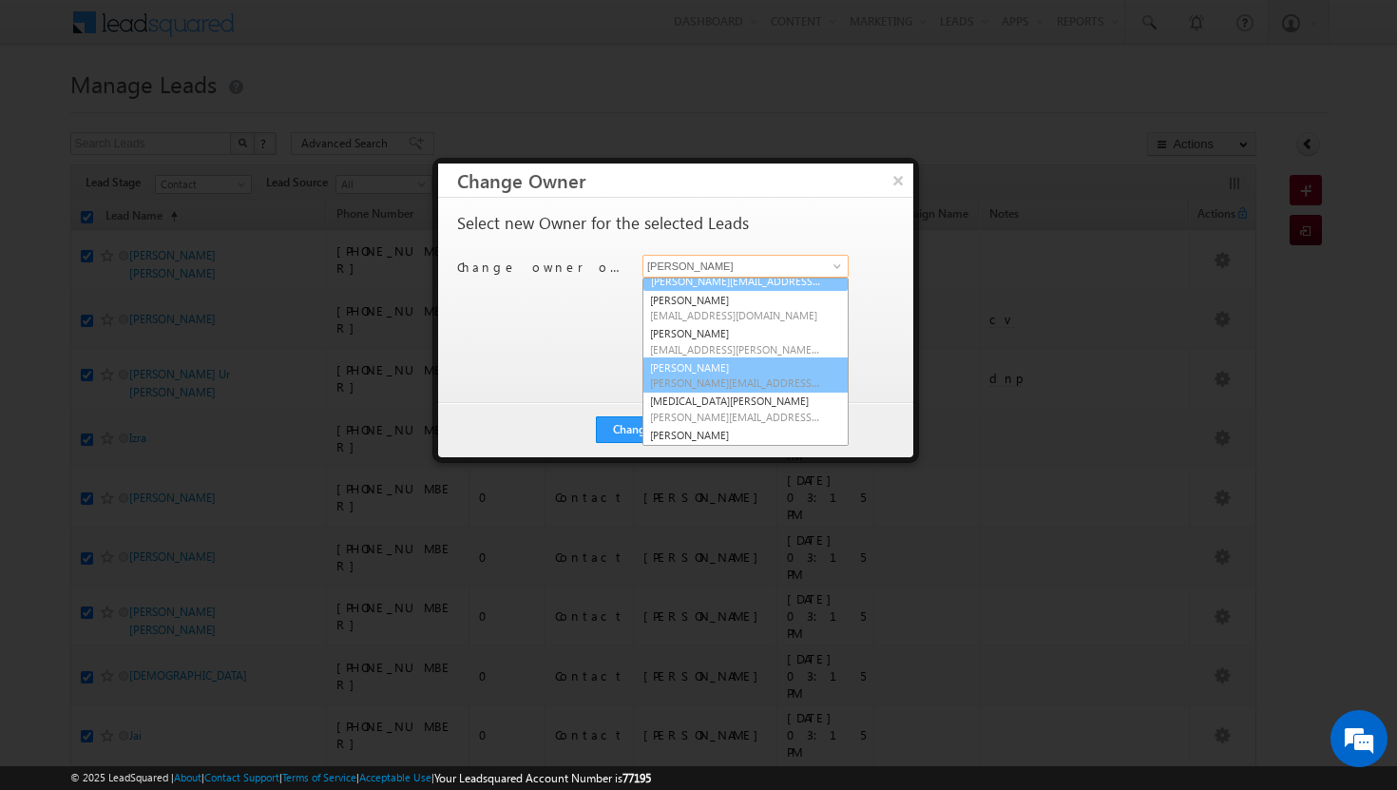
scroll to position [133, 0]
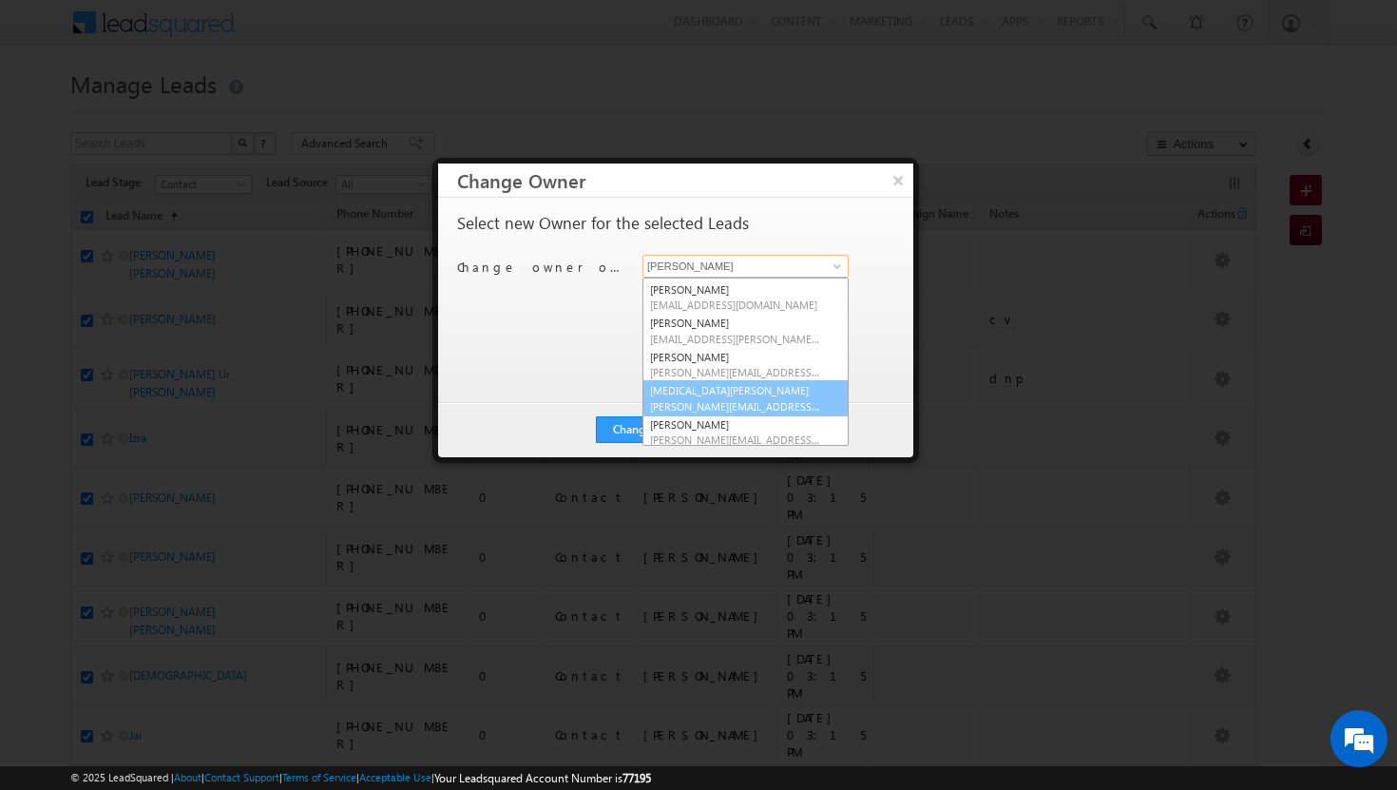
click at [758, 403] on span "syeda.bibijan@indglobal.ae" at bounding box center [735, 406] width 171 height 14
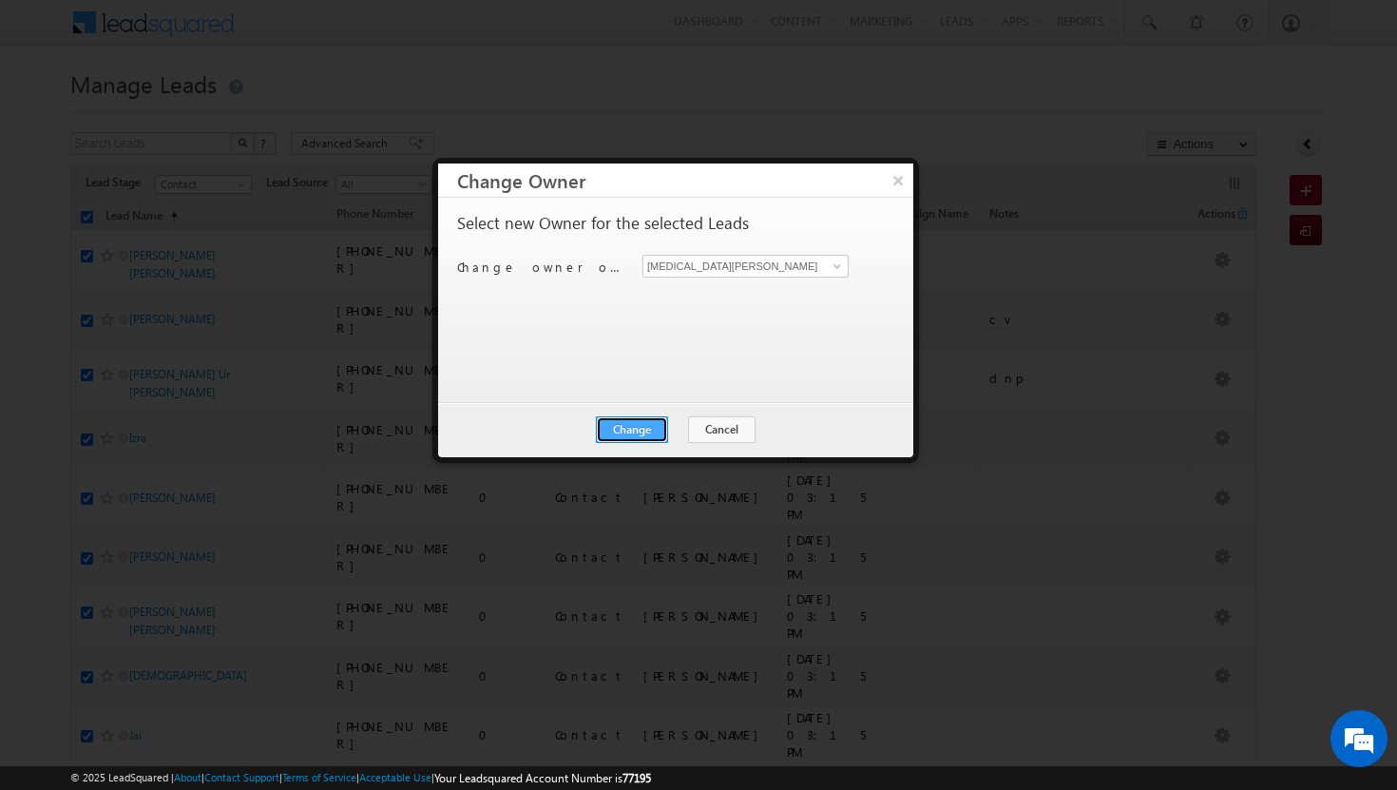
click at [618, 427] on button "Change" at bounding box center [632, 429] width 72 height 27
click at [675, 423] on button "Close" at bounding box center [678, 429] width 61 height 27
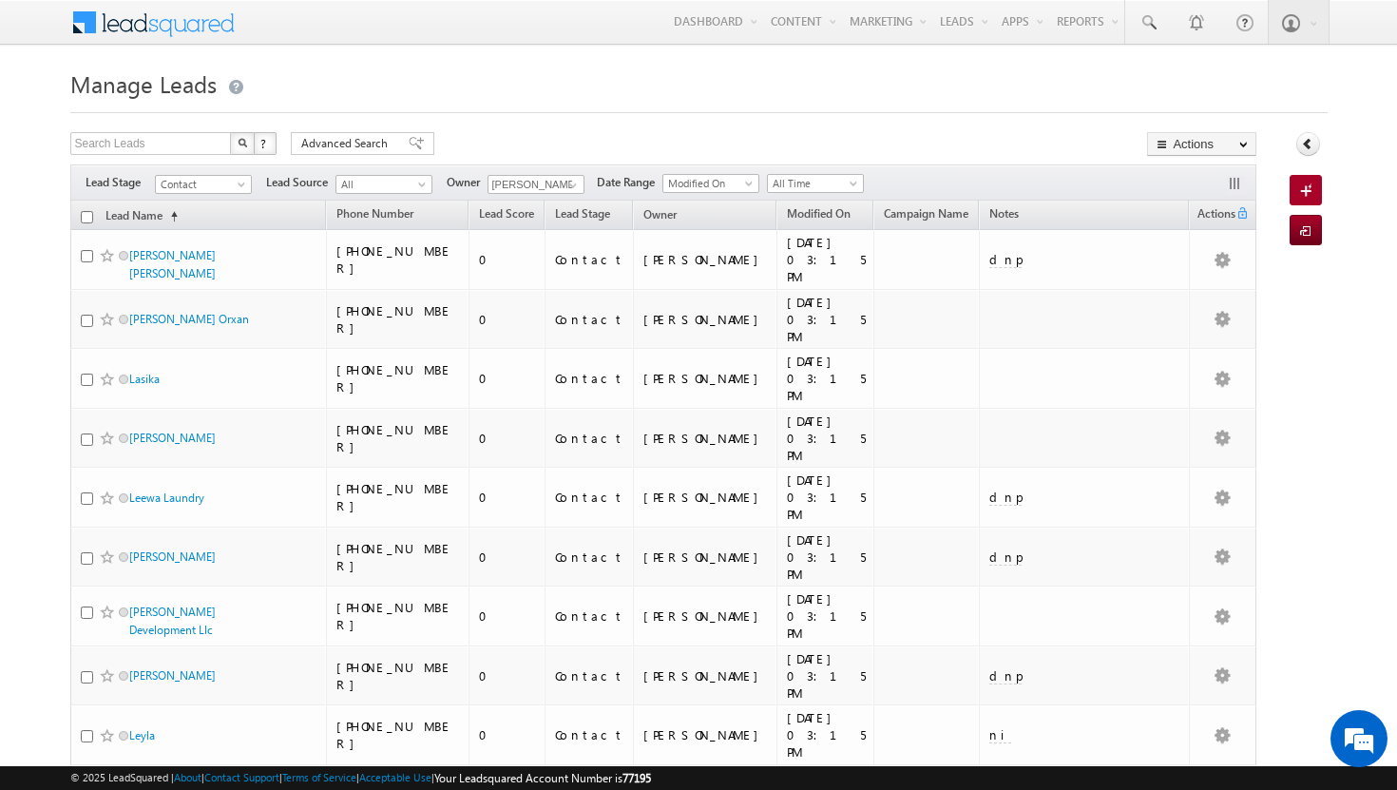
click at [88, 217] on input "checkbox" at bounding box center [87, 217] width 12 height 12
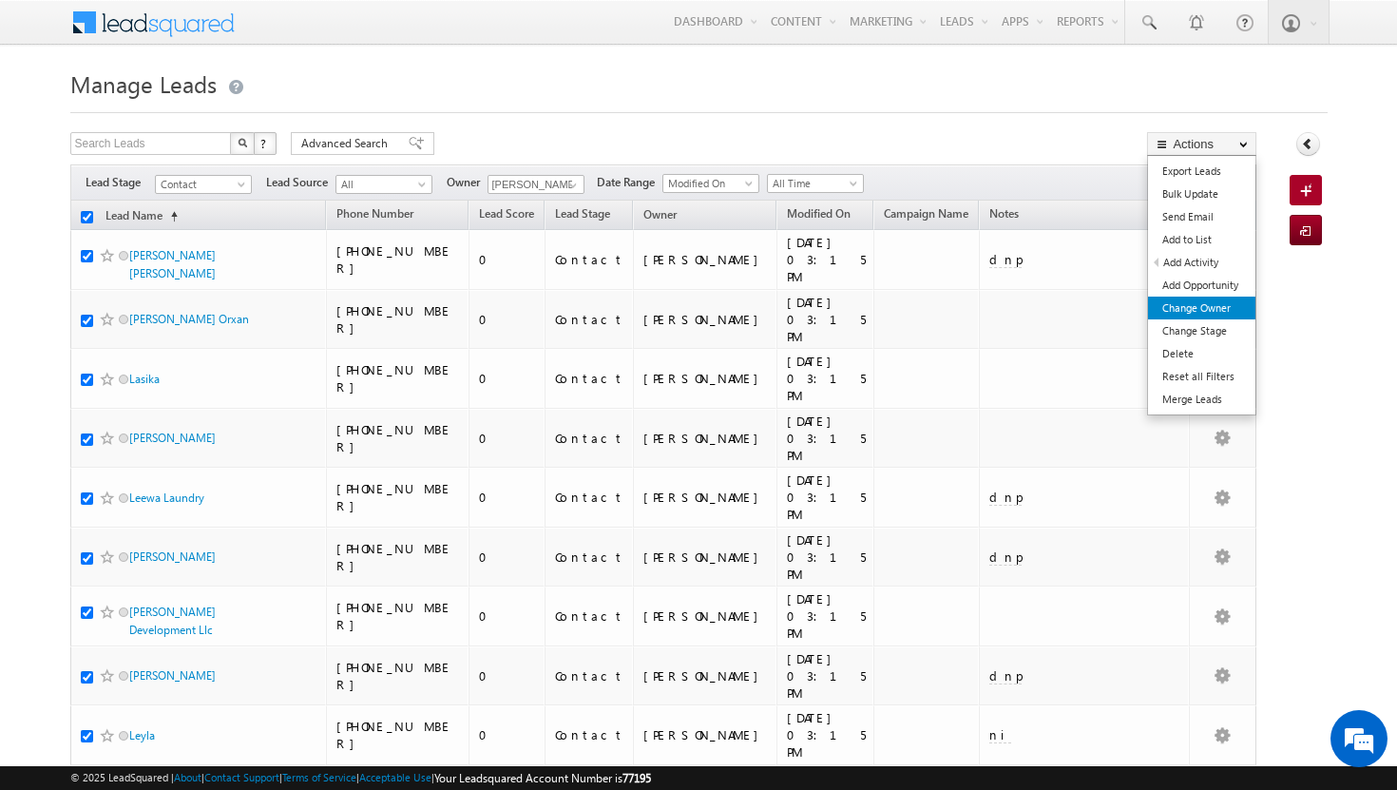
click at [1207, 303] on link "Change Owner" at bounding box center [1201, 308] width 107 height 23
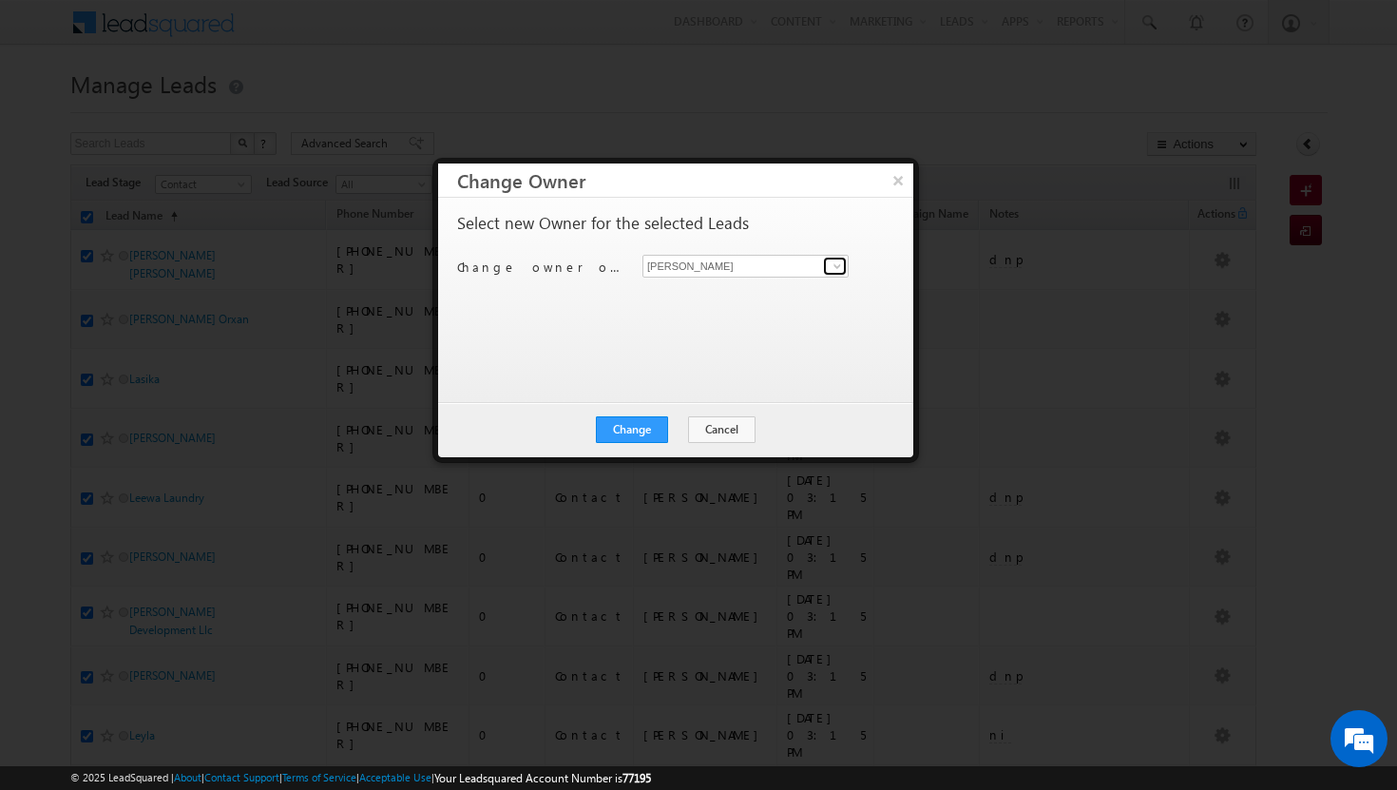
click at [834, 264] on span at bounding box center [837, 265] width 15 height 15
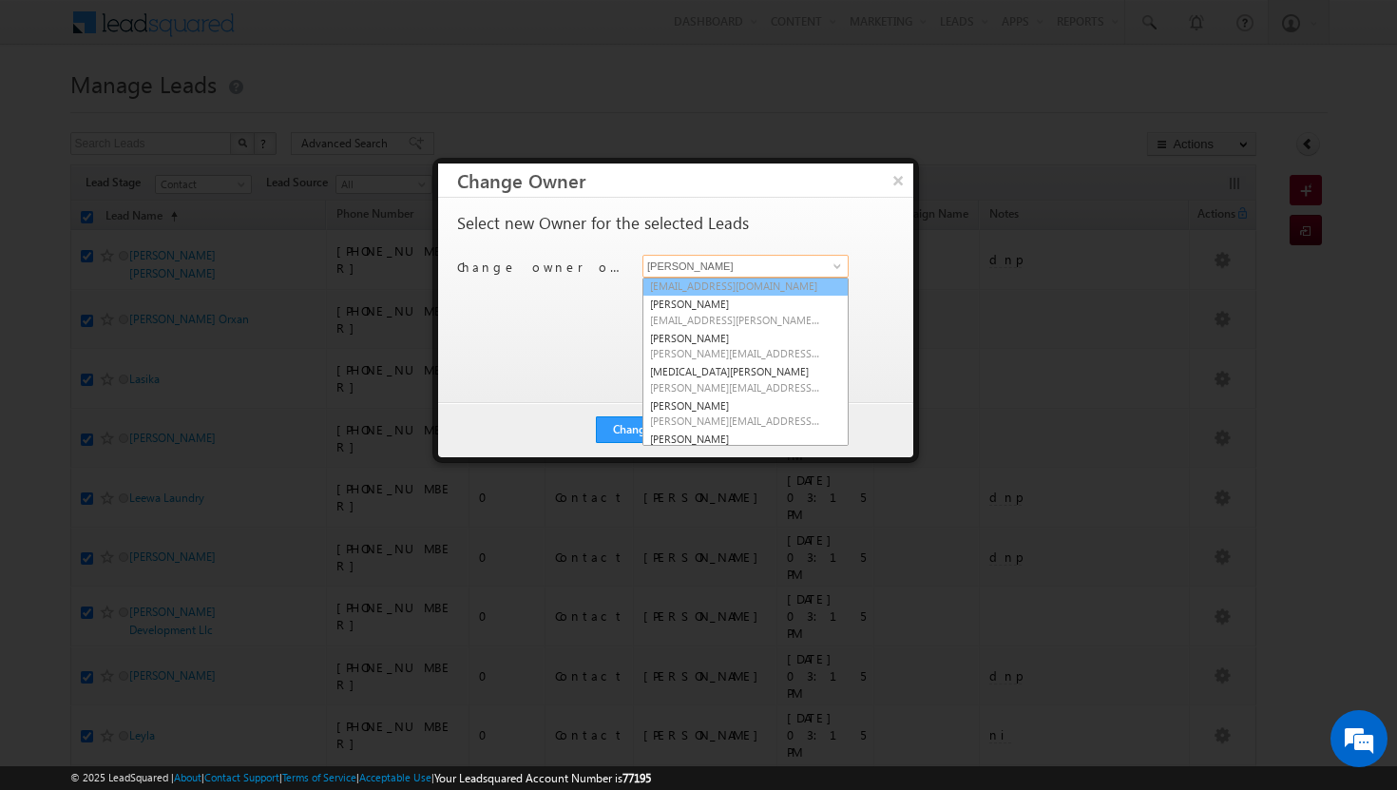
scroll to position [159, 0]
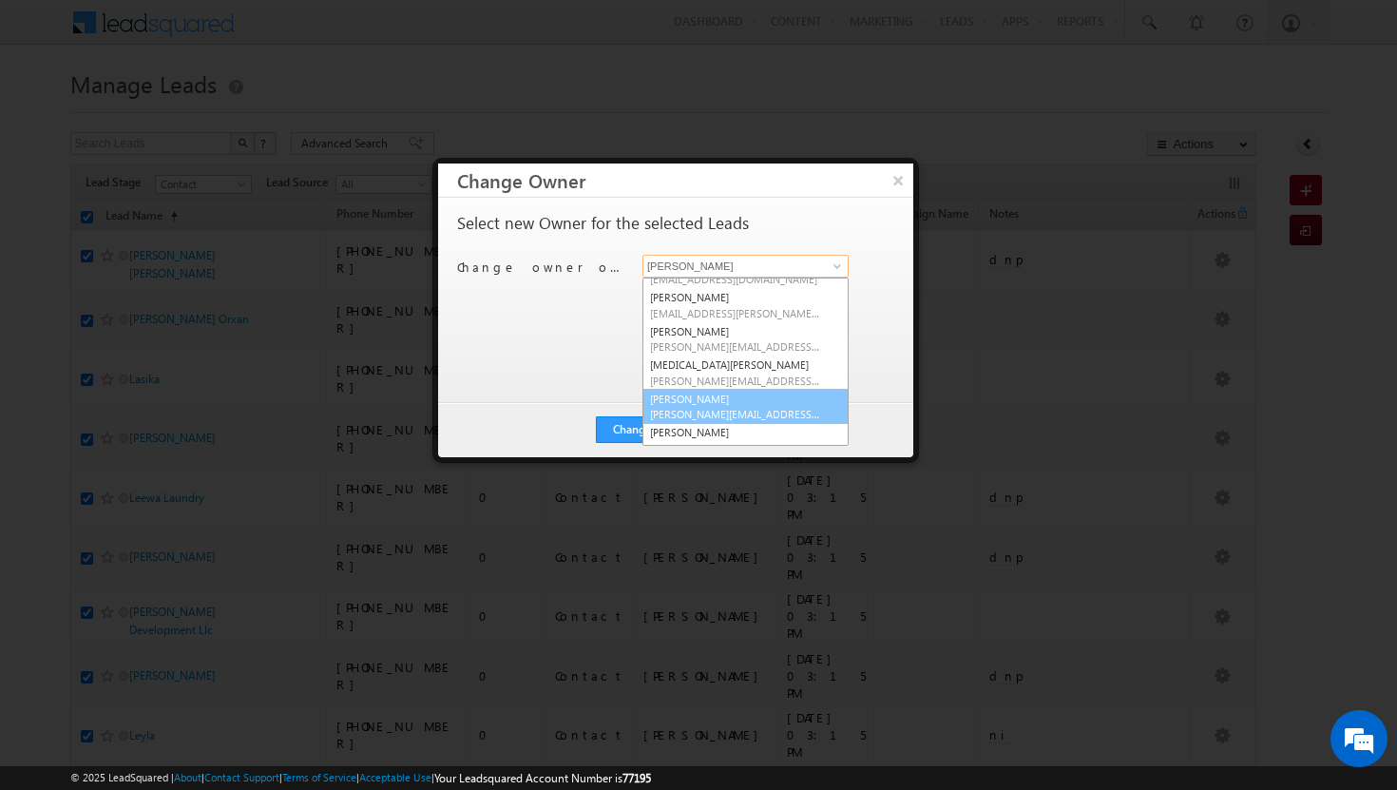
click at [757, 413] on span "ujwal.kumar@indglobal.ae" at bounding box center [735, 414] width 171 height 14
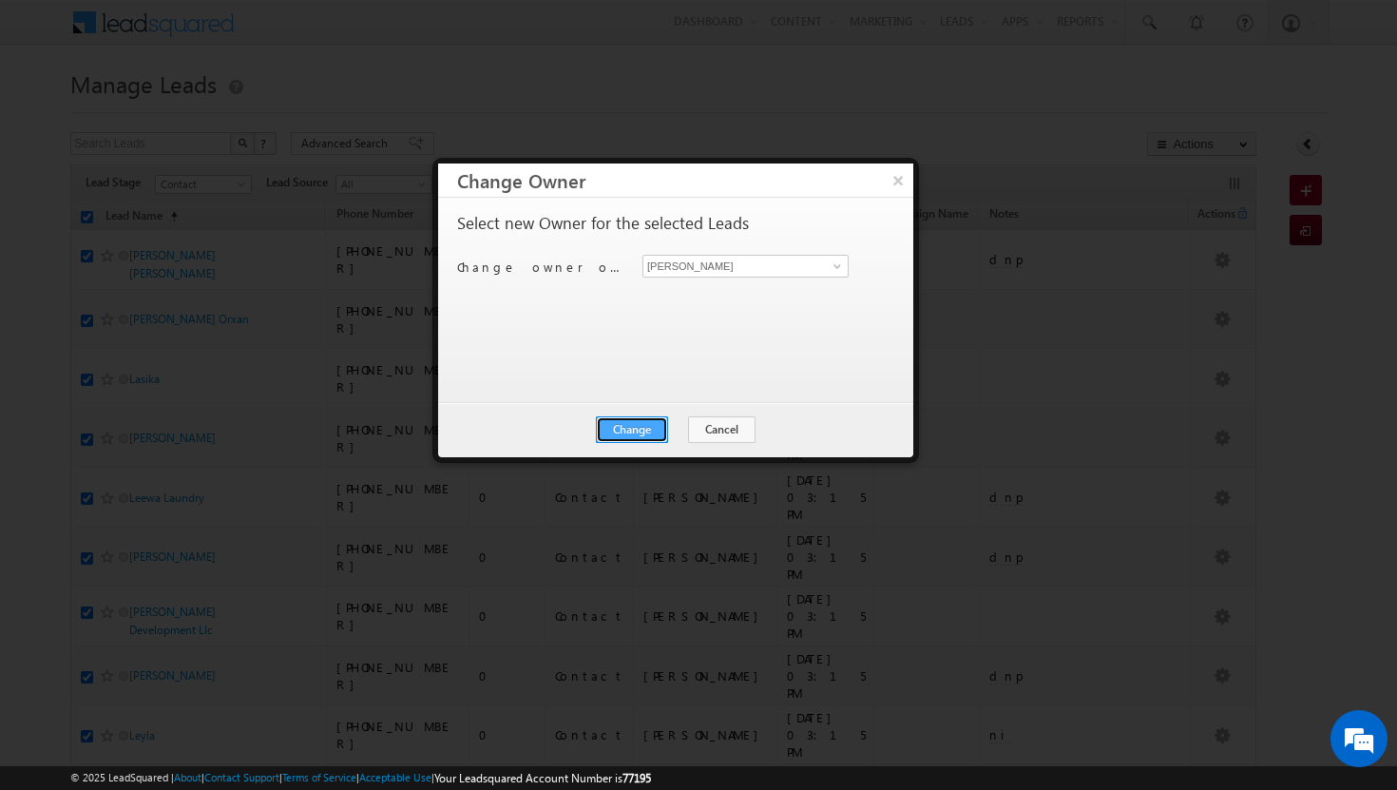
click at [661, 424] on button "Change" at bounding box center [632, 429] width 72 height 27
click at [697, 426] on button "Close" at bounding box center [678, 429] width 61 height 27
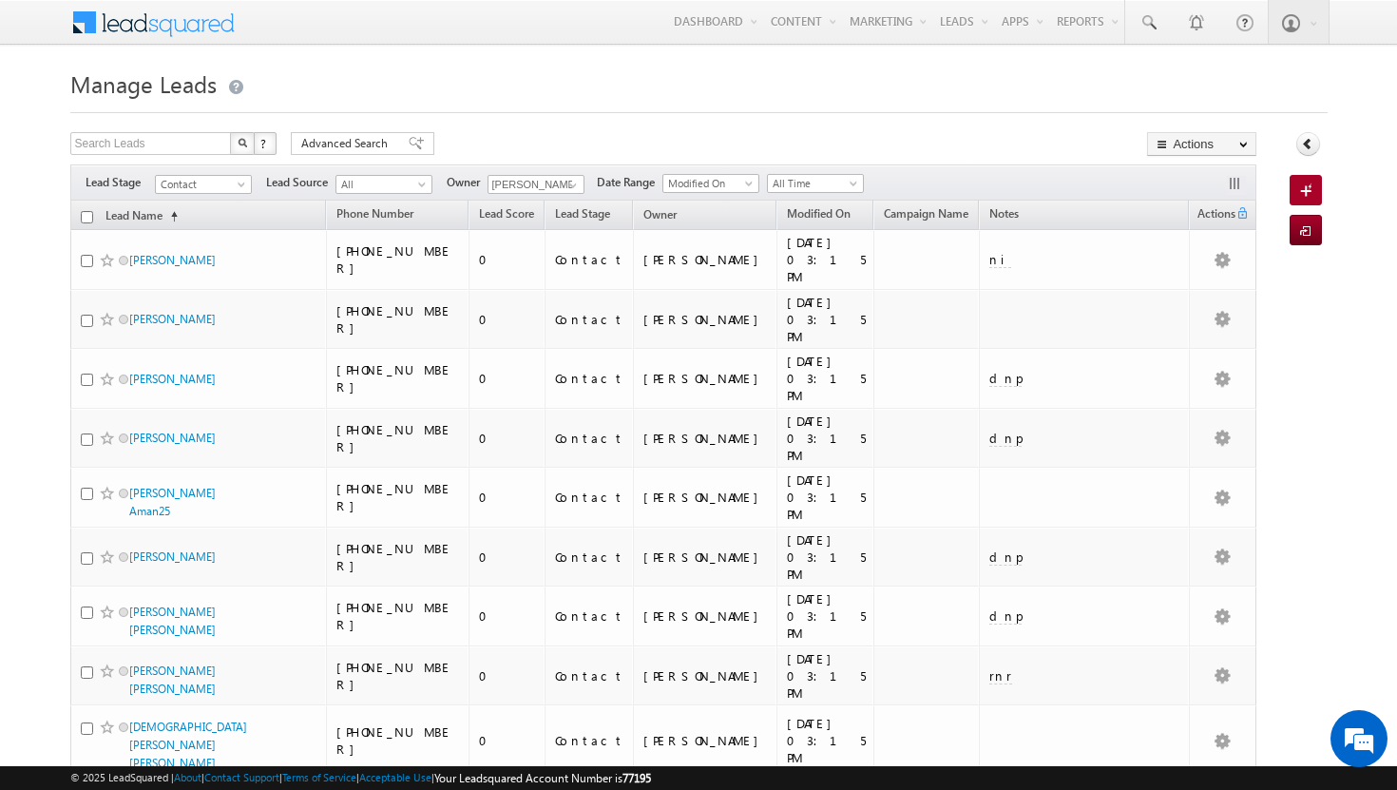
click at [86, 221] on input "checkbox" at bounding box center [87, 217] width 12 height 12
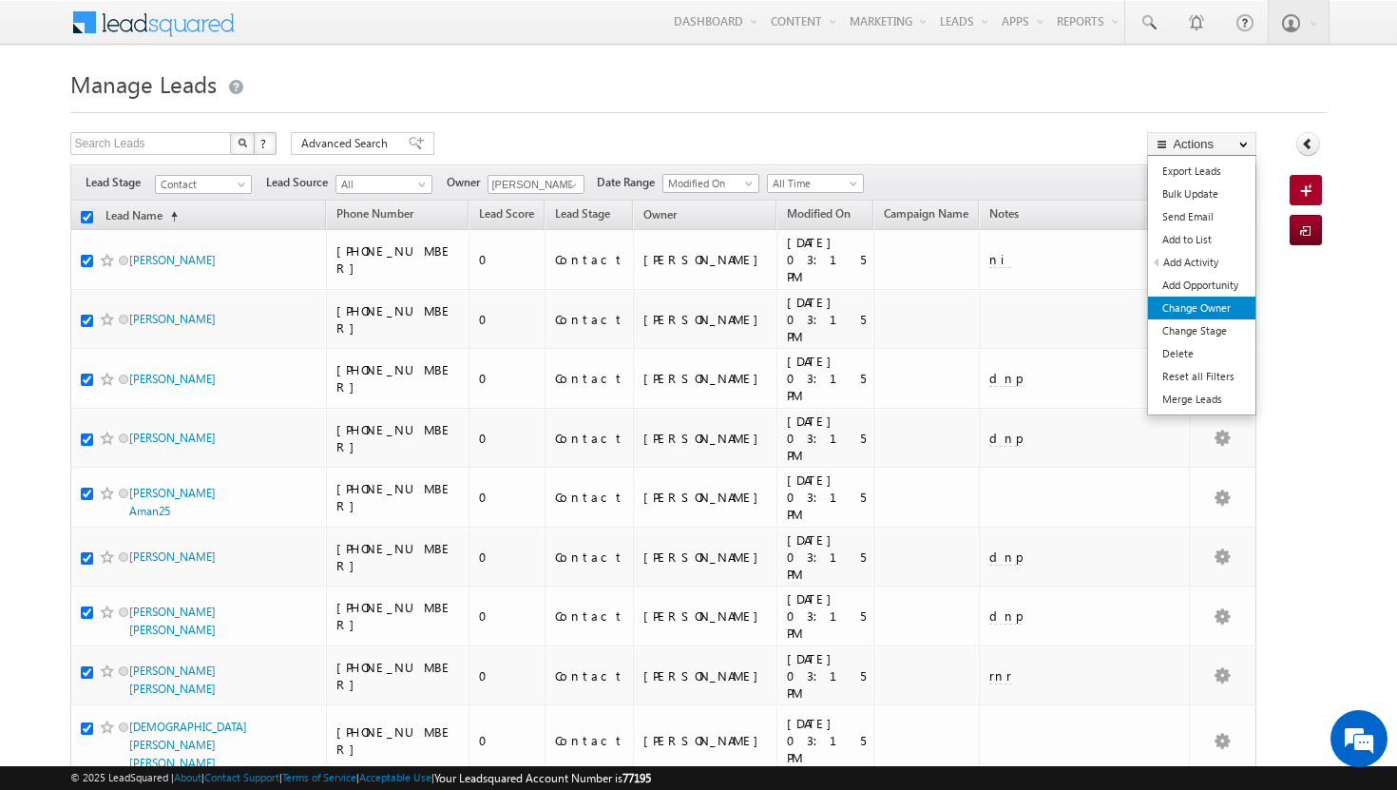
click at [1223, 301] on link "Change Owner" at bounding box center [1201, 308] width 107 height 23
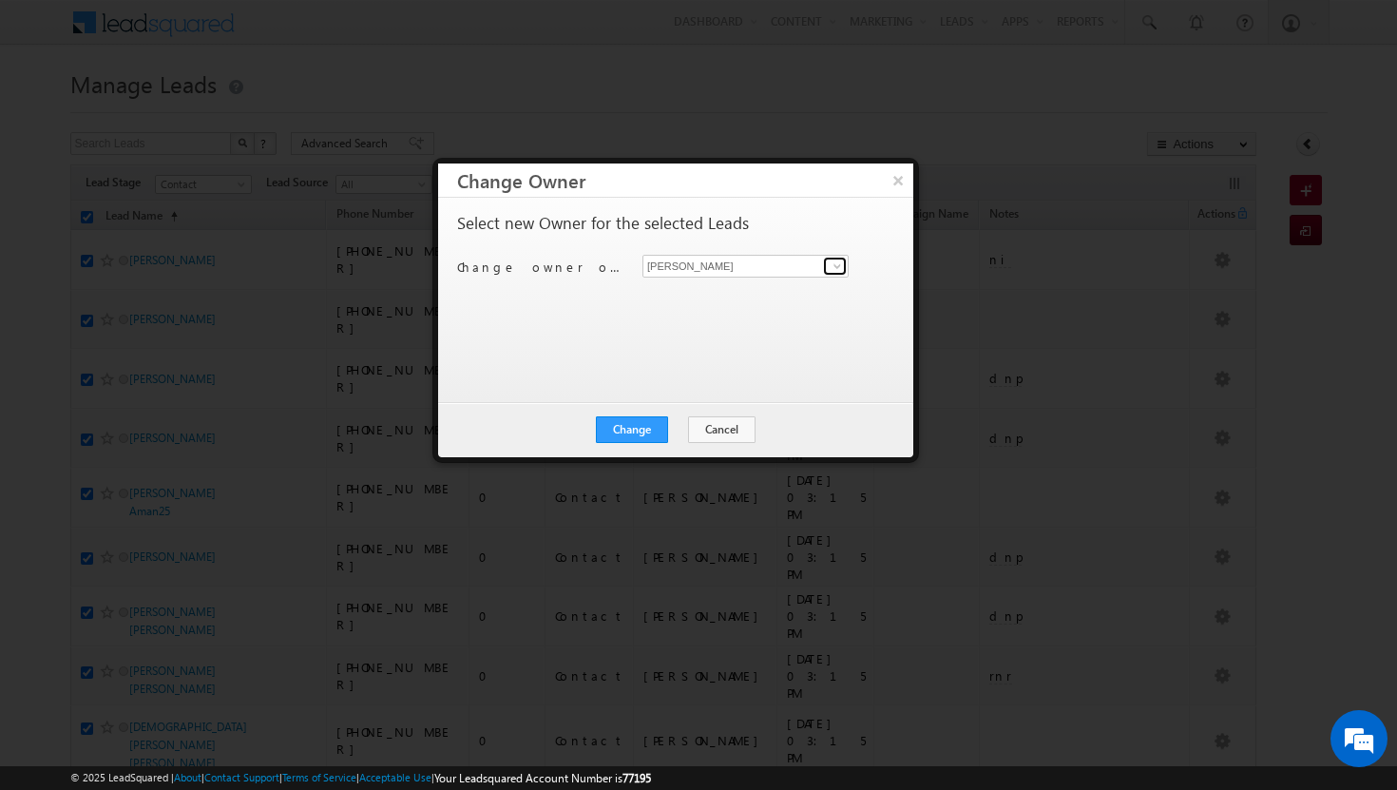
click at [840, 258] on span at bounding box center [837, 265] width 15 height 15
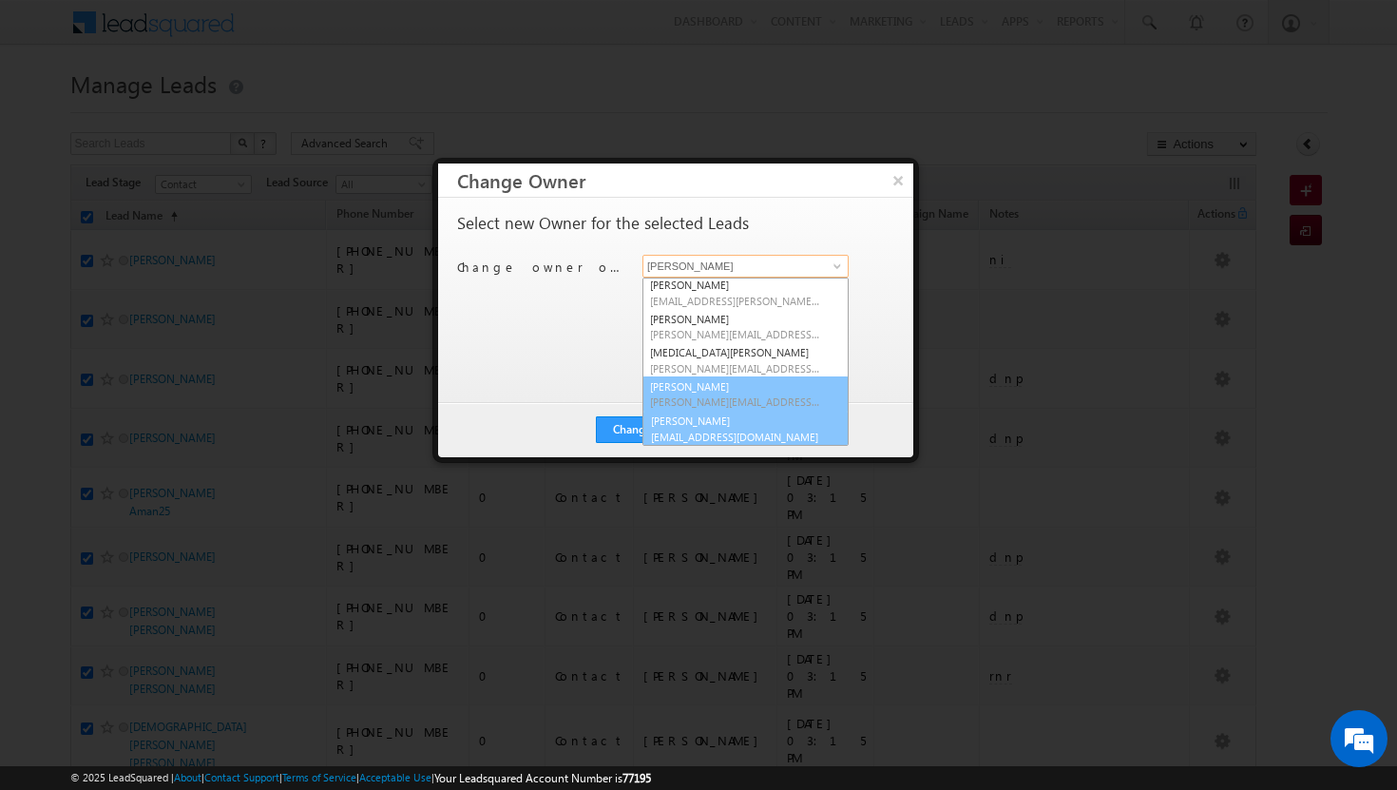
scroll to position [172, 0]
click at [753, 423] on link "vikram kumar vikram.kumar@indglobal.ae" at bounding box center [745, 427] width 206 height 36
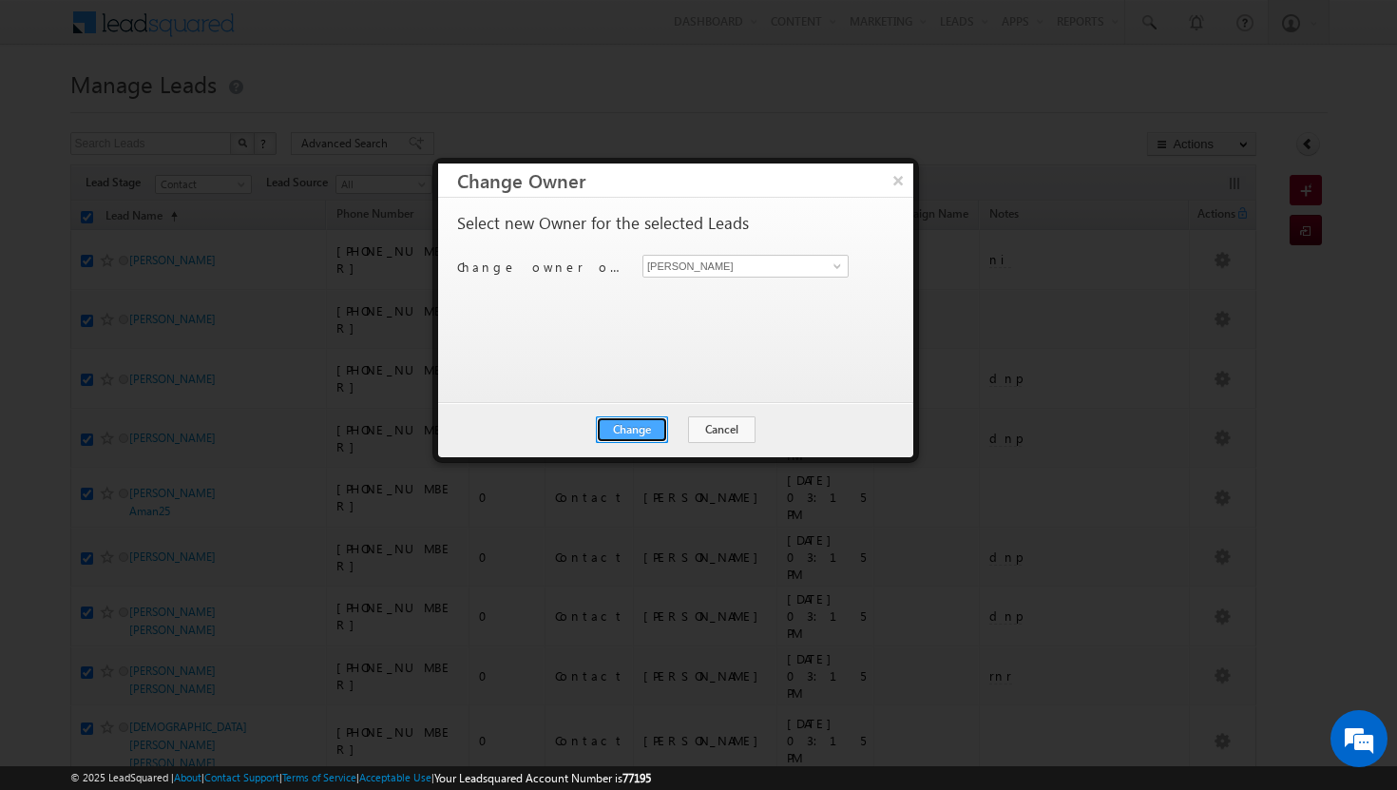
click at [634, 434] on button "Change" at bounding box center [632, 429] width 72 height 27
click at [660, 428] on button "Close" at bounding box center [678, 429] width 61 height 27
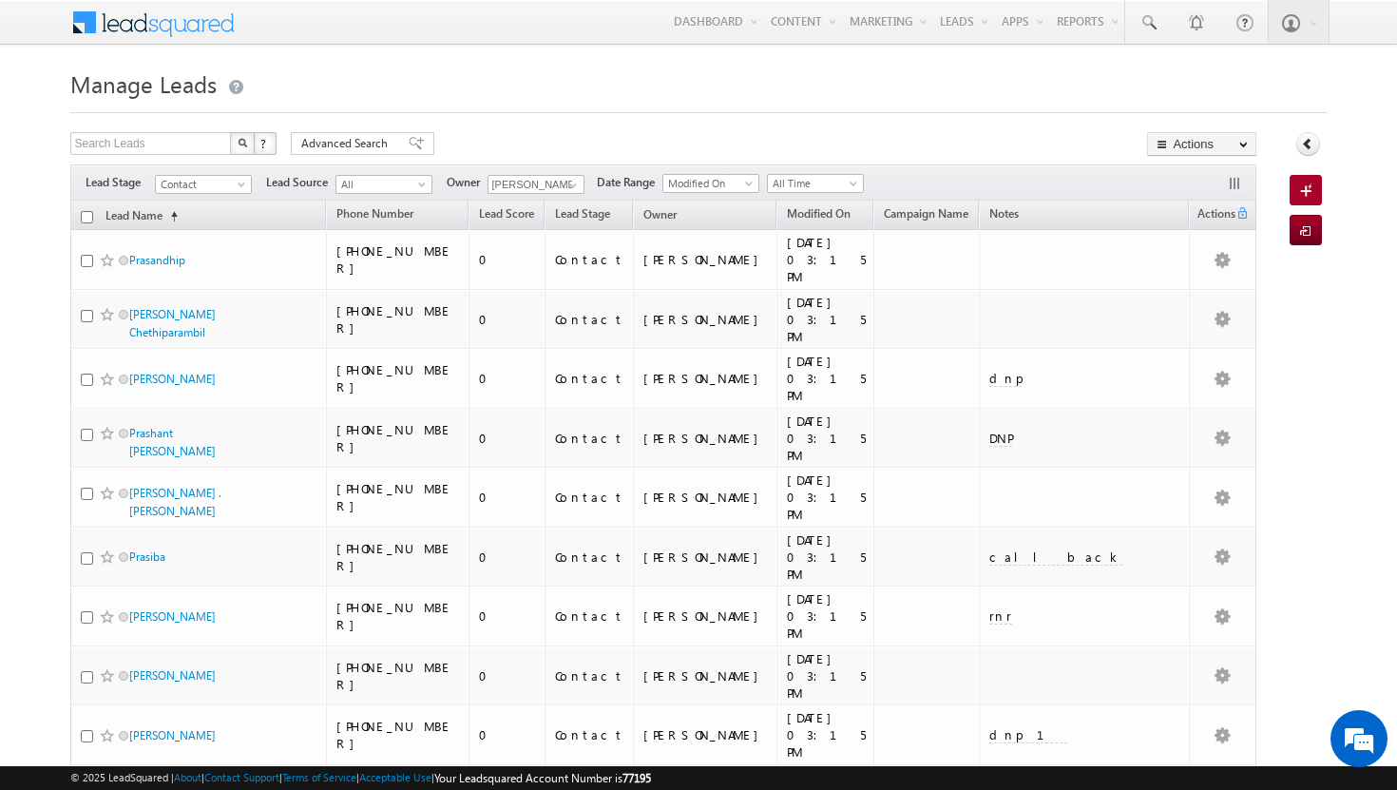
click at [88, 216] on input "checkbox" at bounding box center [87, 217] width 12 height 12
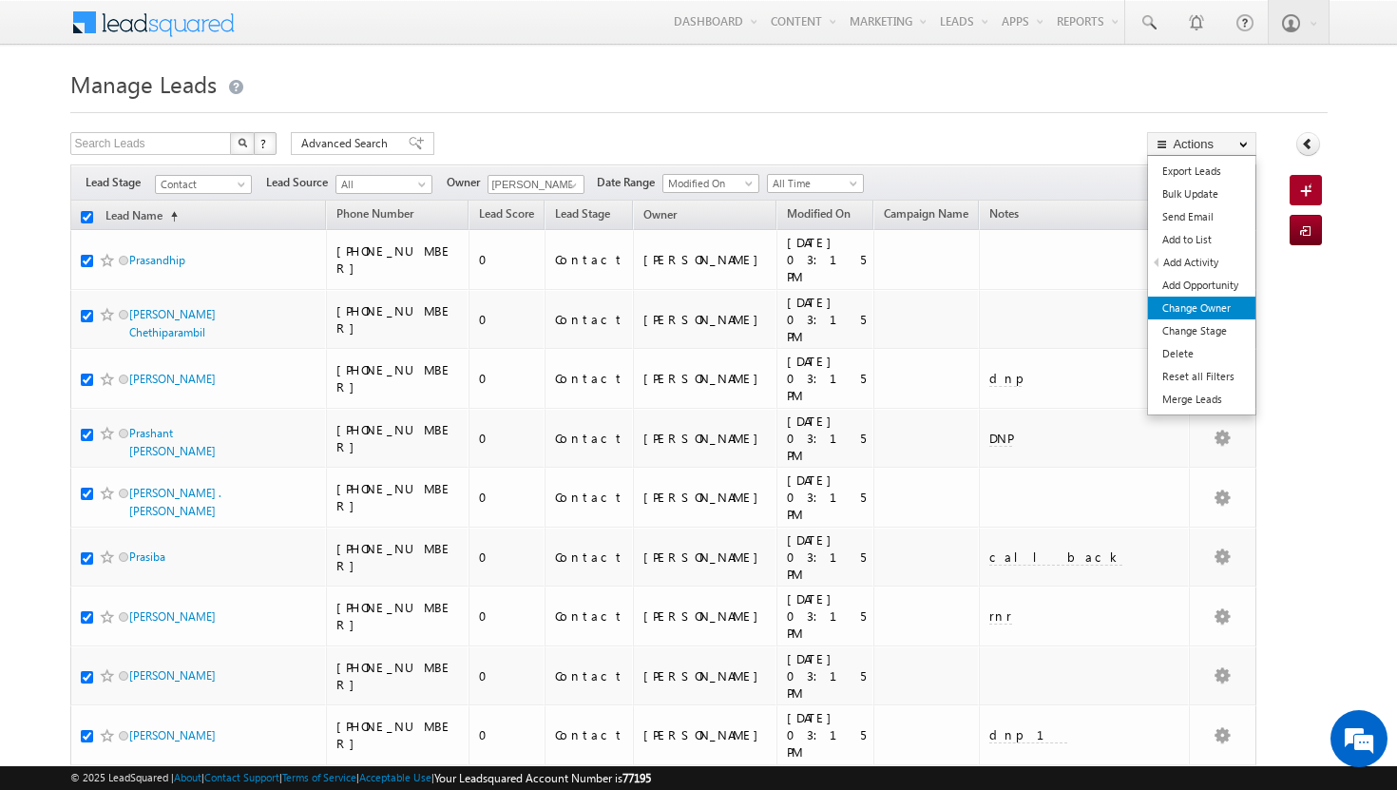
click at [1197, 303] on link "Change Owner" at bounding box center [1201, 308] width 107 height 23
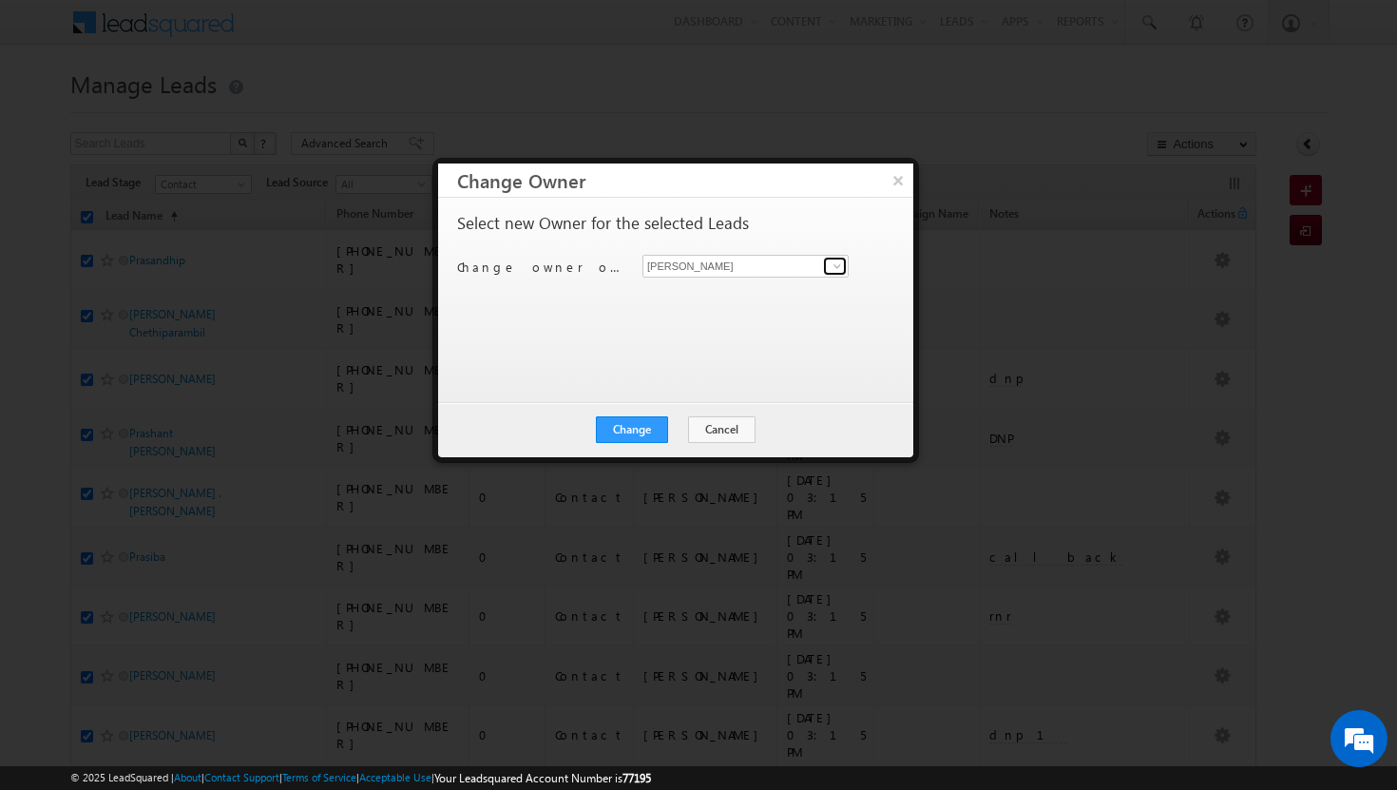
click at [838, 271] on span at bounding box center [837, 265] width 15 height 15
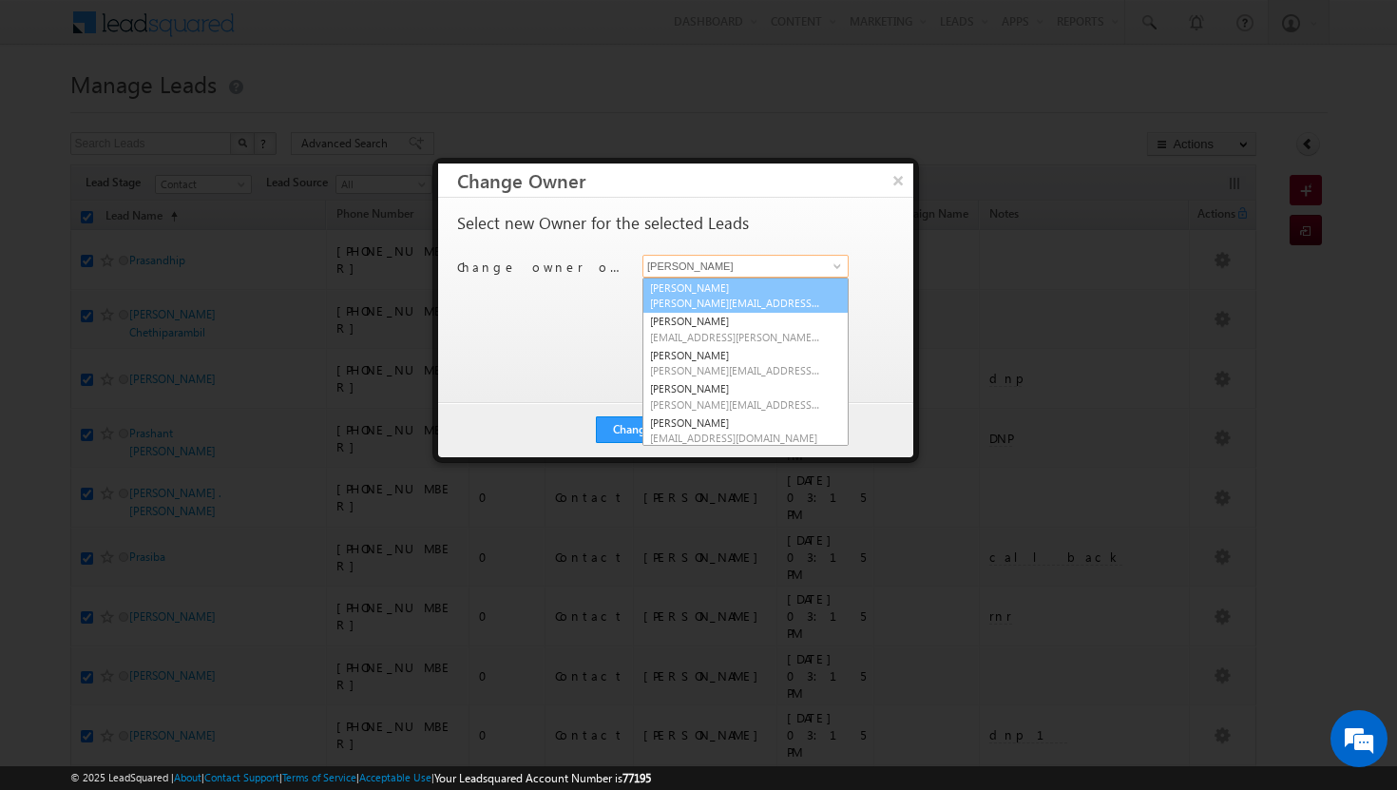
click at [788, 297] on span "adil.islam@indglobal.ae" at bounding box center [735, 303] width 171 height 14
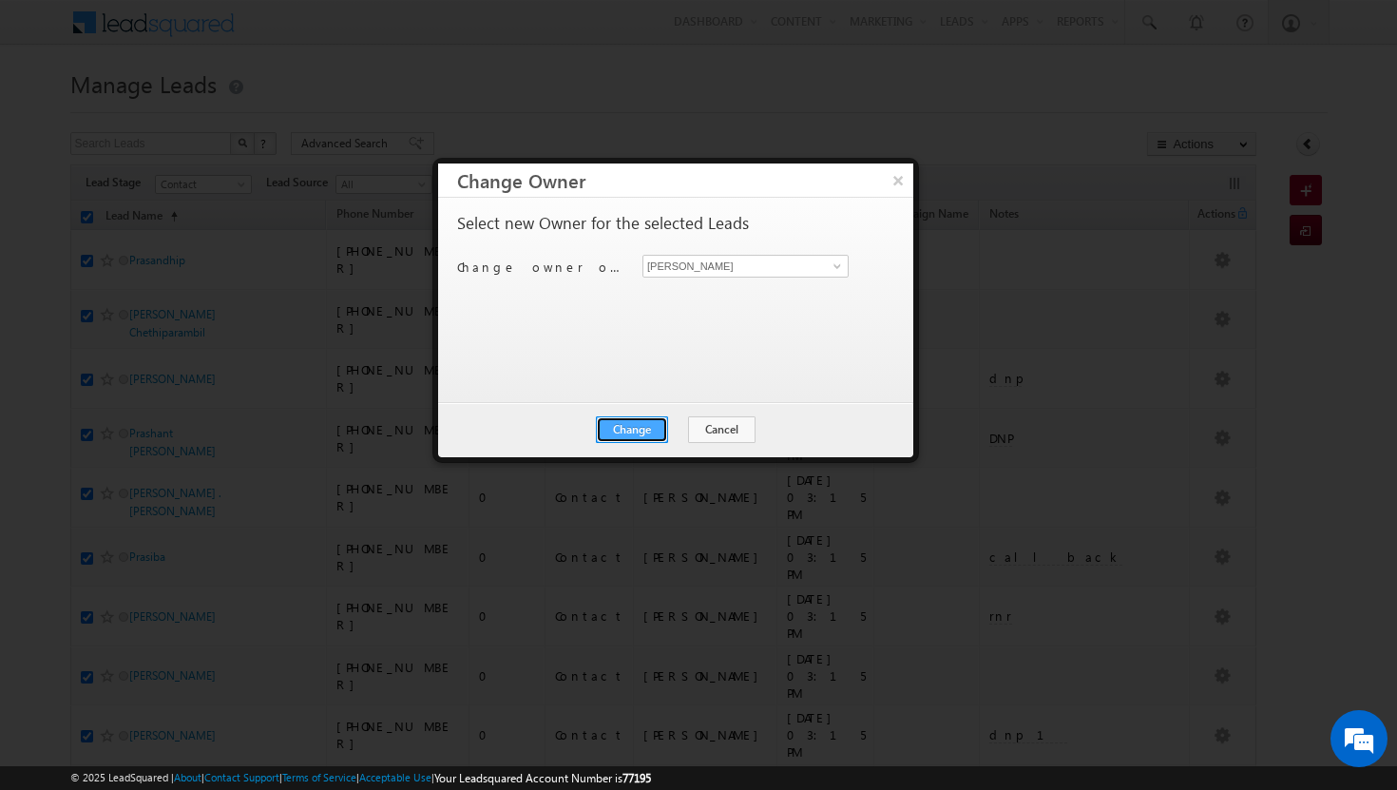
click at [641, 432] on button "Change" at bounding box center [632, 429] width 72 height 27
click at [672, 427] on button "Close" at bounding box center [678, 429] width 61 height 27
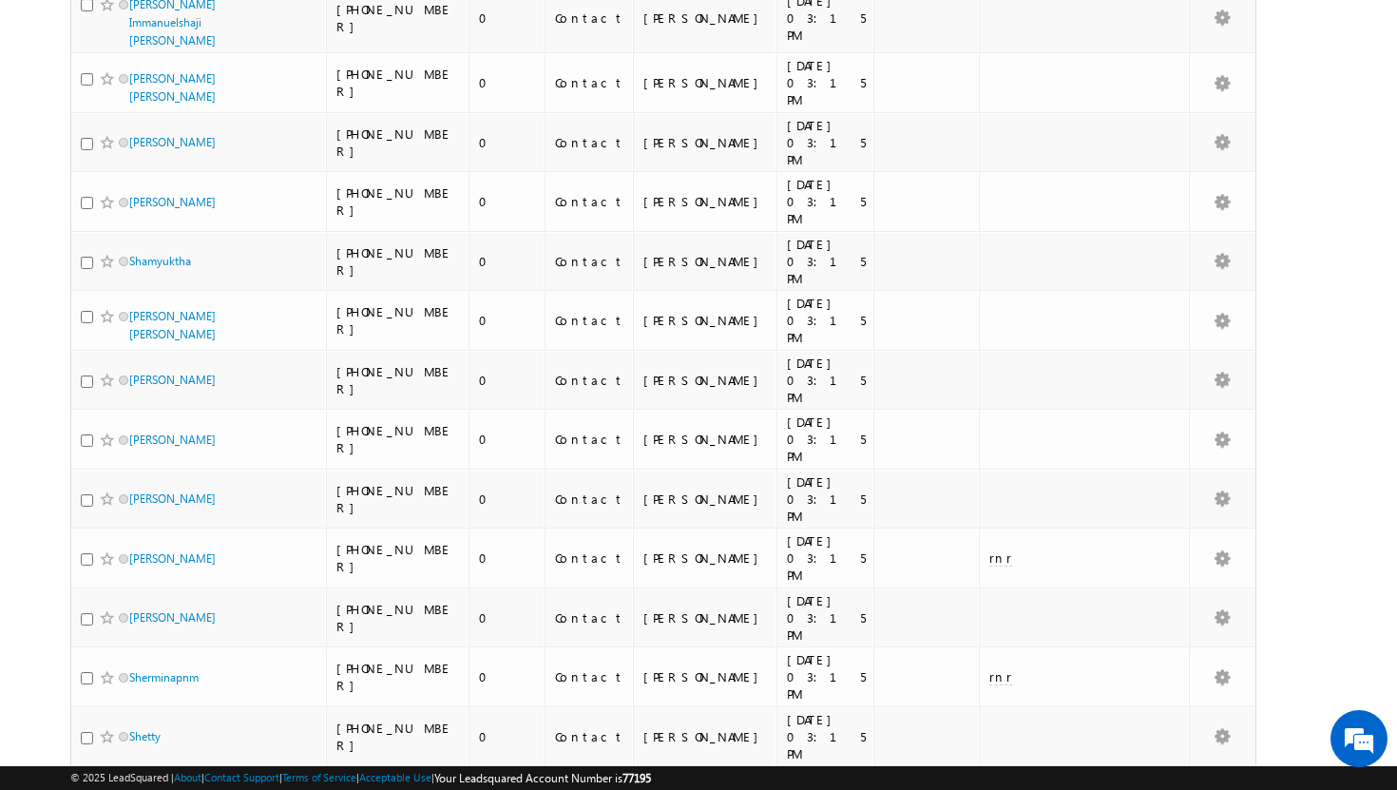
scroll to position [4047, 0]
